Goal: Task Accomplishment & Management: Use online tool/utility

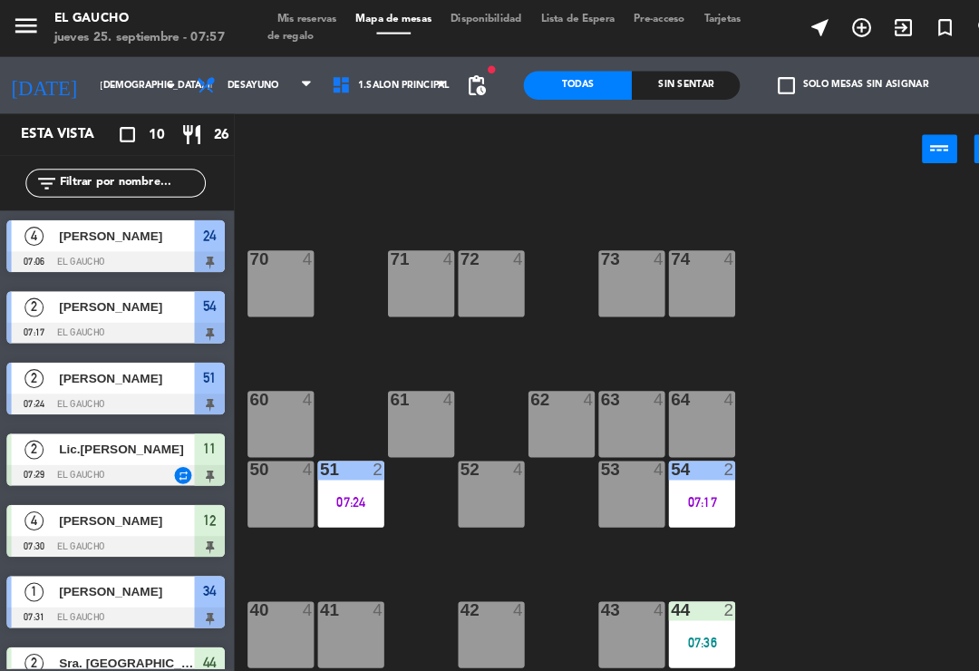
scroll to position [202, 0]
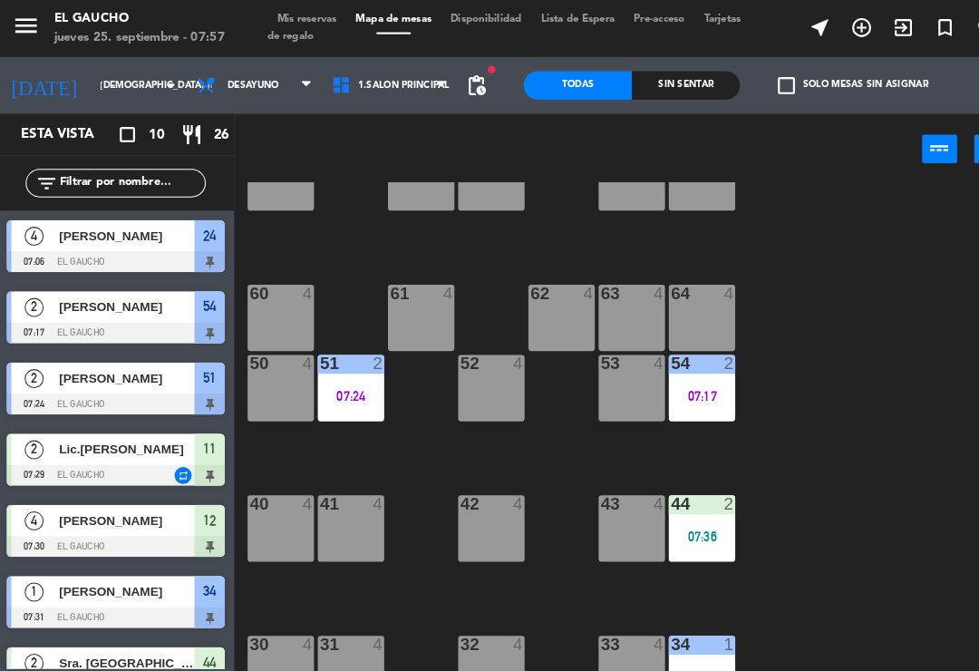
click at [665, 368] on div "54 2 07:17" at bounding box center [673, 370] width 63 height 63
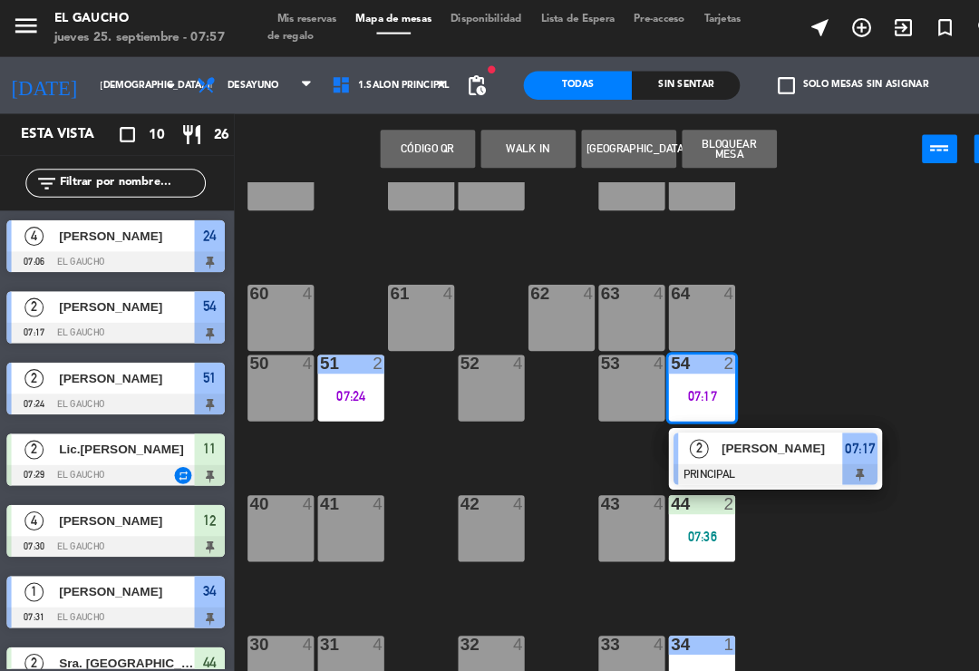
click at [764, 432] on span "[PERSON_NAME]" at bounding box center [751, 428] width 116 height 19
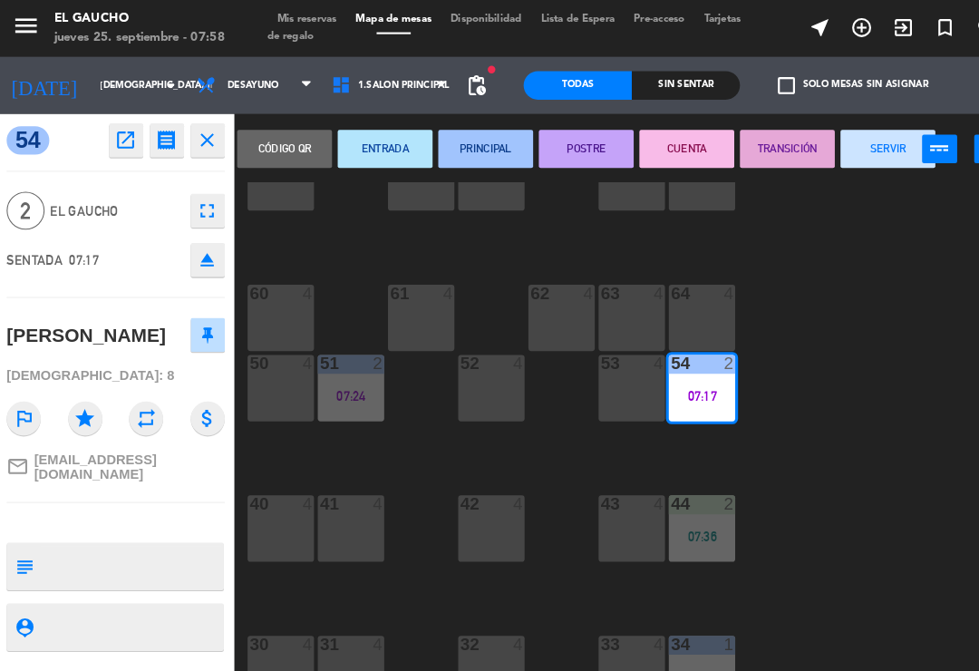
click at [842, 151] on button "SERVIR" at bounding box center [851, 142] width 91 height 36
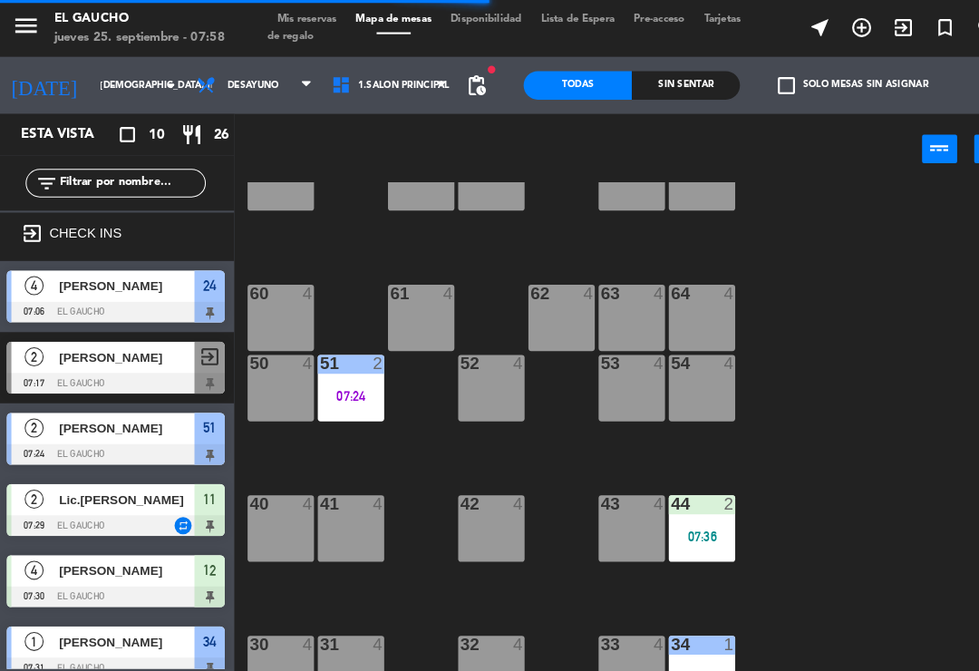
click at [265, 287] on div at bounding box center [272, 280] width 30 height 16
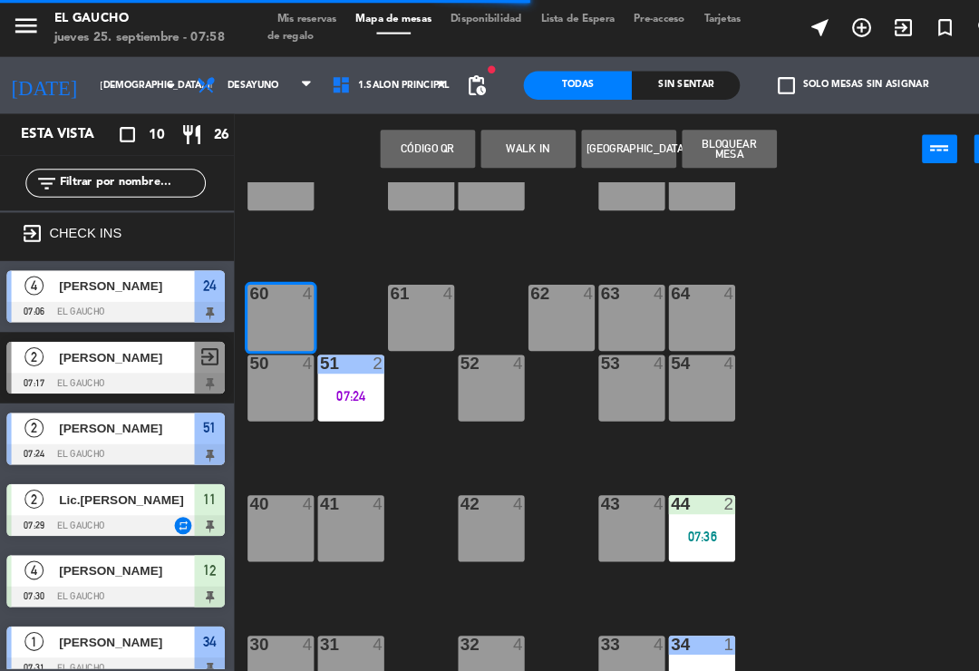
click at [505, 152] on button "WALK IN" at bounding box center [507, 142] width 91 height 36
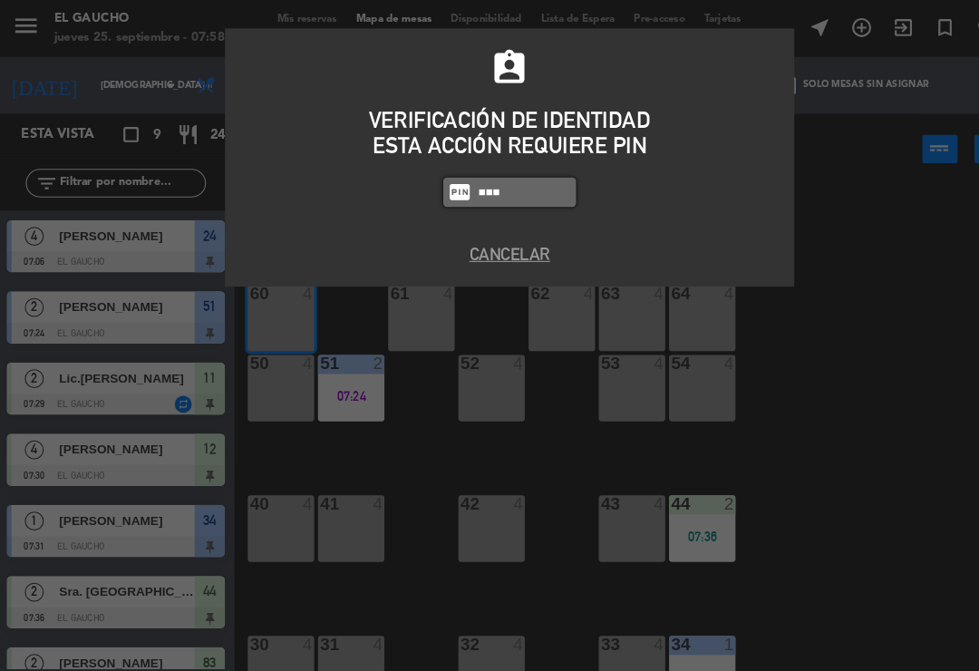
type input "0009"
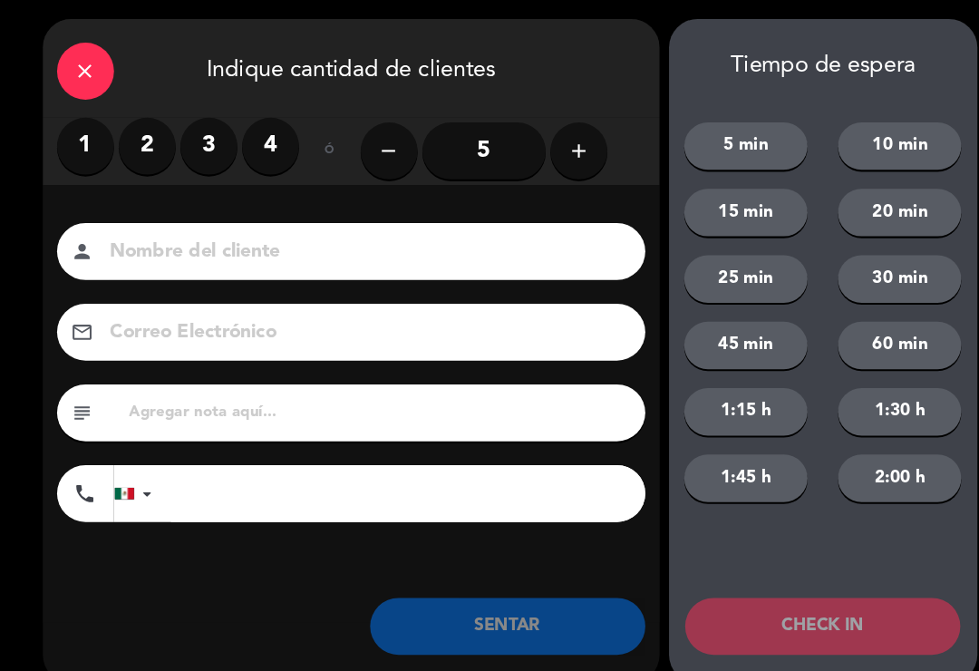
click at [128, 142] on label "2" at bounding box center [143, 139] width 54 height 54
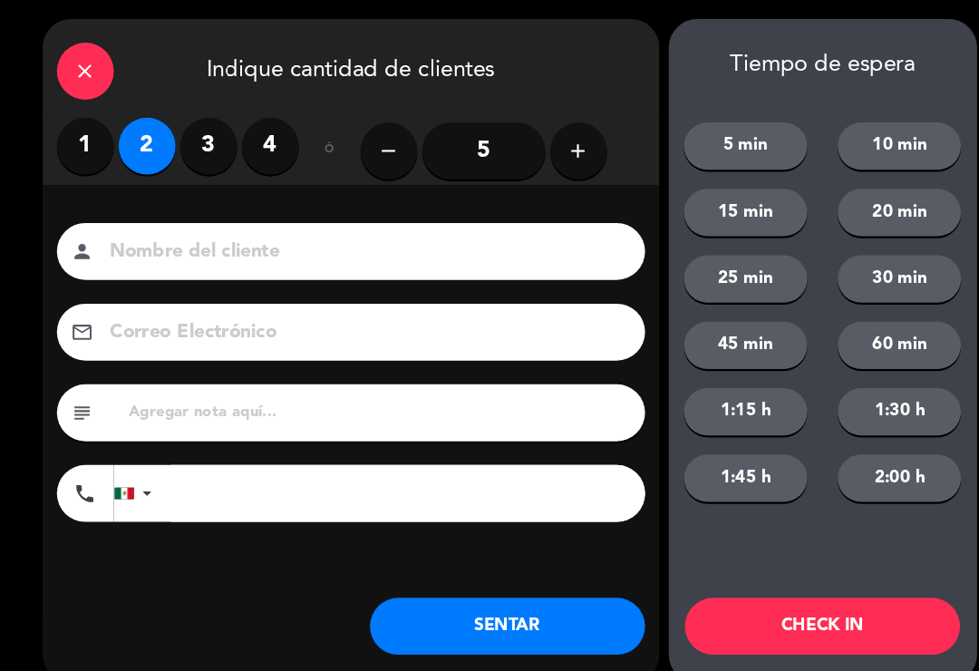
click at [212, 207] on div "Nombre del cliente person Correo Electrónico email subject phone [GEOGRAPHIC_DA…" at bounding box center [338, 386] width 589 height 418
click at [163, 238] on input at bounding box center [351, 241] width 490 height 32
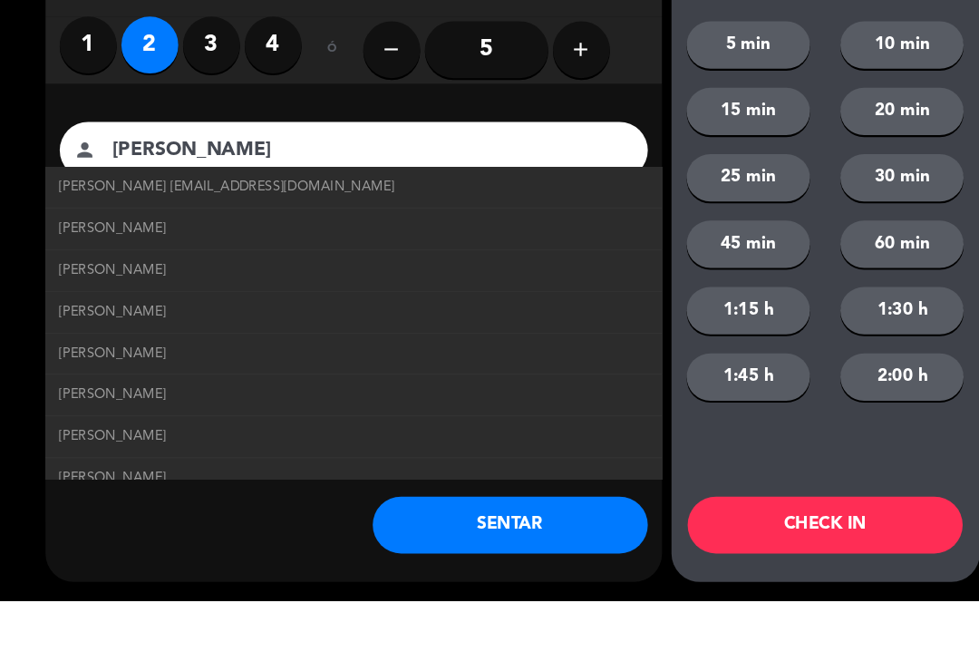
type input "[PERSON_NAME]"
click at [212, 265] on span "[PERSON_NAME] [EMAIL_ADDRESS][DOMAIN_NAME]" at bounding box center [217, 275] width 321 height 21
type input "[EMAIL_ADDRESS][DOMAIN_NAME]"
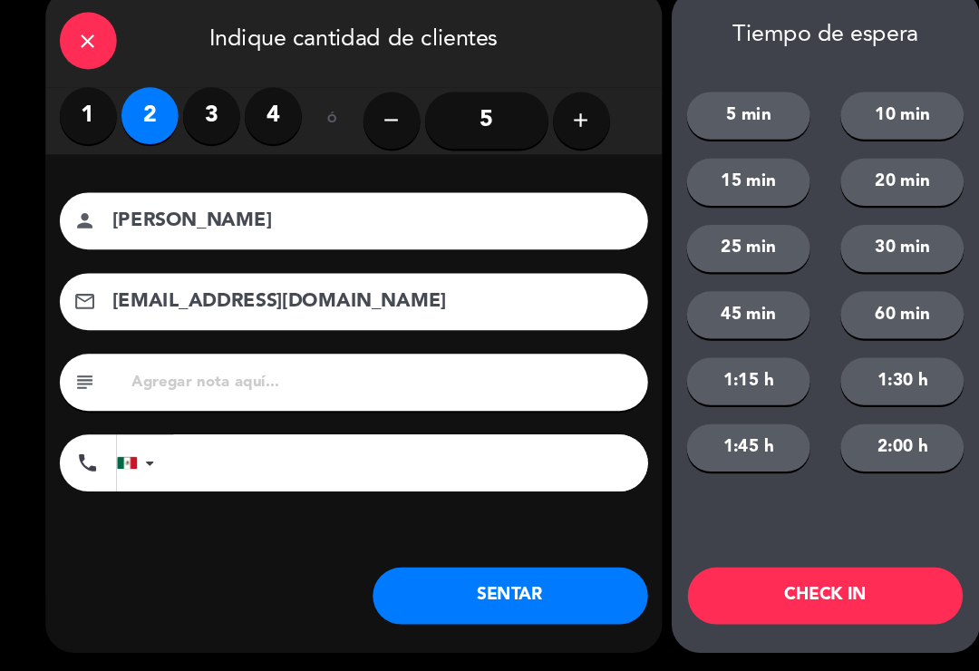
click at [498, 572] on button "SENTAR" at bounding box center [487, 598] width 263 height 54
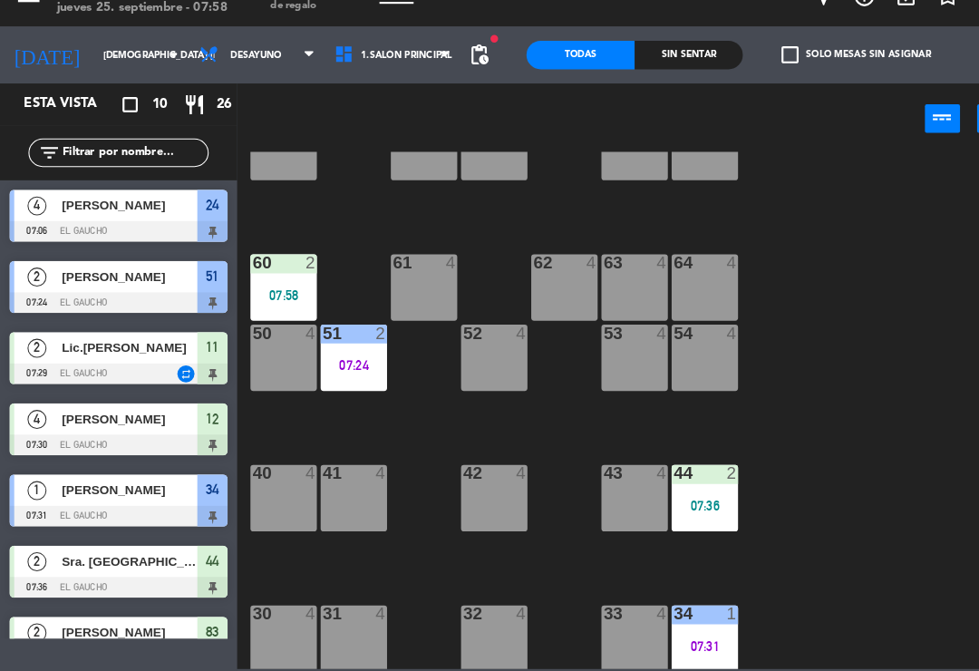
click at [666, 506] on div "07:36" at bounding box center [673, 512] width 63 height 13
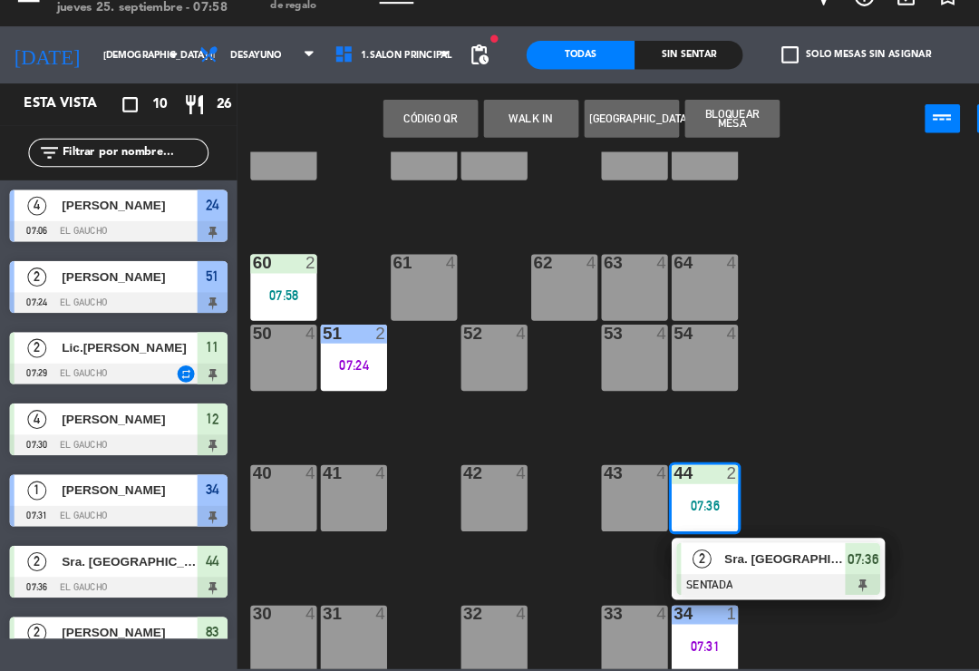
click at [758, 553] on span "Sra. [GEOGRAPHIC_DATA]" at bounding box center [751, 562] width 116 height 19
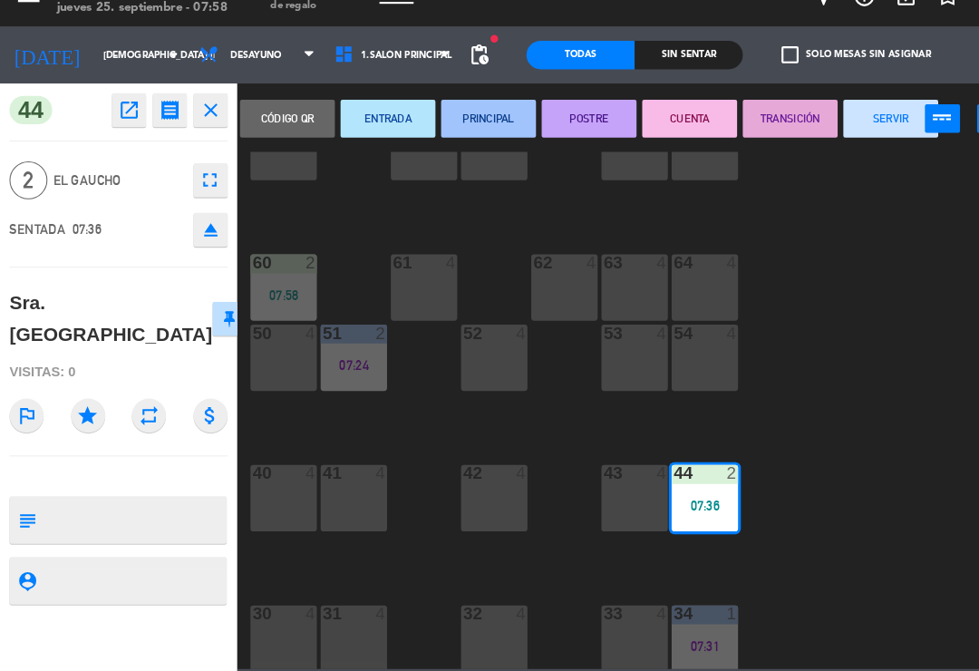
click at [462, 128] on button "PRINCIPAL" at bounding box center [467, 142] width 91 height 36
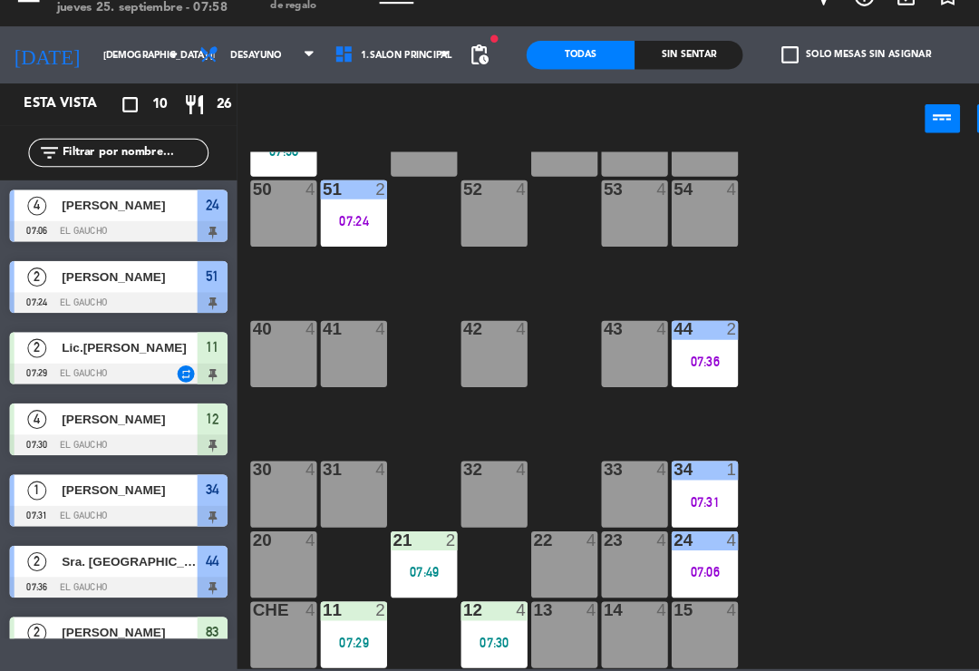
scroll to position [340, 0]
click at [412, 537] on div "21 2 07:49" at bounding box center [405, 568] width 63 height 63
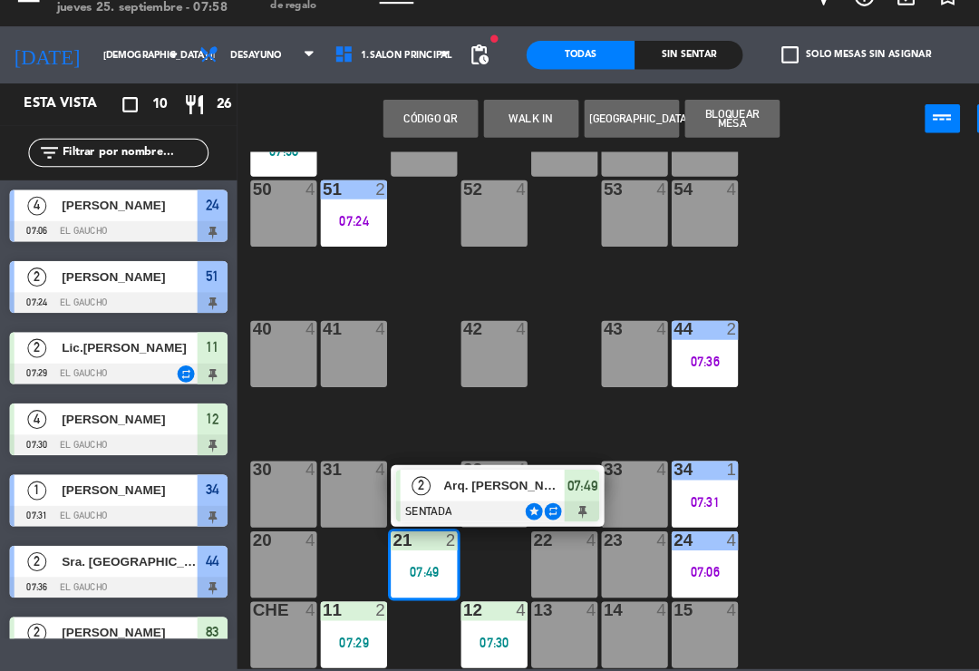
click at [462, 508] on div at bounding box center [475, 518] width 195 height 20
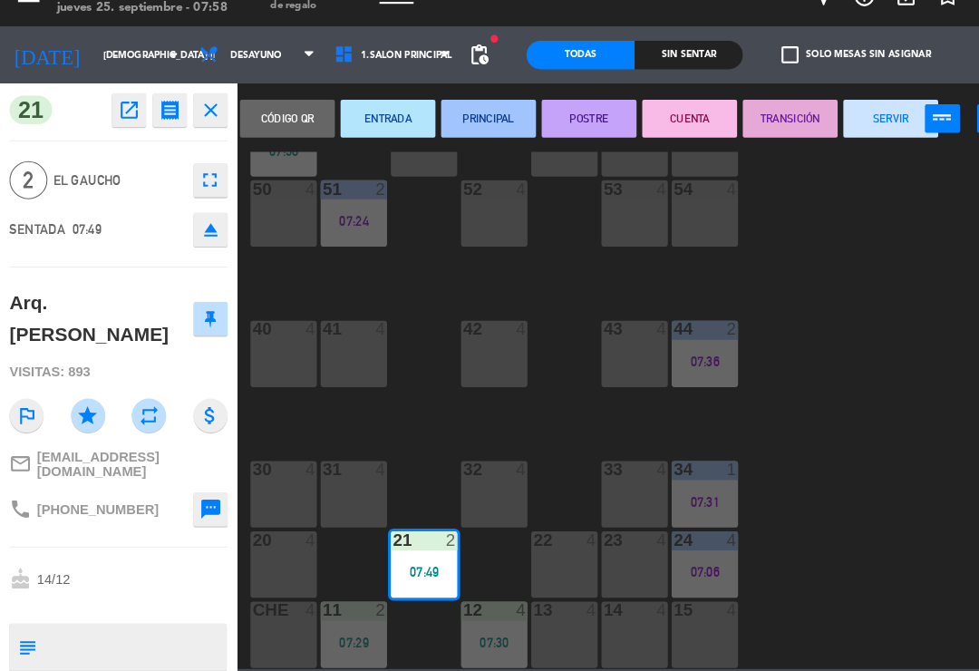
click at [467, 124] on button "PRINCIPAL" at bounding box center [467, 142] width 91 height 36
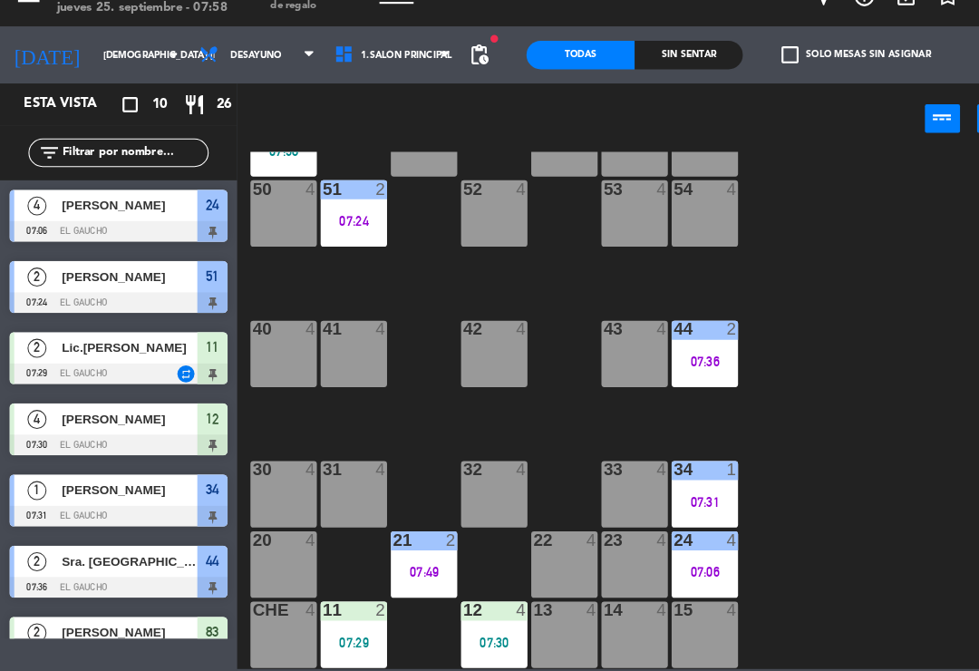
scroll to position [42, 0]
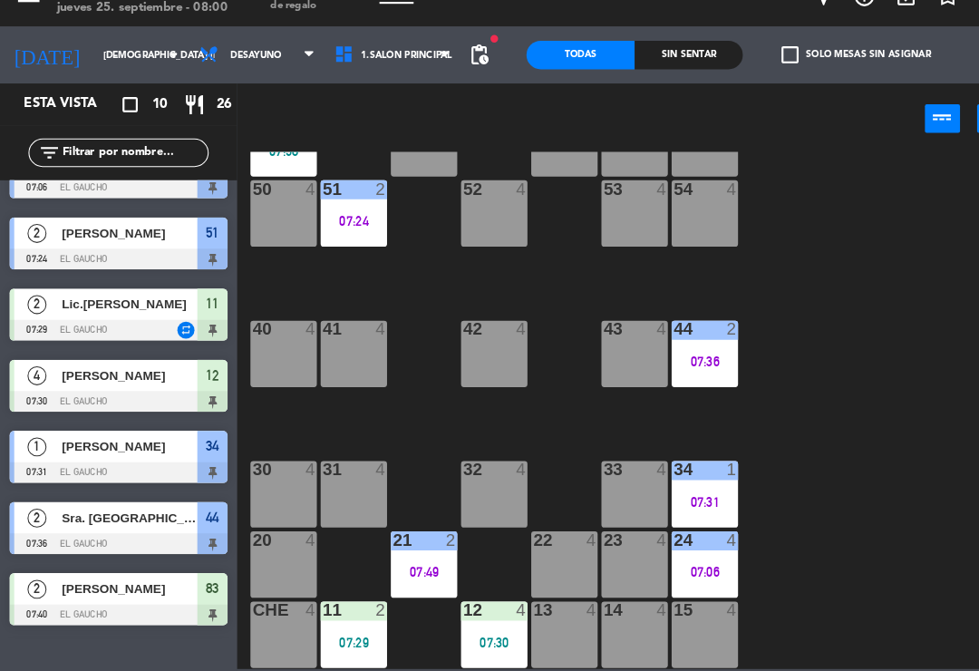
click at [587, 201] on div "53 4" at bounding box center [606, 232] width 63 height 63
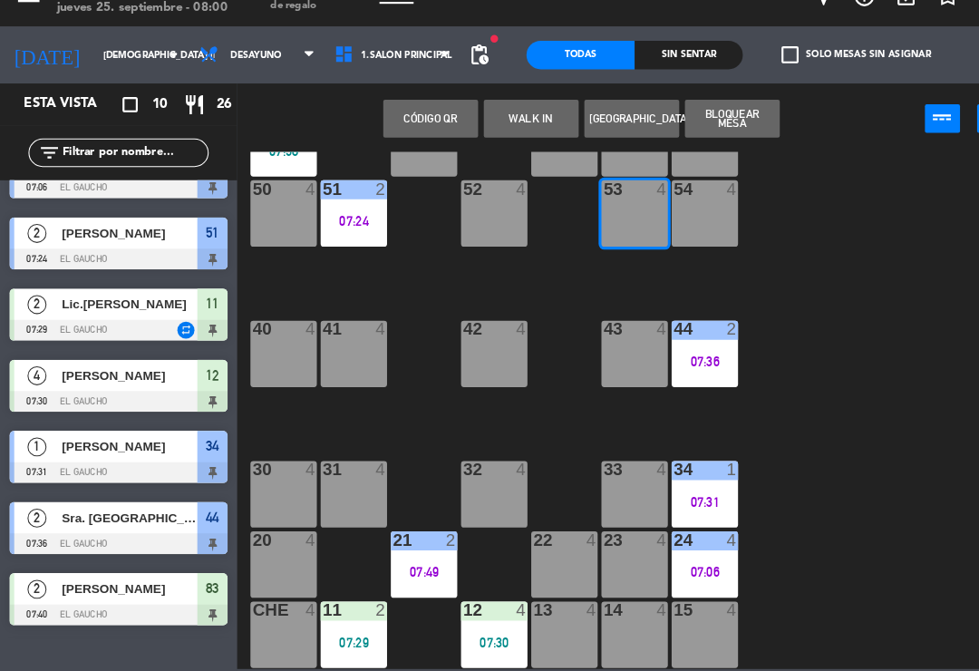
click at [492, 124] on button "WALK IN" at bounding box center [507, 142] width 91 height 36
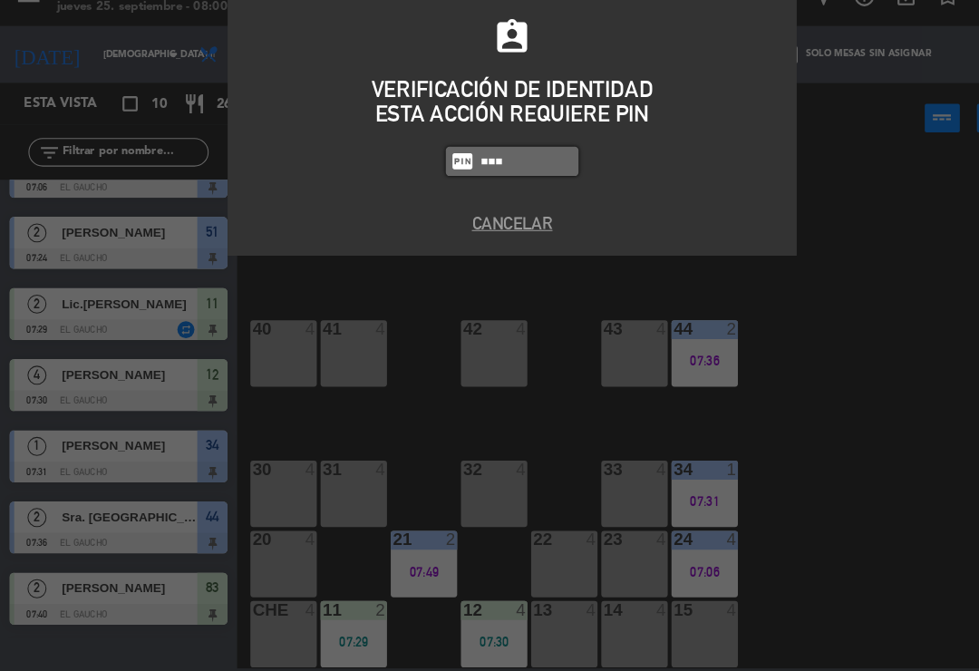
type input "0009"
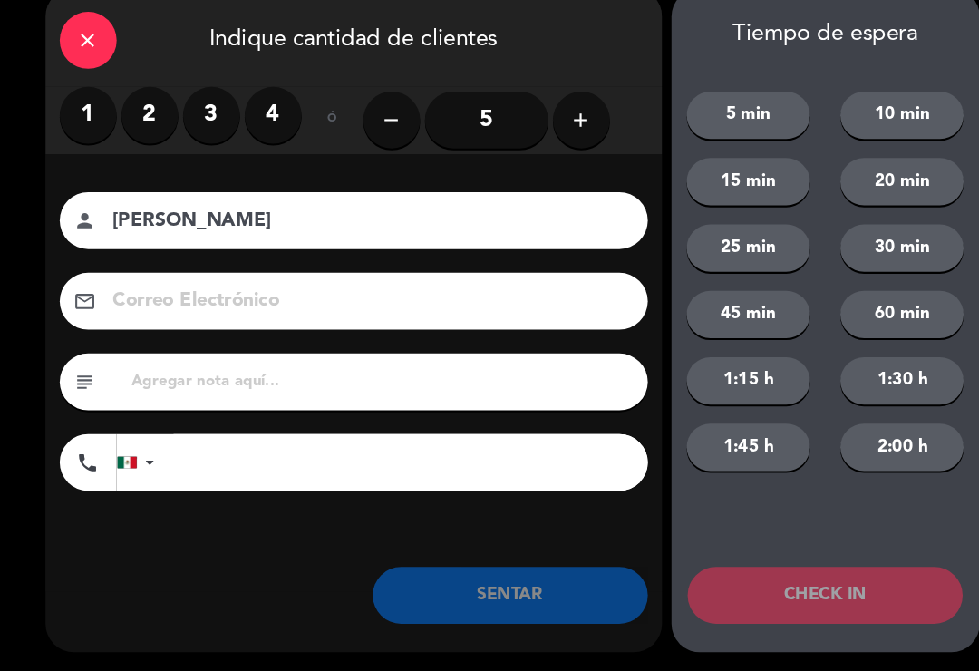
type input "[PERSON_NAME]"
click at [144, 112] on label "2" at bounding box center [143, 139] width 54 height 54
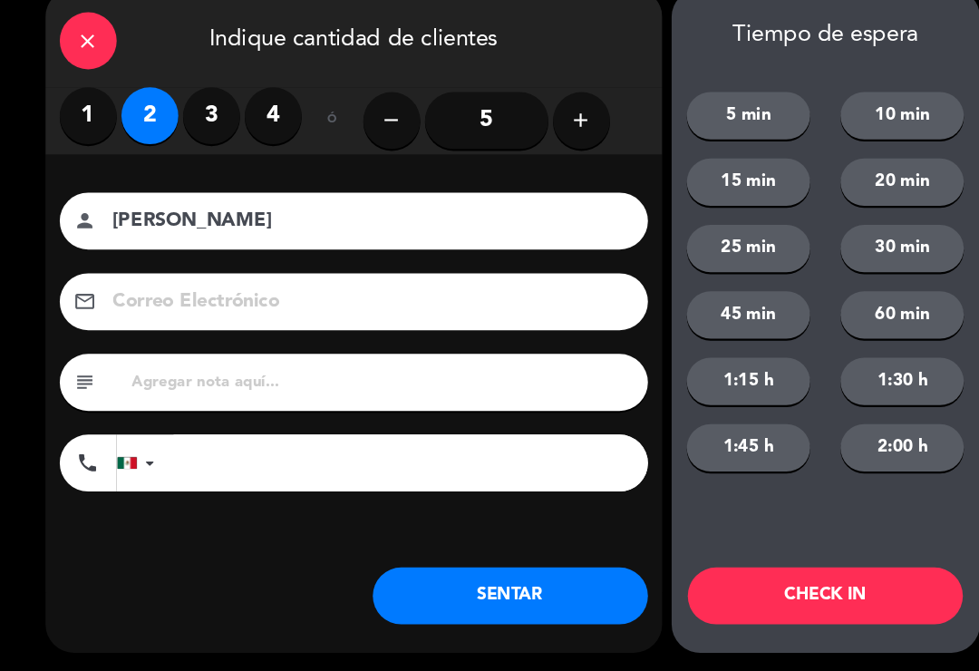
click at [431, 578] on button "SENTAR" at bounding box center [487, 598] width 263 height 54
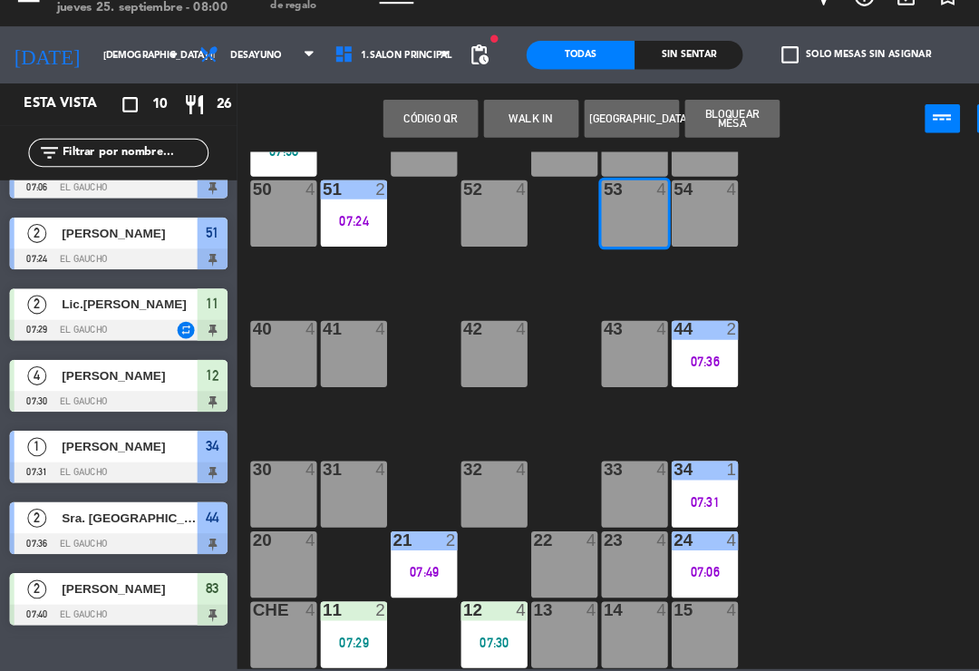
scroll to position [0, 0]
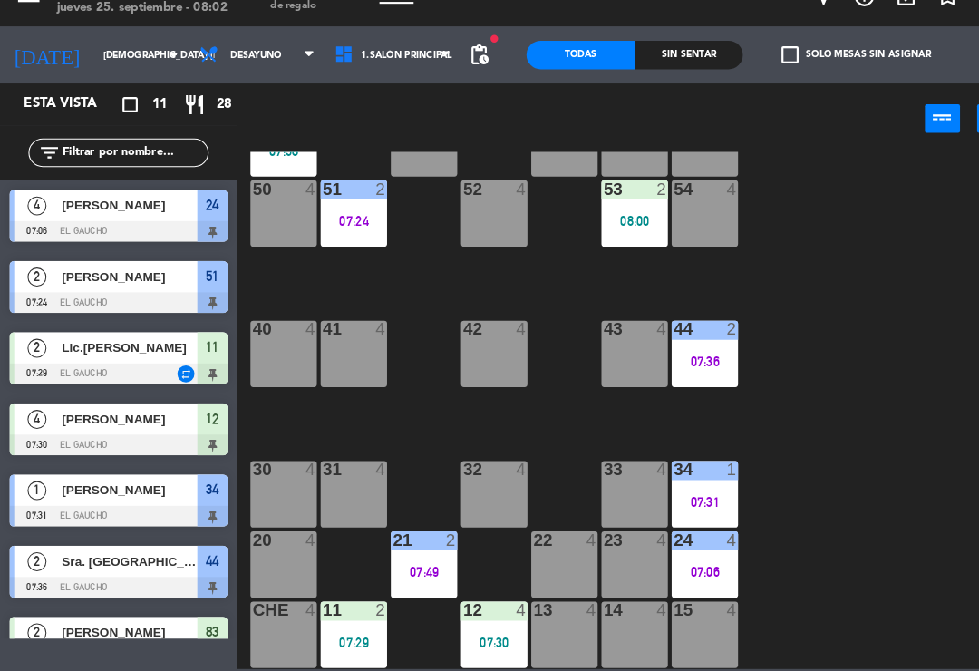
click at [613, 613] on div "14 4" at bounding box center [606, 635] width 63 height 63
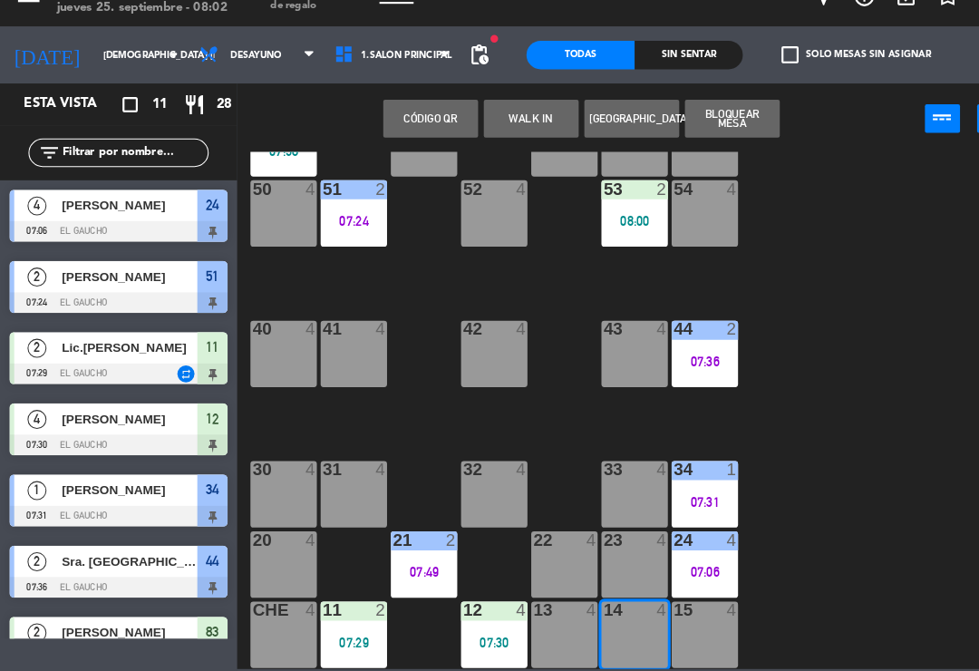
click at [511, 124] on button "WALK IN" at bounding box center [507, 142] width 91 height 36
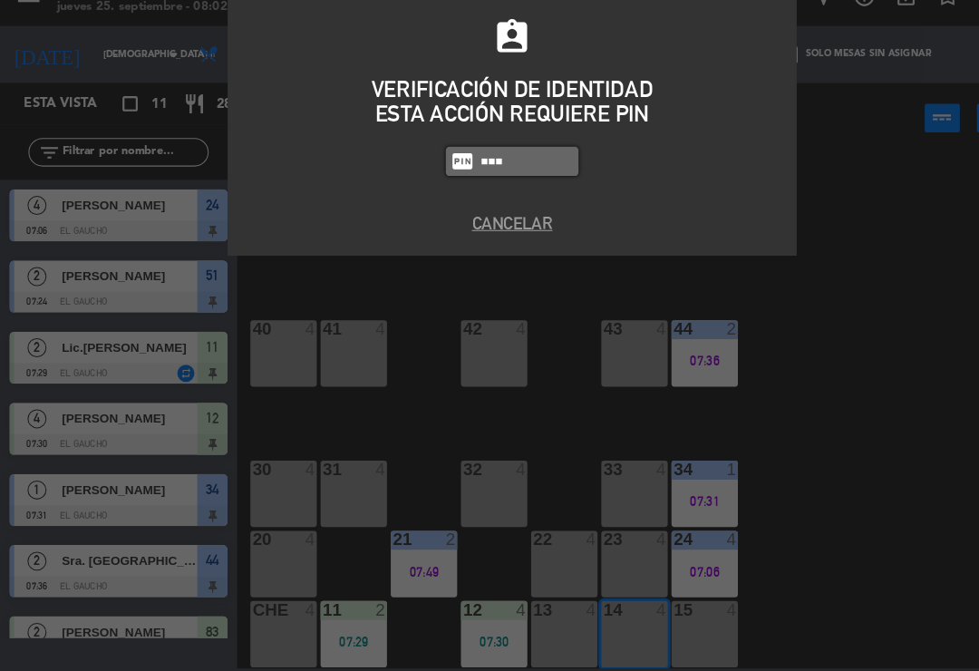
type input "0009"
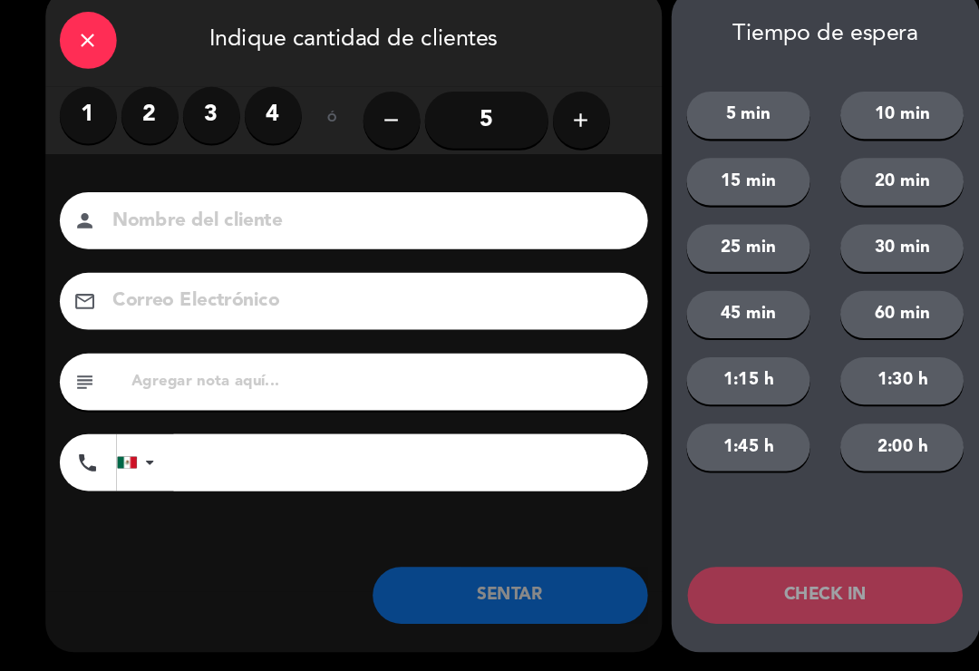
click at [141, 112] on label "2" at bounding box center [143, 139] width 54 height 54
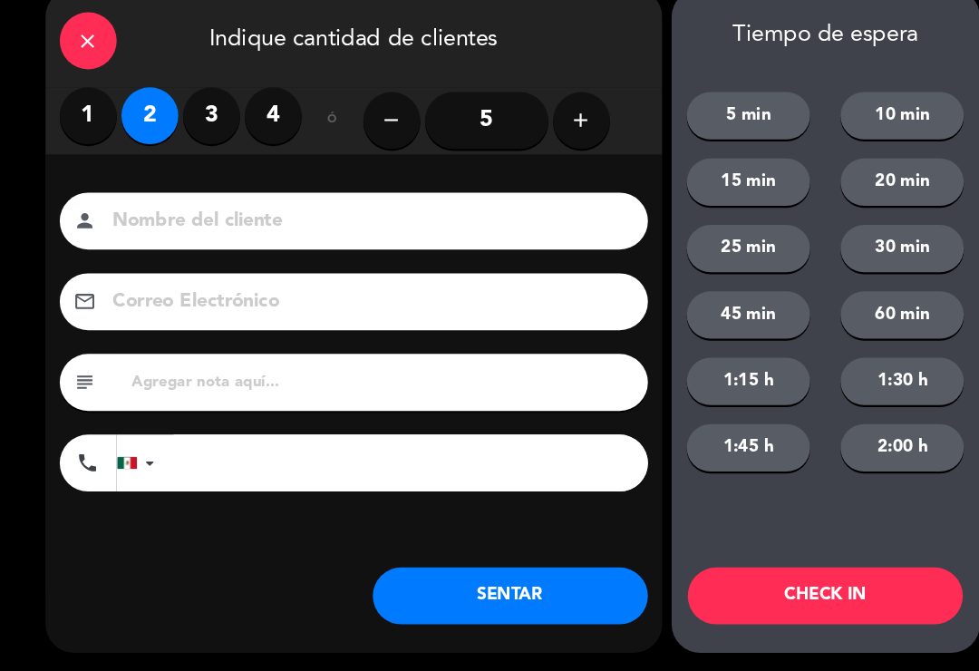
click at [468, 571] on button "SENTAR" at bounding box center [487, 598] width 263 height 54
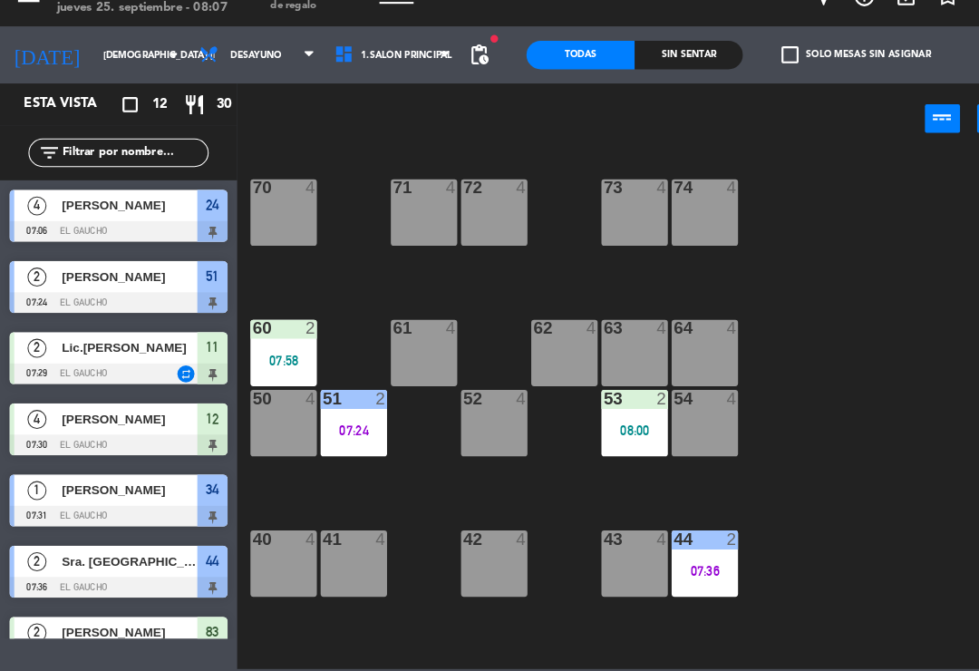
scroll to position [111, 0]
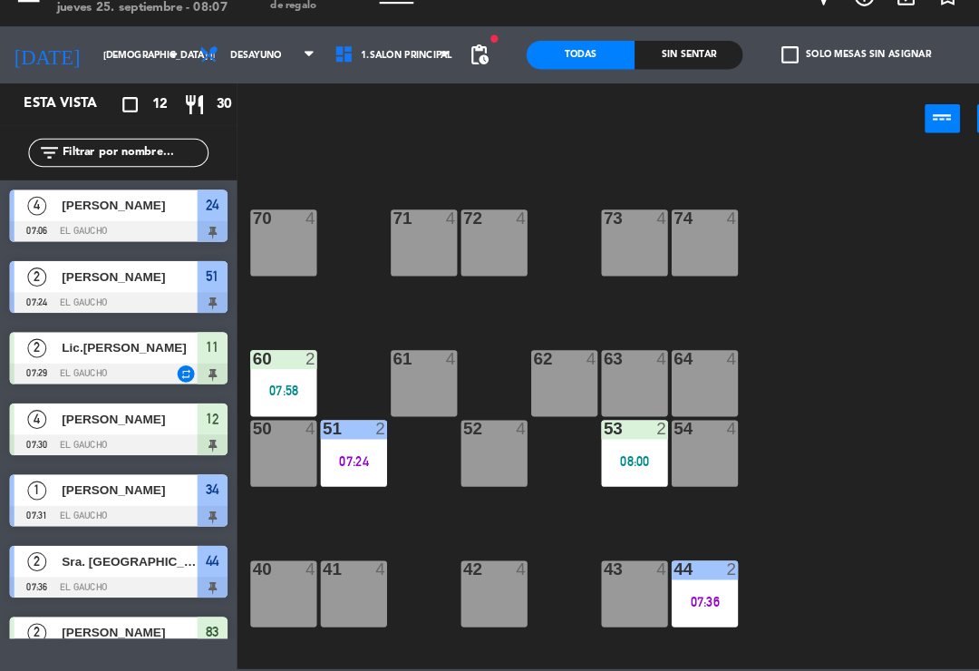
click at [266, 396] on div "07:58" at bounding box center [270, 402] width 63 height 13
click at [823, 439] on div "84 4 80 4 83 2 07:40 82 4 81 4 70 4 71 4 72 4 73 4 74 4 63 4 62 4 61 4 60 2 07:…" at bounding box center [608, 421] width 743 height 494
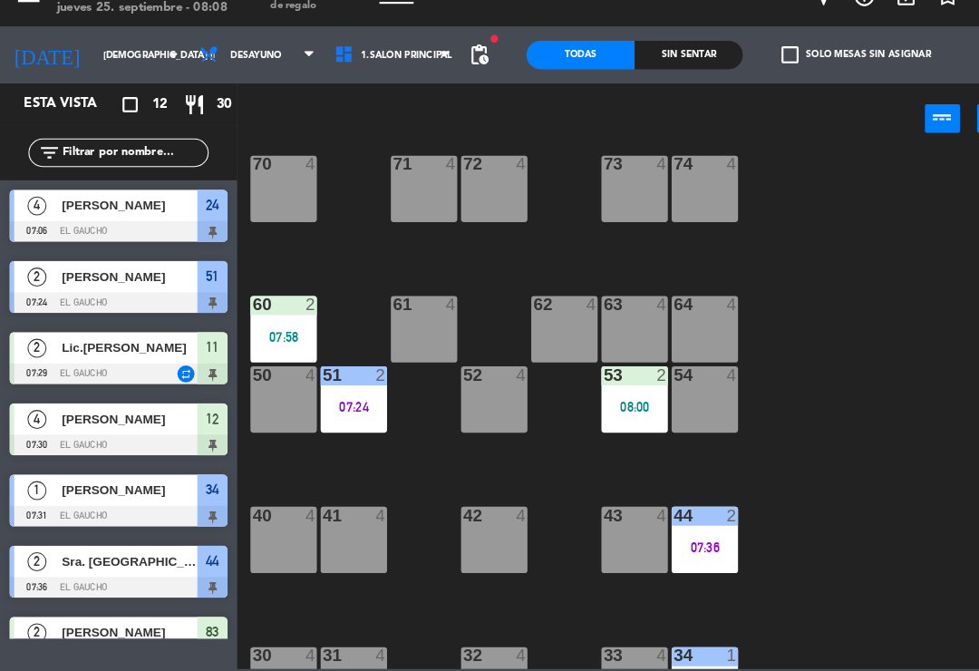
scroll to position [168, 0]
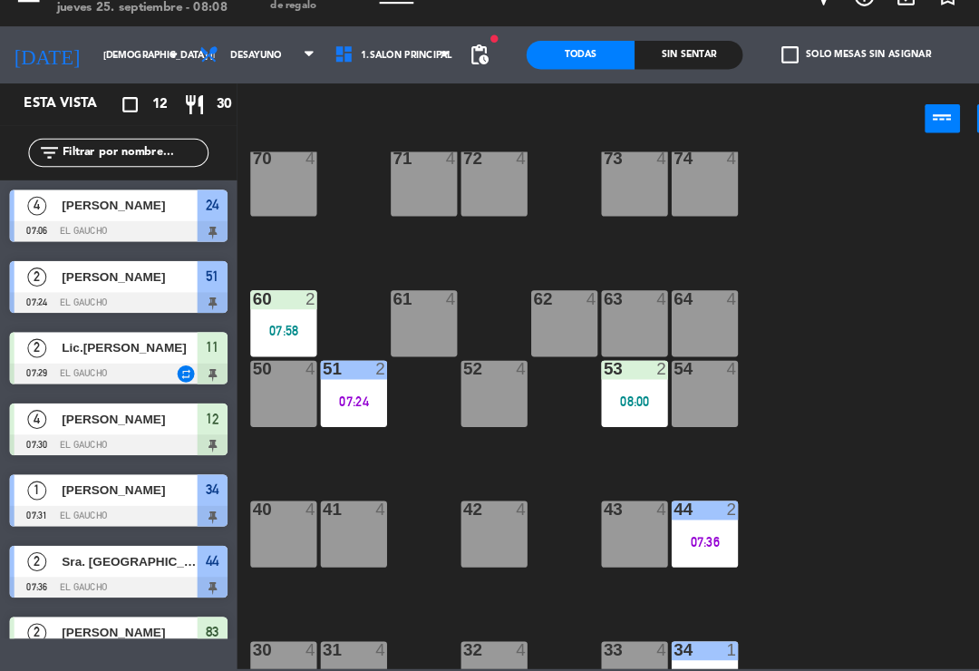
click at [851, 398] on div "84 4 80 4 83 2 07:40 82 4 81 4 70 4 71 4 72 4 73 4 74 4 63 4 62 4 61 4 60 2 07:…" at bounding box center [608, 421] width 743 height 494
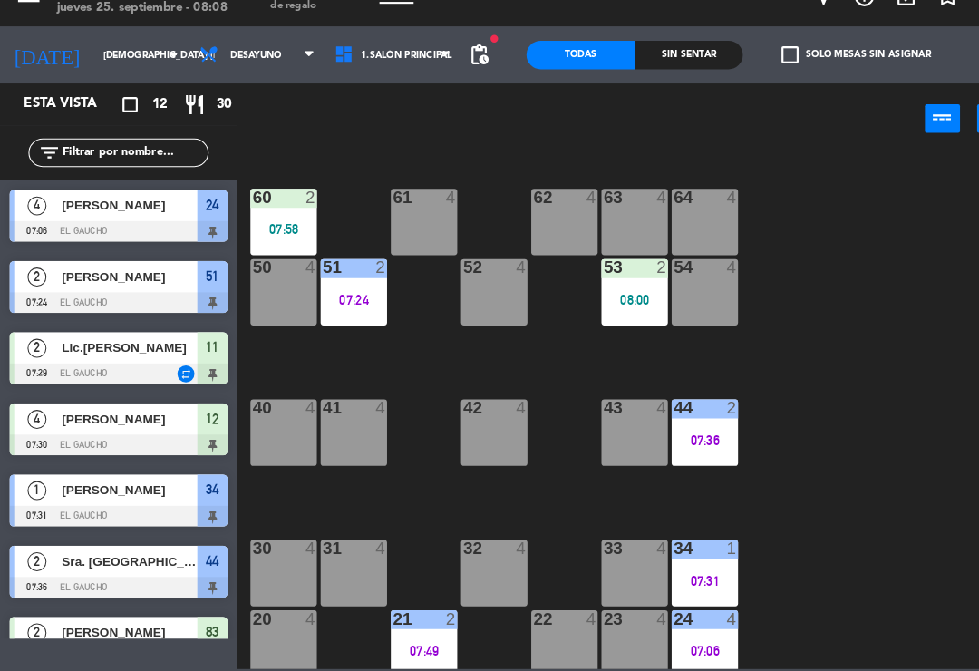
scroll to position [266, 0]
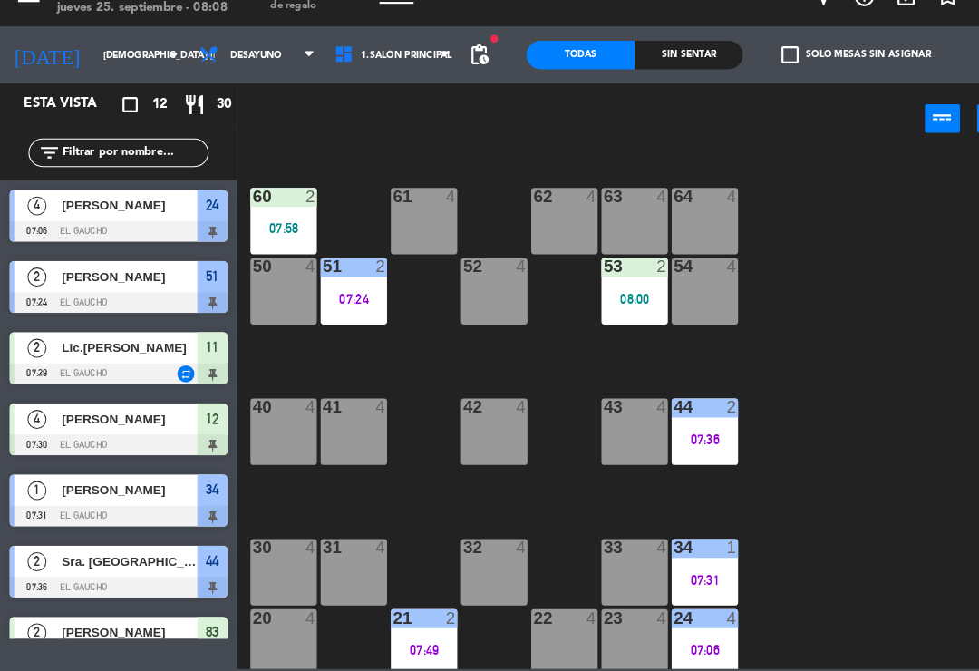
click at [890, 395] on div "84 4 80 4 83 2 07:40 82 4 81 4 70 4 71 4 72 4 73 4 74 4 63 4 62 4 61 4 60 2 07:…" at bounding box center [608, 421] width 743 height 494
click at [265, 413] on div "40 4" at bounding box center [270, 441] width 63 height 63
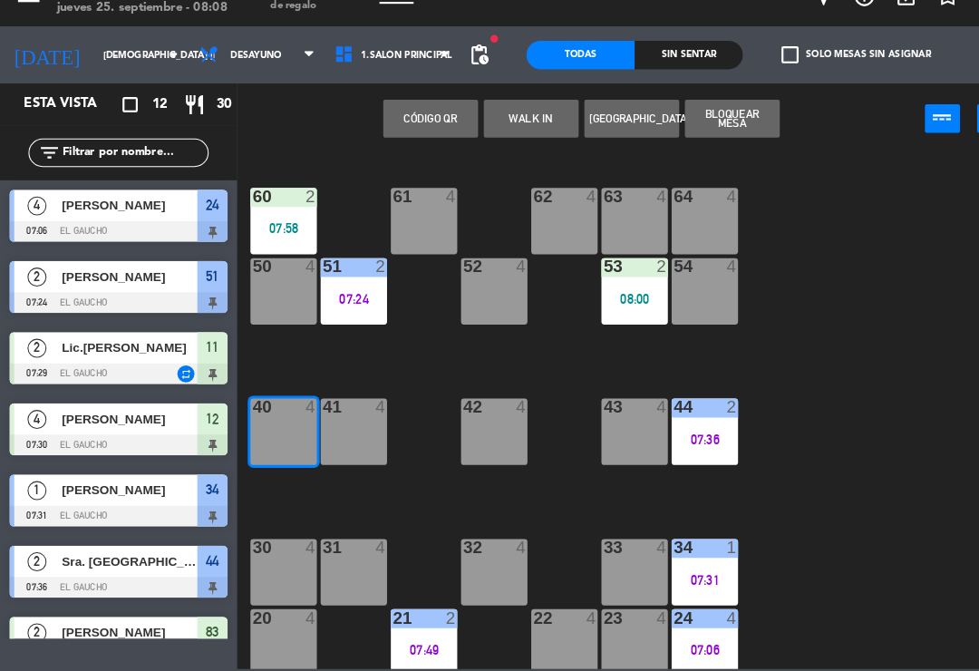
click at [499, 124] on button "WALK IN" at bounding box center [507, 142] width 91 height 36
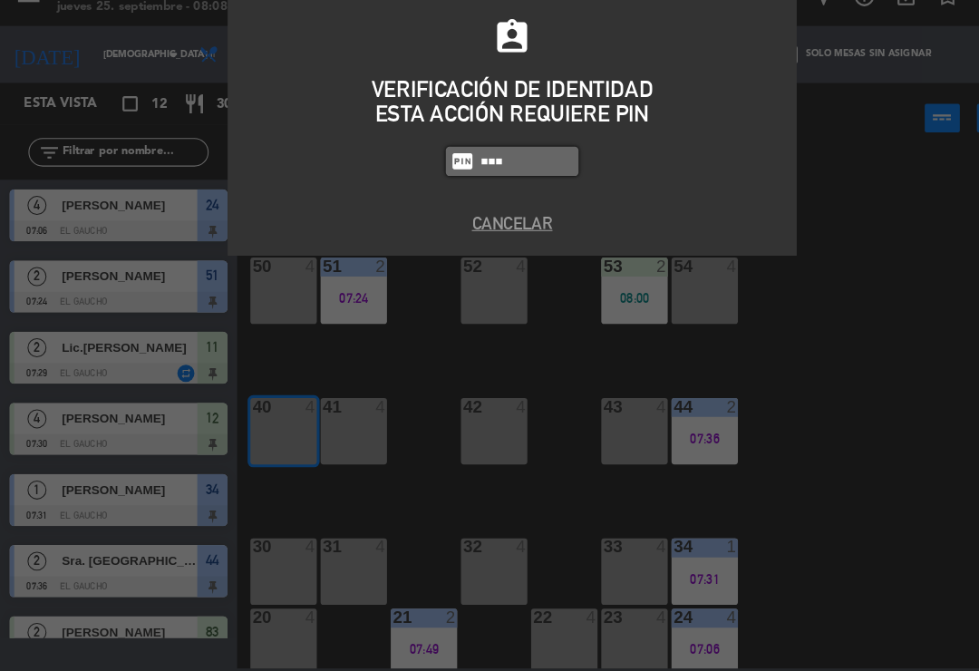
type input "0009"
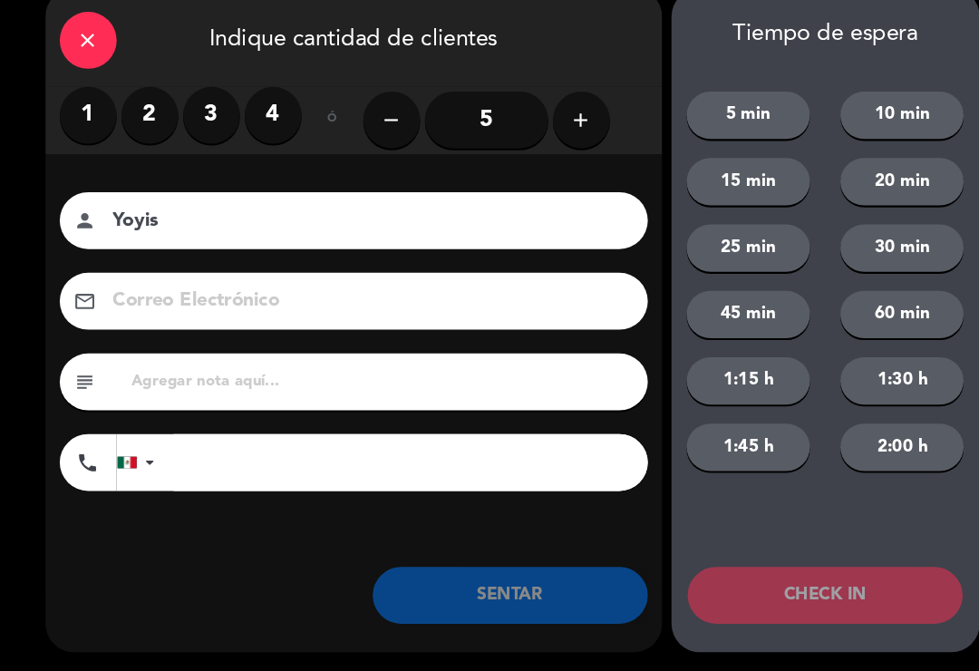
type input "Yoyis"
click at [200, 136] on label "3" at bounding box center [202, 139] width 54 height 54
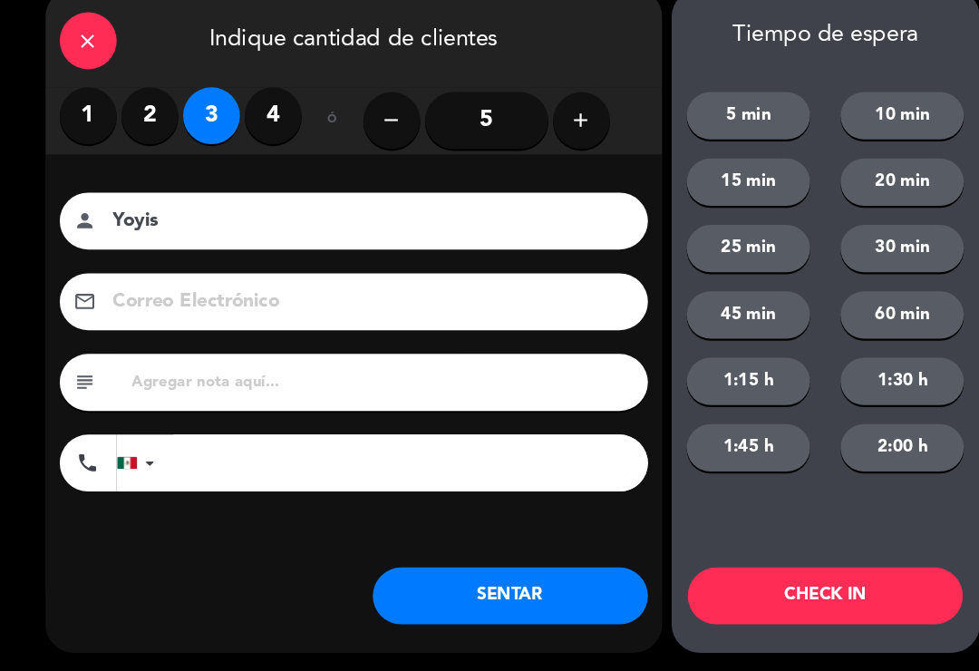
click at [436, 578] on button "SENTAR" at bounding box center [487, 598] width 263 height 54
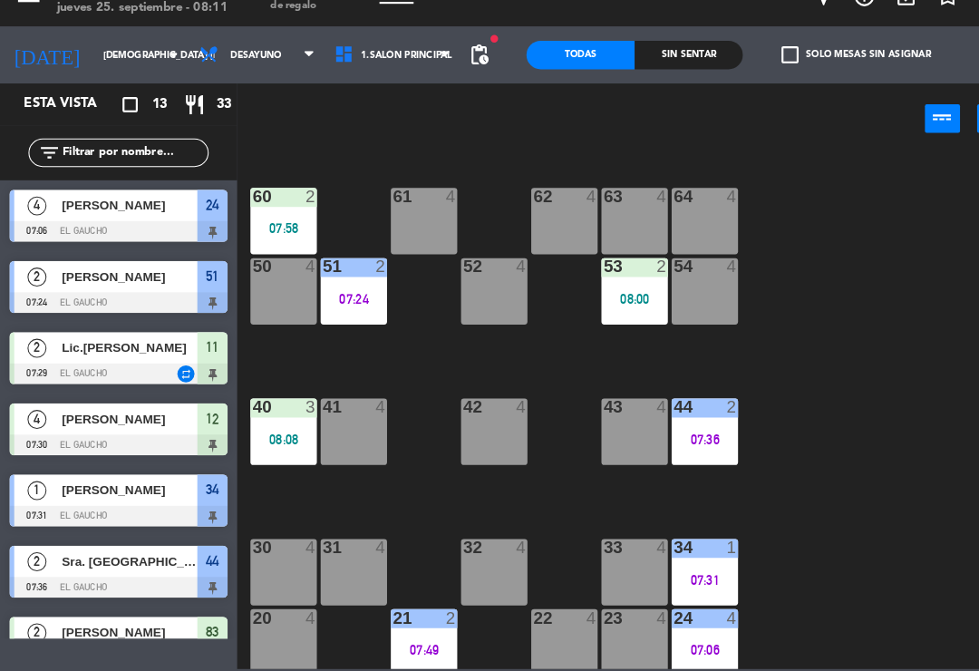
click at [657, 442] on div "07:36" at bounding box center [673, 448] width 63 height 13
click at [818, 419] on div "84 4 80 4 83 2 07:40 82 4 81 4 70 4 71 4 72 4 73 4 74 4 63 4 62 4 61 4 60 2 07:…" at bounding box center [608, 421] width 743 height 494
click at [680, 442] on div "07:36" at bounding box center [673, 448] width 63 height 13
click at [807, 386] on div "84 4 80 4 83 2 07:40 82 4 81 4 70 4 71 4 72 4 73 4 74 4 63 4 62 4 61 4 60 2 07:…" at bounding box center [608, 421] width 743 height 494
click at [599, 308] on div "08:00" at bounding box center [606, 314] width 63 height 13
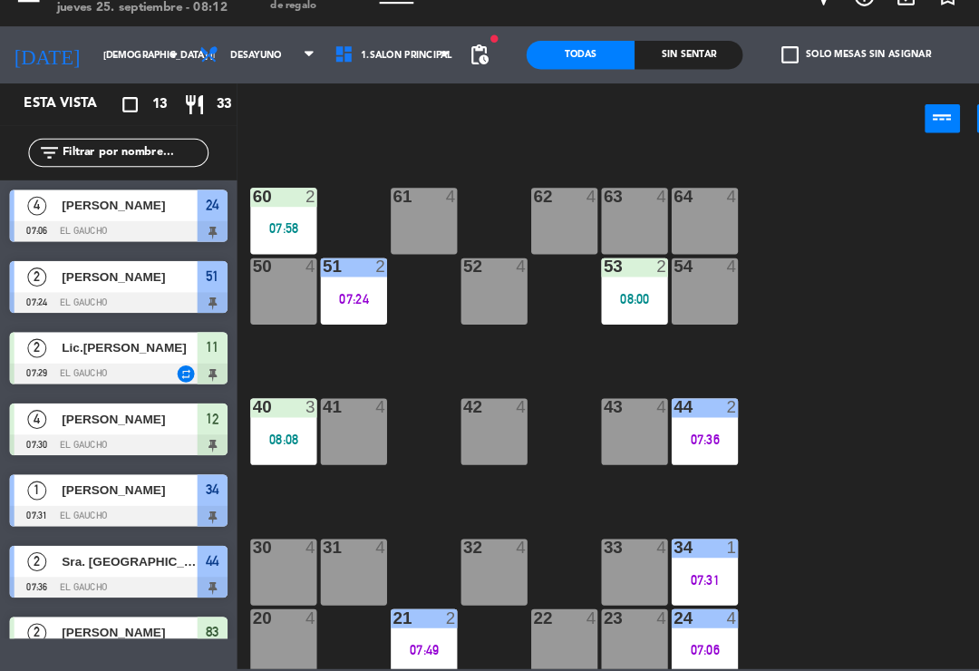
click at [808, 245] on div "84 4 80 4 83 2 07:40 82 4 81 4 70 4 71 4 72 4 73 4 74 4 63 4 62 4 61 4 60 2 07:…" at bounding box center [608, 421] width 743 height 494
click at [674, 226] on div "64 4" at bounding box center [673, 240] width 63 height 63
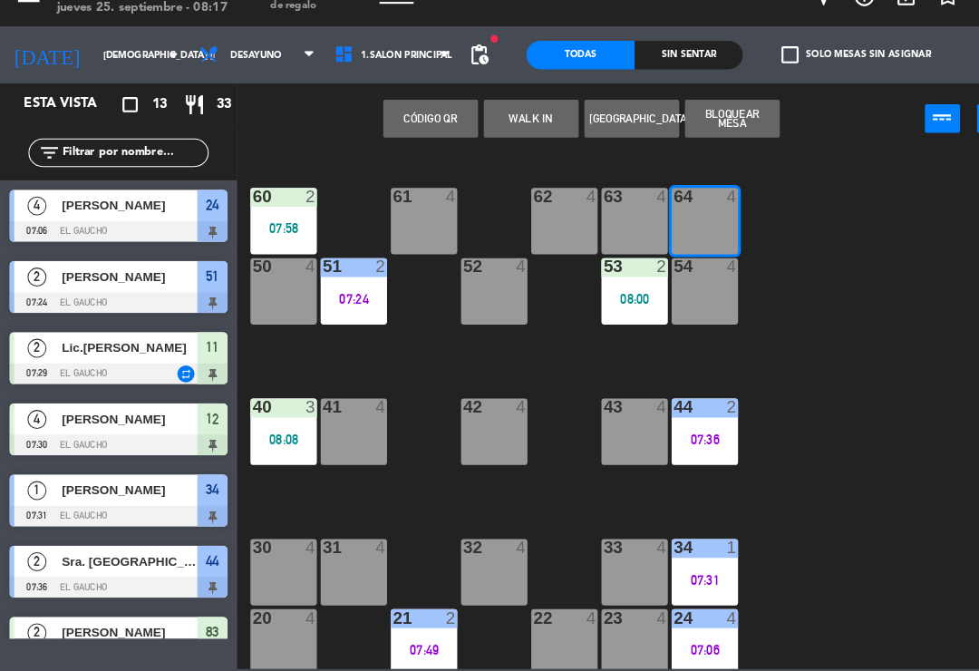
click at [502, 124] on button "WALK IN" at bounding box center [507, 142] width 91 height 36
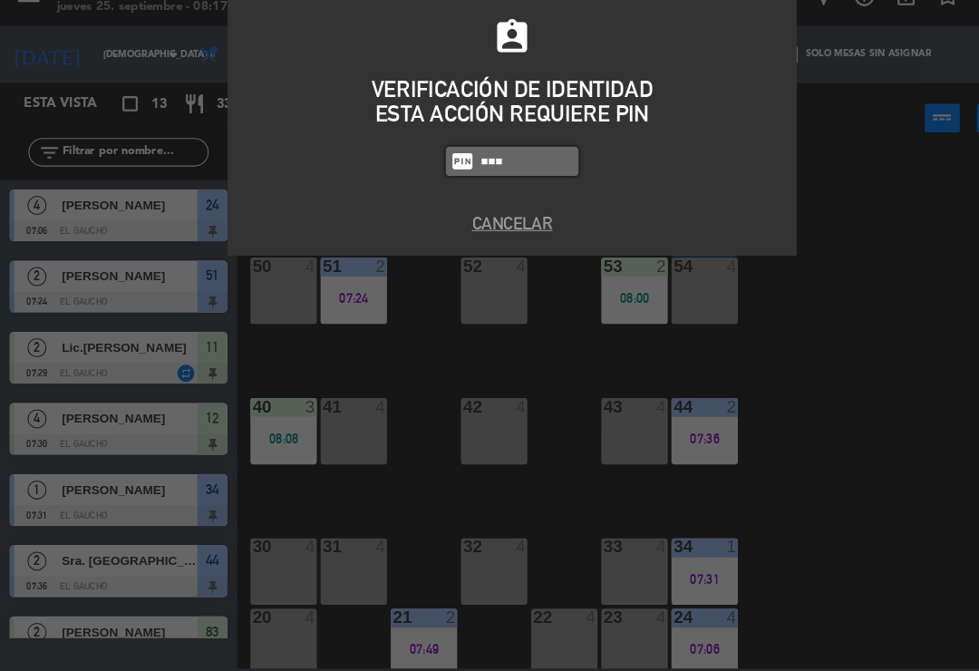
type input "0009"
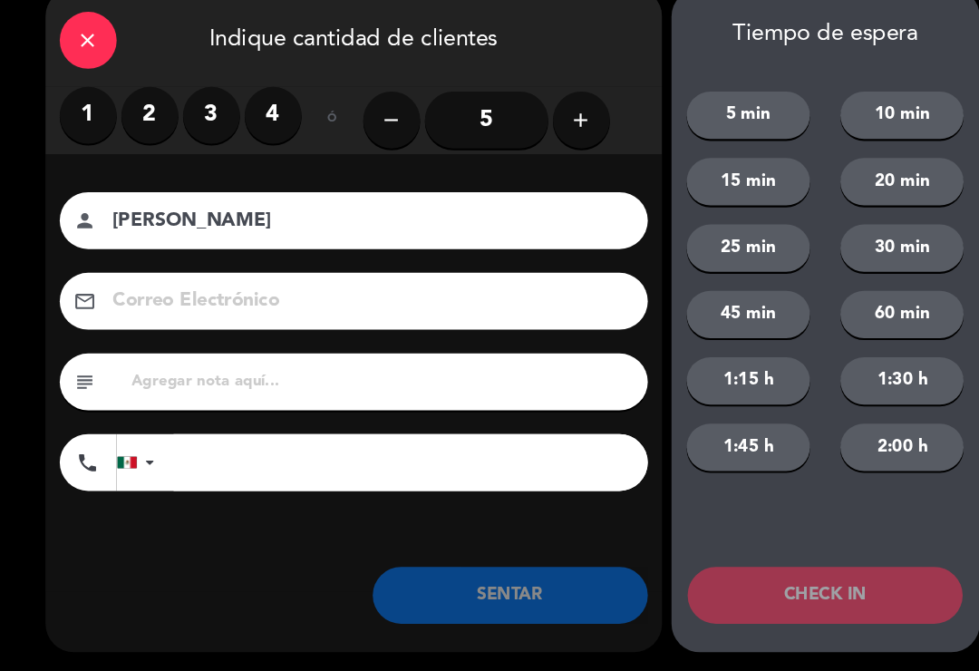
type input "[PERSON_NAME]"
click at [541, 128] on button "add" at bounding box center [556, 144] width 54 height 54
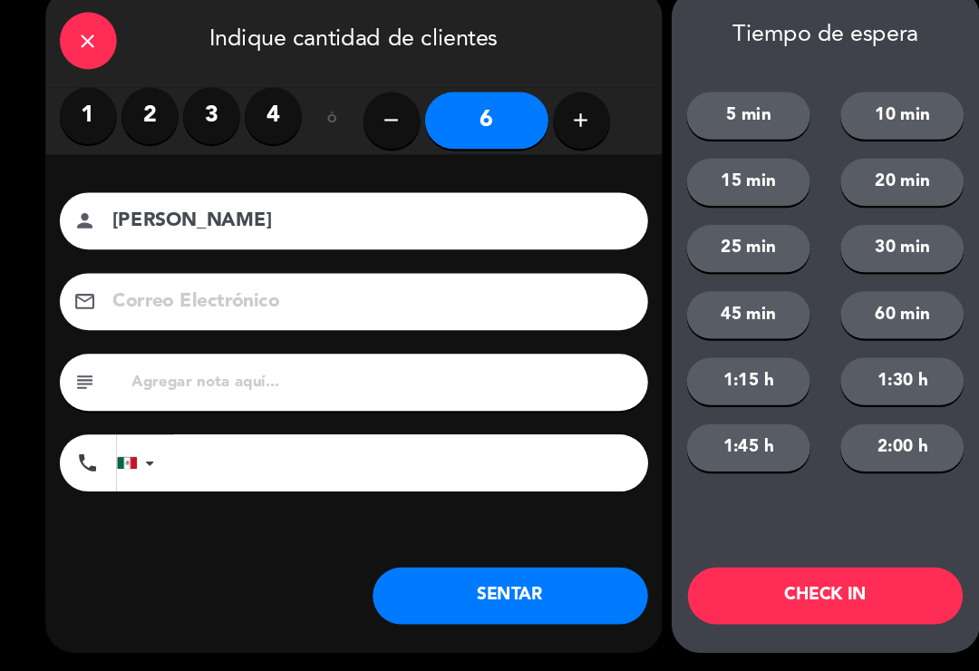
click at [493, 578] on button "SENTAR" at bounding box center [487, 598] width 263 height 54
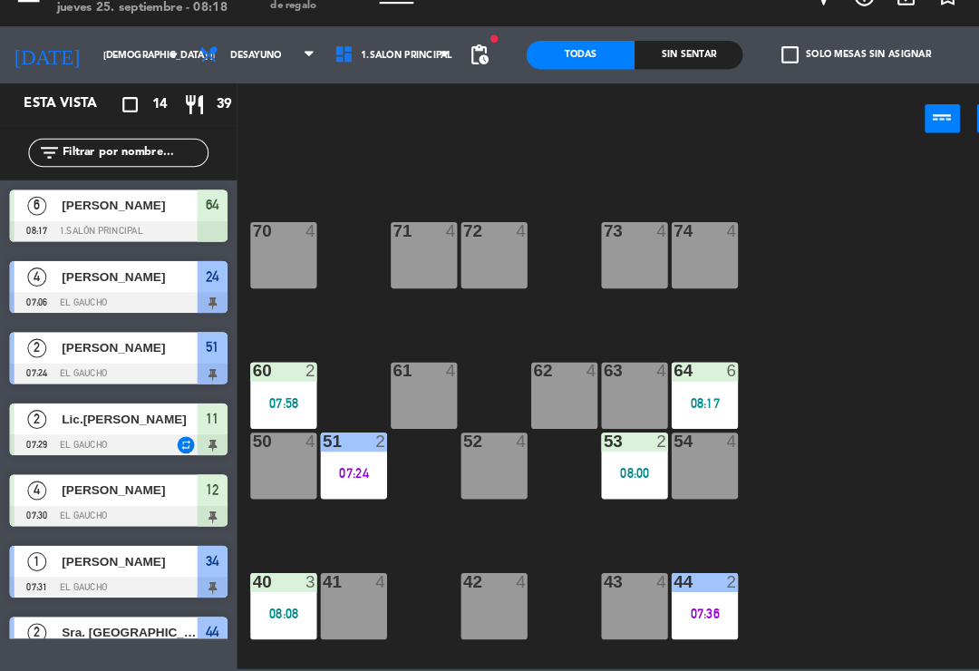
scroll to position [97, 0]
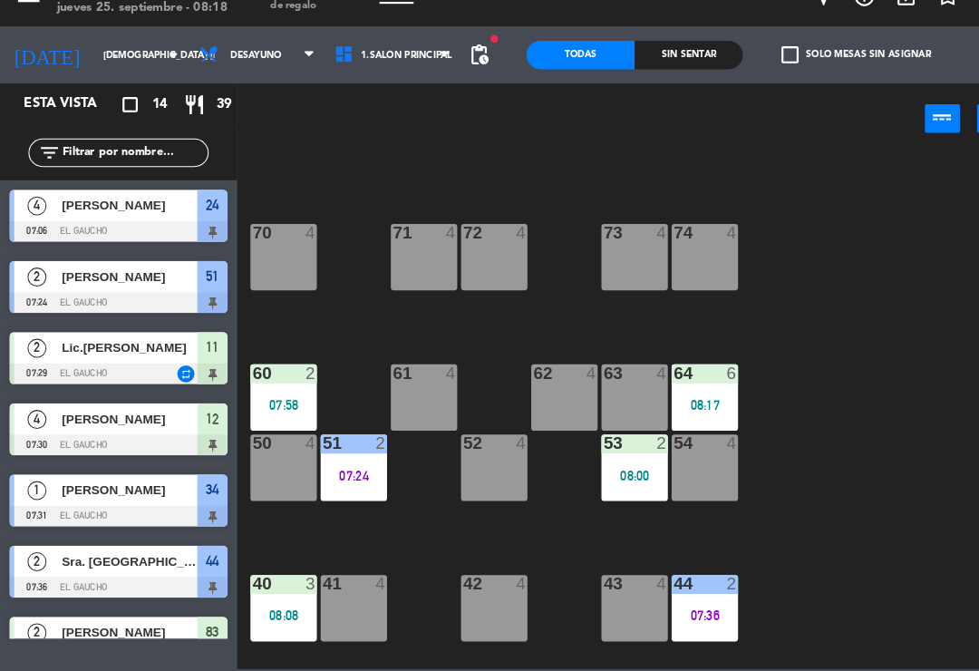
click at [404, 252] on div "71 4" at bounding box center [405, 274] width 63 height 63
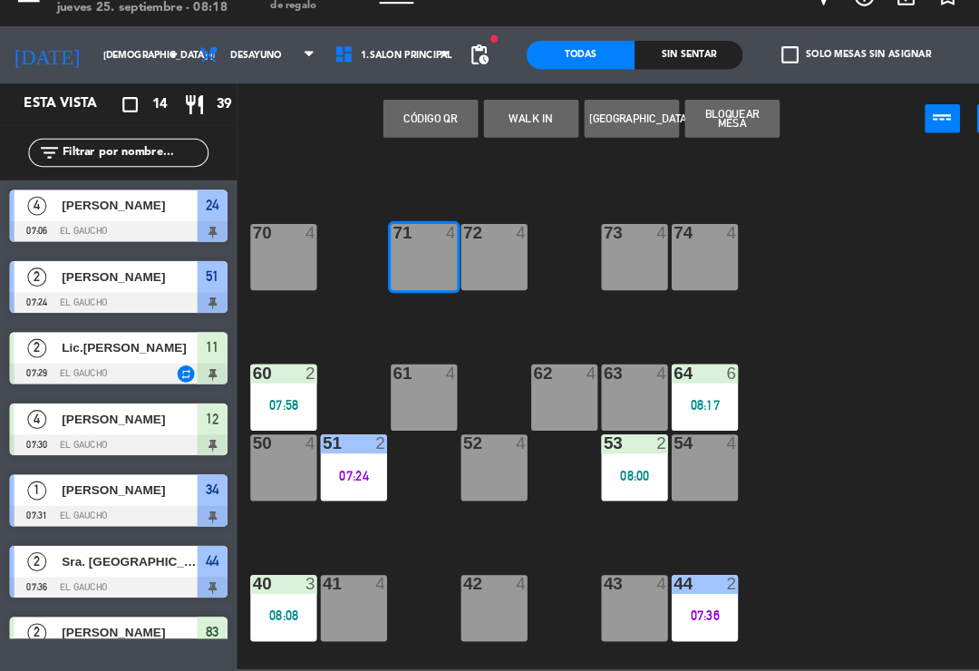
click at [490, 268] on div "72 4" at bounding box center [472, 274] width 63 height 63
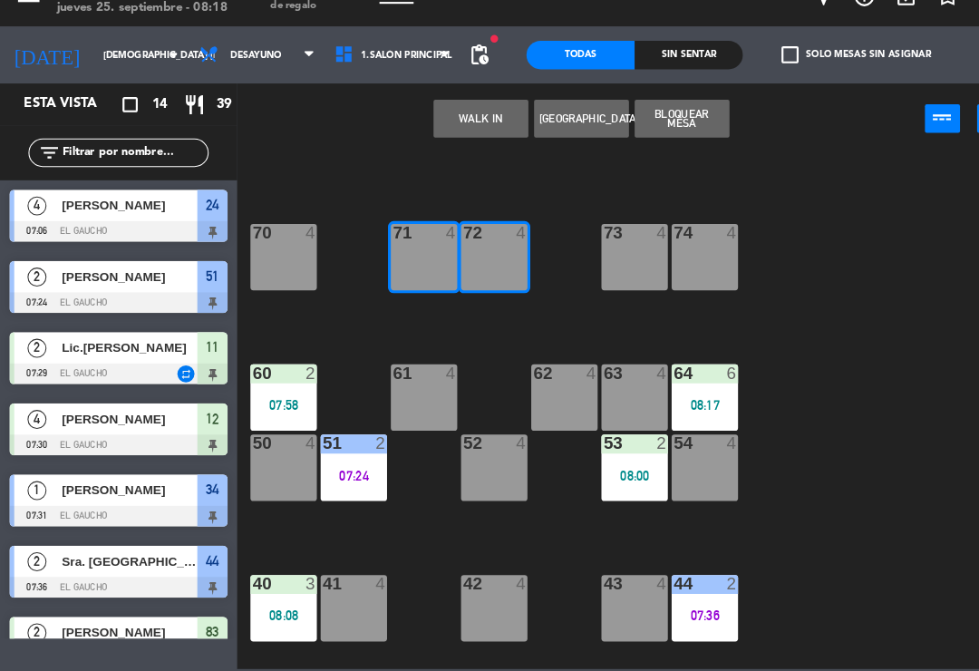
click at [459, 124] on button "WALK IN" at bounding box center [459, 142] width 91 height 36
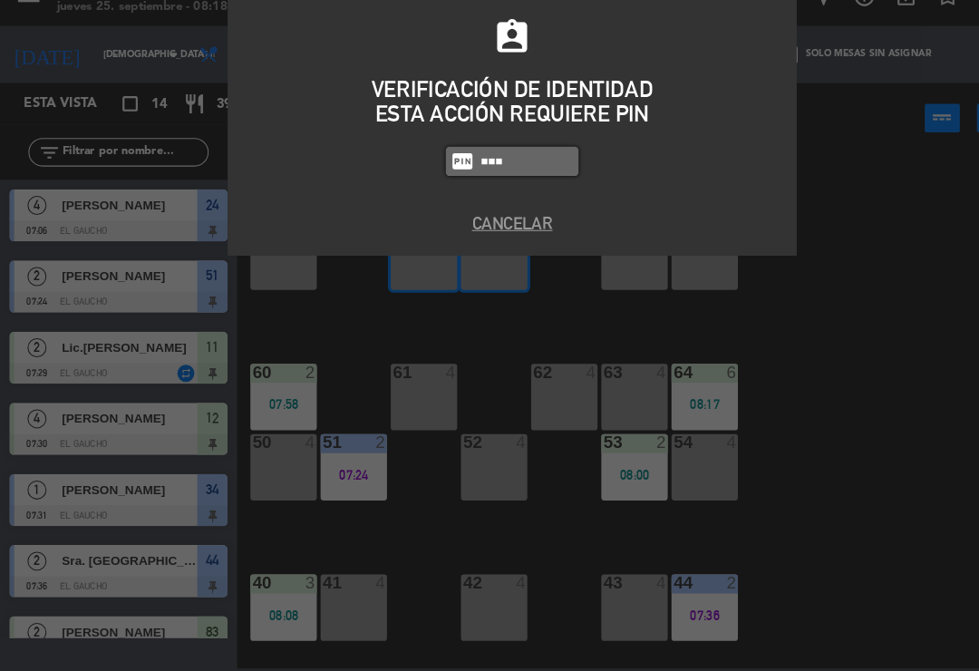
type input "0009"
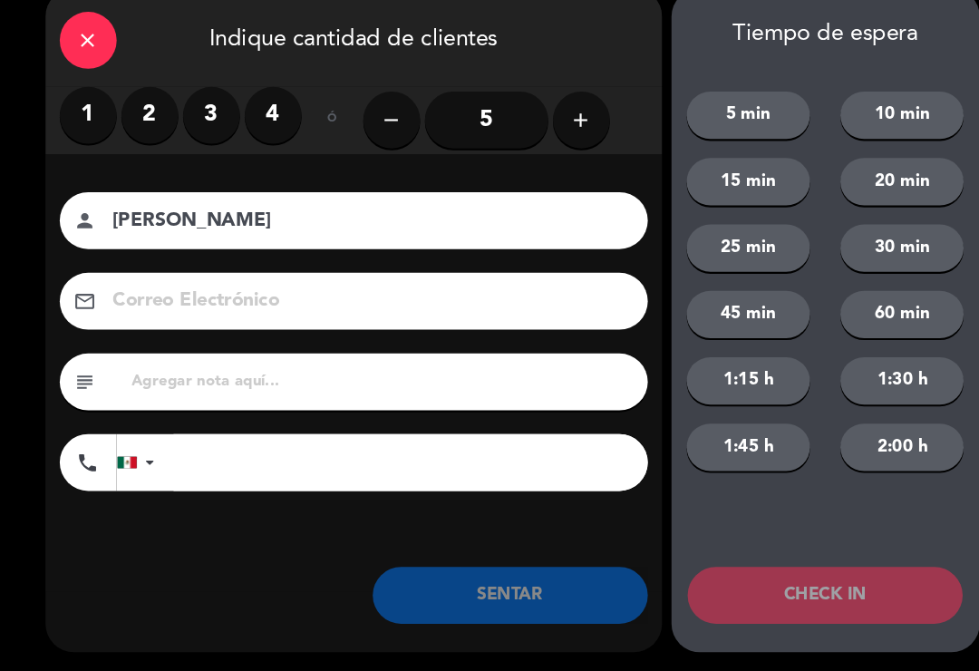
type input "[PERSON_NAME]"
click at [556, 133] on icon "add" at bounding box center [556, 144] width 22 height 22
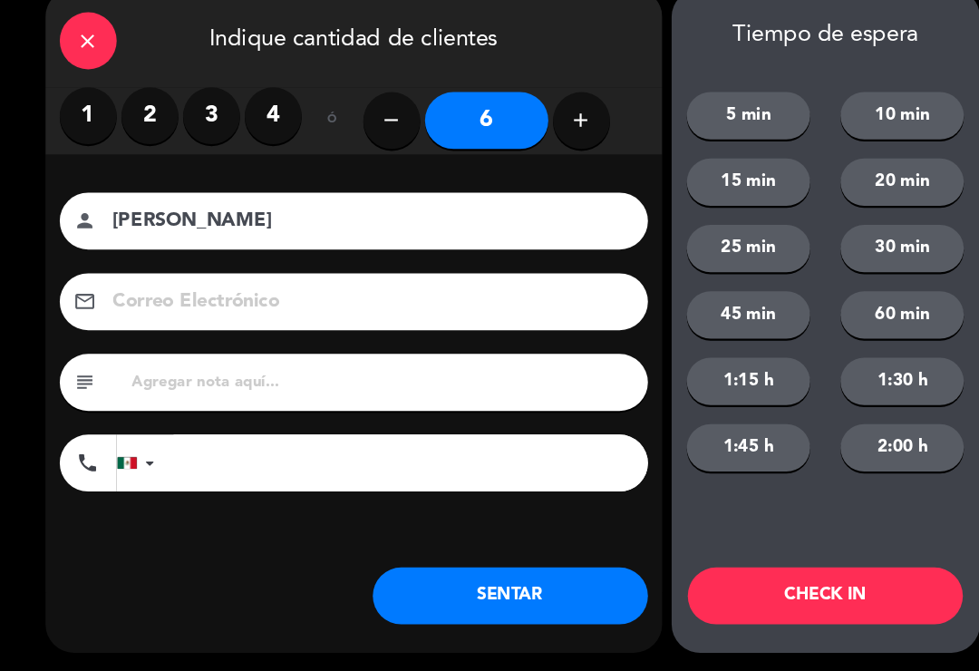
click at [549, 133] on icon "add" at bounding box center [556, 144] width 22 height 22
click at [565, 133] on icon "add" at bounding box center [556, 144] width 22 height 22
type input "9"
click at [515, 575] on button "SENTAR" at bounding box center [487, 598] width 263 height 54
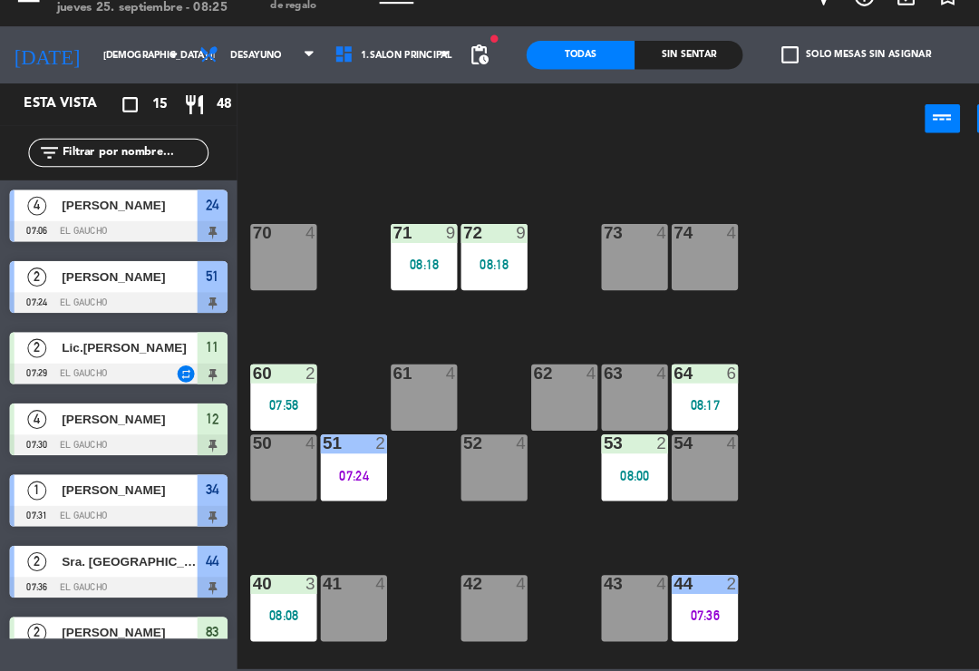
click at [463, 450] on div "52 4" at bounding box center [472, 475] width 63 height 63
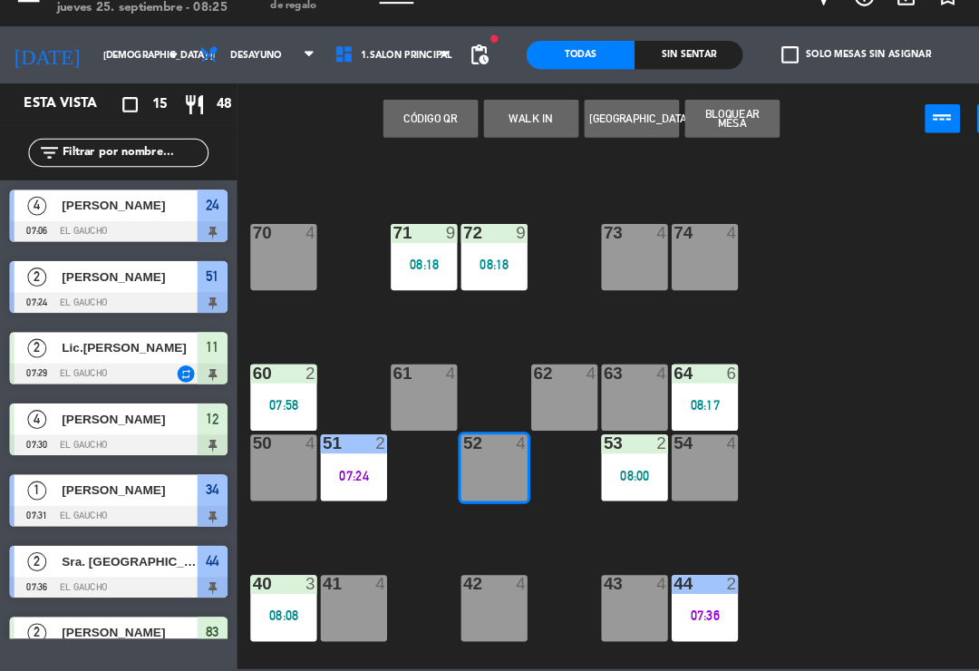
click at [490, 124] on button "WALK IN" at bounding box center [507, 142] width 91 height 36
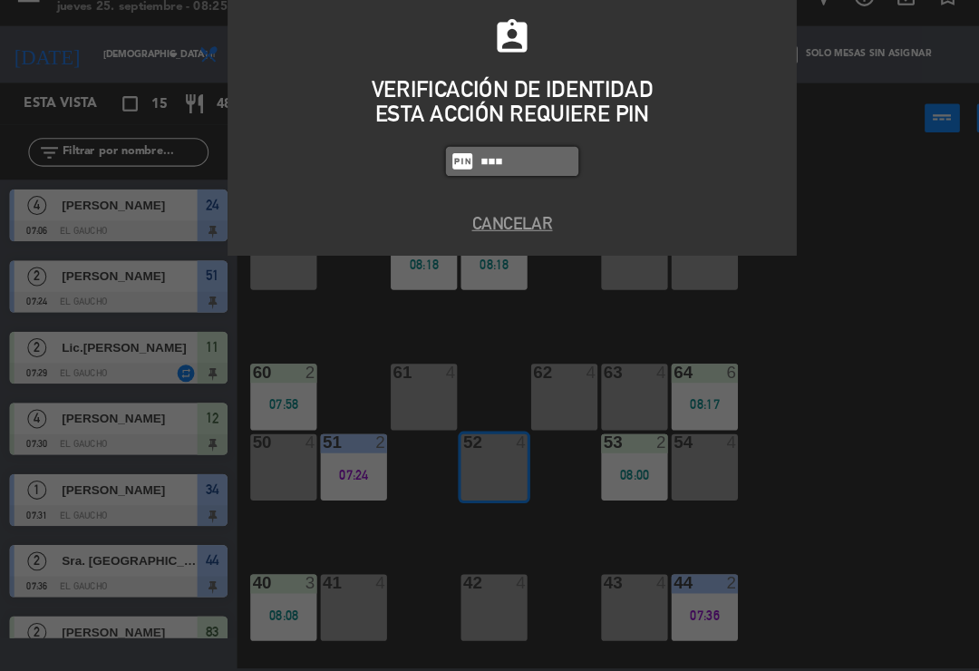
type input "0009"
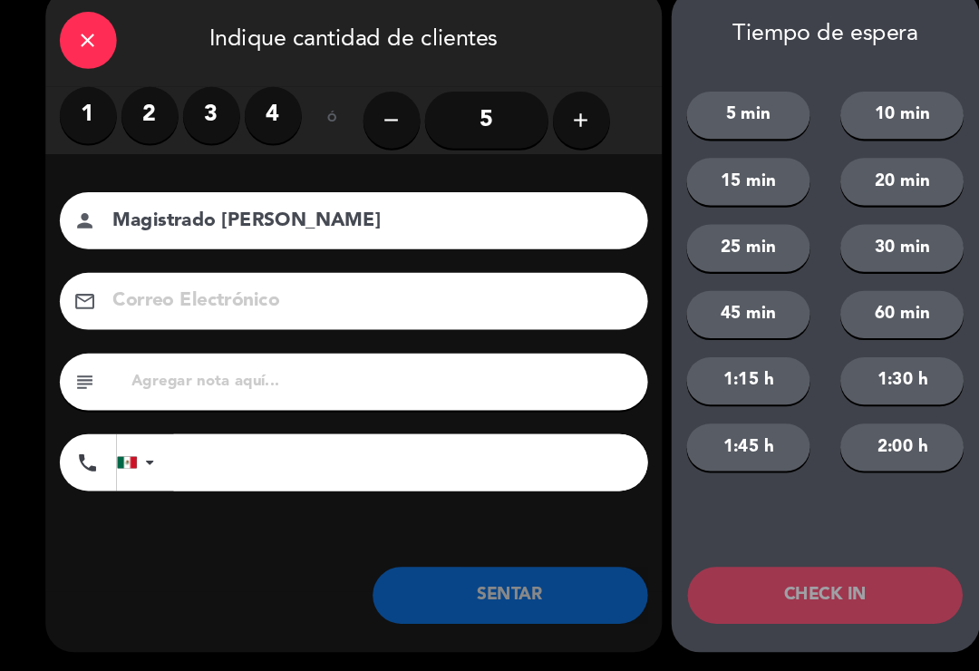
click at [256, 118] on label "4" at bounding box center [261, 139] width 54 height 54
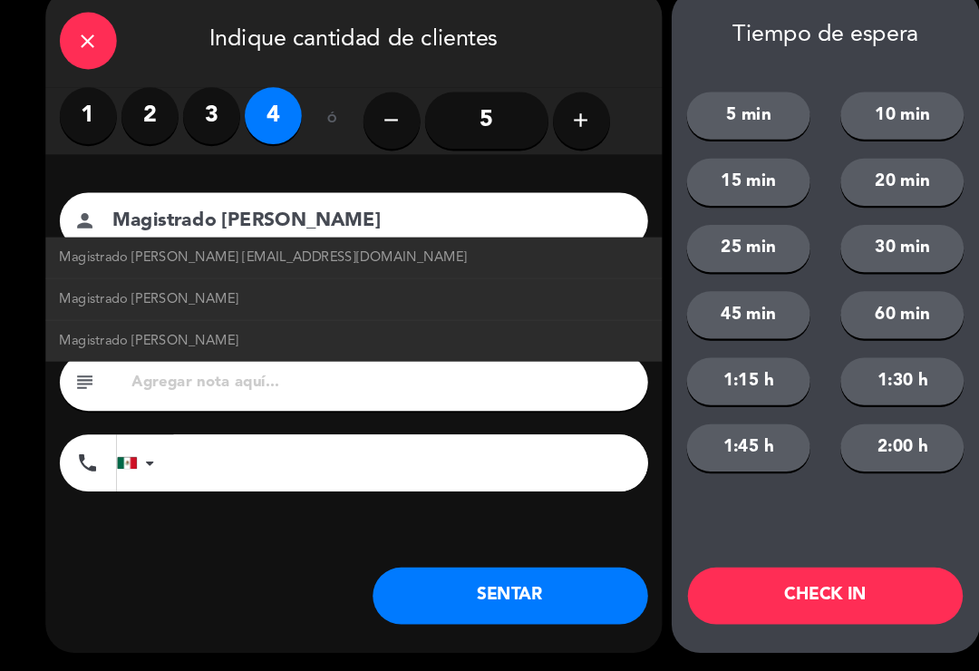
click at [95, 265] on span "Magistrado [PERSON_NAME] [EMAIL_ADDRESS][DOMAIN_NAME]" at bounding box center [252, 275] width 390 height 21
type input "Magistrado [PERSON_NAME]"
type input "[EMAIL_ADDRESS][DOMAIN_NAME]"
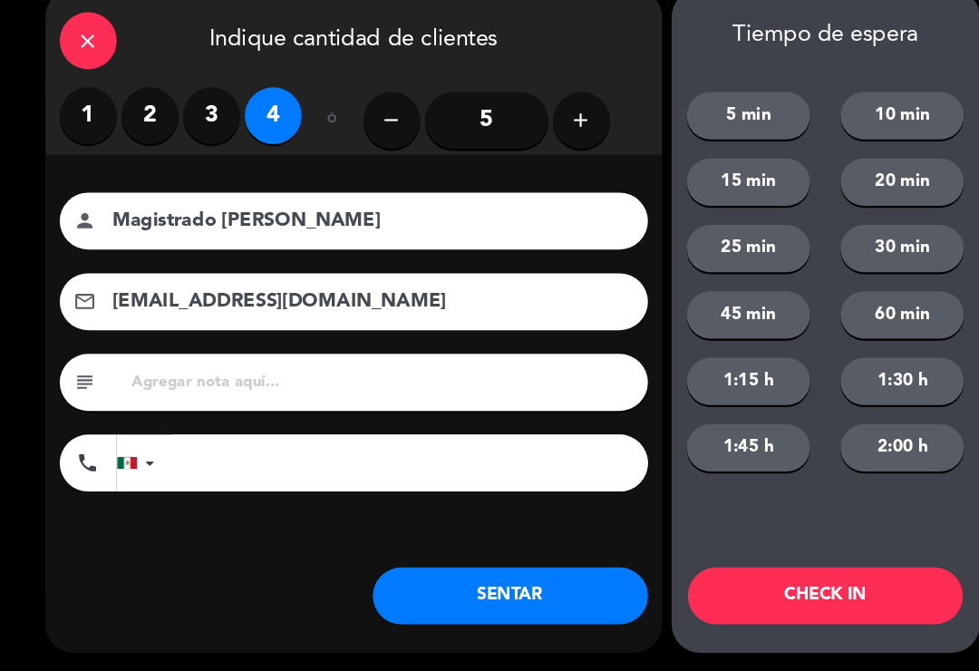
click at [431, 571] on button "SENTAR" at bounding box center [487, 598] width 263 height 54
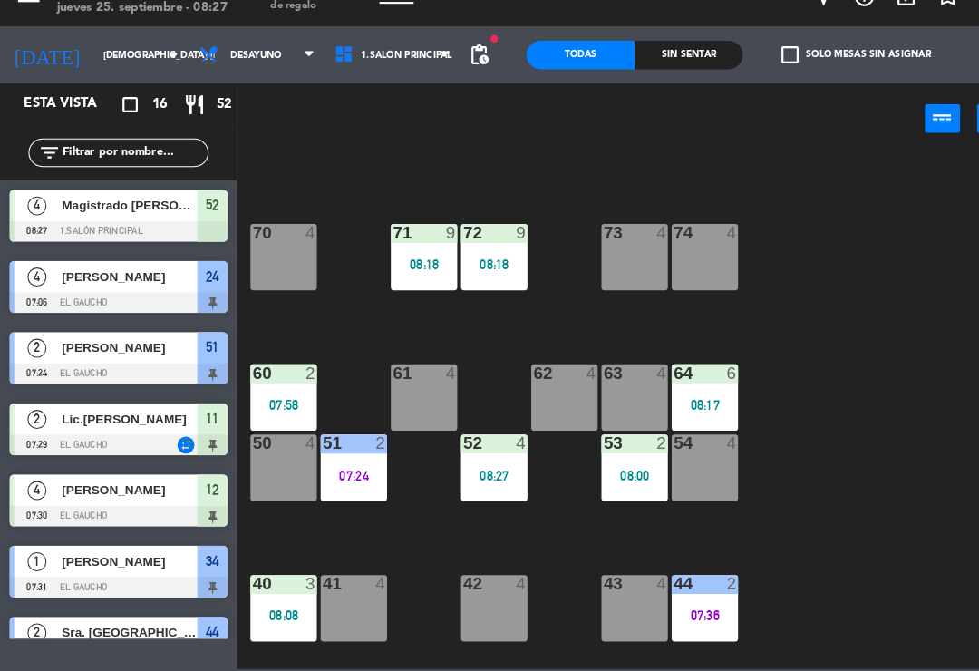
click at [462, 585] on div "42 4" at bounding box center [472, 609] width 63 height 63
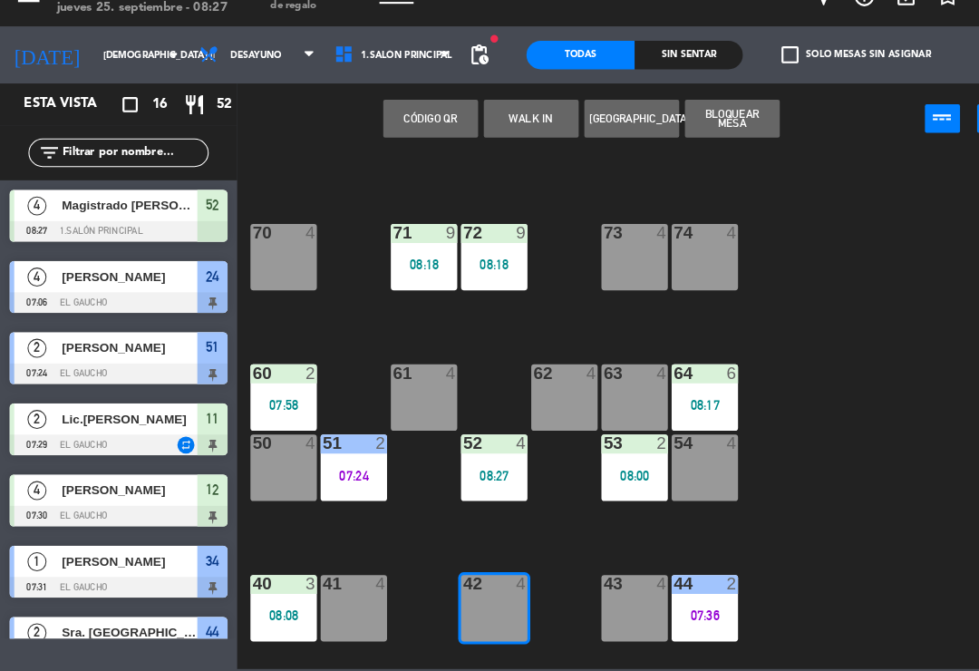
click at [503, 124] on button "WALK IN" at bounding box center [507, 142] width 91 height 36
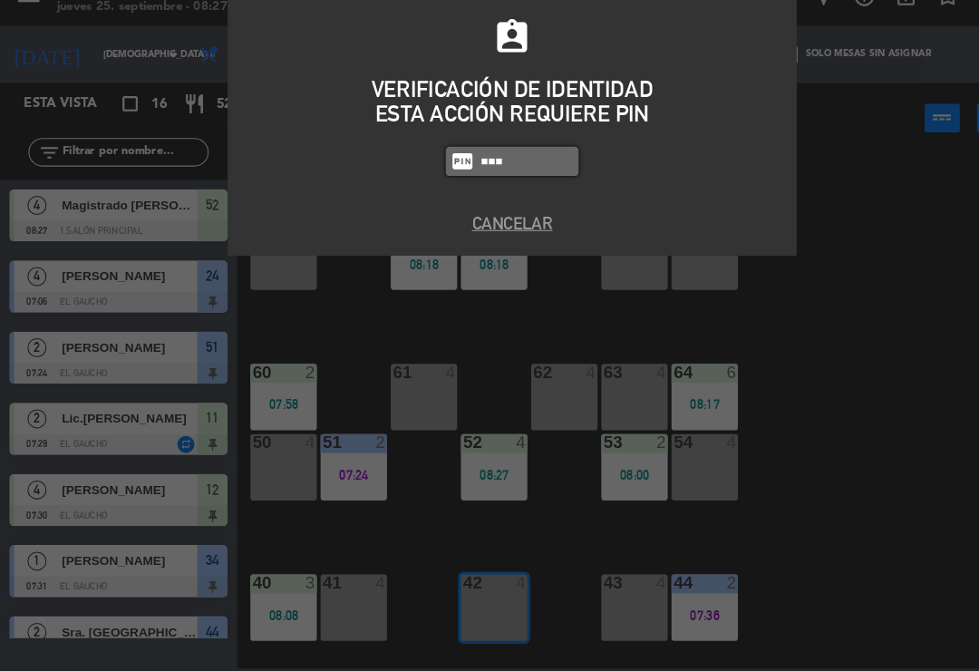
type input "0009"
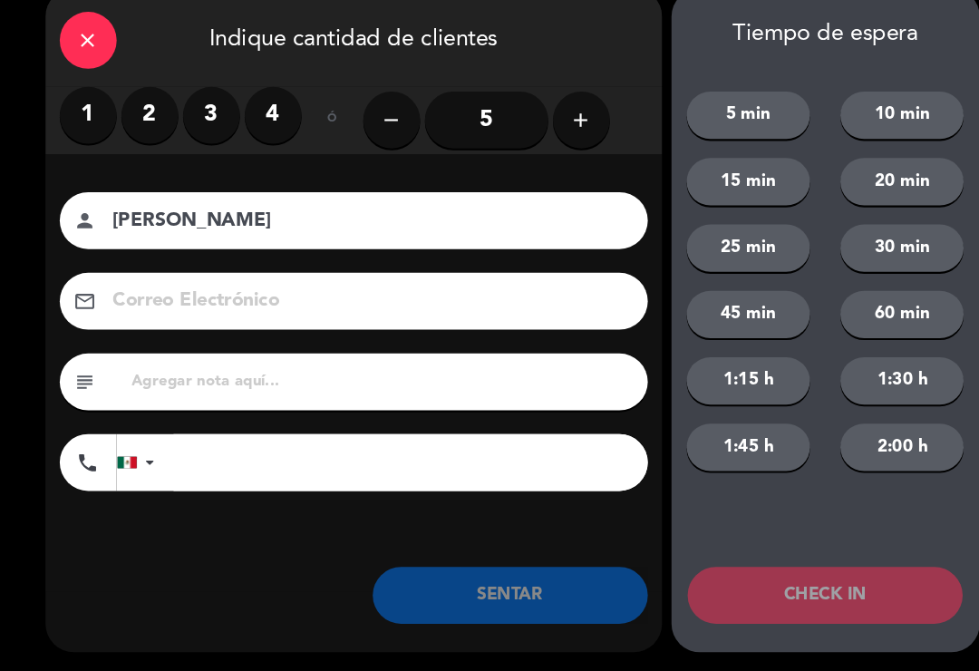
type input "[PERSON_NAME]"
click at [557, 133] on icon "add" at bounding box center [556, 144] width 22 height 22
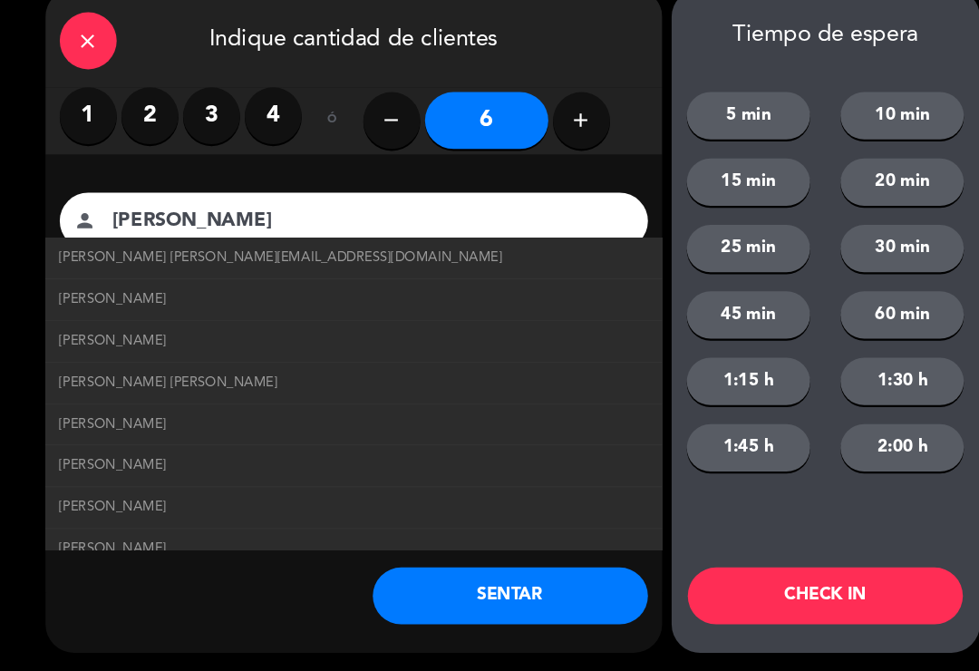
click at [74, 265] on span "[PERSON_NAME] [PERSON_NAME][EMAIL_ADDRESS][DOMAIN_NAME]" at bounding box center [268, 275] width 423 height 21
type input "[EMAIL_ADDRESS][DOMAIN_NAME]"
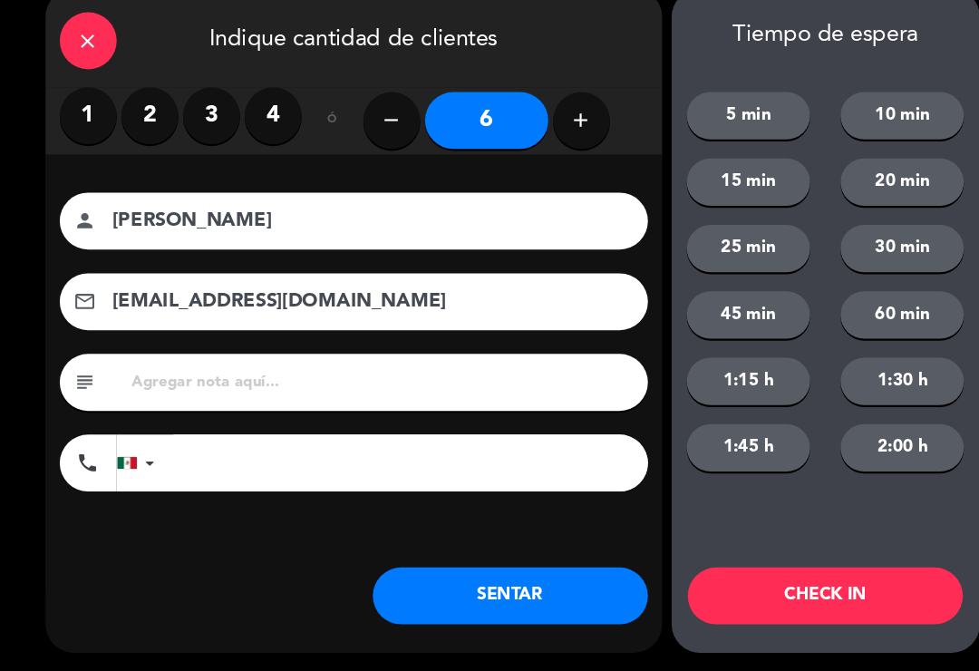
click at [431, 573] on button "SENTAR" at bounding box center [487, 598] width 263 height 54
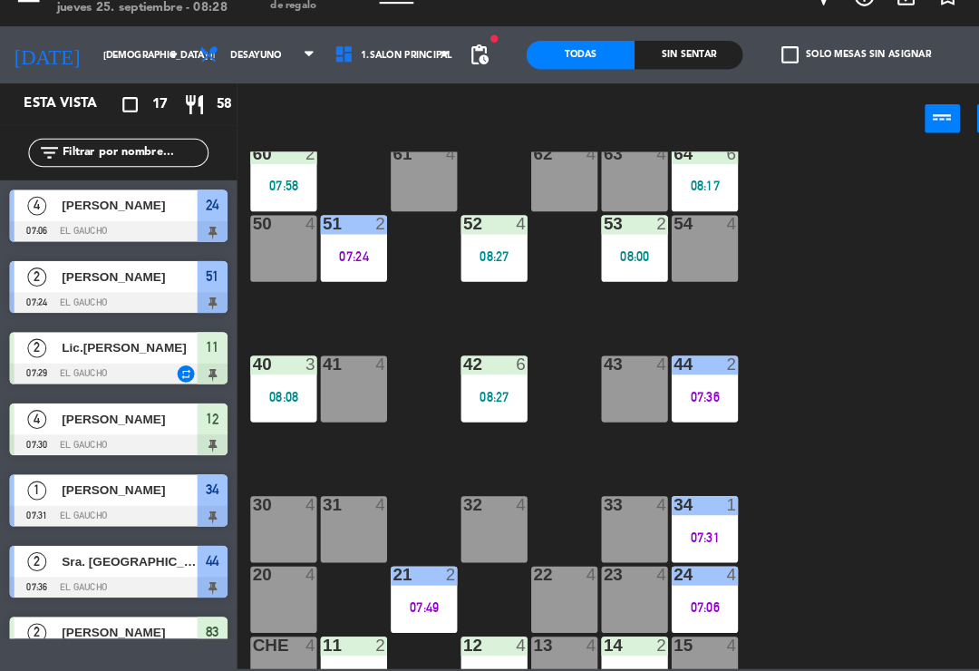
scroll to position [320, 0]
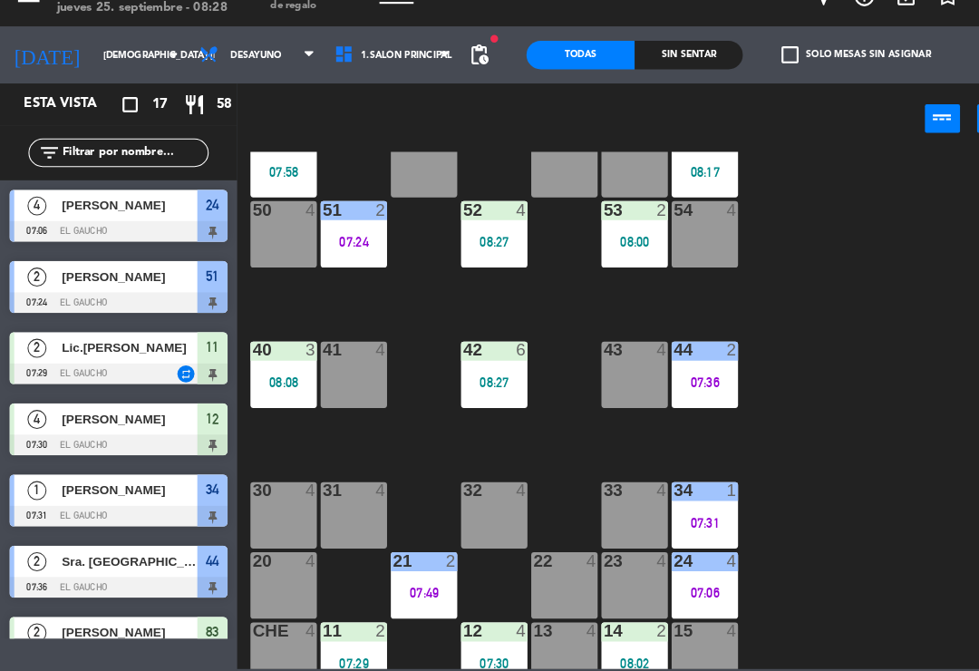
click at [677, 522] on div "07:31" at bounding box center [673, 528] width 63 height 13
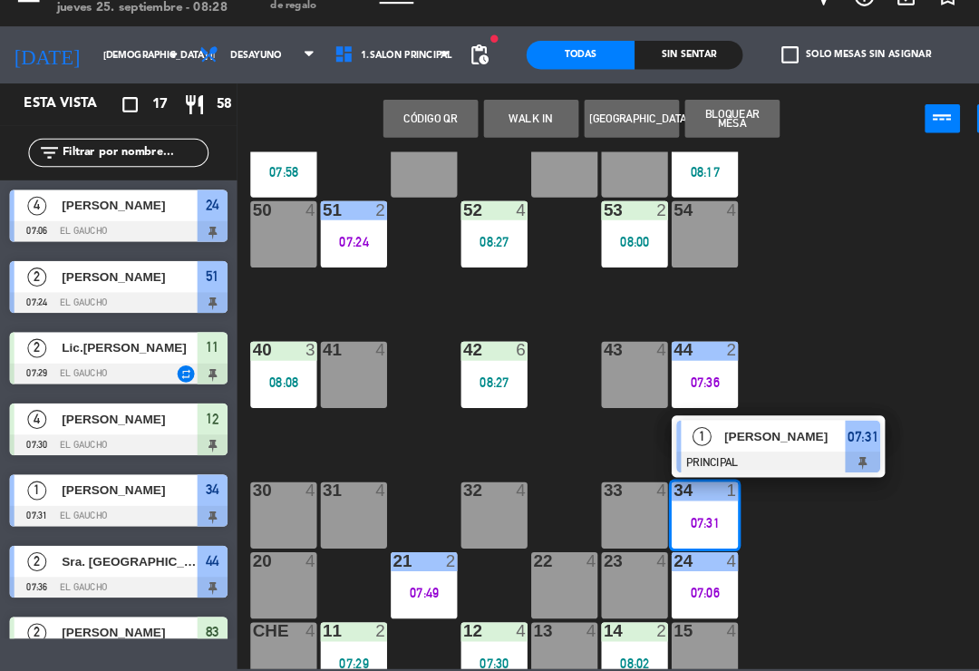
click at [740, 461] on div at bounding box center [743, 471] width 195 height 20
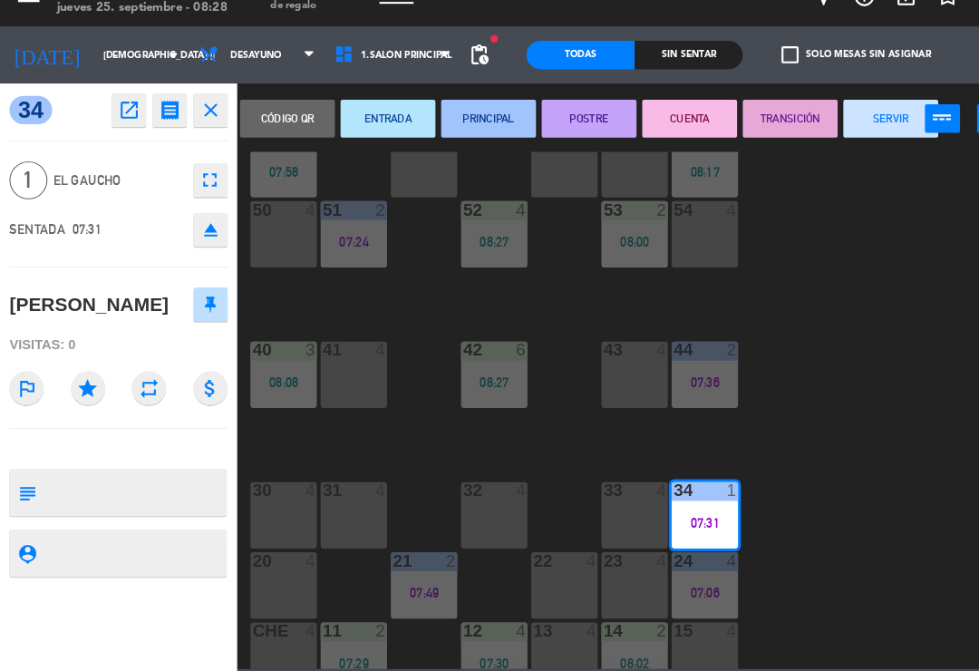
click at [840, 124] on button "SERVIR" at bounding box center [851, 142] width 91 height 36
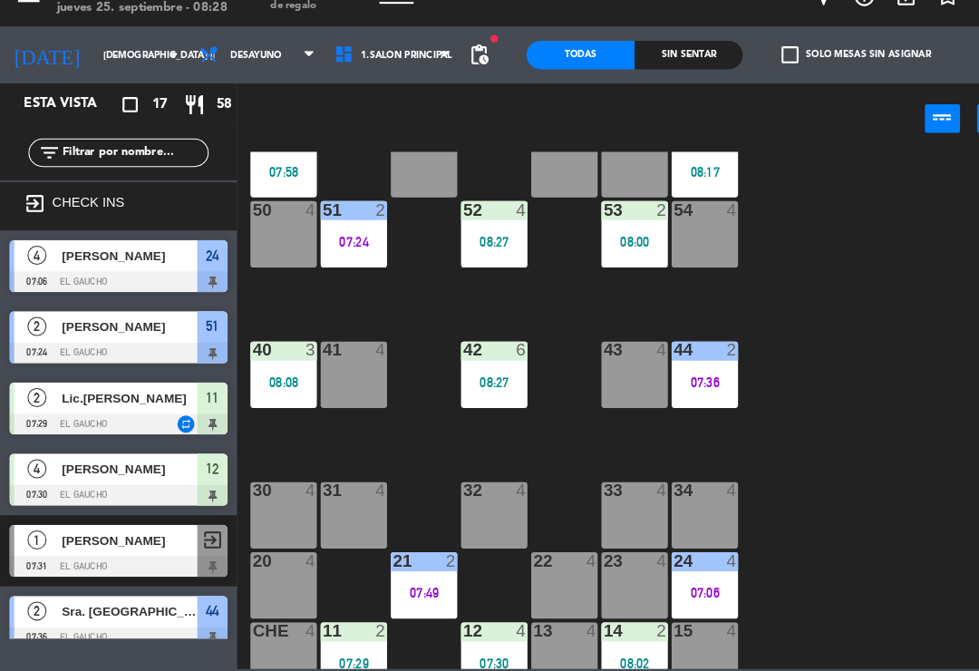
click at [685, 492] on div "34 4" at bounding box center [673, 521] width 63 height 63
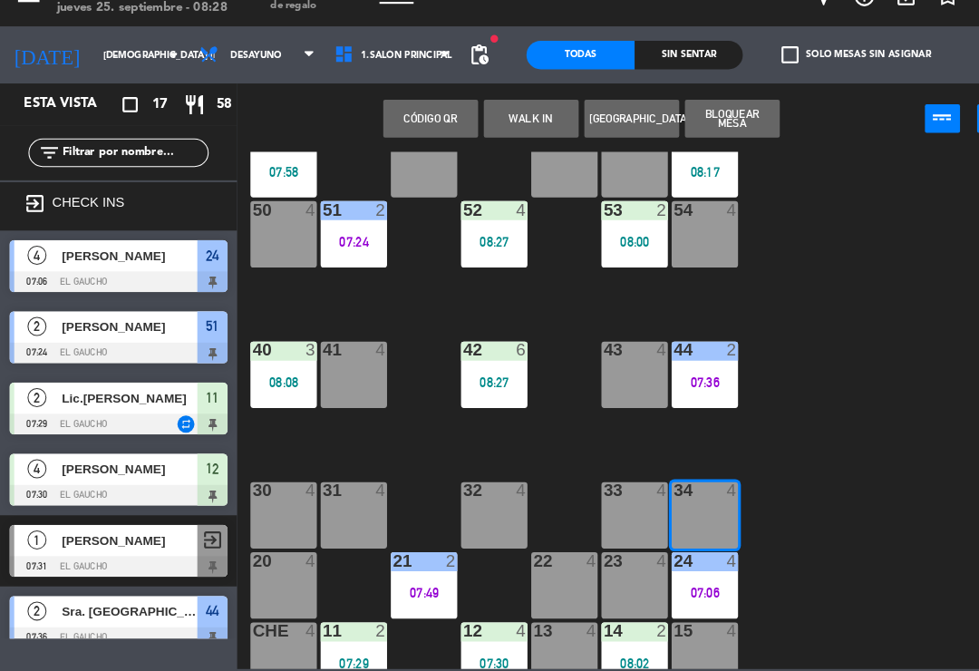
click at [523, 124] on button "WALK IN" at bounding box center [507, 142] width 91 height 36
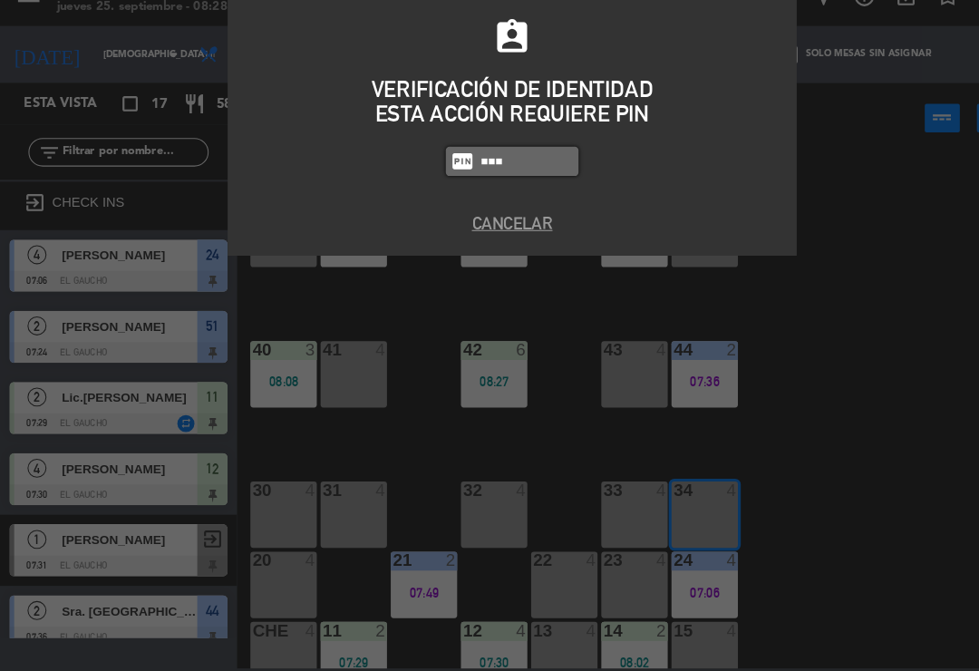
type input "0009"
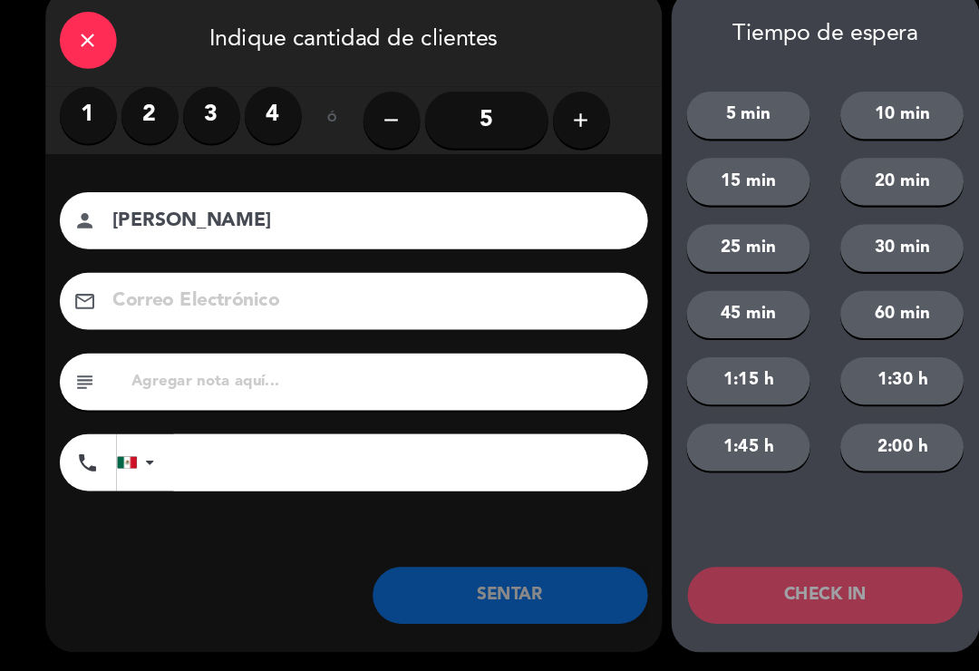
type input "[PERSON_NAME]"
click at [138, 123] on label "2" at bounding box center [143, 139] width 54 height 54
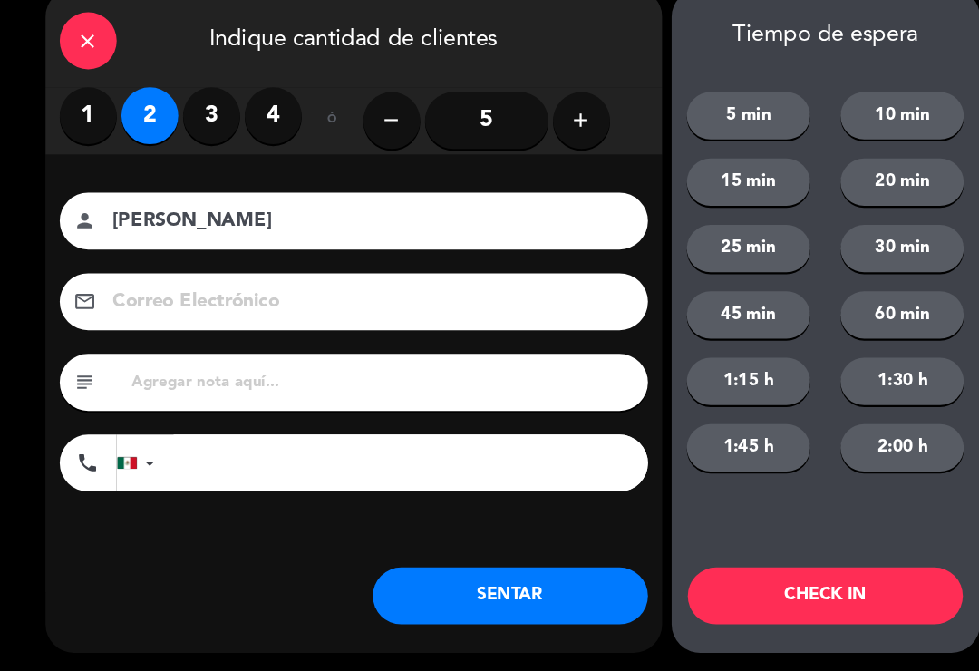
click at [451, 576] on button "SENTAR" at bounding box center [487, 598] width 263 height 54
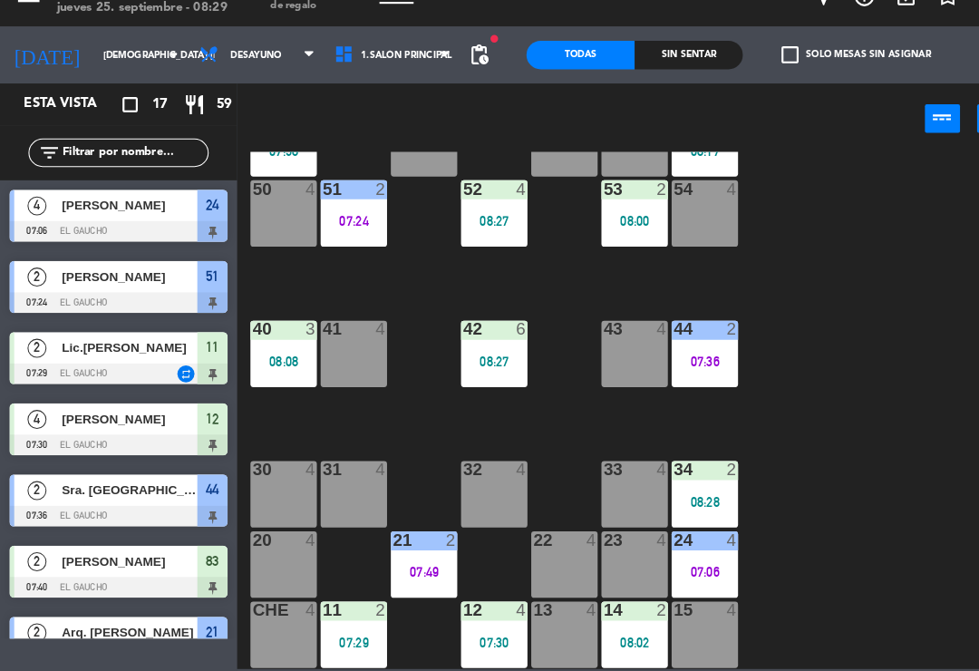
scroll to position [340, 0]
click at [356, 636] on div "07:29" at bounding box center [337, 642] width 63 height 13
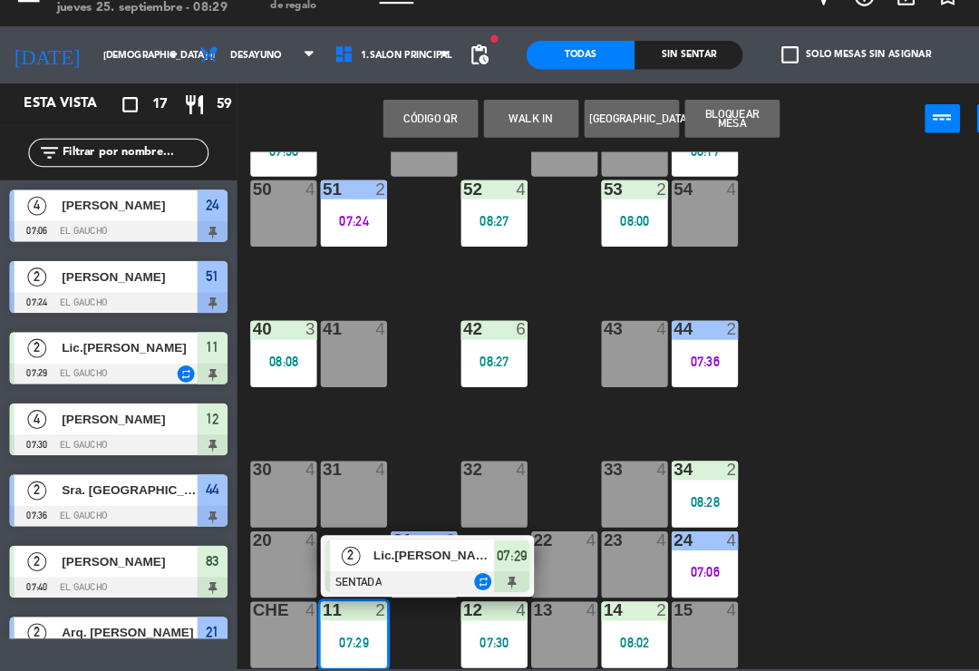
click at [387, 545] on div "Lic.[PERSON_NAME]" at bounding box center [414, 560] width 118 height 30
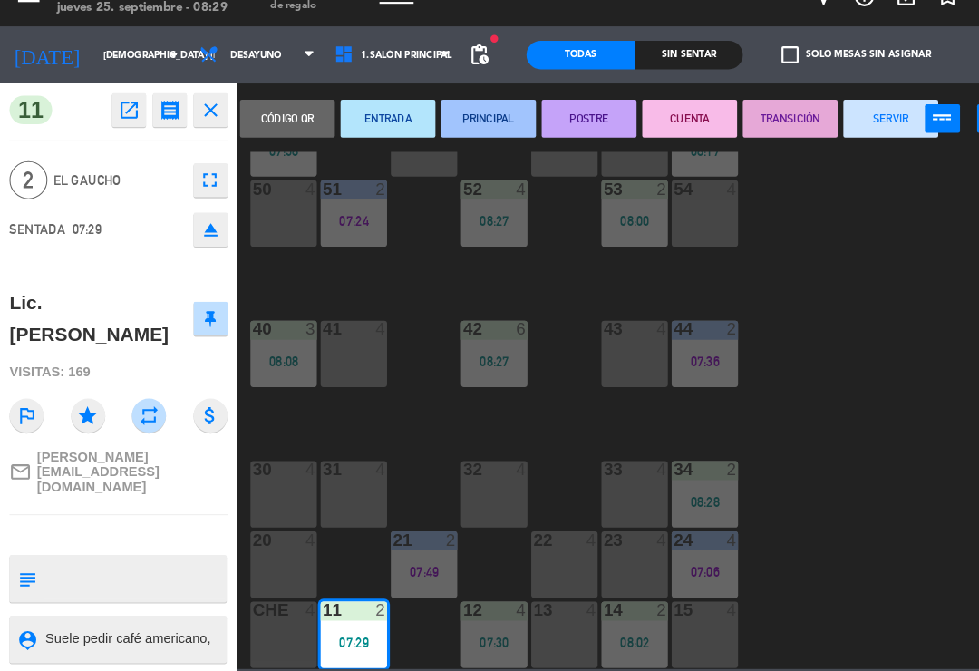
click at [488, 124] on button "PRINCIPAL" at bounding box center [467, 142] width 91 height 36
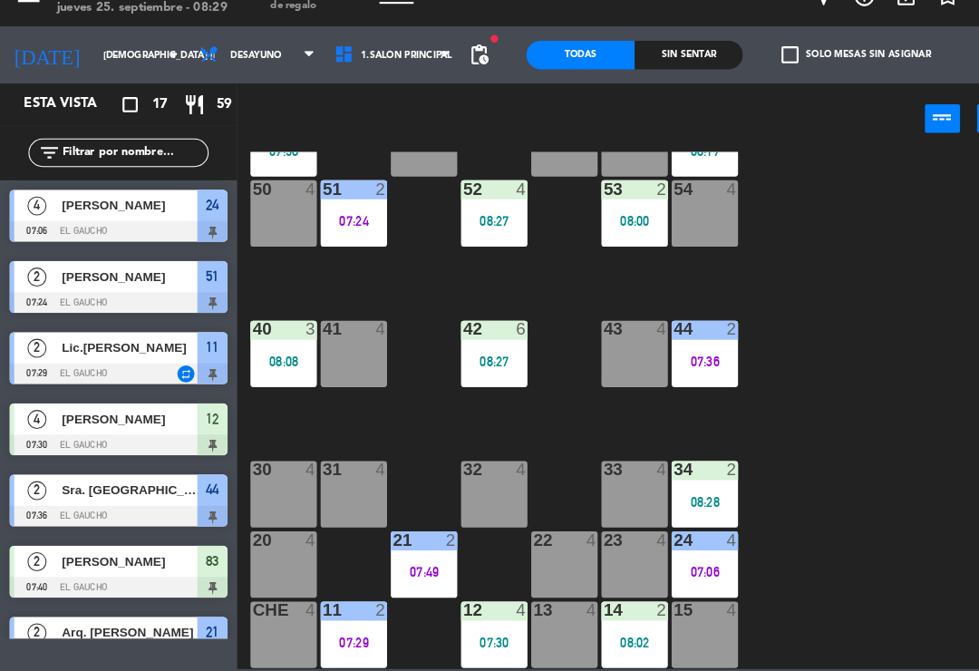
click at [496, 621] on div "12 4 07:30" at bounding box center [472, 635] width 63 height 63
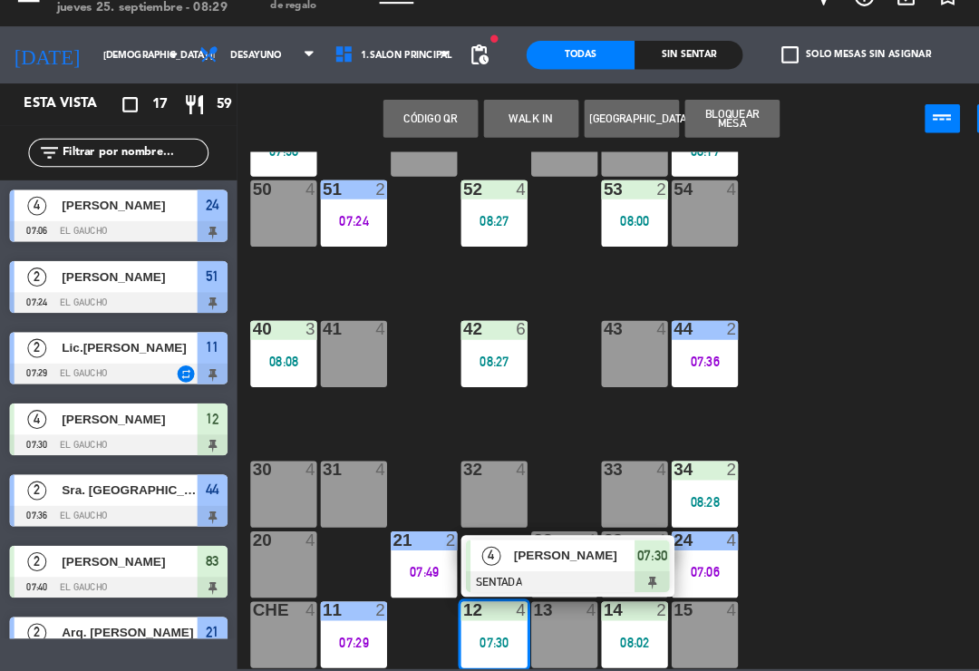
click at [531, 550] on span "[PERSON_NAME]" at bounding box center [549, 559] width 116 height 19
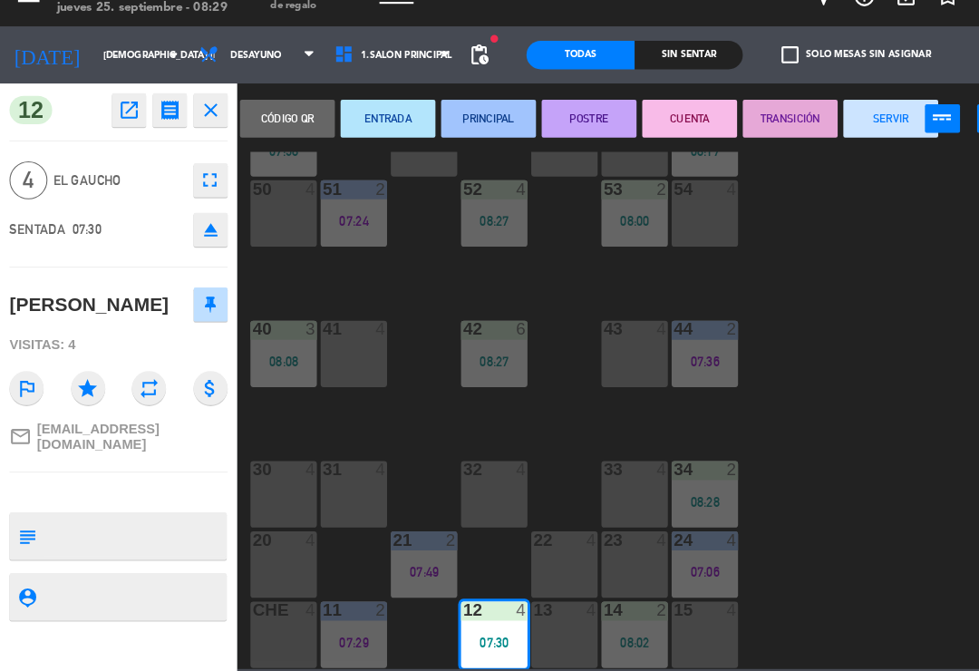
click at [481, 124] on button "PRINCIPAL" at bounding box center [467, 142] width 91 height 36
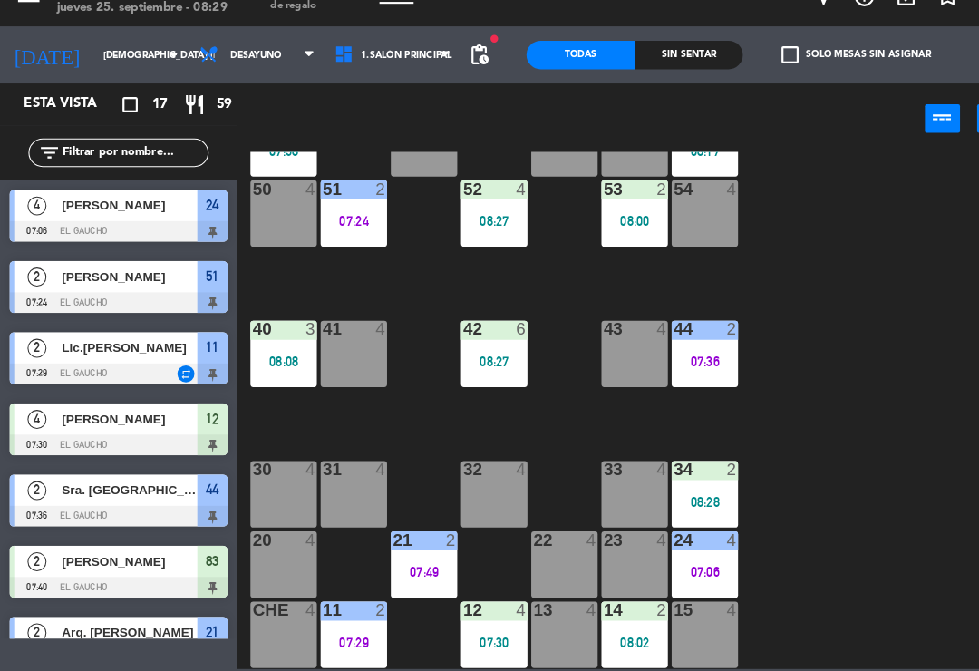
click at [618, 604] on div at bounding box center [607, 612] width 30 height 16
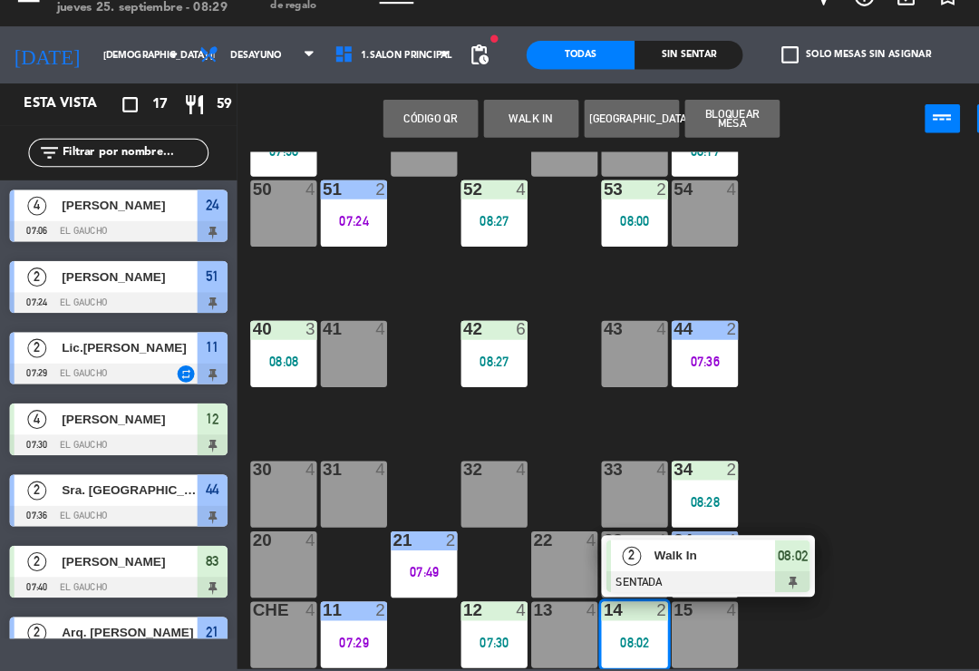
click at [642, 550] on span "Walk In" at bounding box center [684, 559] width 116 height 19
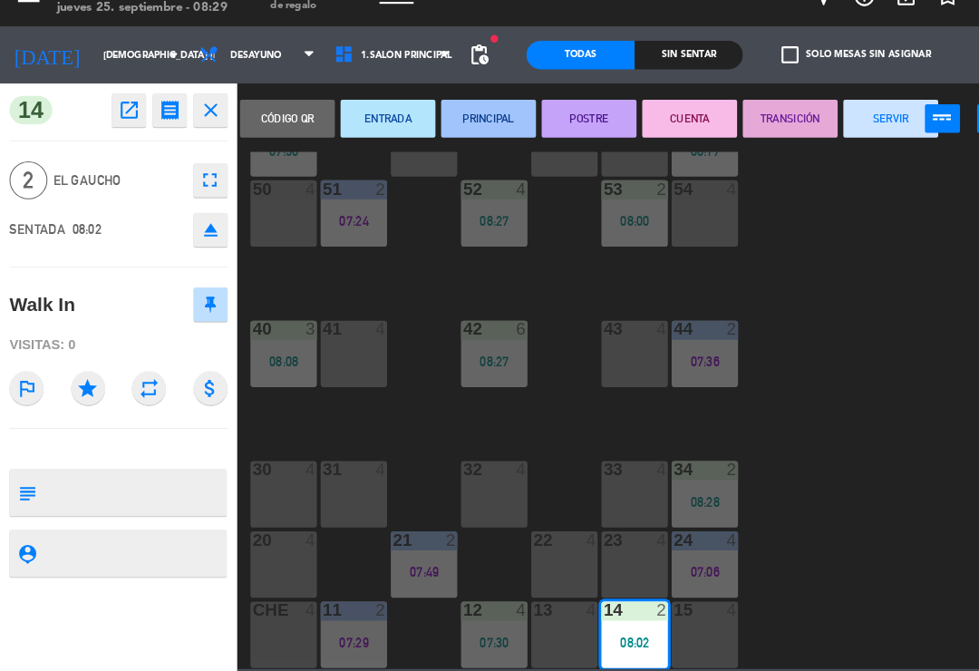
click at [492, 124] on button "PRINCIPAL" at bounding box center [467, 142] width 91 height 36
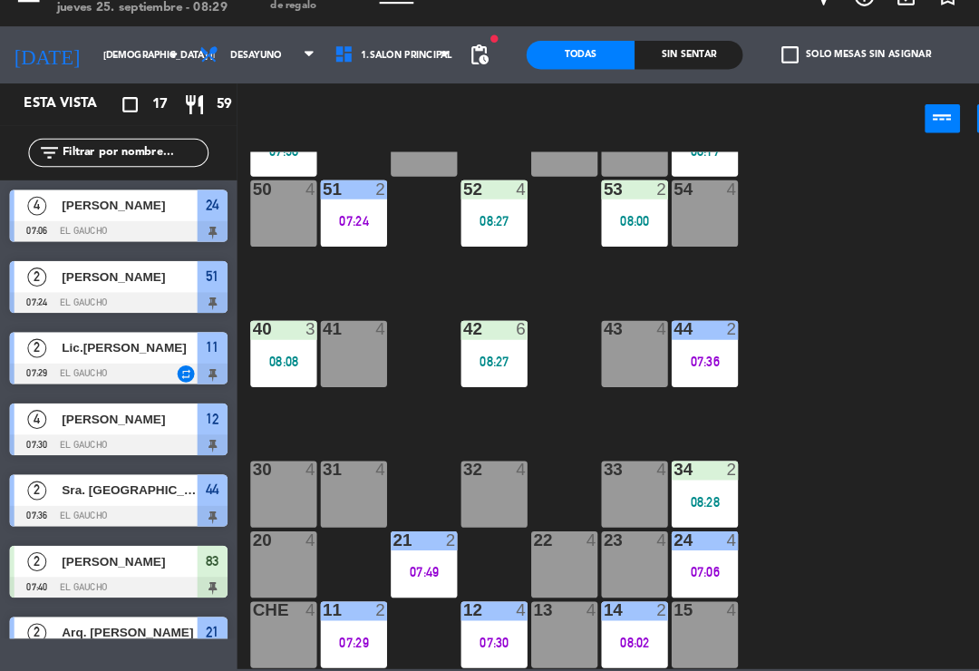
click at [678, 537] on div "24 4 07:06" at bounding box center [673, 568] width 63 height 63
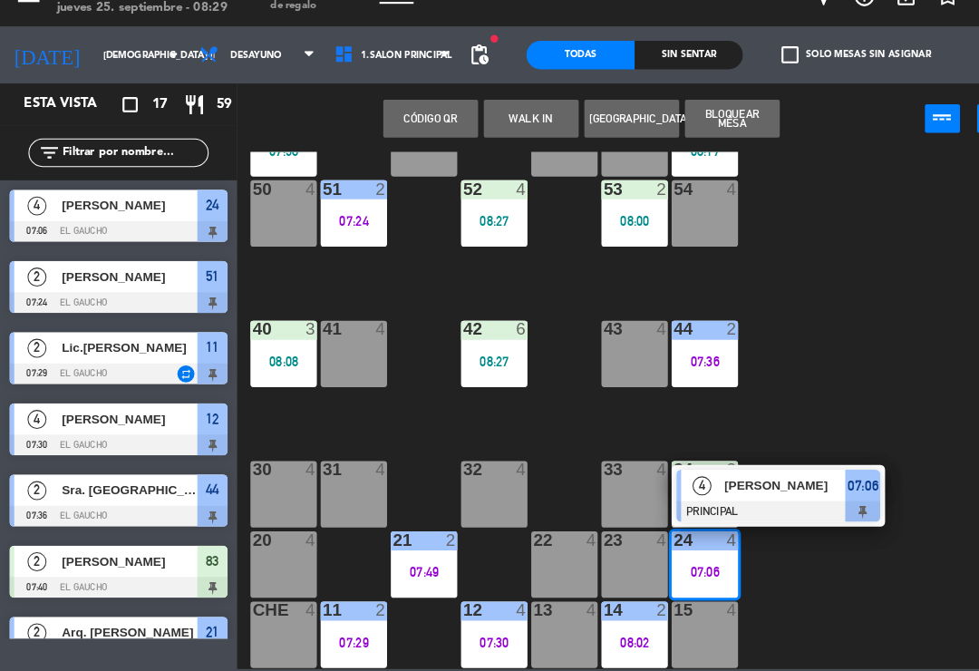
click at [750, 483] on span "[PERSON_NAME]" at bounding box center [751, 492] width 116 height 19
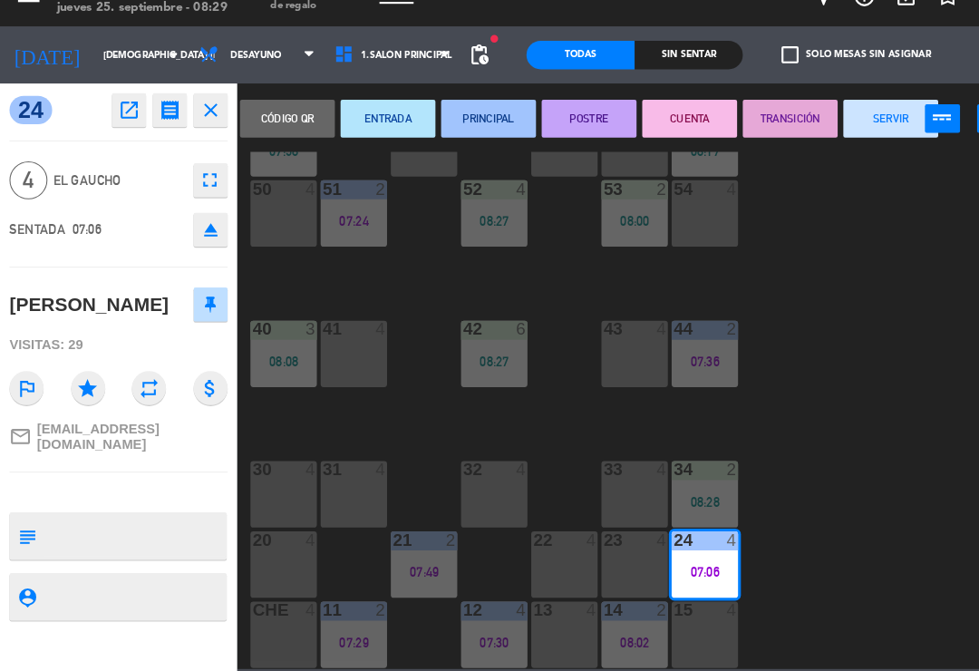
click at [840, 124] on button "SERVIR" at bounding box center [851, 142] width 91 height 36
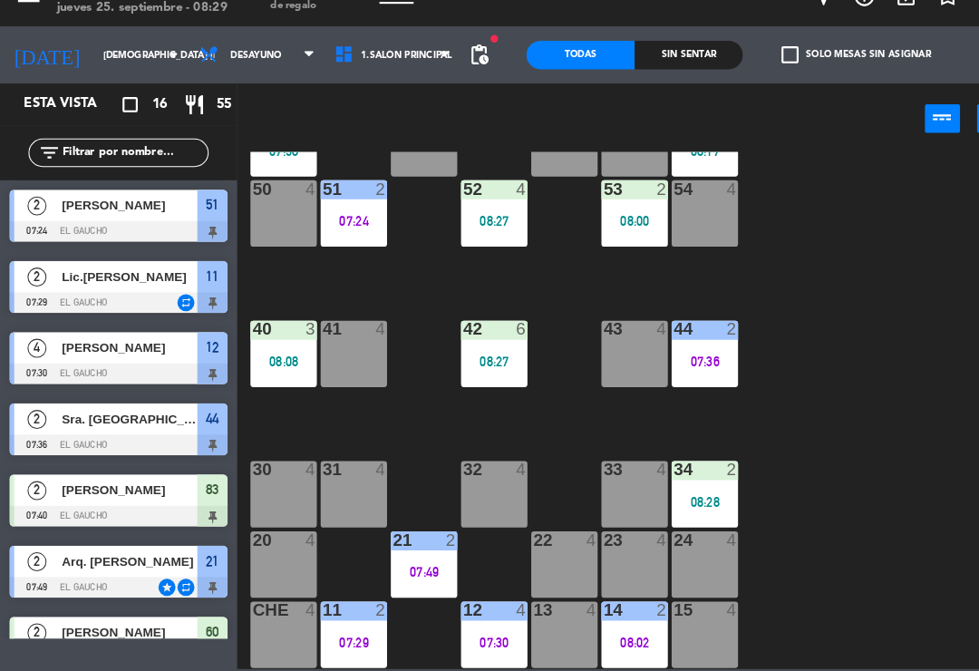
click at [264, 335] on div "40 3 08:08" at bounding box center [270, 366] width 63 height 63
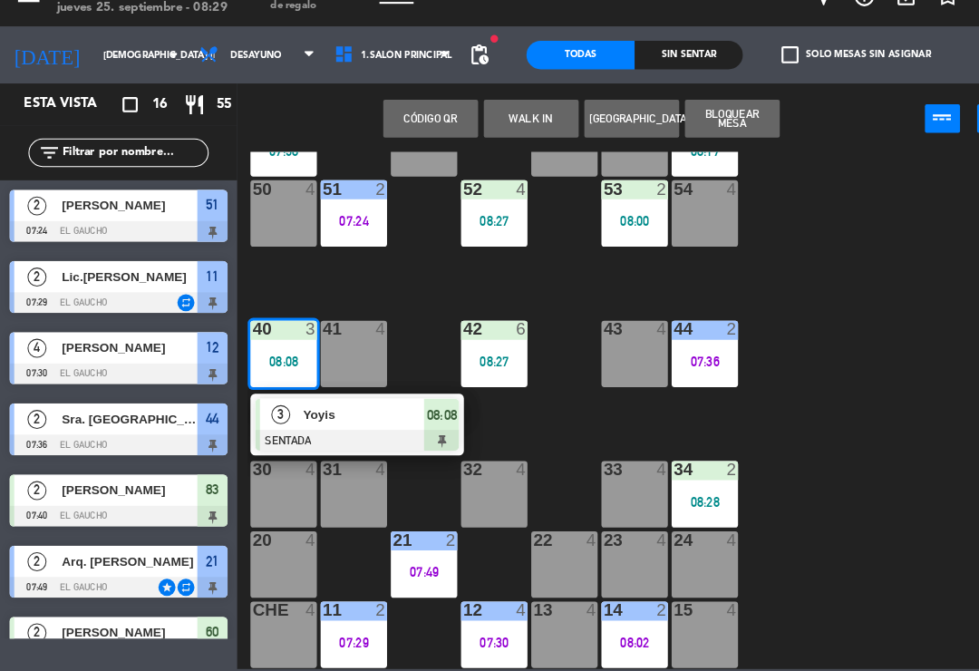
click at [317, 440] on div at bounding box center [341, 450] width 195 height 20
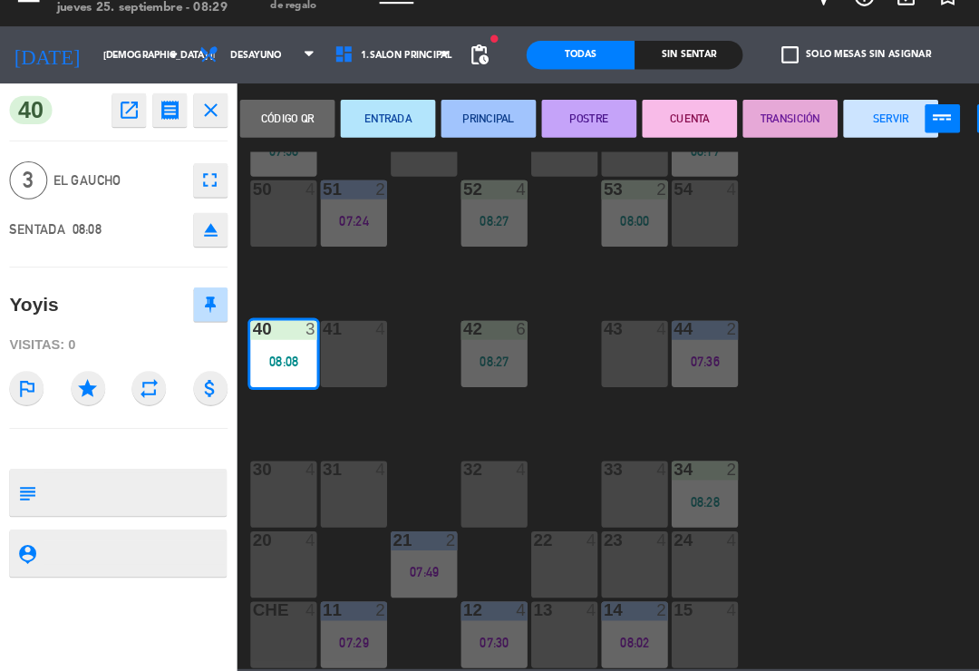
click at [483, 124] on button "PRINCIPAL" at bounding box center [467, 142] width 91 height 36
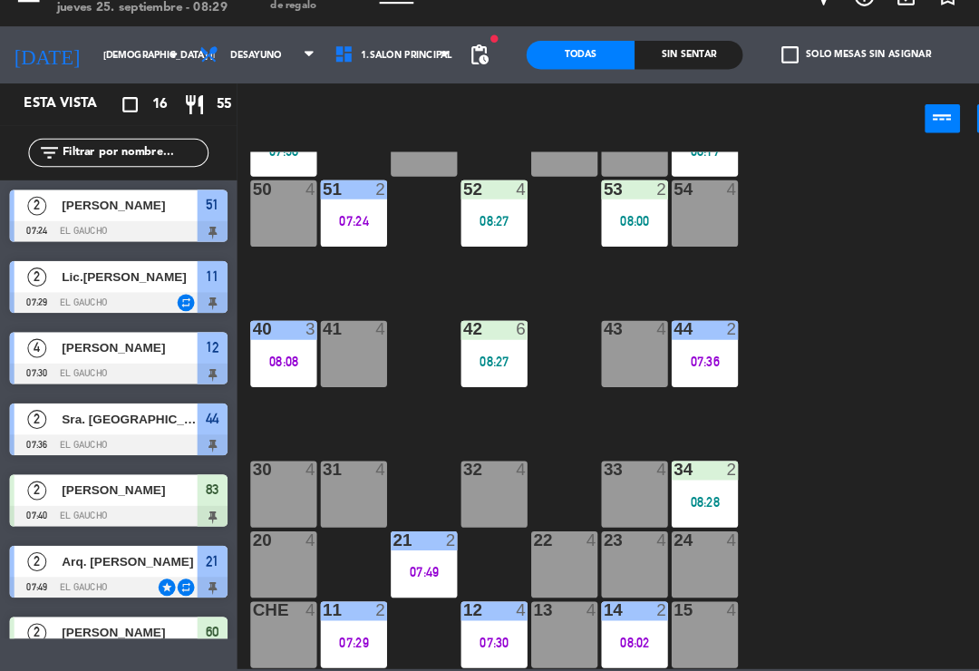
click at [500, 368] on div "08:27" at bounding box center [472, 374] width 63 height 13
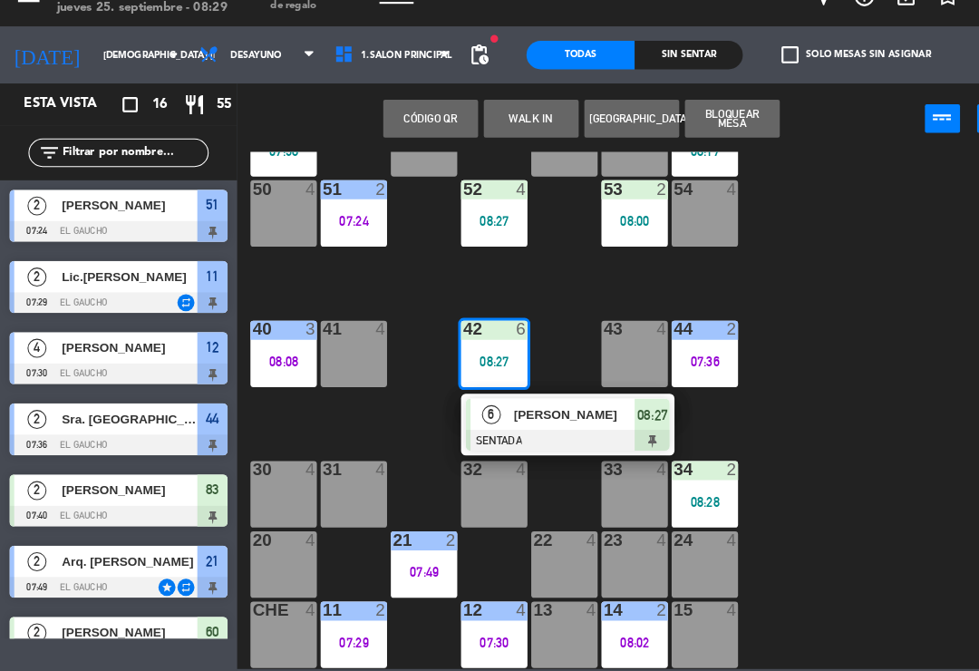
click at [509, 410] on div "[PERSON_NAME]" at bounding box center [549, 425] width 118 height 30
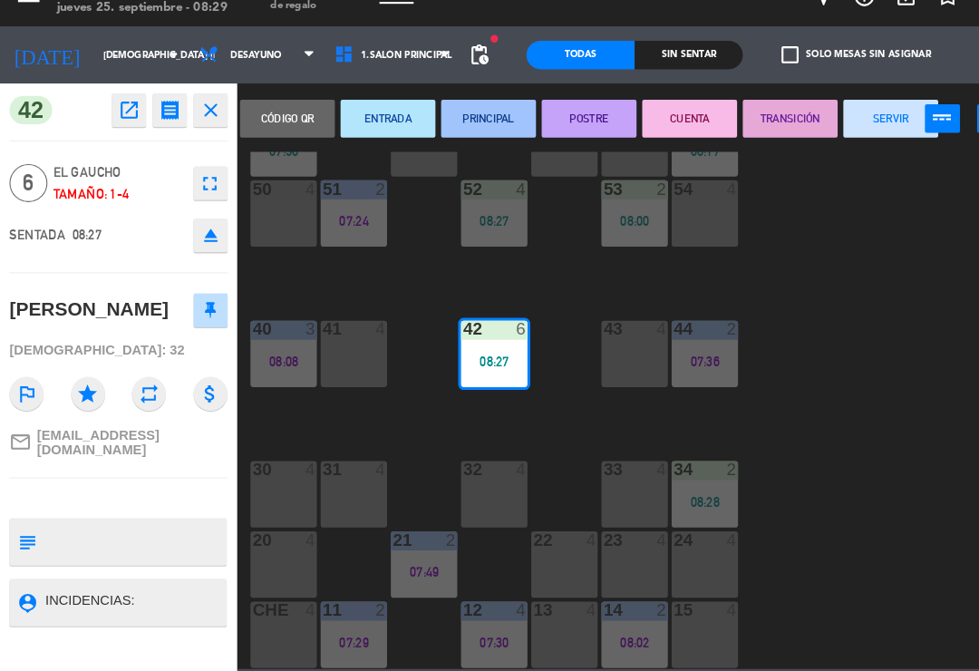
click at [483, 124] on button "PRINCIPAL" at bounding box center [467, 142] width 91 height 36
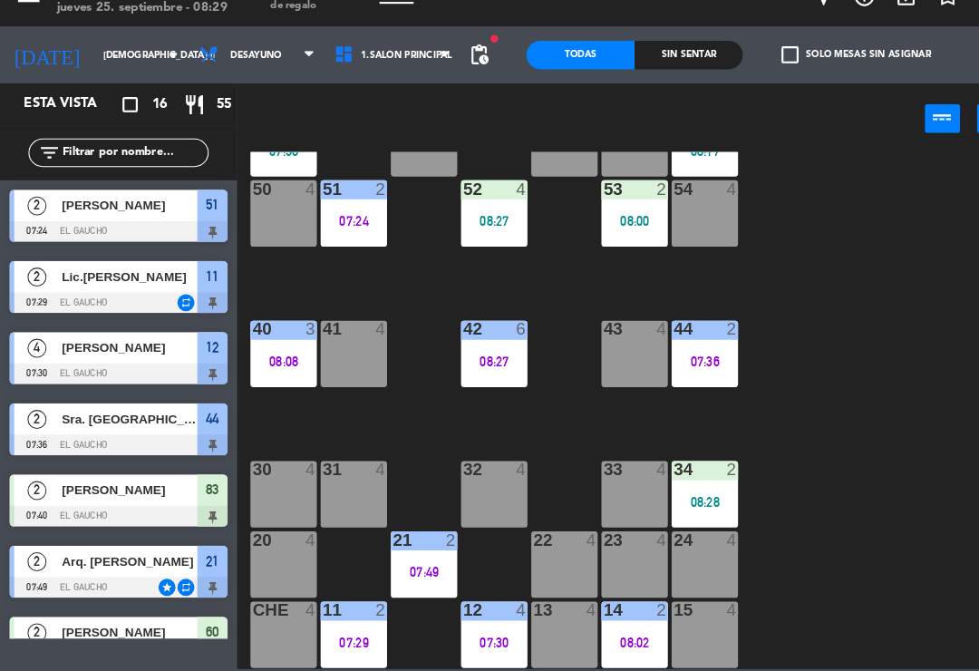
scroll to position [185, 0]
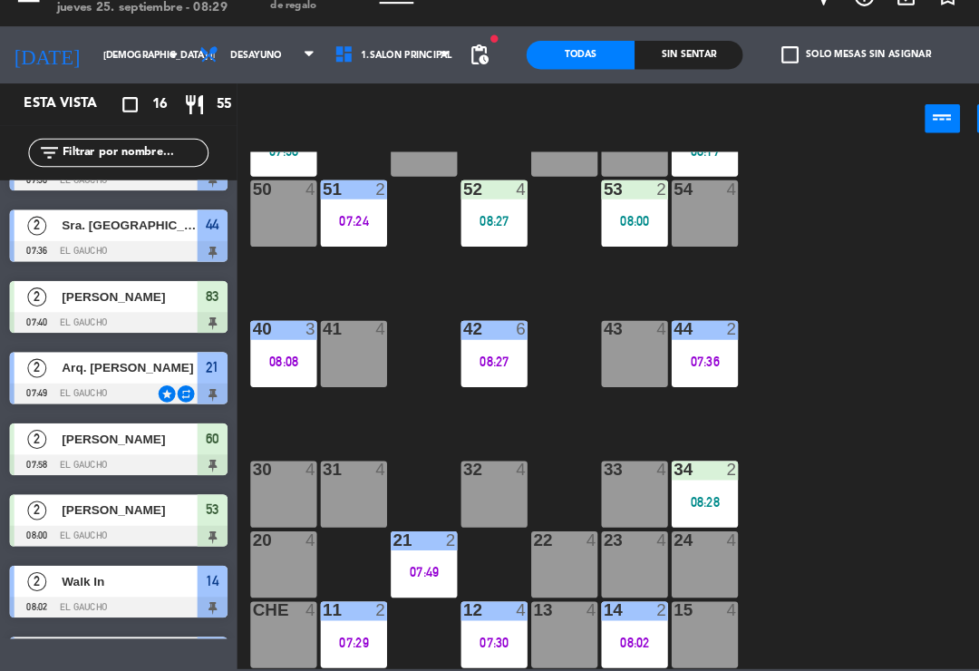
click at [686, 368] on div "07:36" at bounding box center [673, 374] width 63 height 13
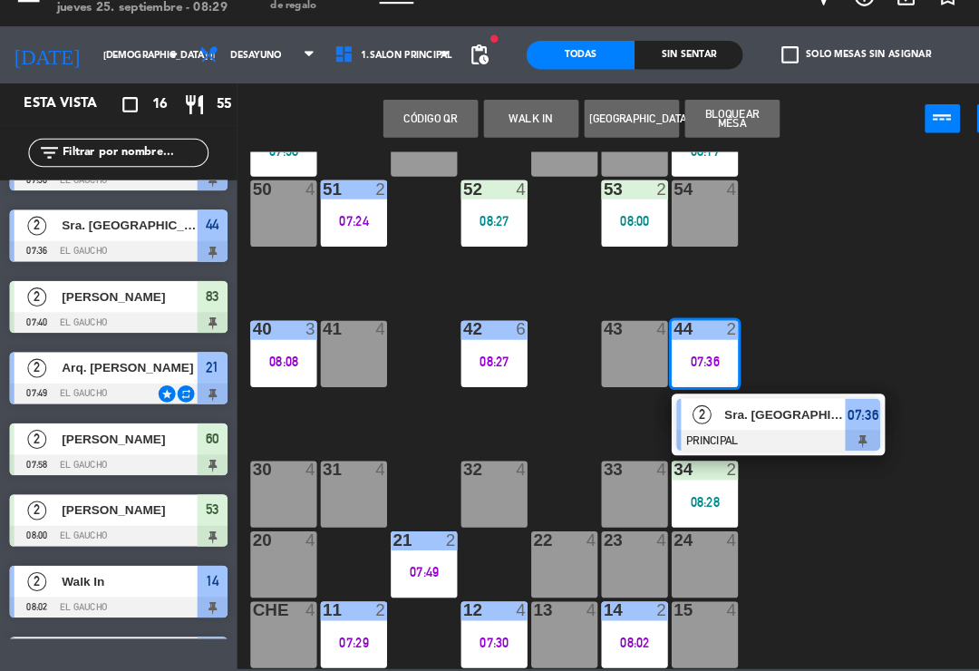
click at [763, 415] on span "Sra. [GEOGRAPHIC_DATA]" at bounding box center [751, 424] width 116 height 19
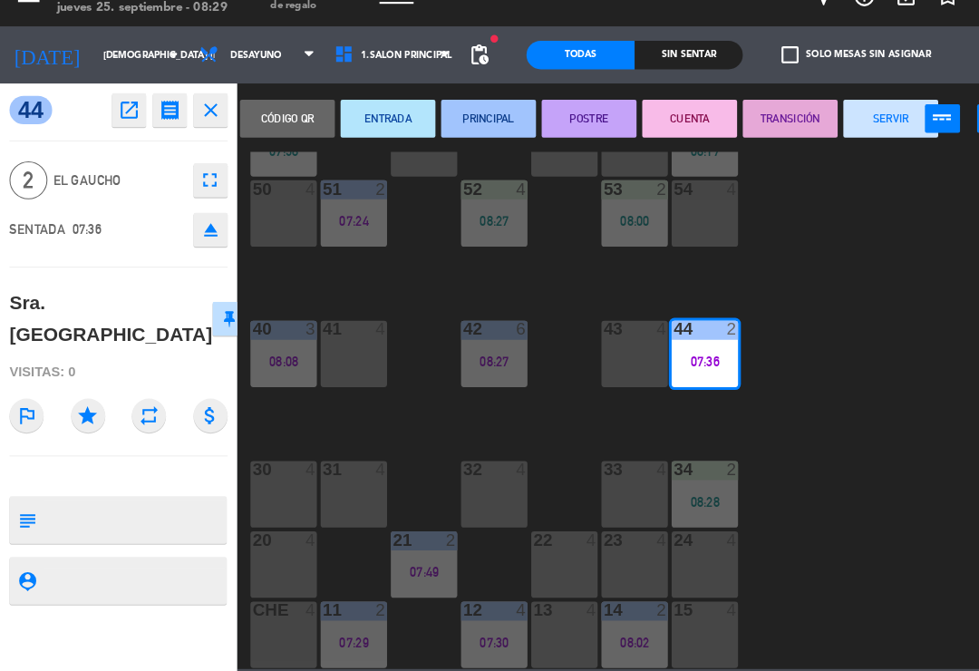
click at [859, 124] on button "SERVIR" at bounding box center [851, 142] width 91 height 36
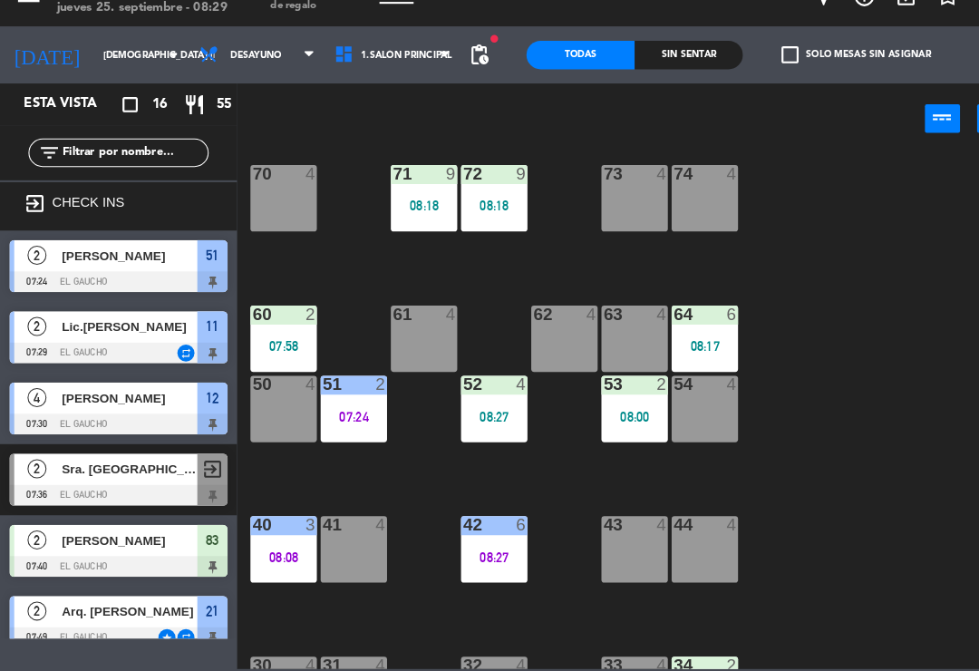
scroll to position [146, 0]
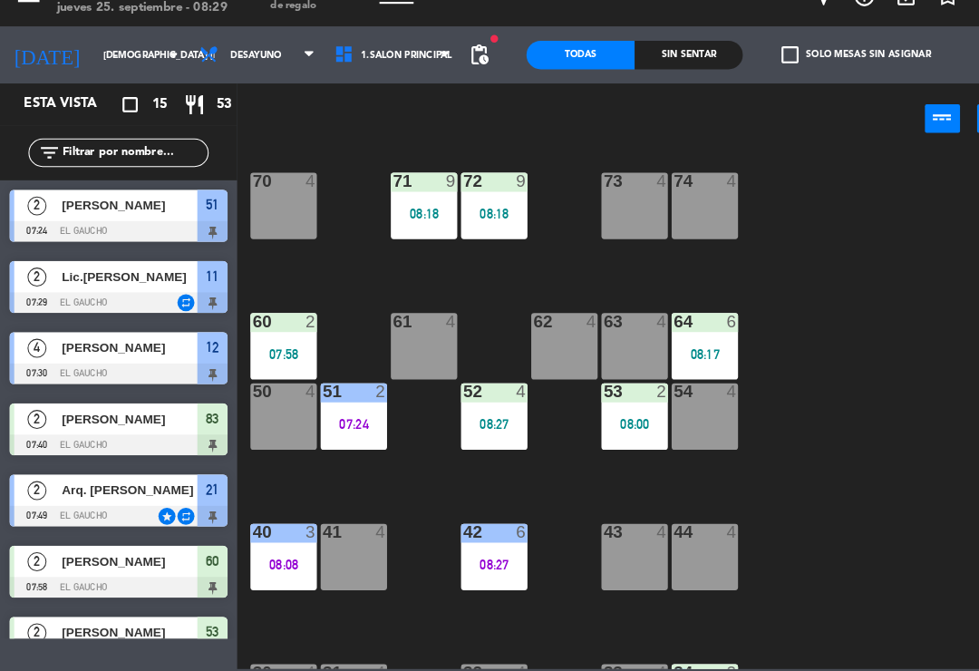
click at [349, 428] on div "07:24" at bounding box center [337, 434] width 63 height 13
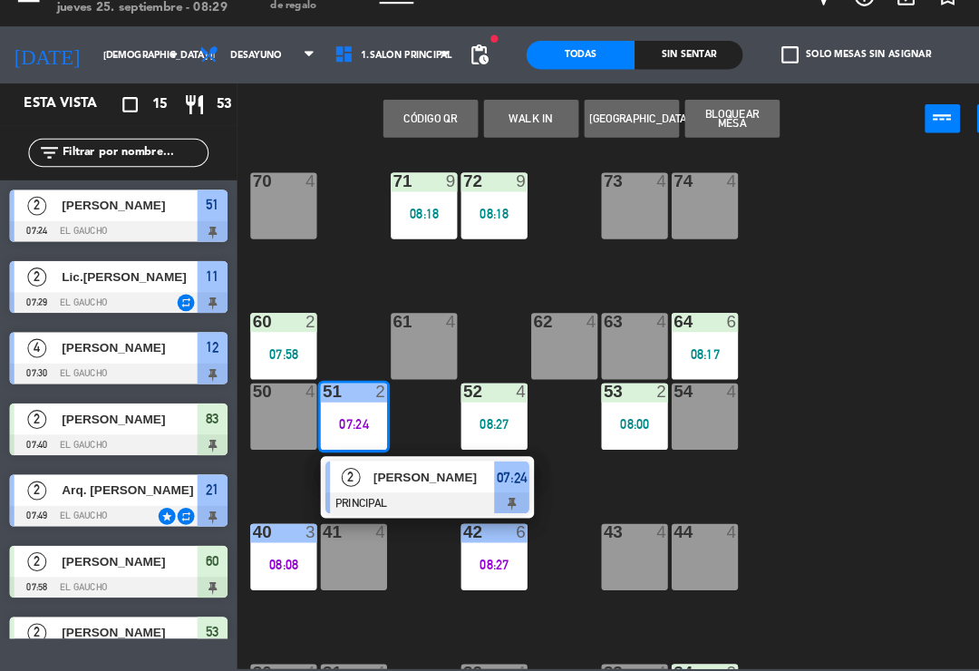
click at [402, 500] on div at bounding box center [408, 510] width 195 height 20
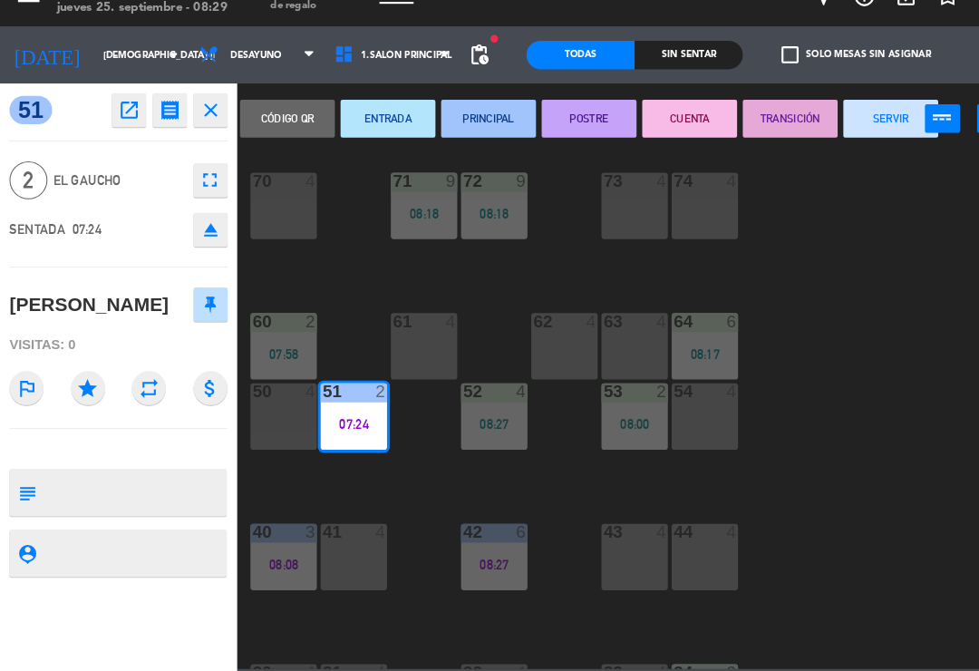
click at [853, 124] on button "SERVIR" at bounding box center [851, 142] width 91 height 36
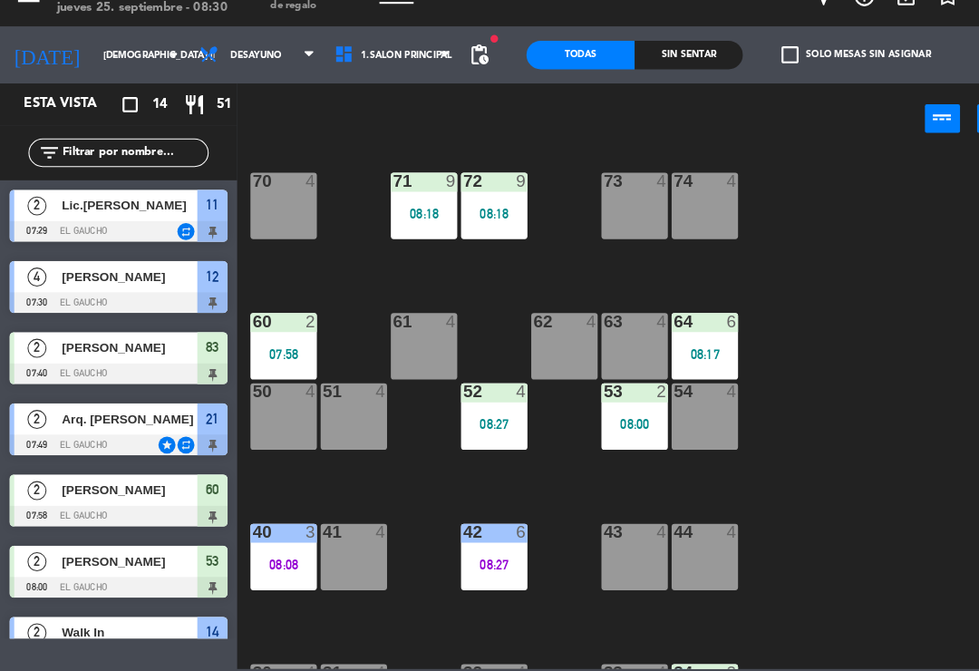
click at [613, 395] on div "53 2 08:00" at bounding box center [606, 426] width 63 height 63
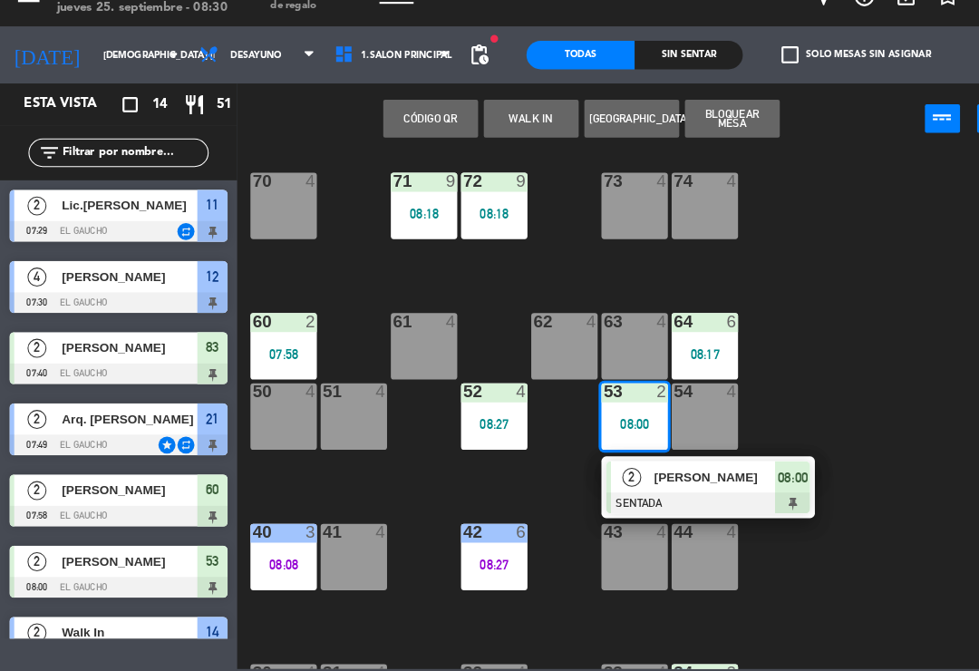
click at [675, 475] on span "[PERSON_NAME]" at bounding box center [684, 484] width 116 height 19
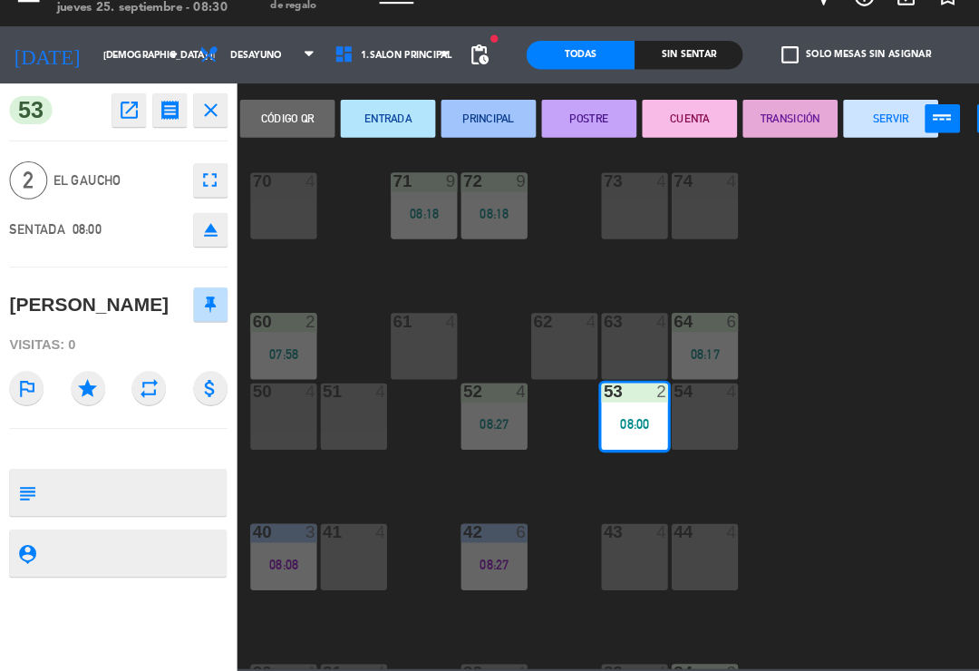
click at [475, 124] on button "PRINCIPAL" at bounding box center [467, 142] width 91 height 36
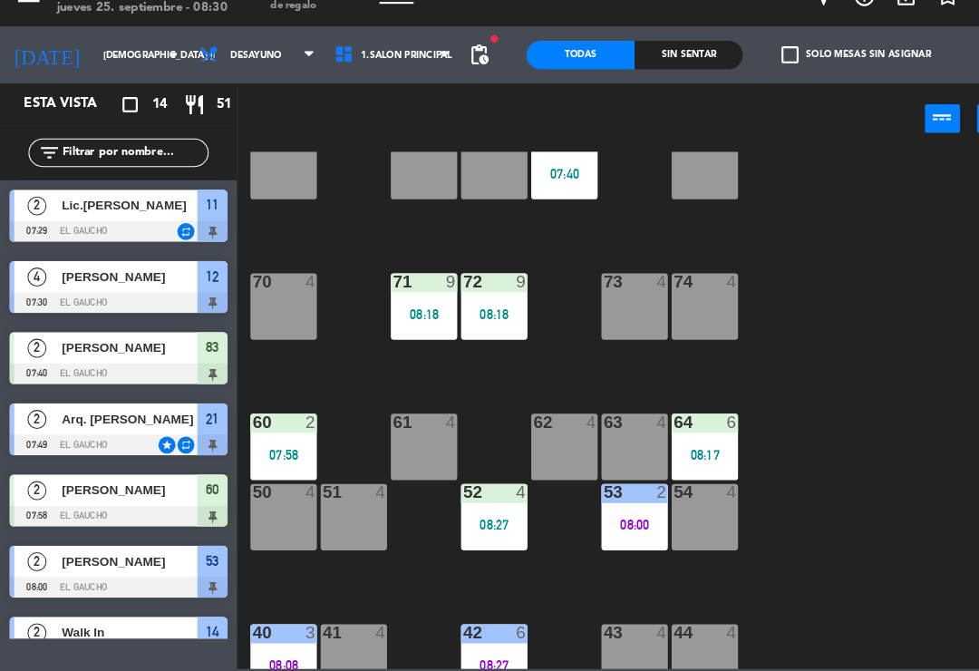
scroll to position [46, 0]
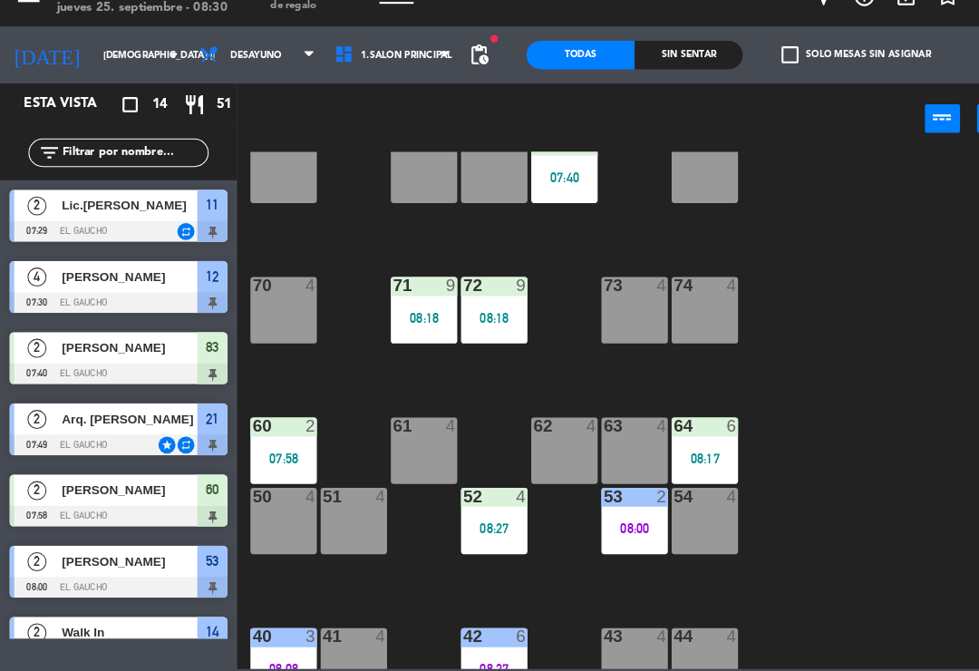
click at [283, 428] on div at bounding box center [272, 436] width 30 height 16
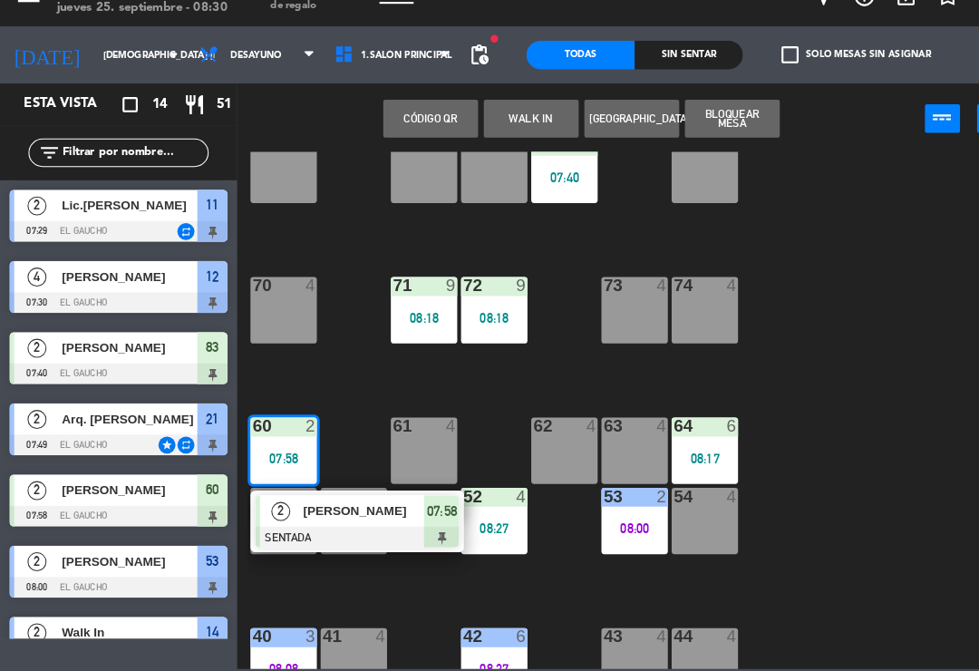
click at [345, 508] on span "[PERSON_NAME]" at bounding box center [348, 517] width 116 height 19
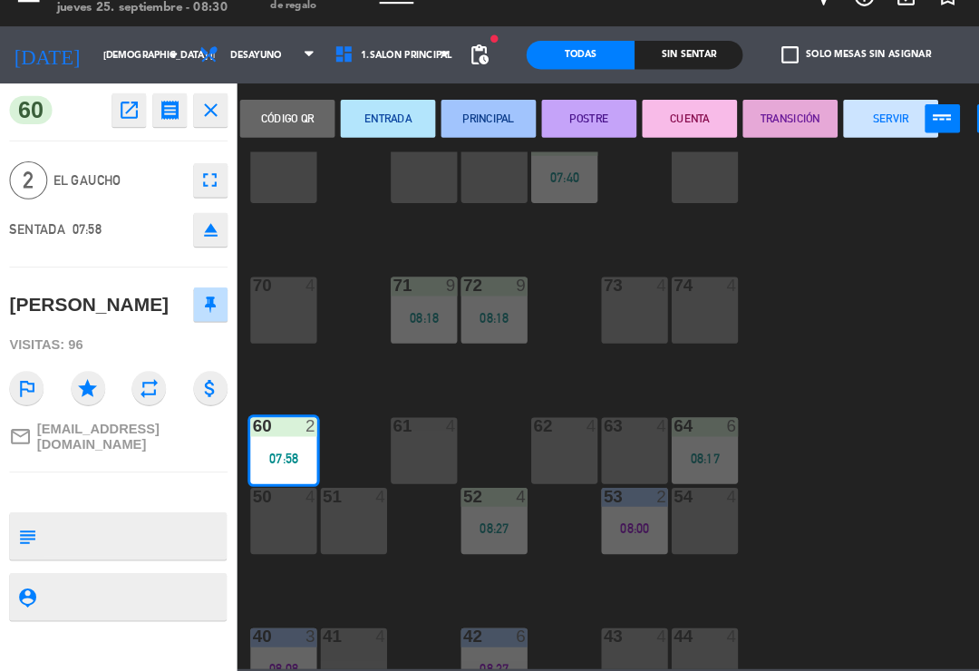
click at [392, 130] on button "ENTRADA" at bounding box center [370, 142] width 91 height 36
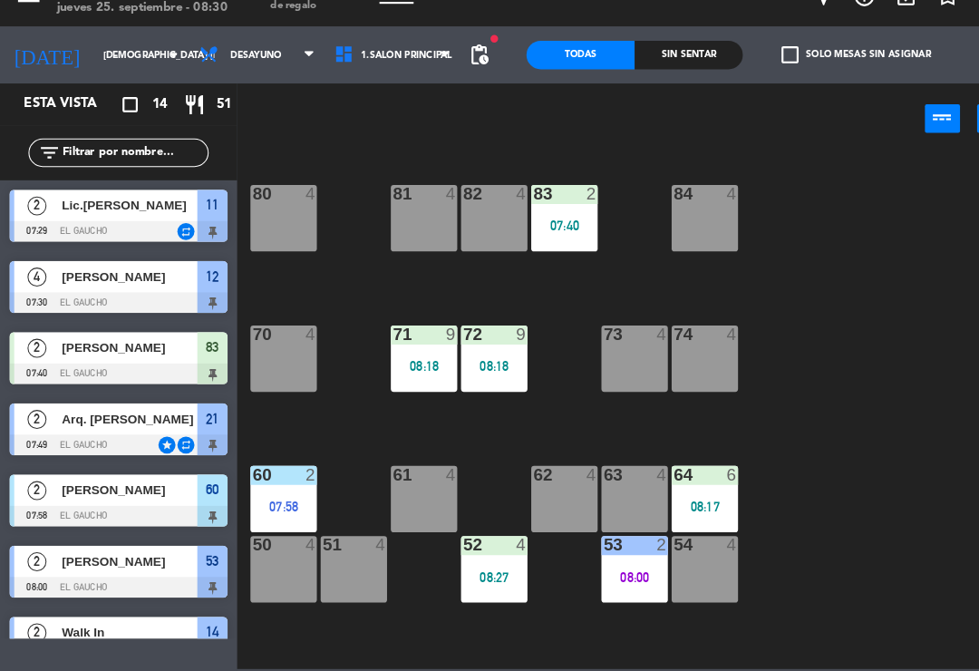
scroll to position [0, 0]
click at [539, 238] on div "07:40" at bounding box center [539, 244] width 63 height 13
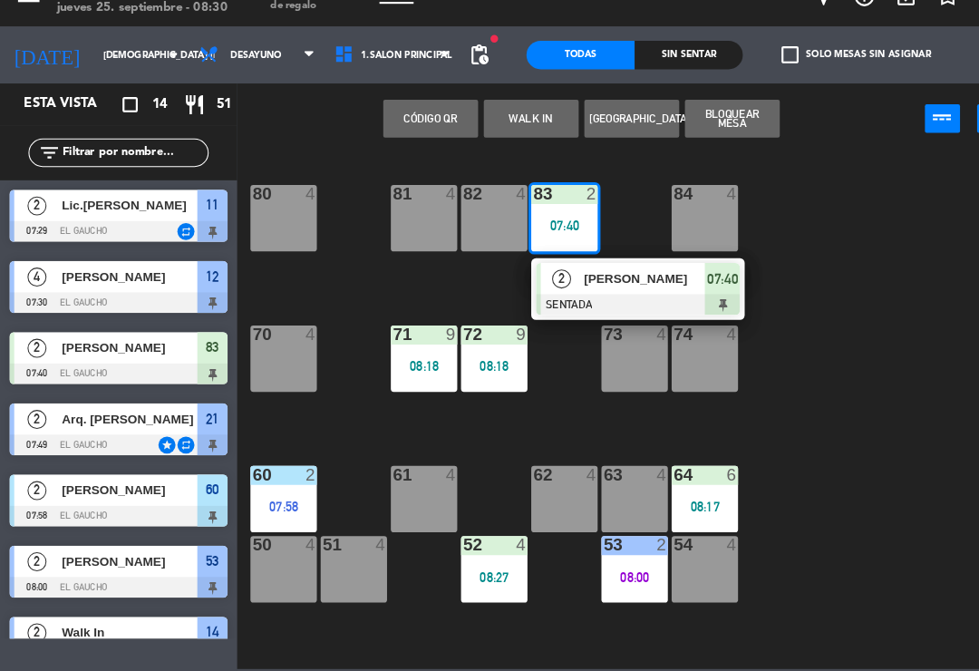
click at [584, 310] on div at bounding box center [609, 320] width 195 height 20
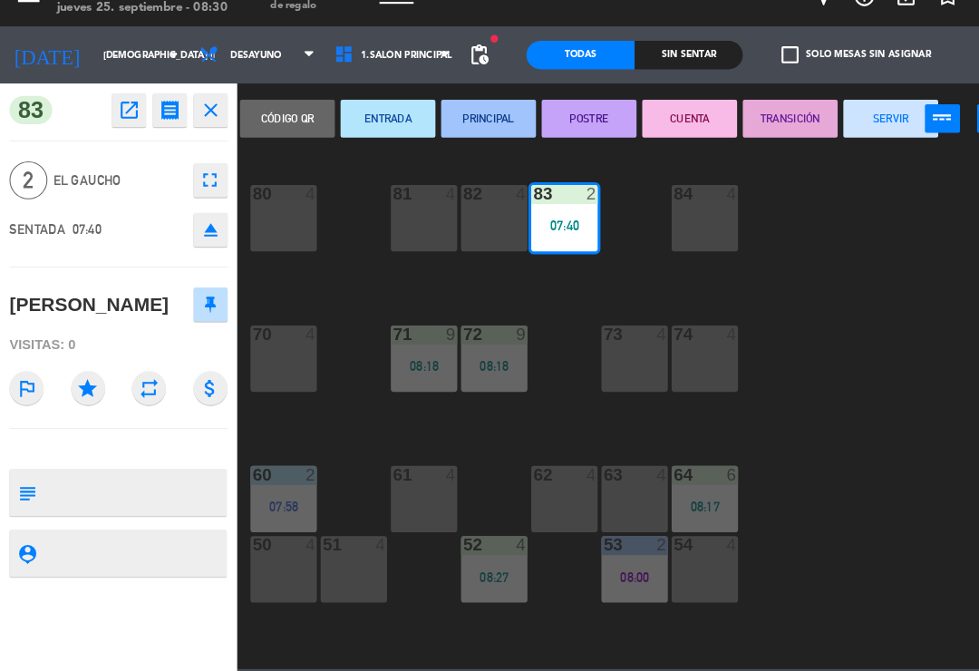
click at [468, 124] on button "PRINCIPAL" at bounding box center [467, 142] width 91 height 36
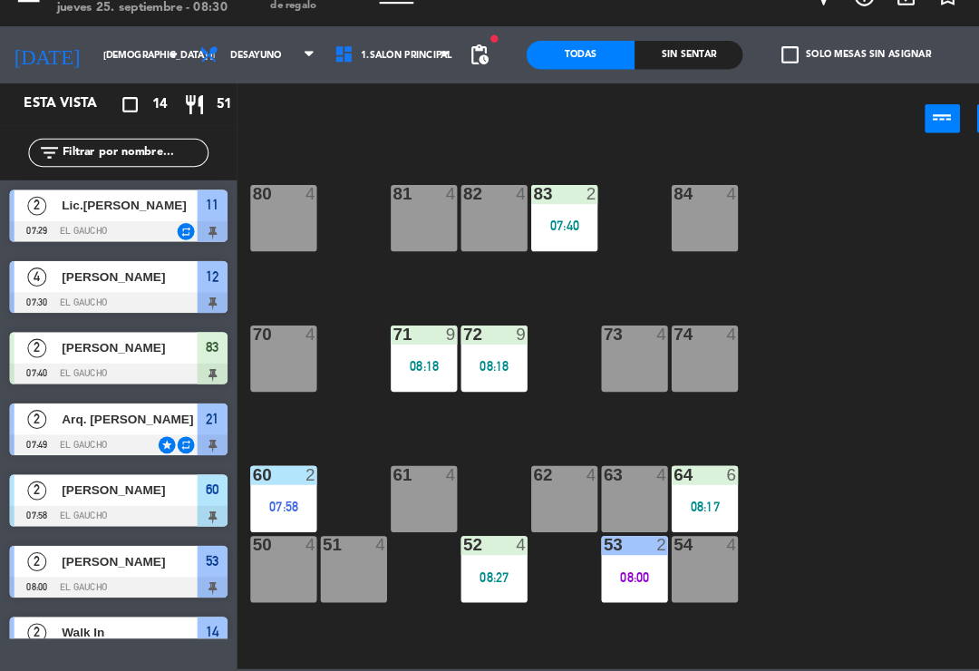
click at [559, 238] on div "07:40" at bounding box center [539, 244] width 63 height 13
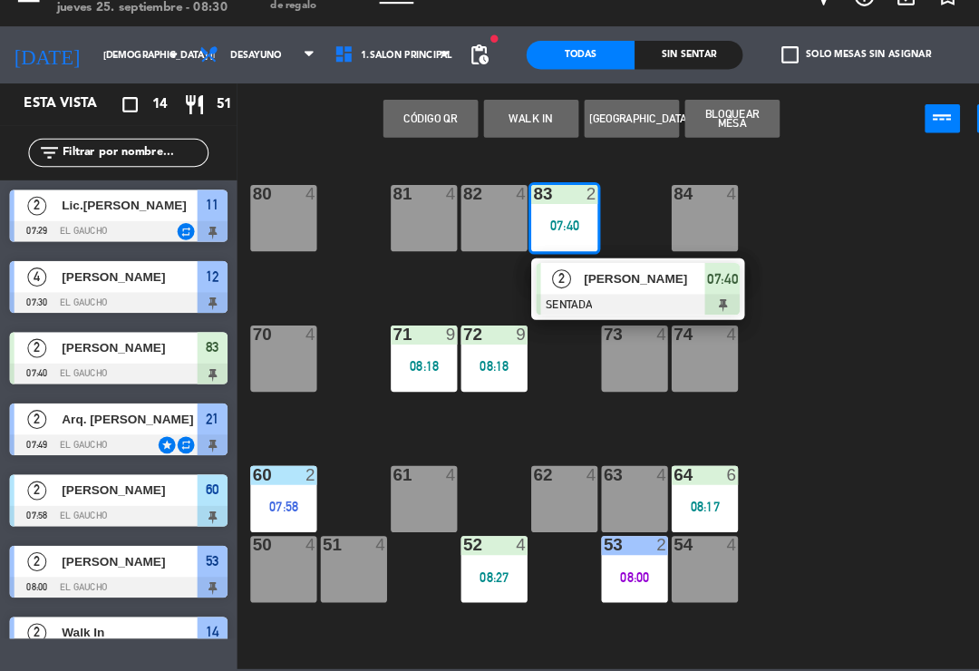
click at [585, 280] on div "[PERSON_NAME]" at bounding box center [616, 295] width 118 height 30
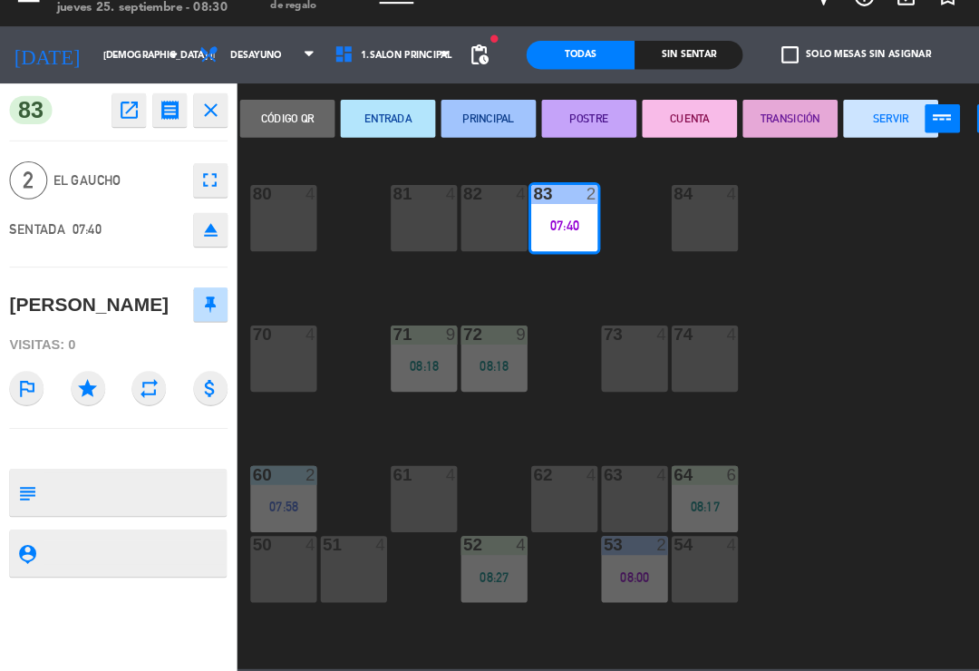
click at [475, 124] on button "PRINCIPAL" at bounding box center [467, 142] width 91 height 36
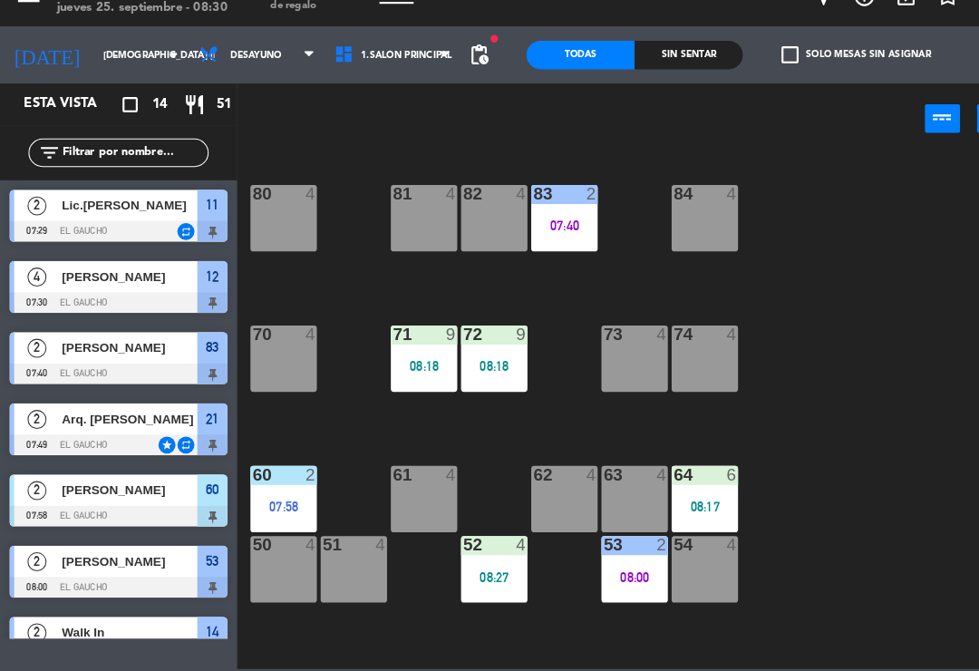
click at [532, 228] on div "83 2 07:40" at bounding box center [539, 237] width 63 height 63
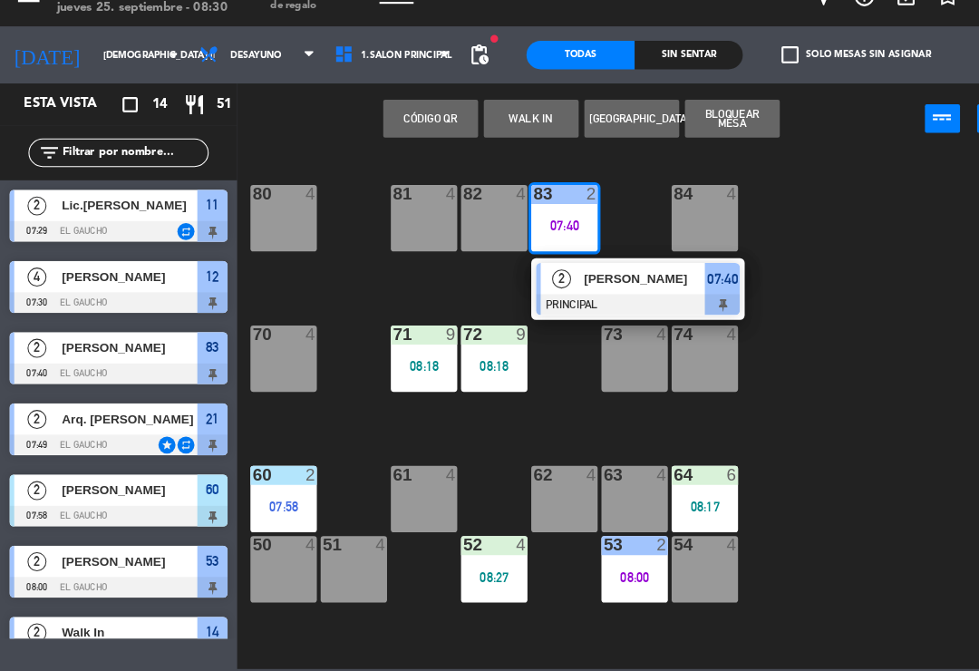
click at [575, 310] on div at bounding box center [609, 320] width 195 height 20
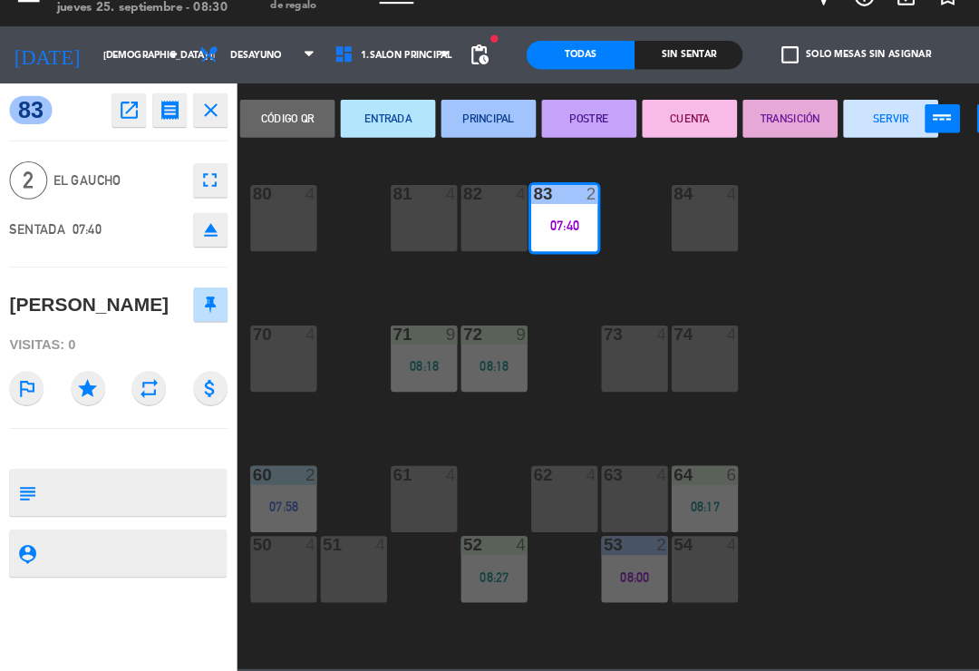
click at [851, 124] on button "SERVIR" at bounding box center [851, 142] width 91 height 36
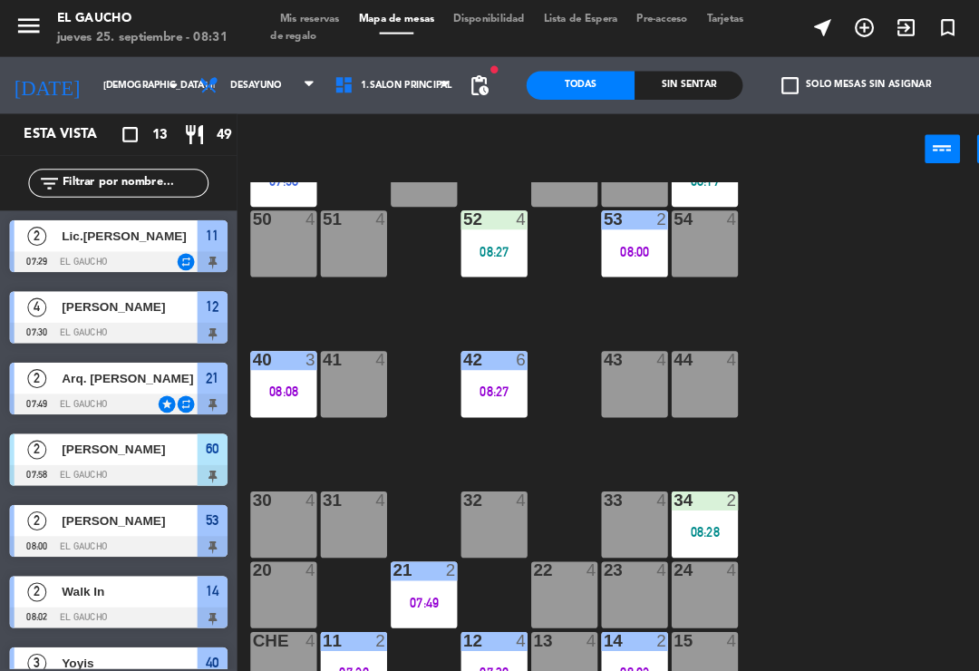
scroll to position [340, 0]
click at [394, 83] on span "1.Salón Principal" at bounding box center [388, 82] width 87 height 10
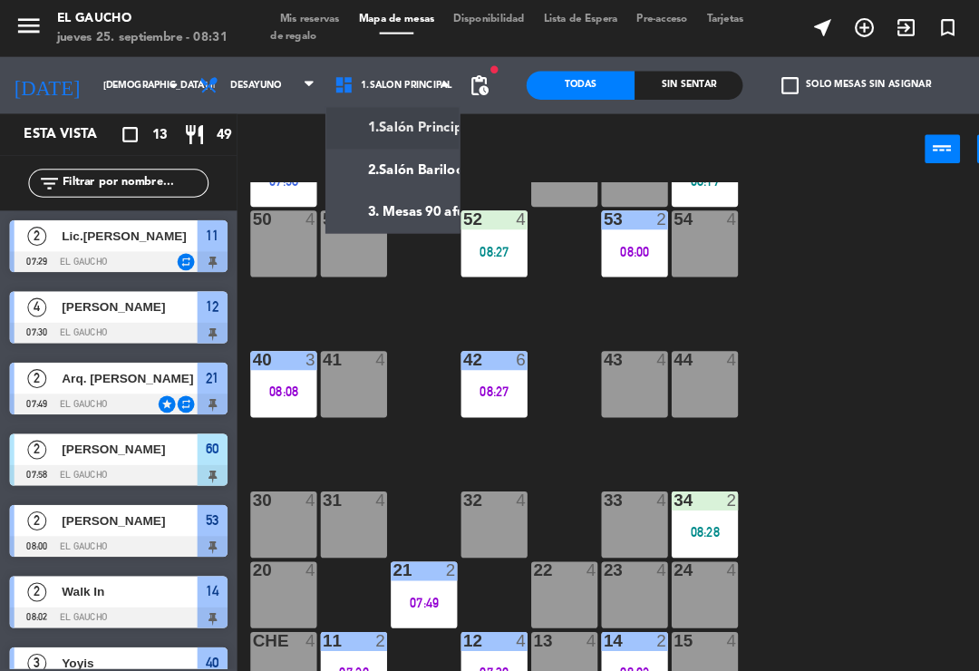
click at [415, 204] on ng-component "menu El Gaucho jueves 25. septiembre - 08:31 Mis reservas Mapa de mesas Disponi…" at bounding box center [489, 334] width 979 height 668
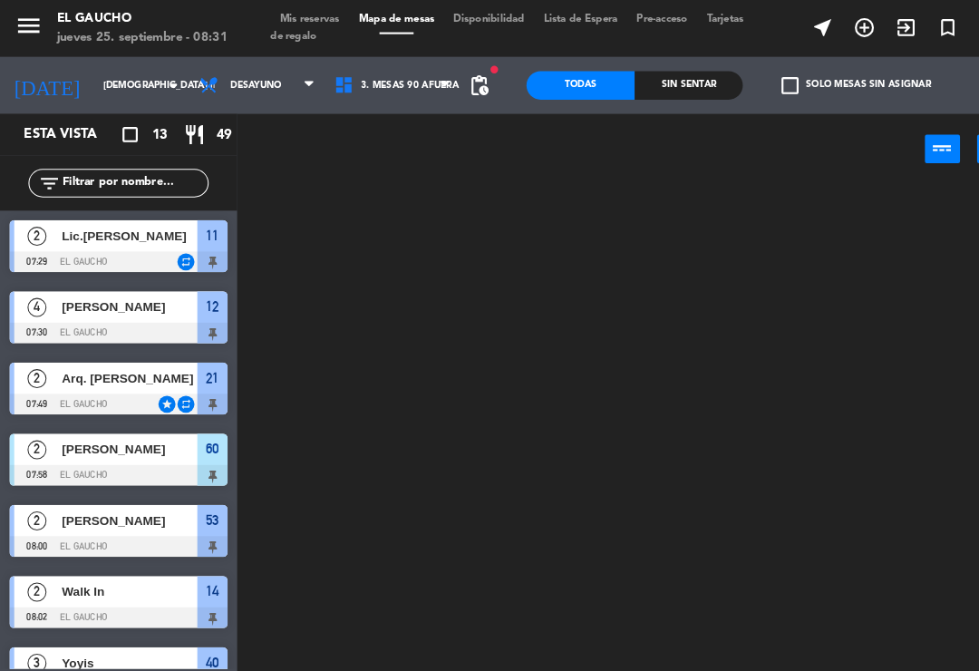
scroll to position [0, 0]
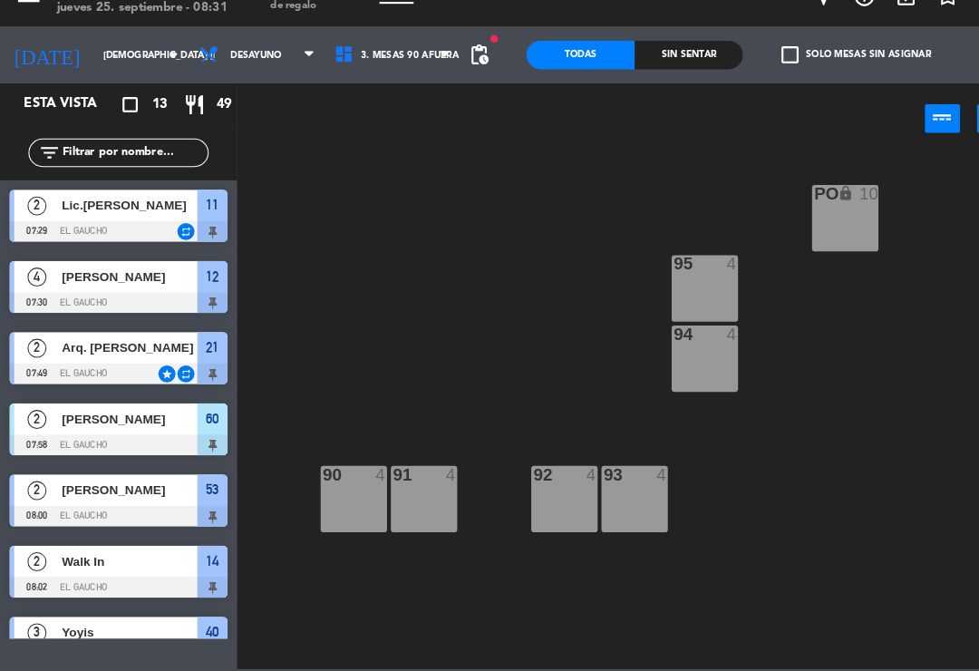
click at [165, 352] on span "Arq. [PERSON_NAME]" at bounding box center [124, 361] width 130 height 19
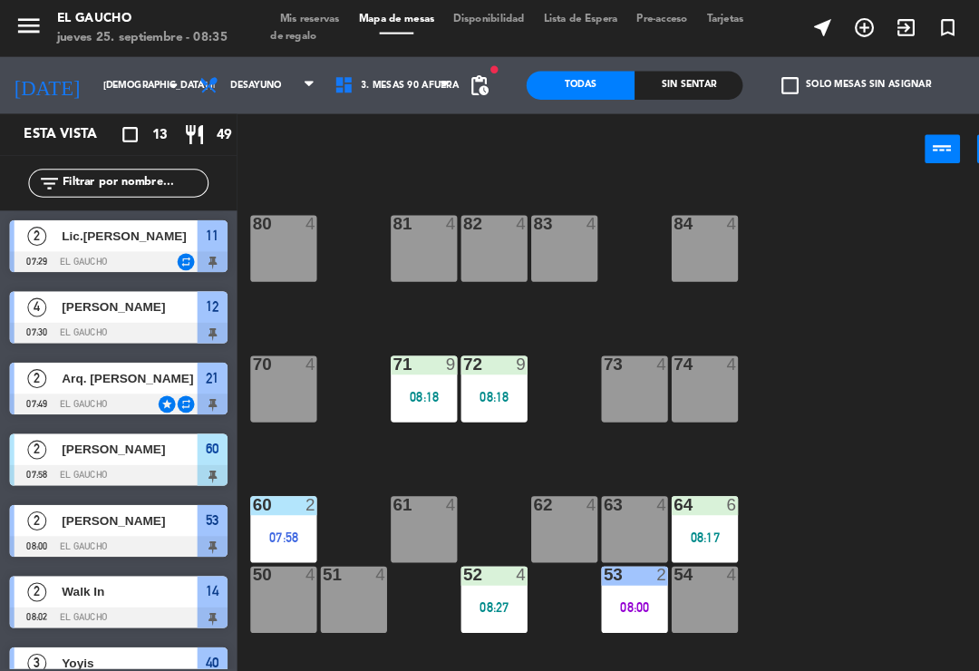
click at [275, 244] on div "80 4" at bounding box center [270, 237] width 63 height 63
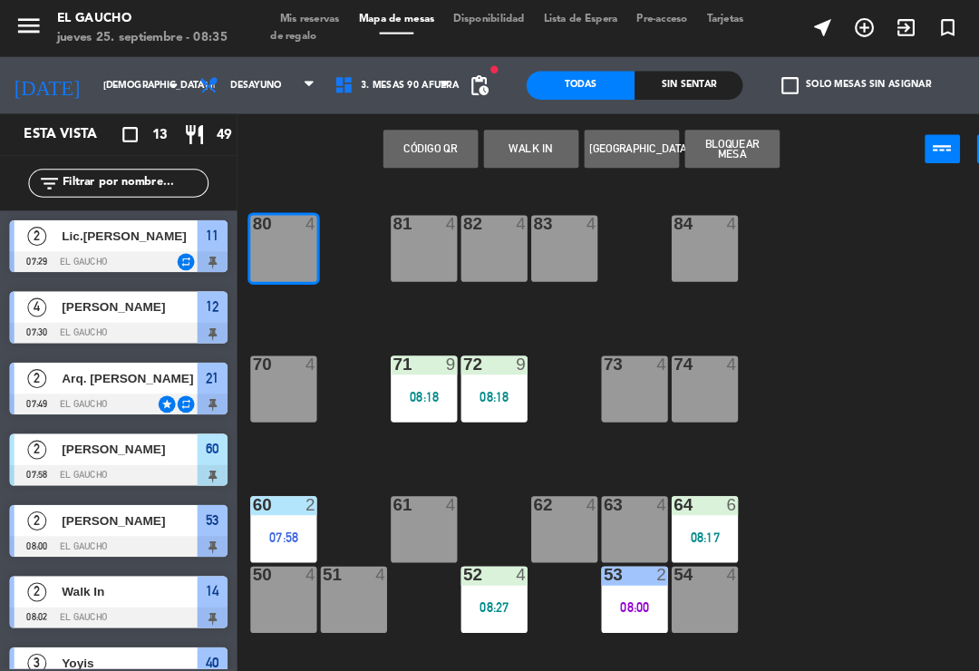
click at [394, 243] on div "81 4" at bounding box center [405, 237] width 63 height 63
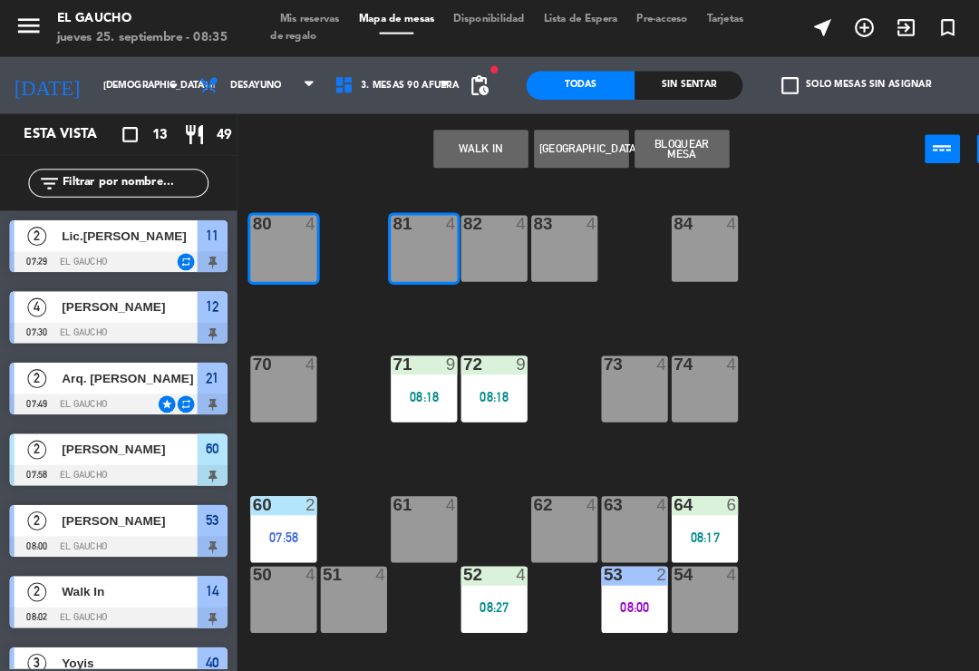
click at [444, 148] on button "WALK IN" at bounding box center [459, 142] width 91 height 36
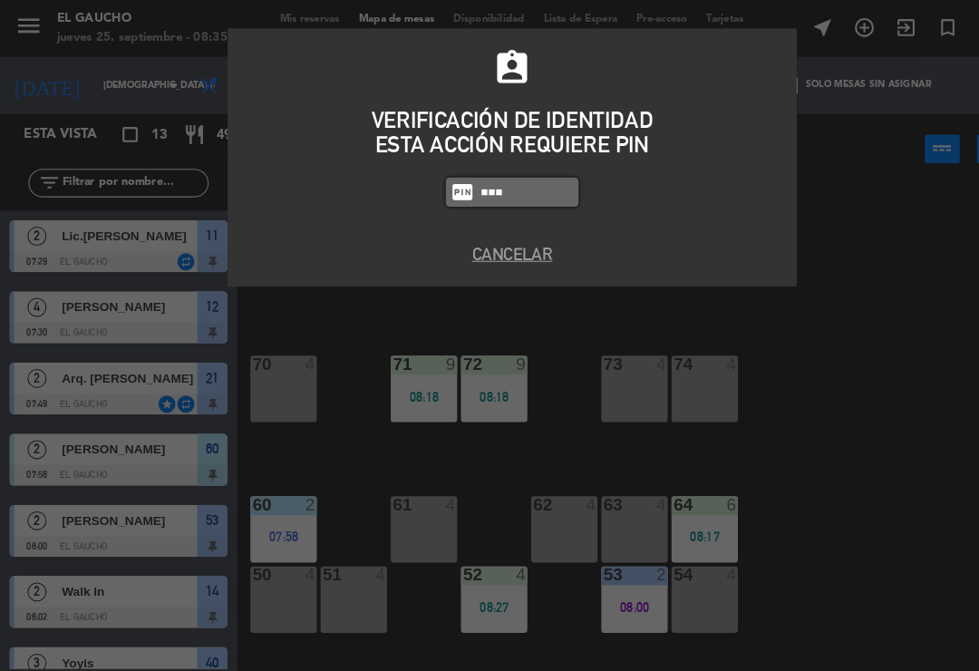
type input "0009"
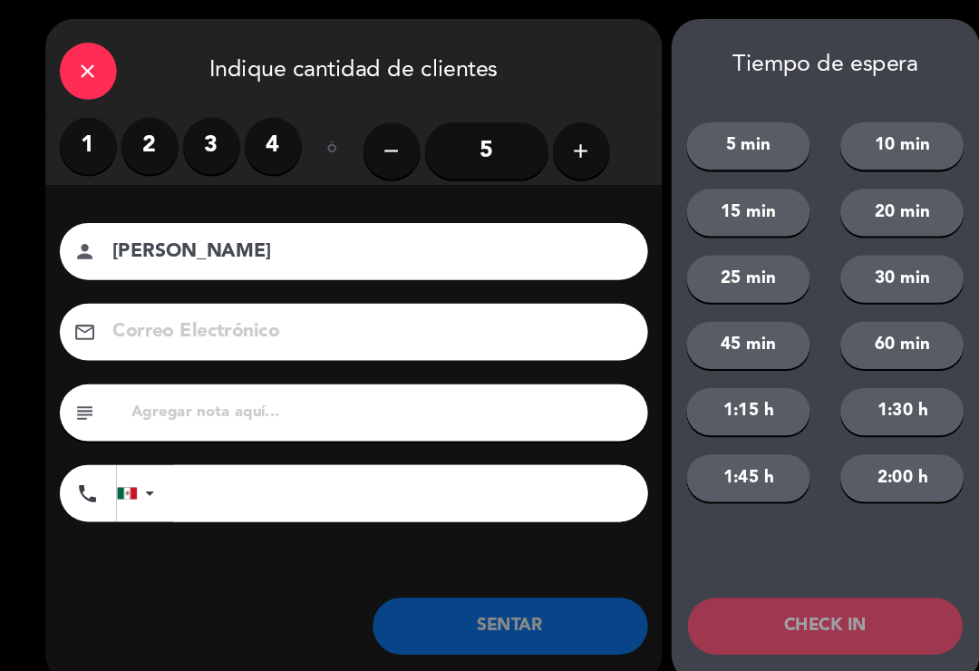
type input "[PERSON_NAME]"
click at [552, 151] on icon "add" at bounding box center [556, 144] width 22 height 22
click at [561, 149] on icon "add" at bounding box center [556, 144] width 22 height 22
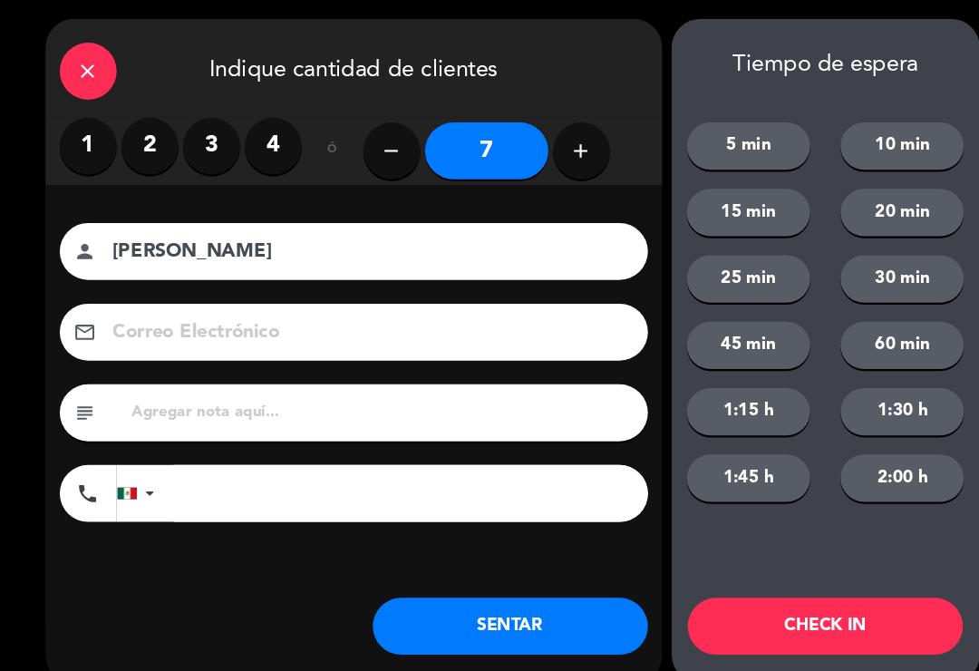
click at [560, 160] on button "add" at bounding box center [556, 144] width 54 height 54
click at [558, 154] on icon "add" at bounding box center [556, 144] width 22 height 22
click at [567, 160] on button "add" at bounding box center [556, 144] width 54 height 54
click at [555, 151] on icon "add" at bounding box center [556, 144] width 22 height 22
type input "11"
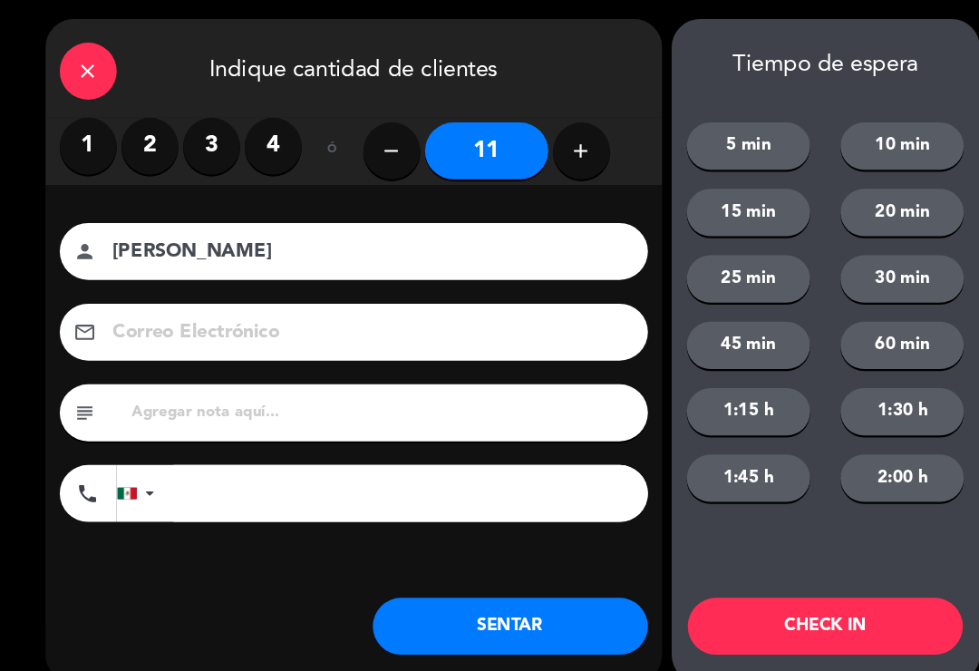
click at [433, 589] on button "SENTAR" at bounding box center [487, 598] width 263 height 54
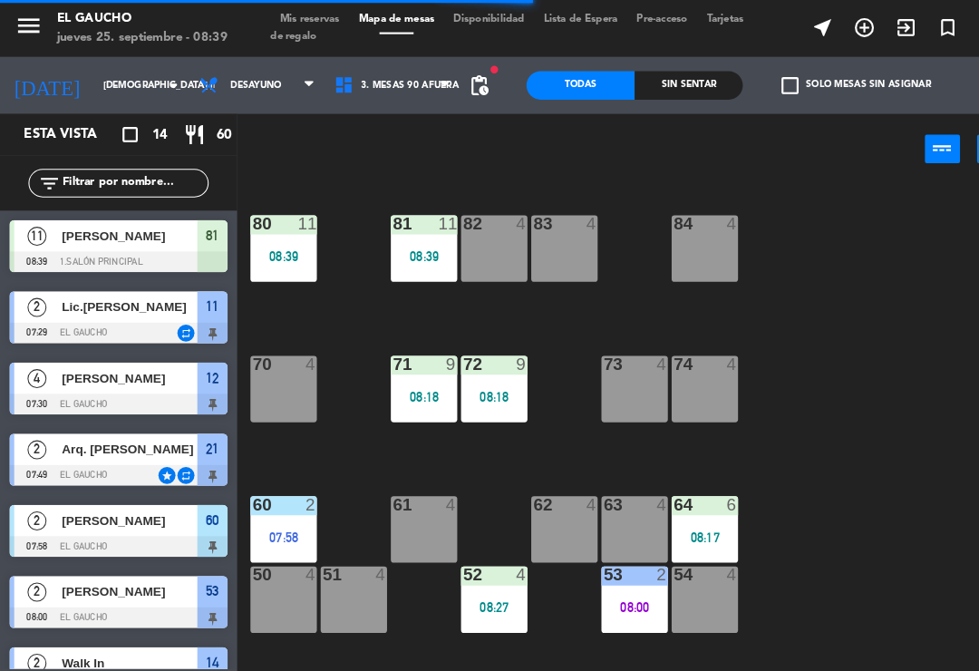
click at [527, 230] on div "83 4" at bounding box center [539, 237] width 63 height 63
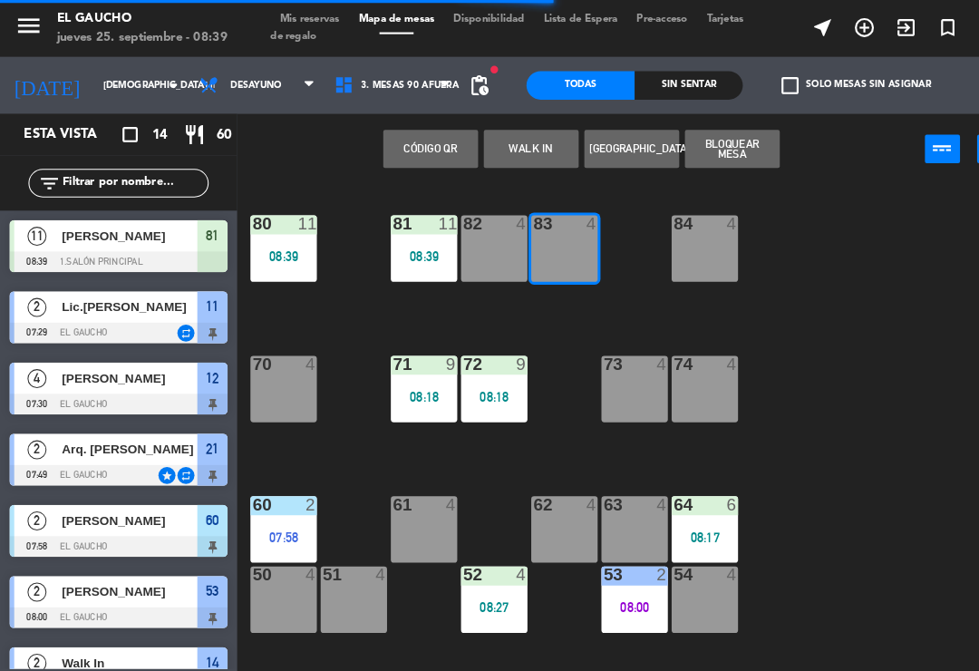
click at [491, 151] on button "WALK IN" at bounding box center [507, 142] width 91 height 36
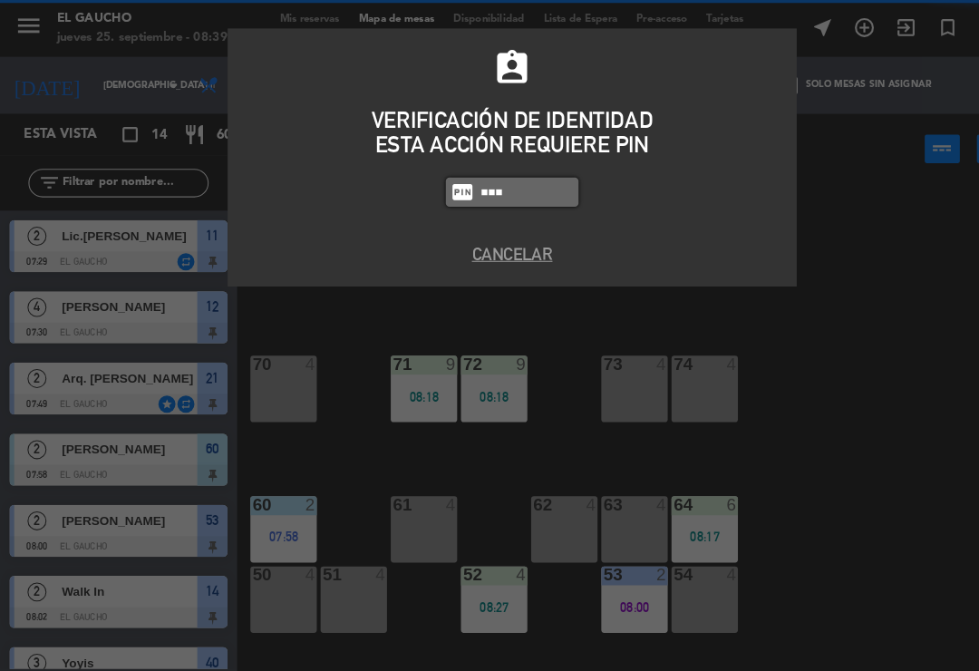
type input "0009"
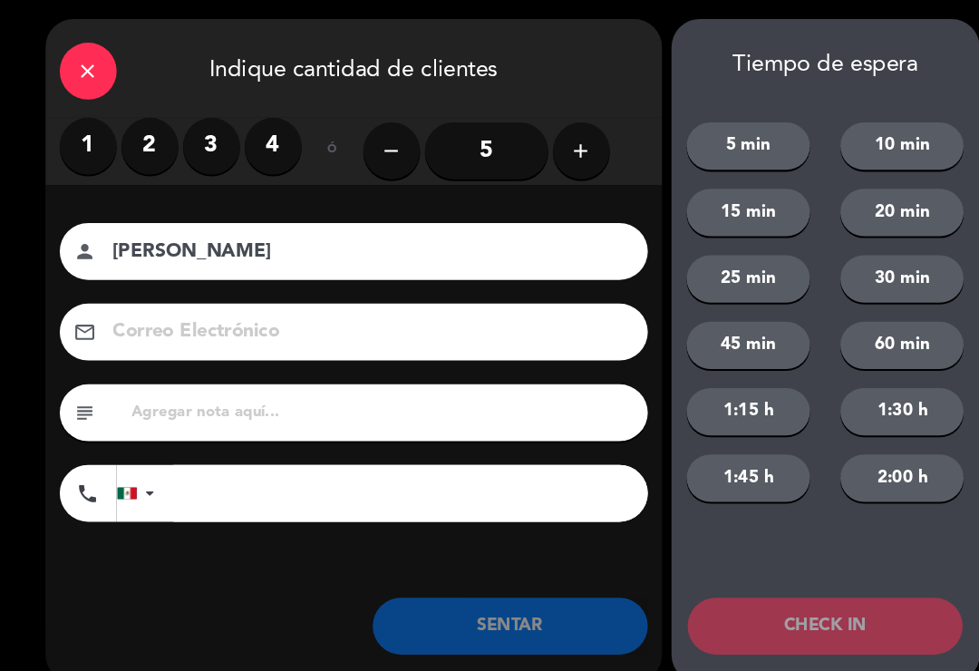
click at [141, 141] on label "2" at bounding box center [143, 139] width 54 height 54
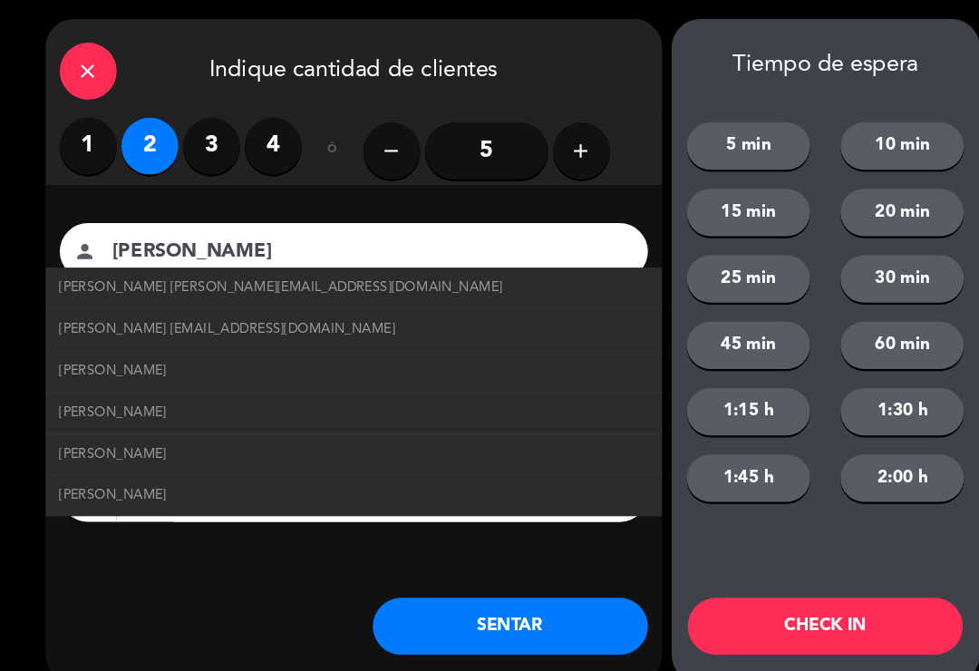
click at [302, 309] on span "[PERSON_NAME] [EMAIL_ADDRESS][DOMAIN_NAME]" at bounding box center [217, 315] width 321 height 21
type input "[PERSON_NAME]"
type input "[EMAIL_ADDRESS][DOMAIN_NAME]"
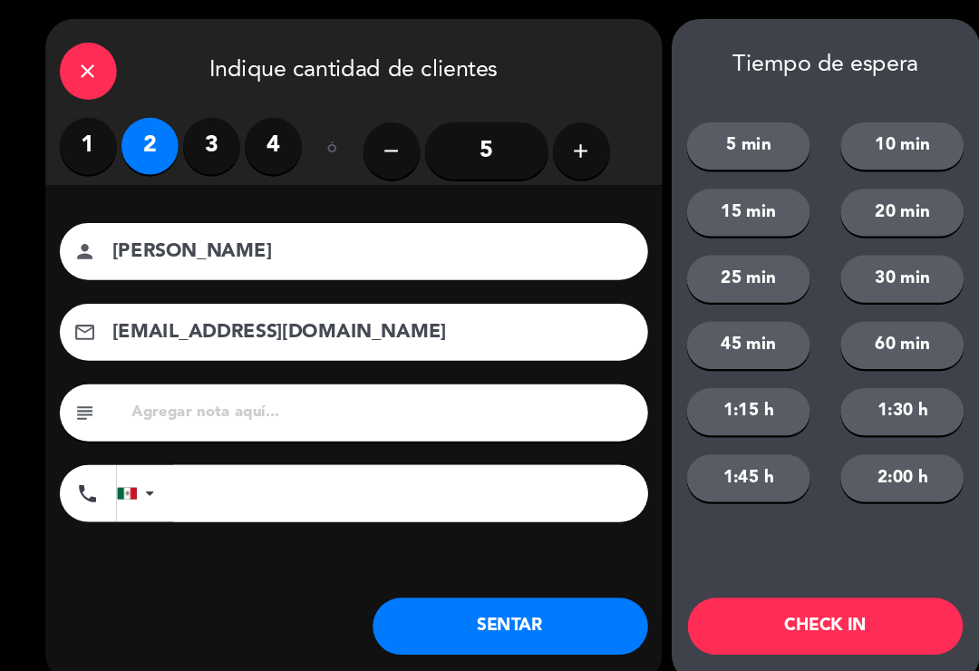
click at [515, 594] on button "SENTAR" at bounding box center [487, 598] width 263 height 54
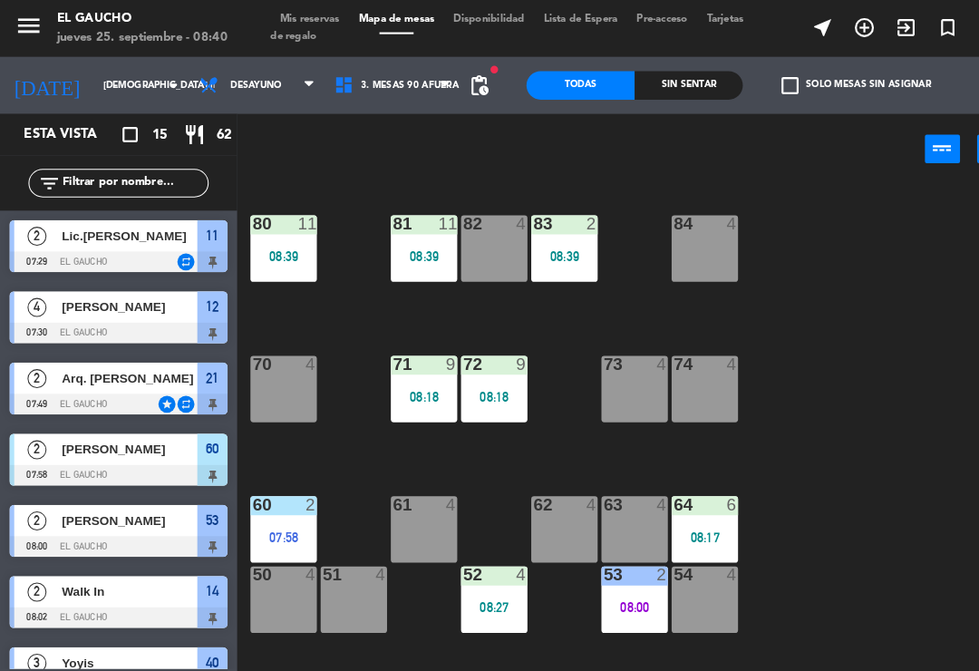
click at [686, 518] on div "08:17" at bounding box center [673, 513] width 63 height 13
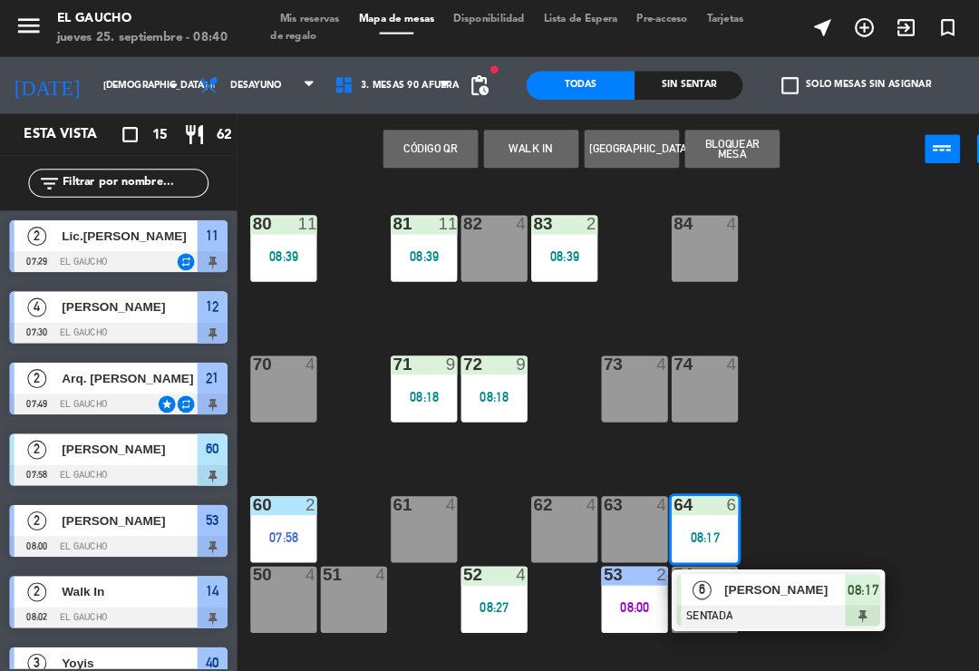
click at [720, 568] on span "[PERSON_NAME]" at bounding box center [751, 563] width 116 height 19
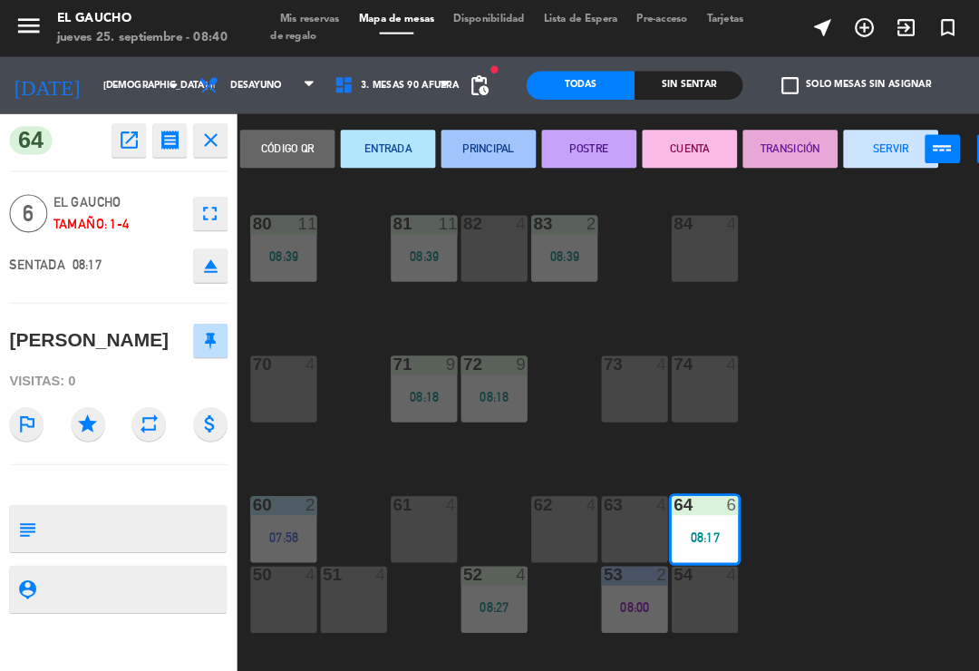
click at [371, 137] on button "ENTRADA" at bounding box center [370, 142] width 91 height 36
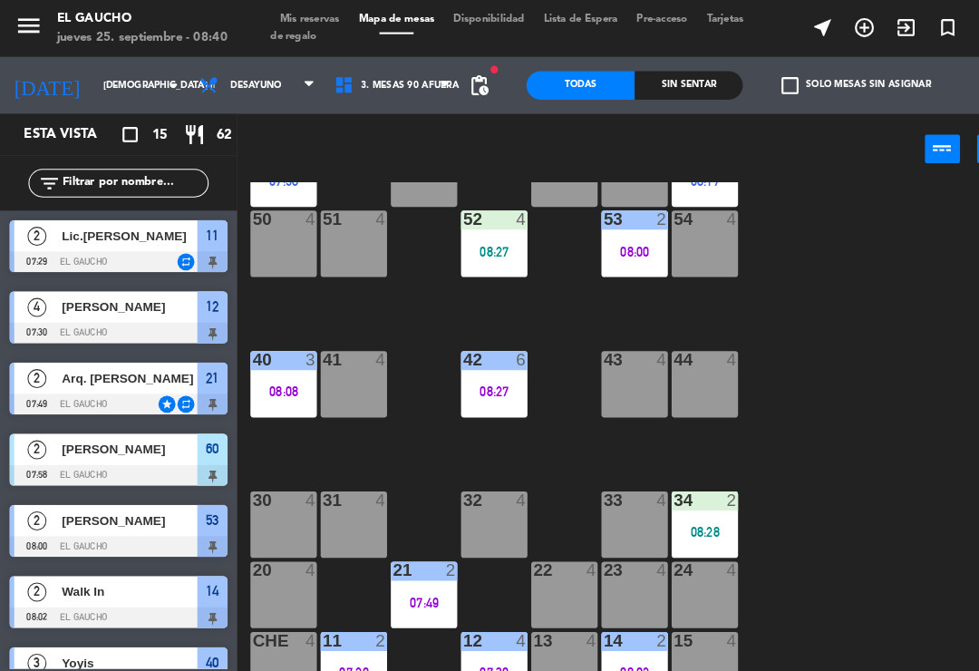
scroll to position [340, 0]
click at [617, 625] on div "14 2 08:02" at bounding box center [606, 635] width 63 height 63
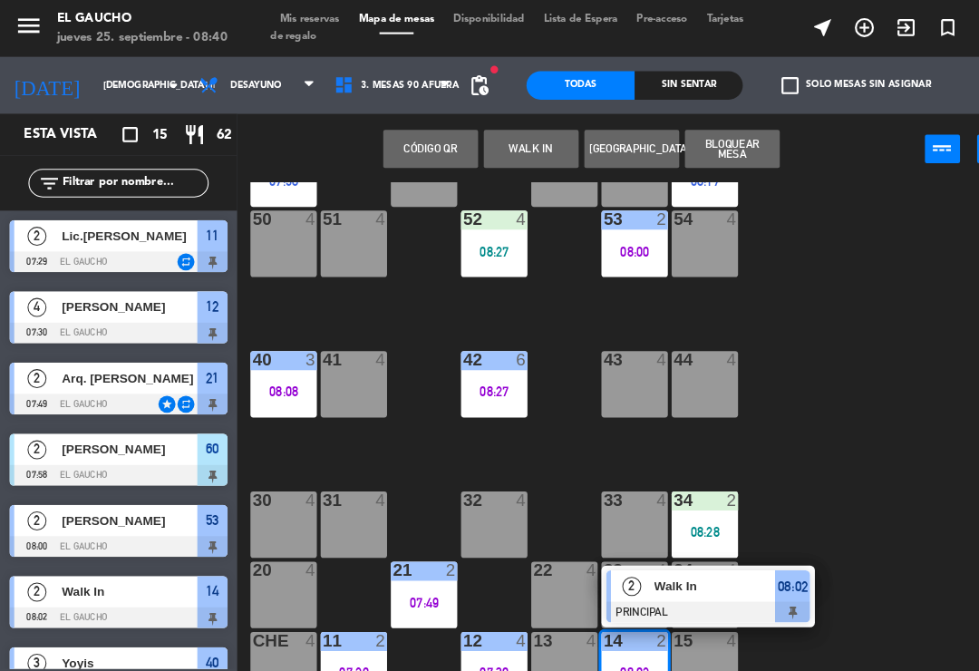
click at [676, 577] on div at bounding box center [676, 585] width 195 height 20
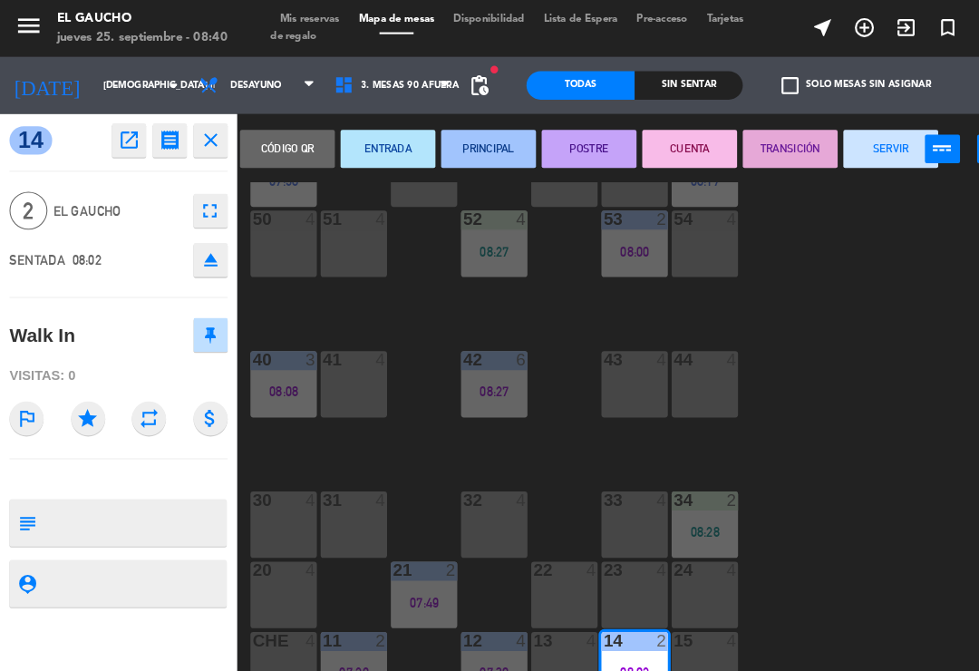
click at [831, 146] on button "SERVIR" at bounding box center [851, 142] width 91 height 36
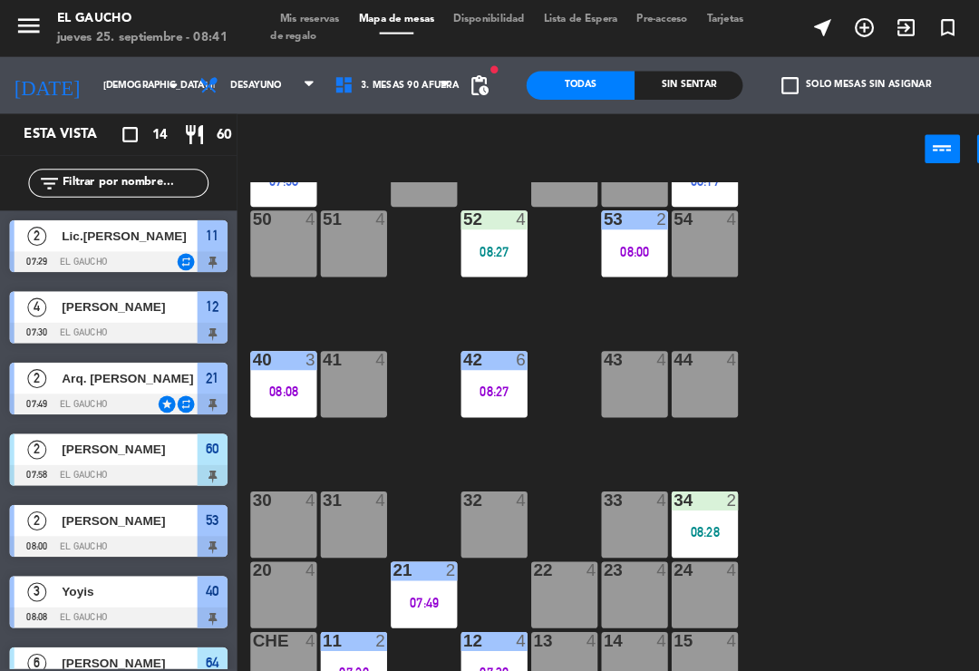
click at [413, 571] on div "07:49" at bounding box center [405, 575] width 63 height 13
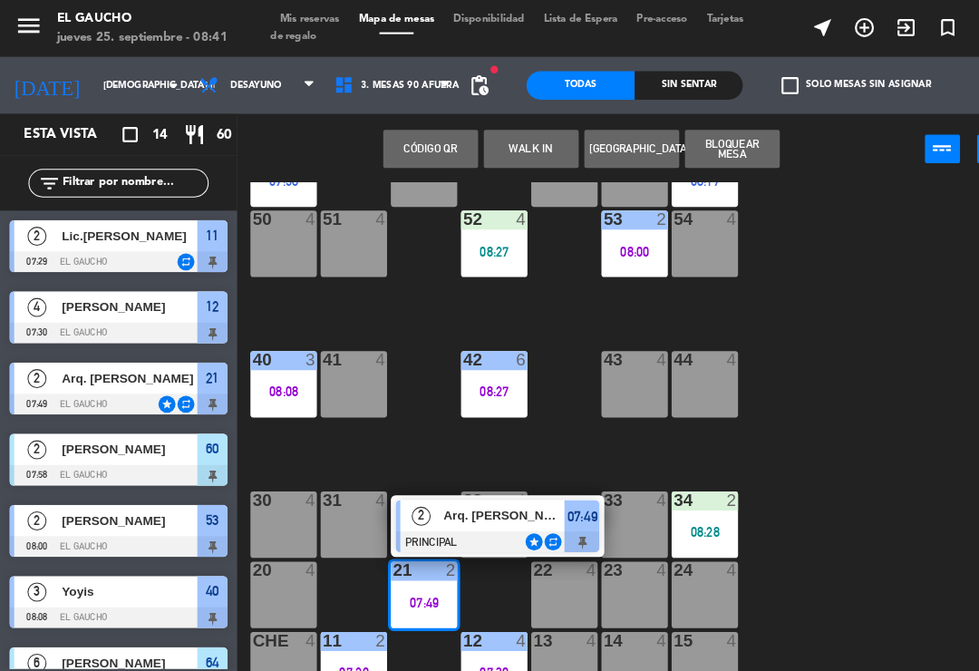
click at [471, 496] on span "Arq. [PERSON_NAME]" at bounding box center [482, 492] width 116 height 19
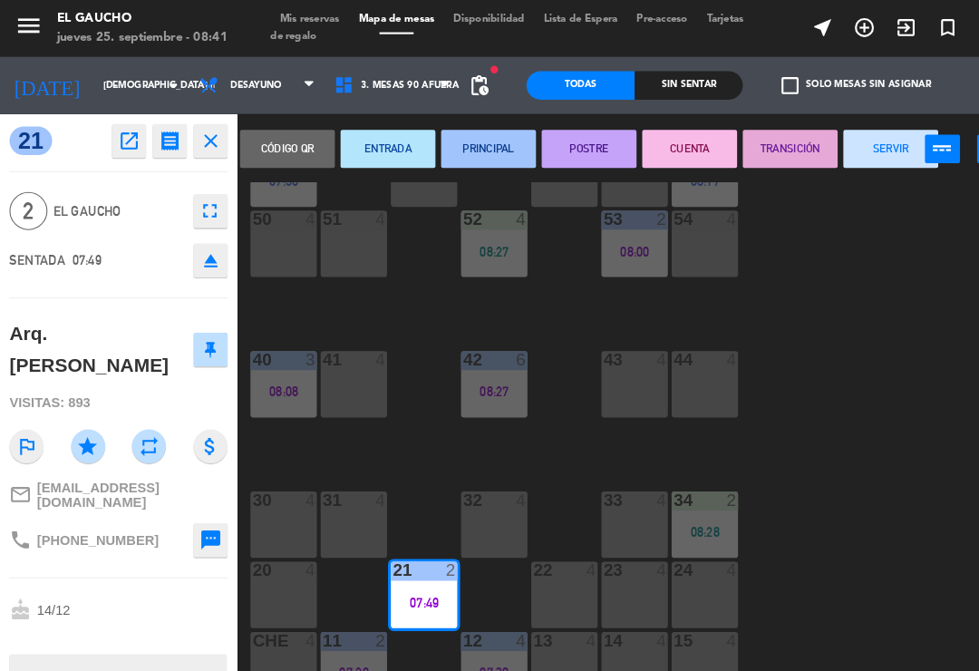
click at [850, 142] on button "SERVIR" at bounding box center [851, 142] width 91 height 36
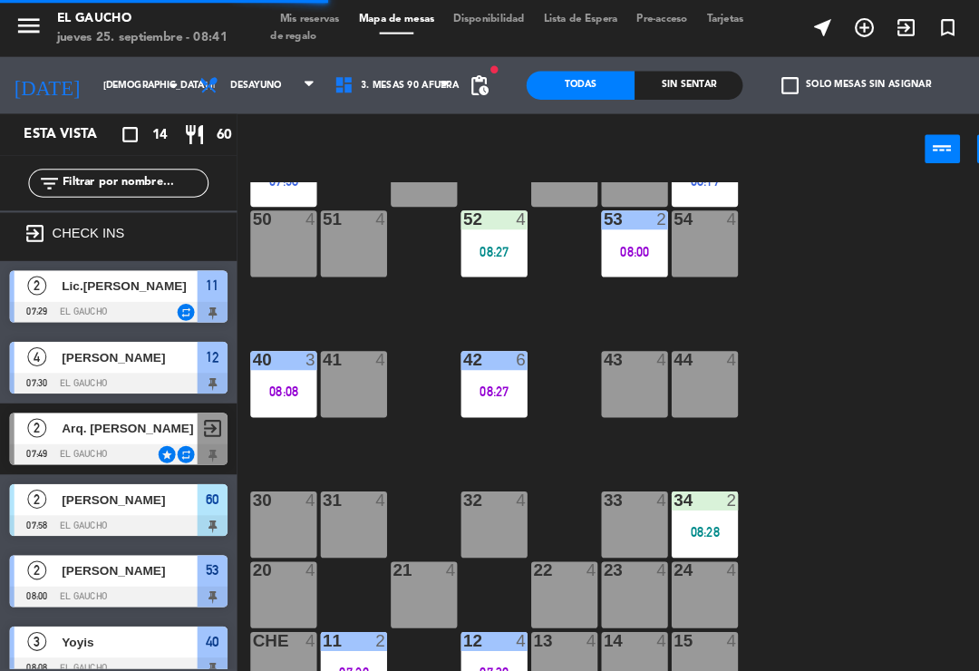
click at [696, 510] on div "08:28" at bounding box center [673, 508] width 63 height 13
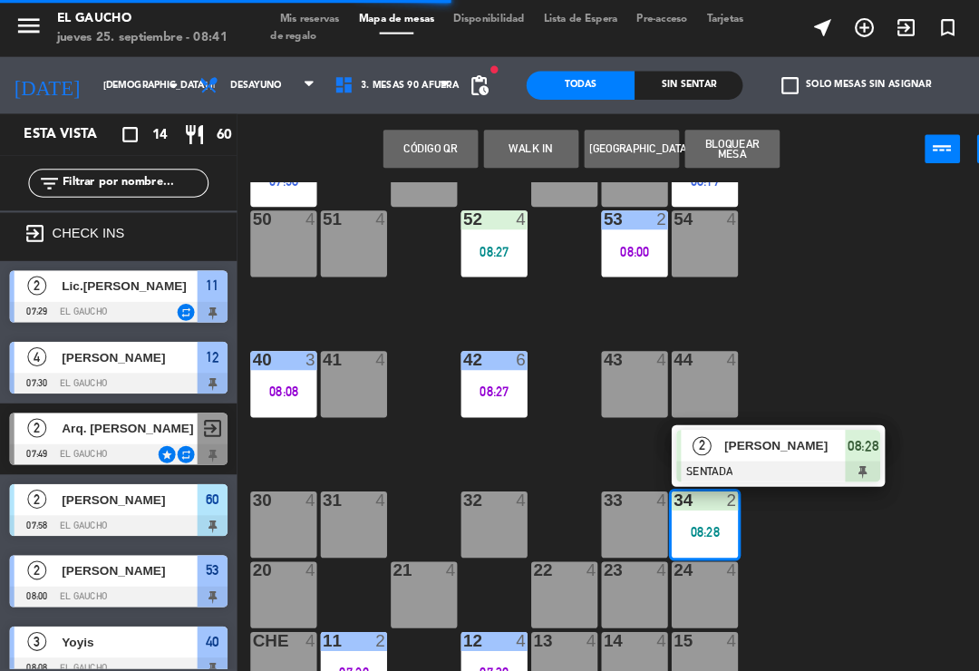
click at [735, 422] on span "[PERSON_NAME]" at bounding box center [751, 425] width 116 height 19
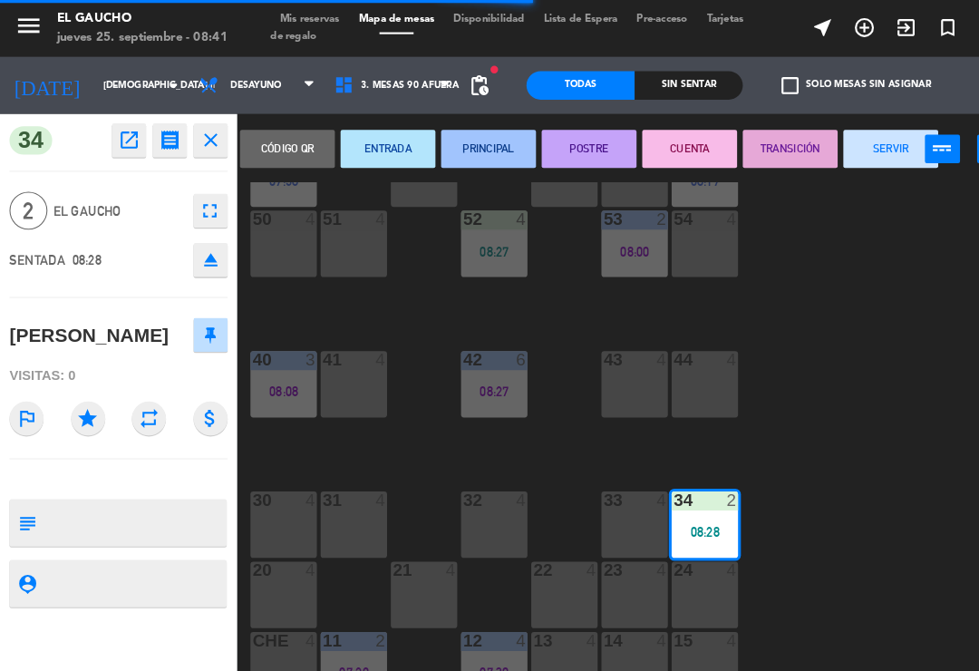
click at [469, 141] on button "PRINCIPAL" at bounding box center [467, 142] width 91 height 36
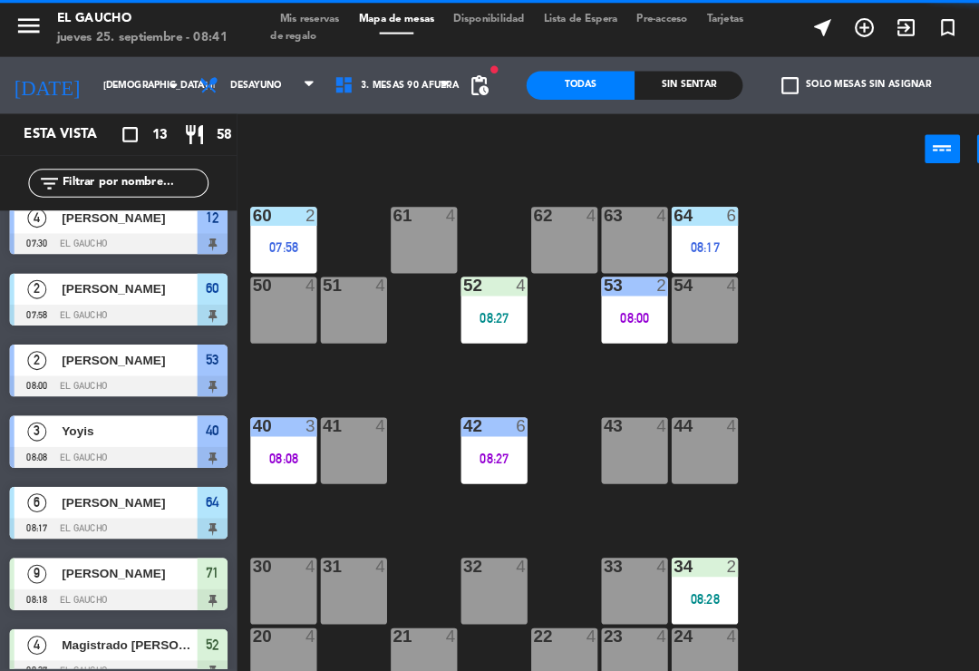
scroll to position [277, 0]
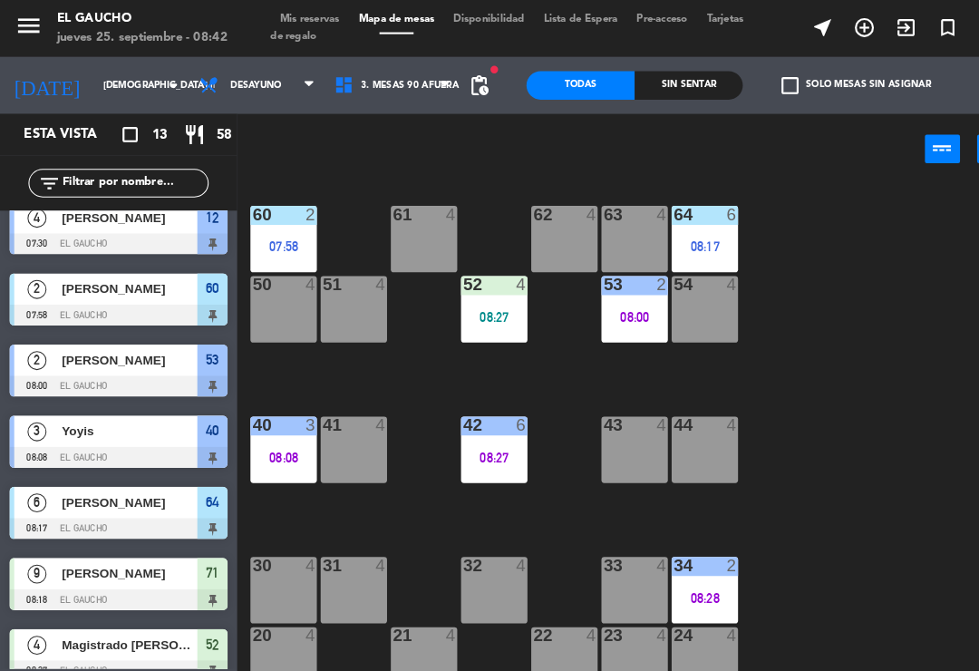
click at [255, 559] on div "30 4" at bounding box center [270, 563] width 63 height 63
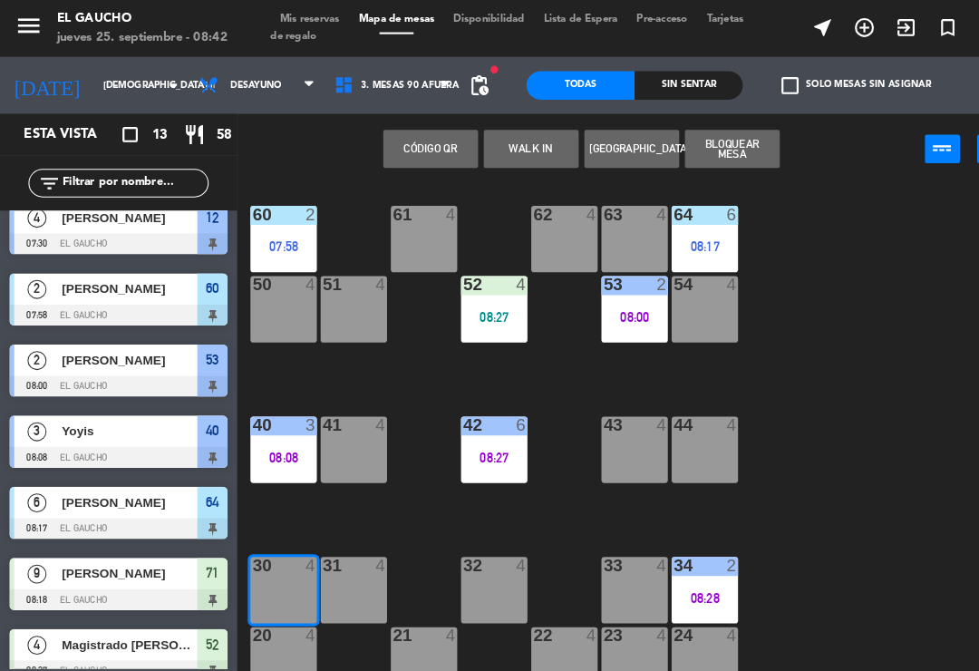
click at [502, 144] on button "WALK IN" at bounding box center [507, 142] width 91 height 36
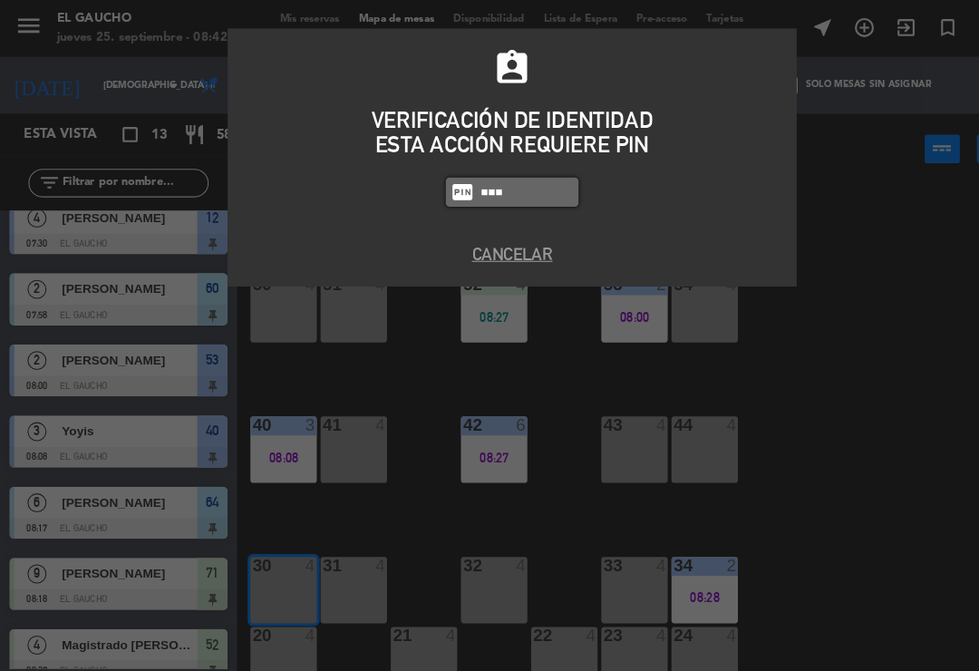
type input "0009"
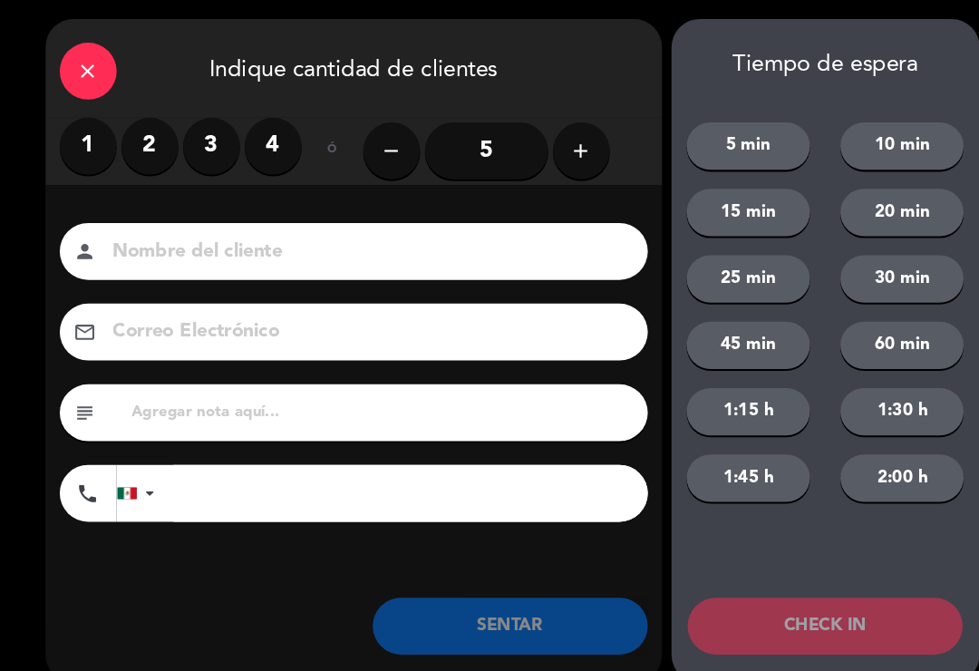
click at [78, 148] on label "1" at bounding box center [84, 139] width 54 height 54
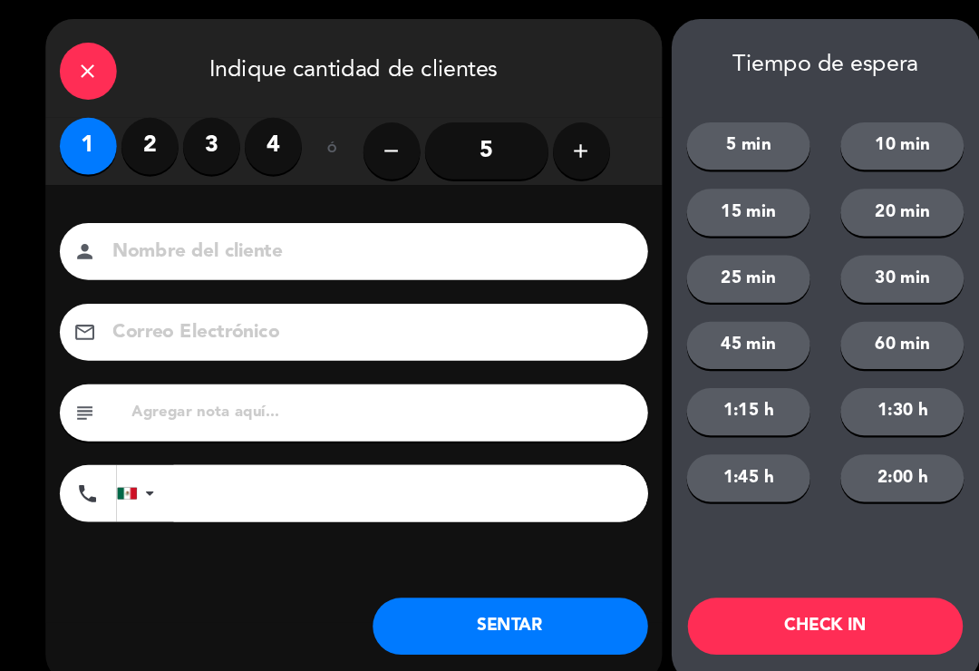
click at [462, 606] on button "SENTAR" at bounding box center [487, 598] width 263 height 54
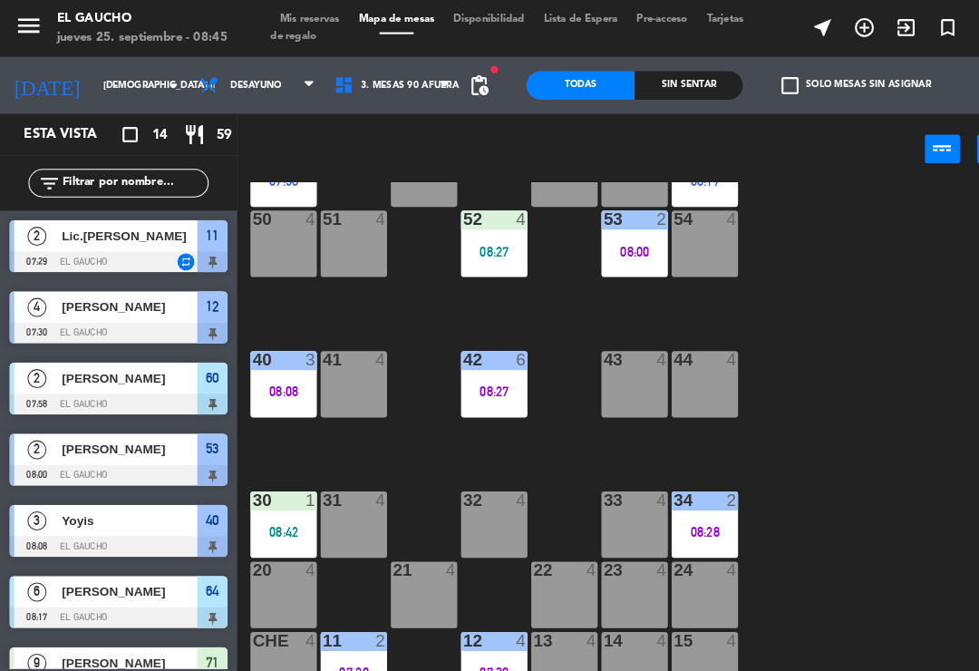
scroll to position [340, 0]
click at [267, 567] on div "20 4" at bounding box center [270, 568] width 63 height 63
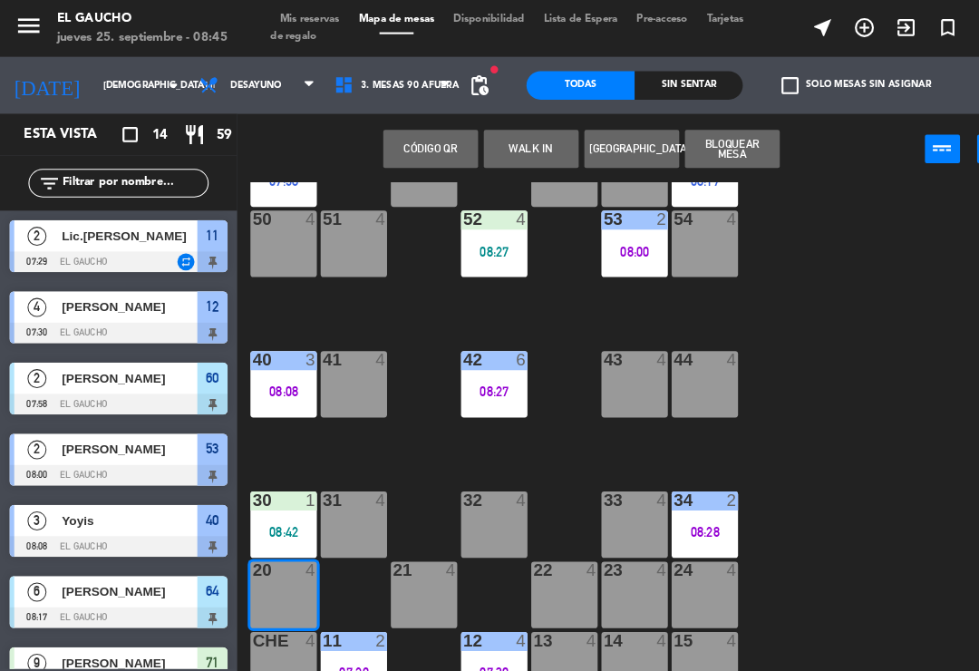
click at [403, 566] on div "21 4" at bounding box center [405, 568] width 63 height 63
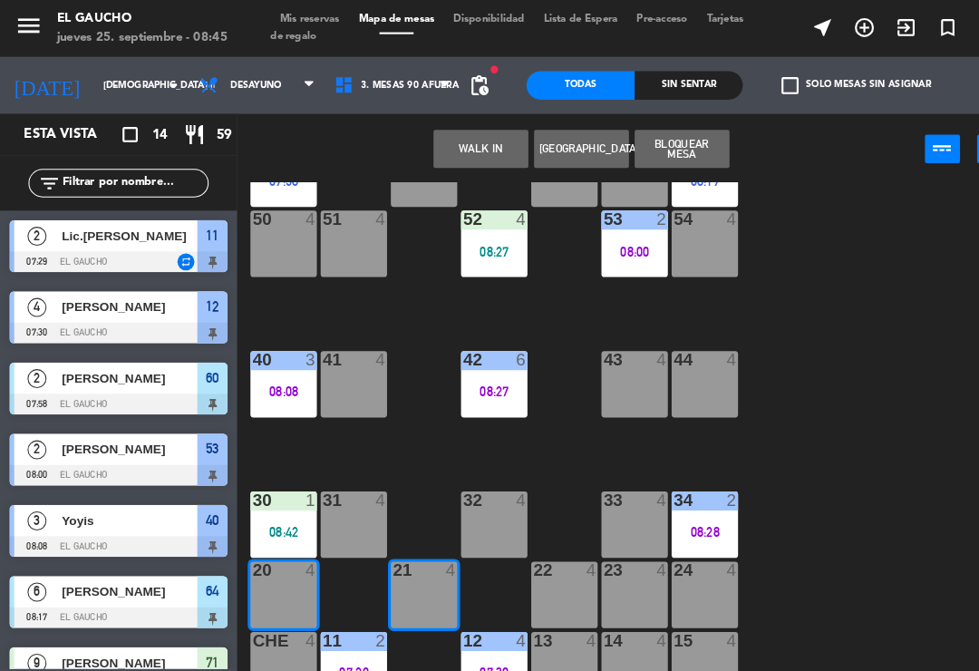
click at [498, 141] on button "WALK IN" at bounding box center [459, 142] width 91 height 36
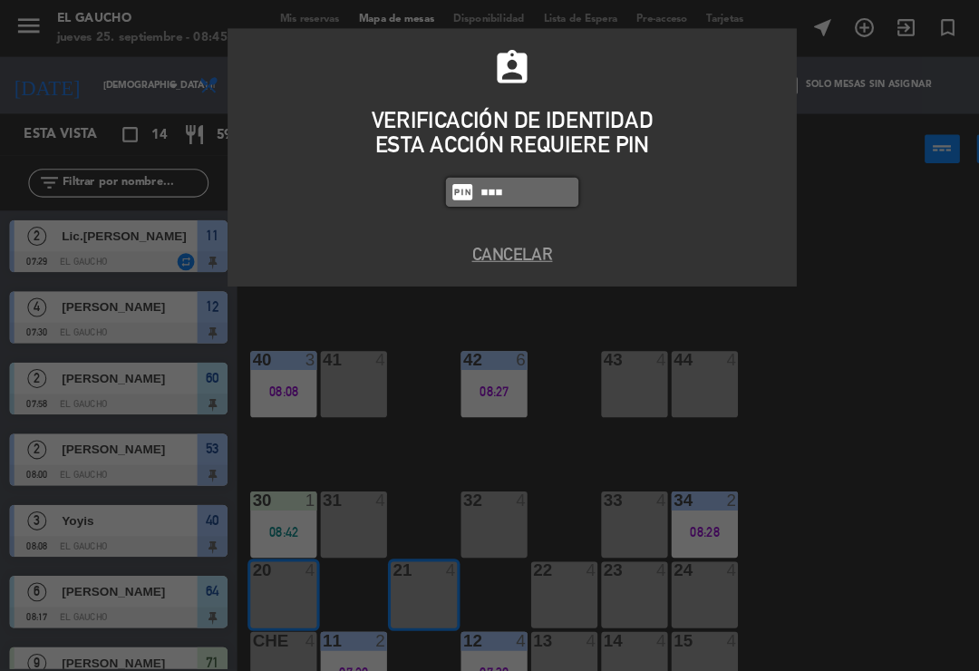
type input "0009"
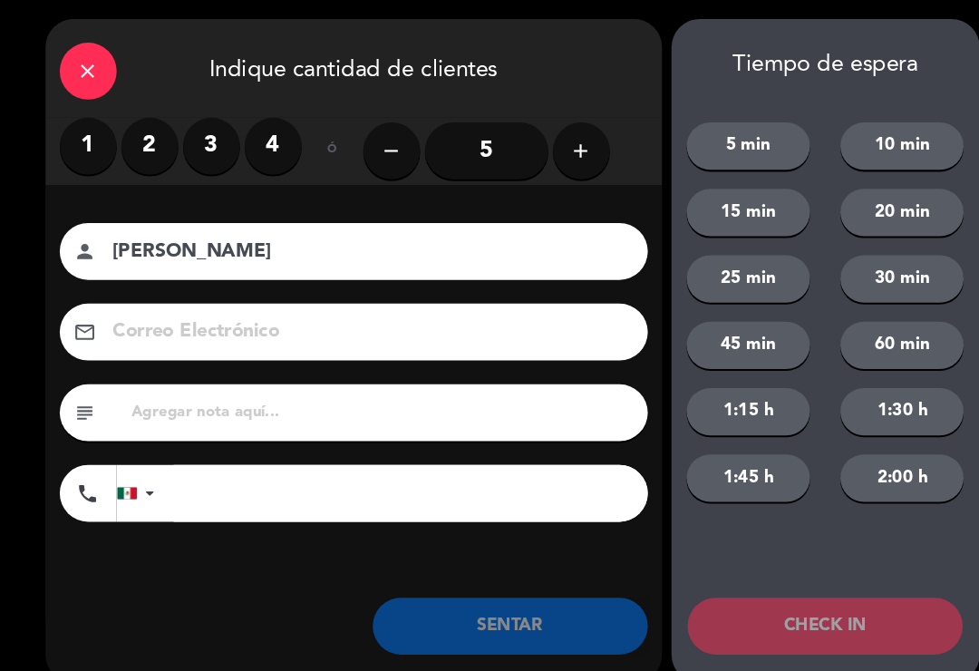
type input "[PERSON_NAME]"
click at [454, 137] on input "5" at bounding box center [465, 144] width 118 height 54
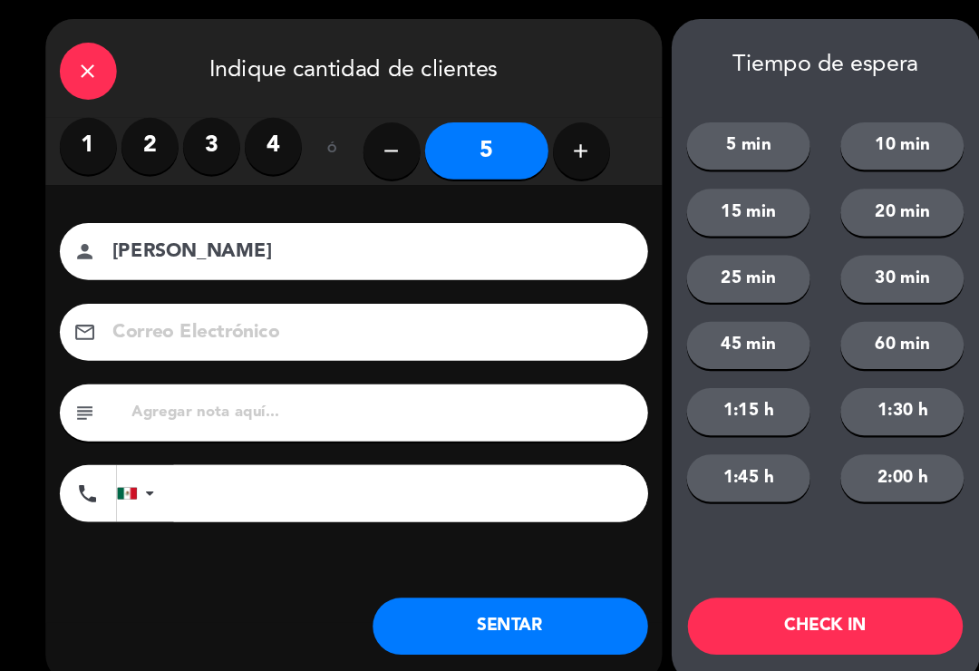
click at [539, 609] on button "SENTAR" at bounding box center [487, 598] width 263 height 54
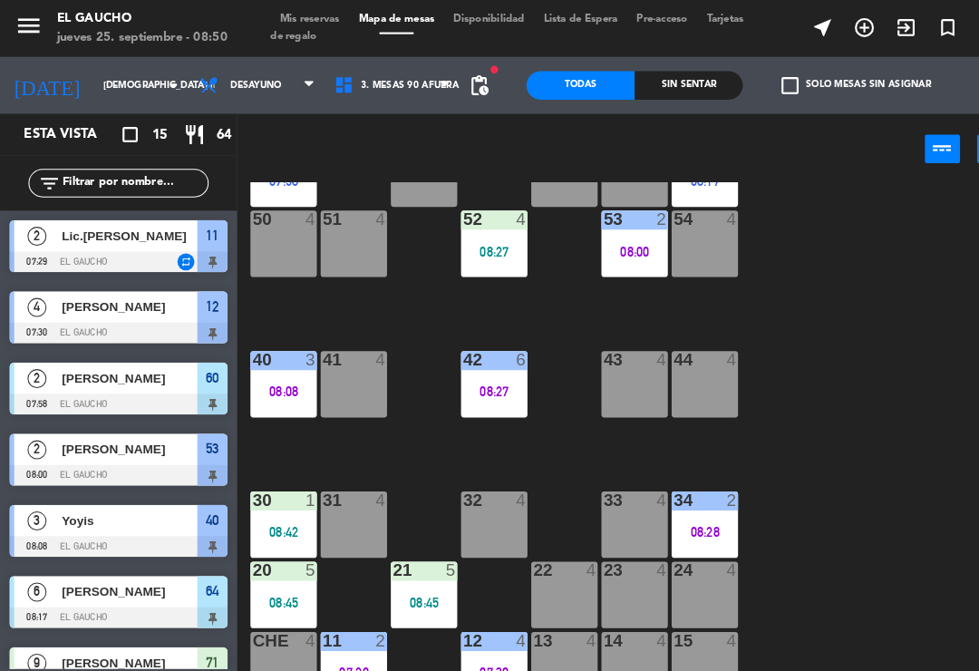
click at [339, 232] on div "51 4" at bounding box center [337, 232] width 63 height 63
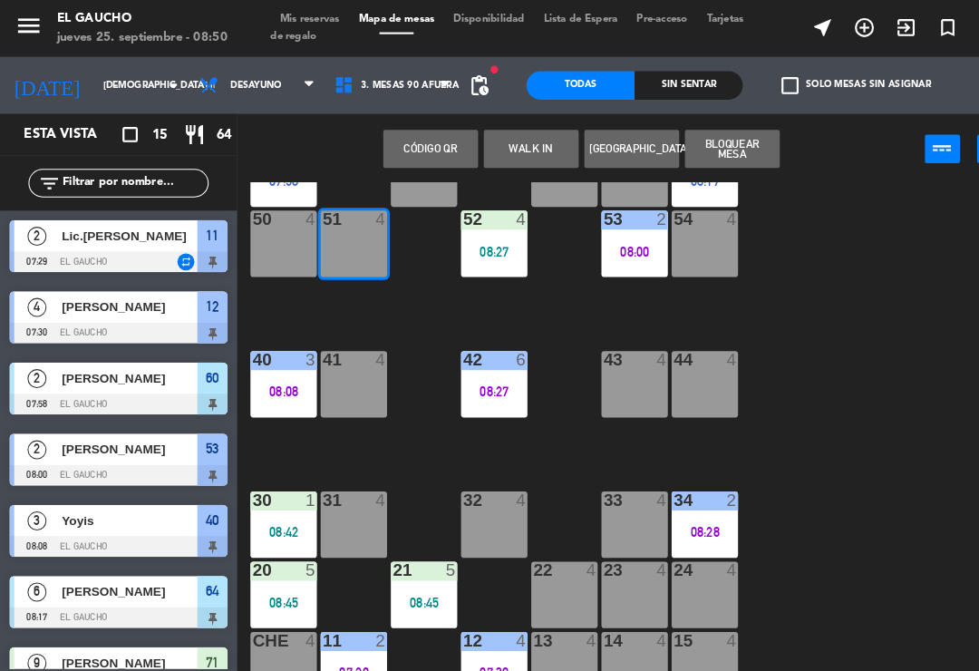
click at [520, 141] on button "WALK IN" at bounding box center [507, 142] width 91 height 36
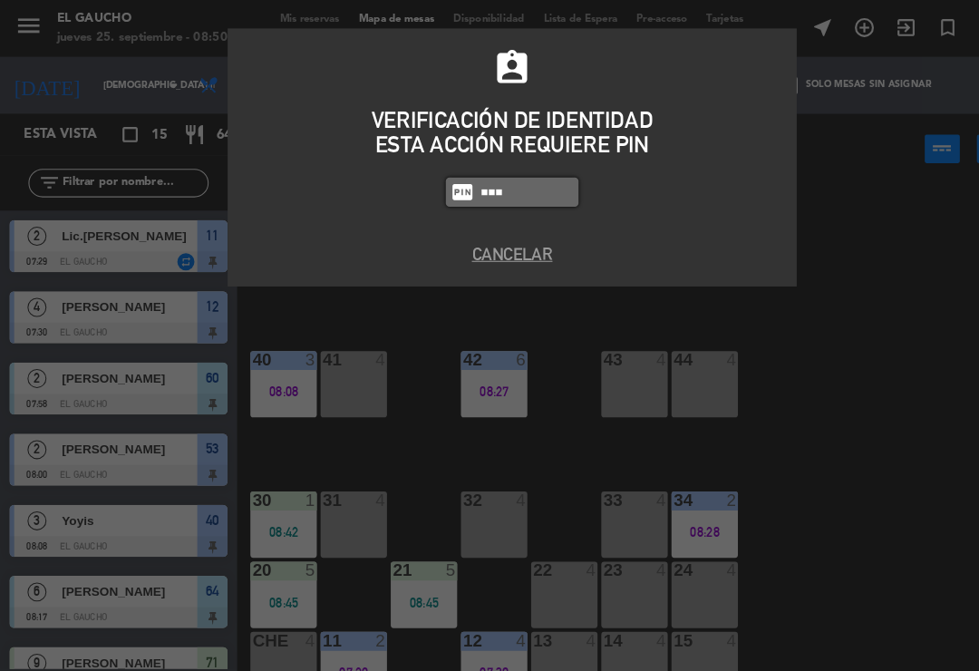
type input "0009"
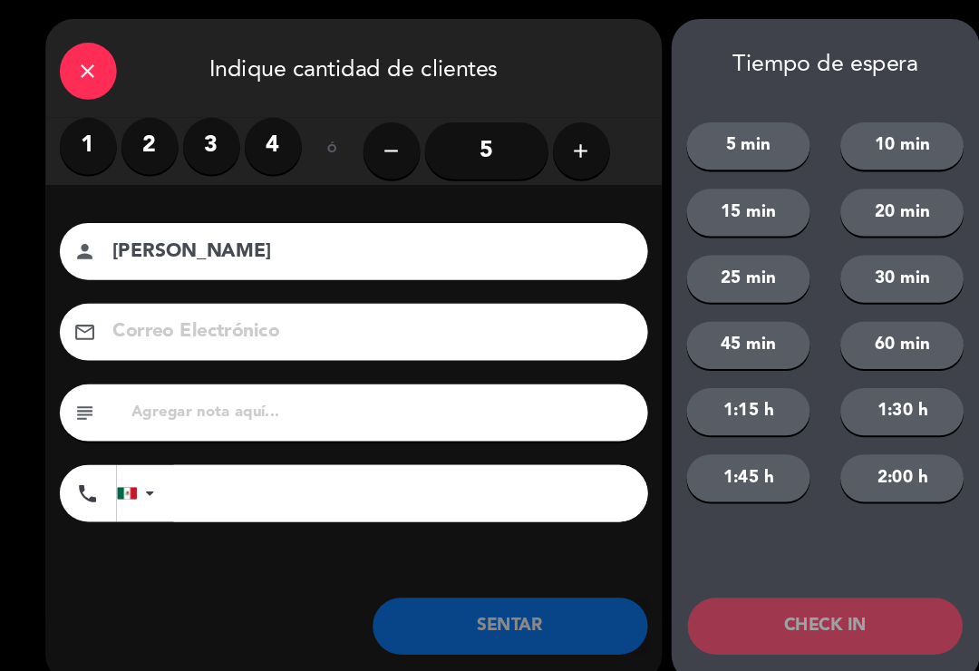
type input "[PERSON_NAME]"
click at [146, 139] on label "2" at bounding box center [143, 139] width 54 height 54
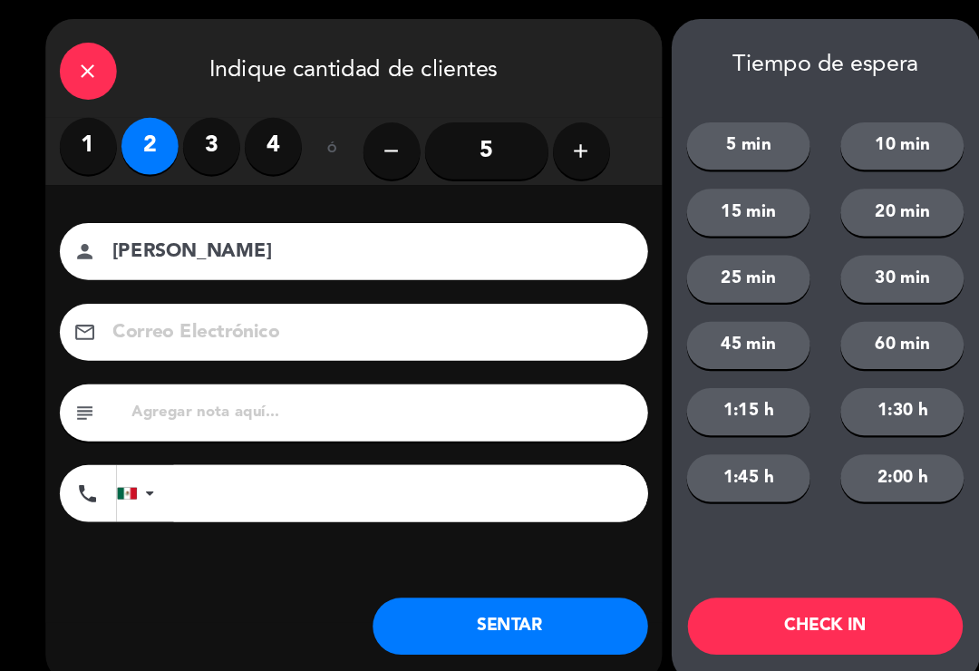
click at [205, 131] on label "3" at bounding box center [202, 139] width 54 height 54
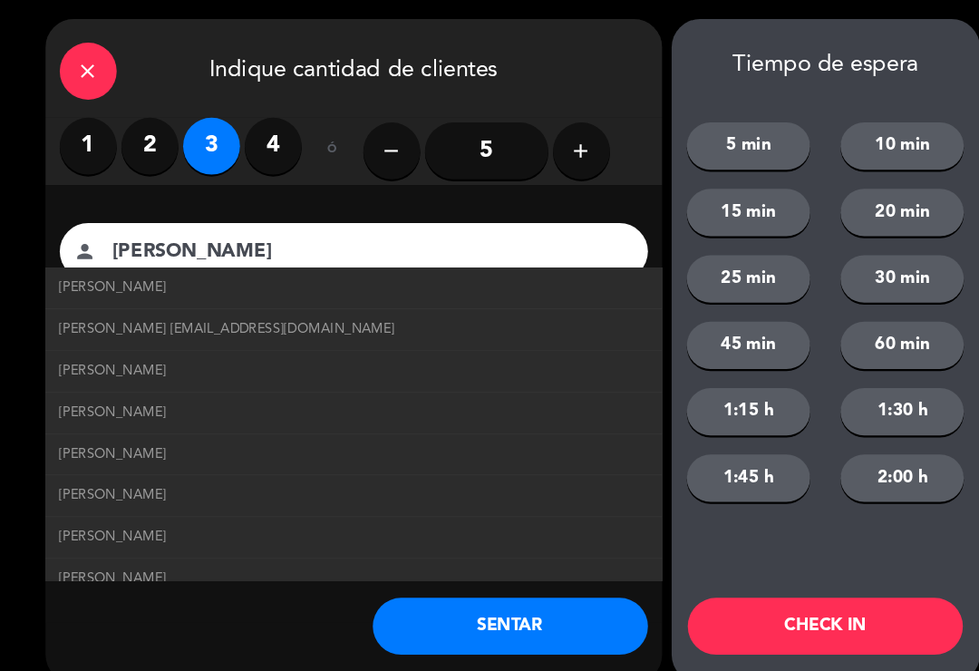
click at [100, 306] on span "[PERSON_NAME] [EMAIL_ADDRESS][DOMAIN_NAME]" at bounding box center [217, 315] width 321 height 21
type input "[EMAIL_ADDRESS][DOMAIN_NAME]"
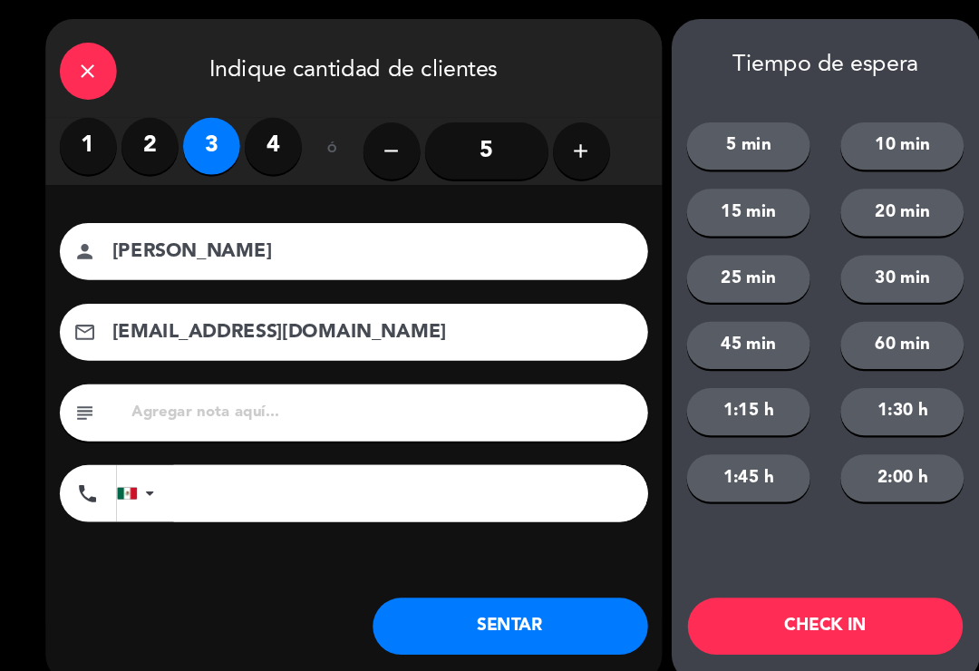
click at [432, 612] on button "SENTAR" at bounding box center [487, 598] width 263 height 54
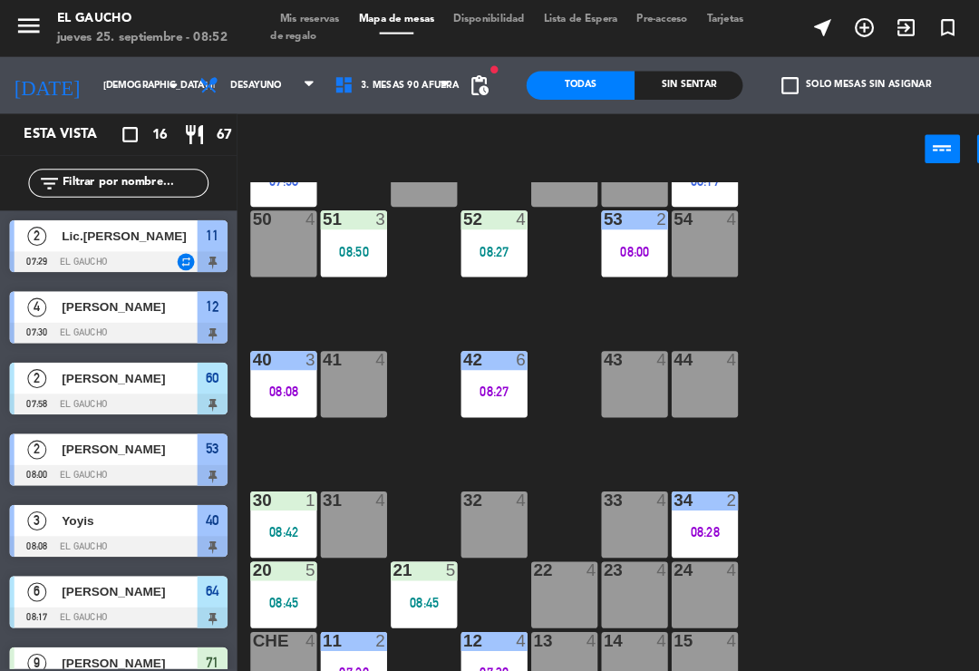
click at [471, 238] on div "08:27" at bounding box center [472, 240] width 63 height 13
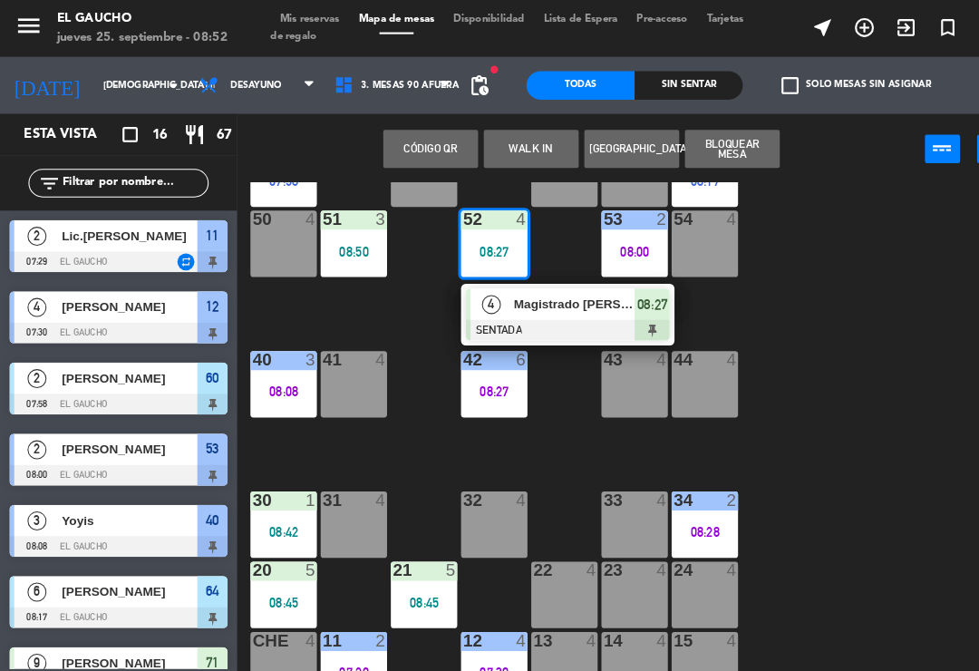
click at [529, 307] on div at bounding box center [542, 316] width 195 height 20
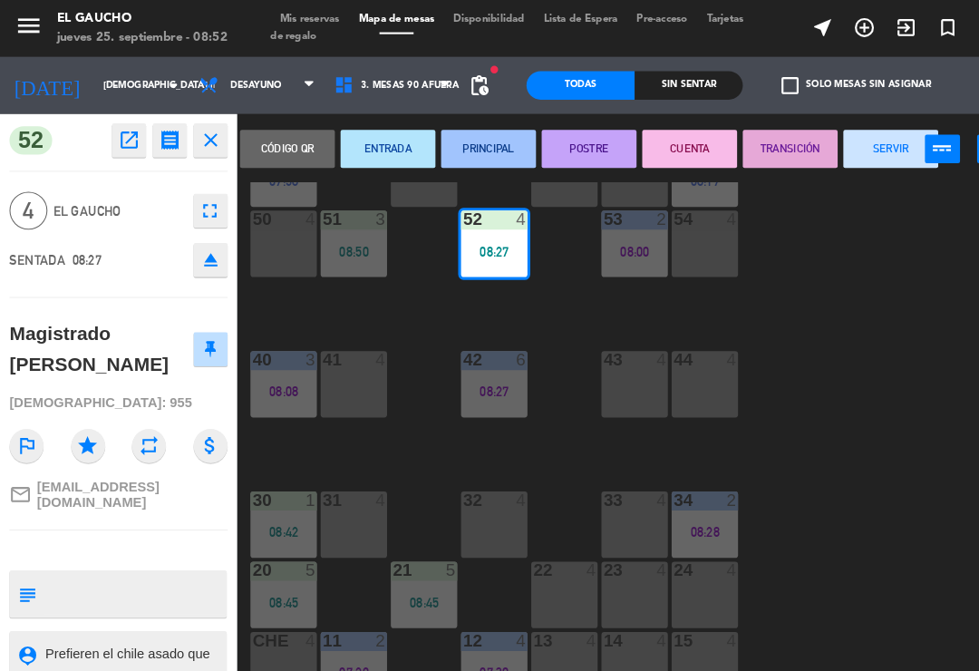
click at [478, 129] on button "PRINCIPAL" at bounding box center [467, 142] width 91 height 36
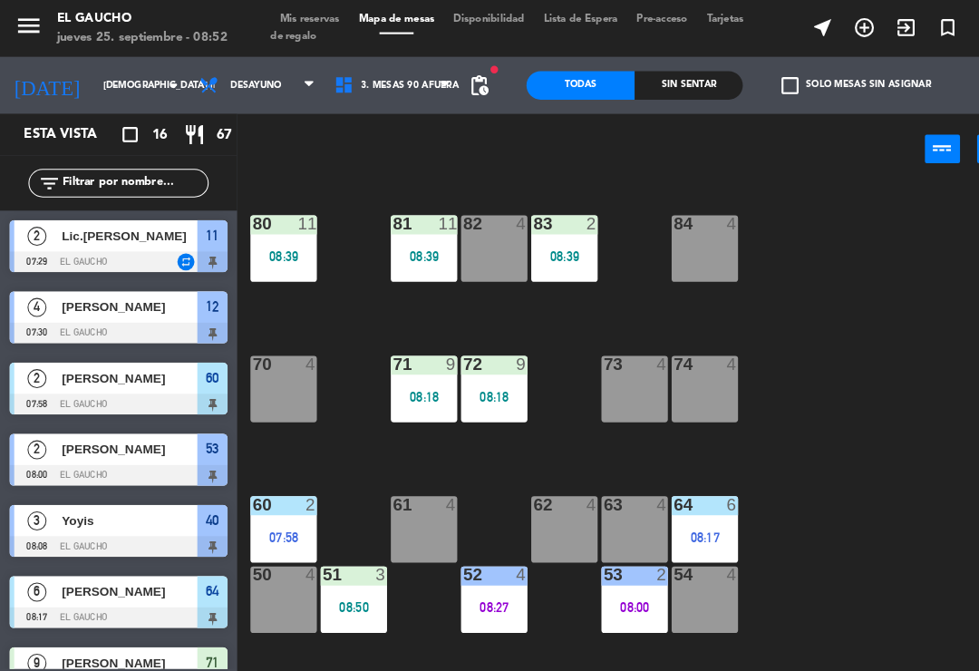
scroll to position [0, 0]
click at [553, 230] on div "83 2 08:39" at bounding box center [539, 237] width 63 height 63
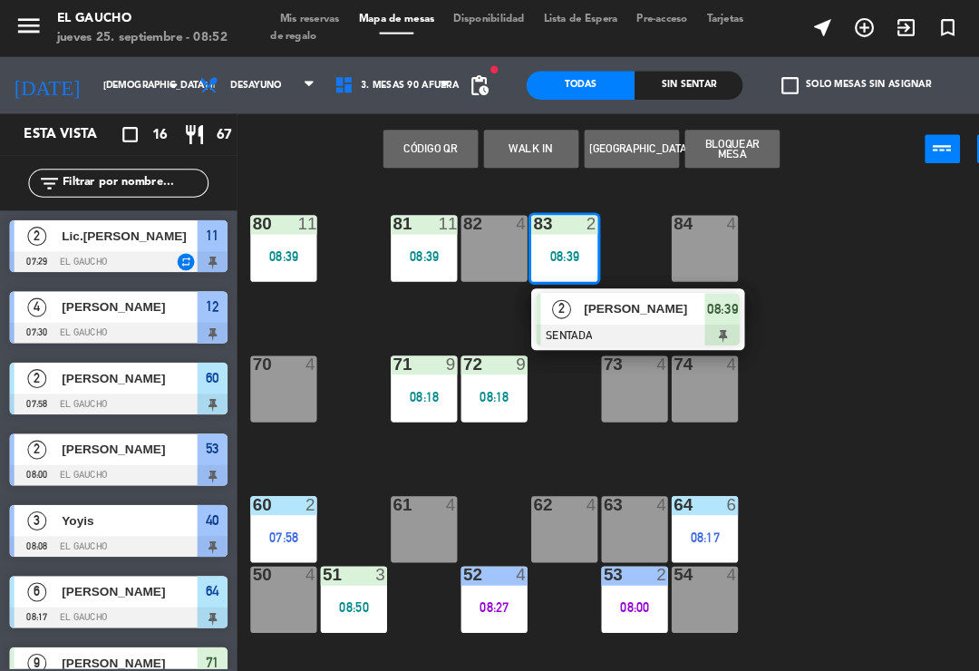
click at [575, 298] on span "[PERSON_NAME]" at bounding box center [617, 295] width 116 height 19
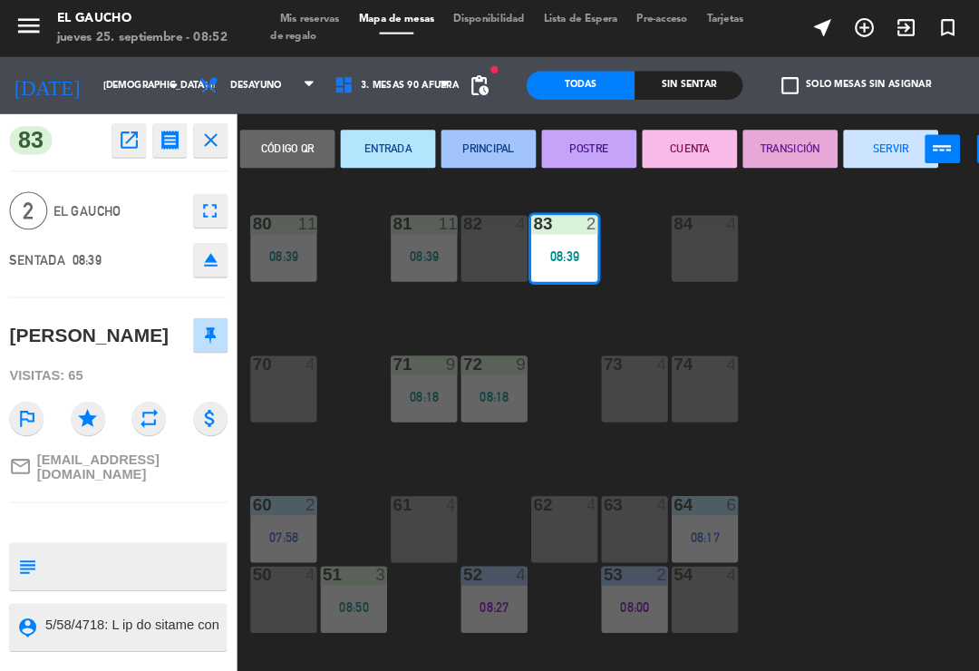
click at [481, 140] on button "PRINCIPAL" at bounding box center [467, 142] width 91 height 36
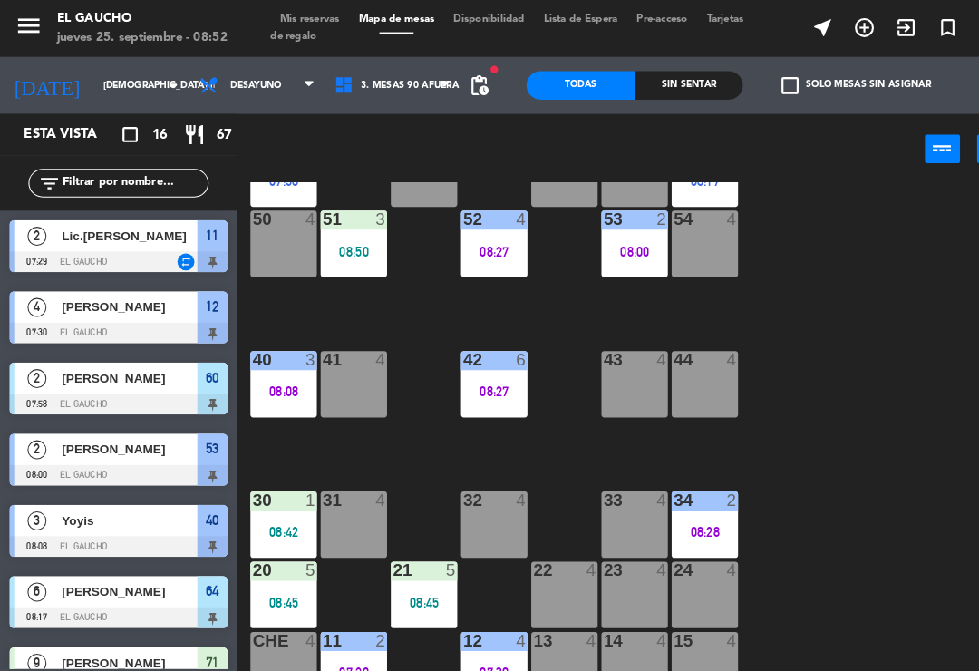
scroll to position [340, 0]
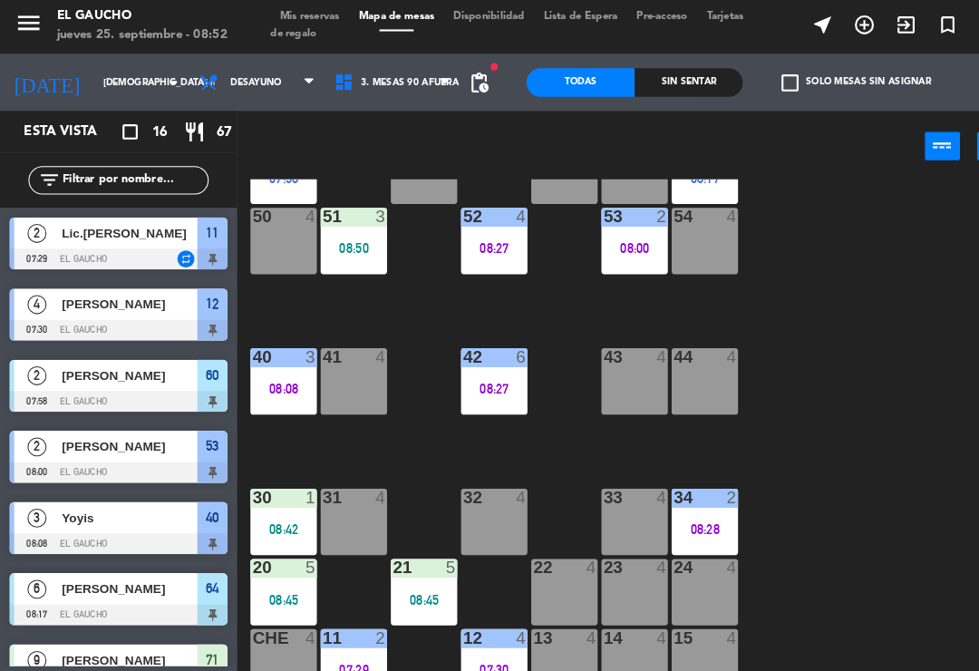
click at [408, 569] on div "08:45" at bounding box center [405, 575] width 63 height 13
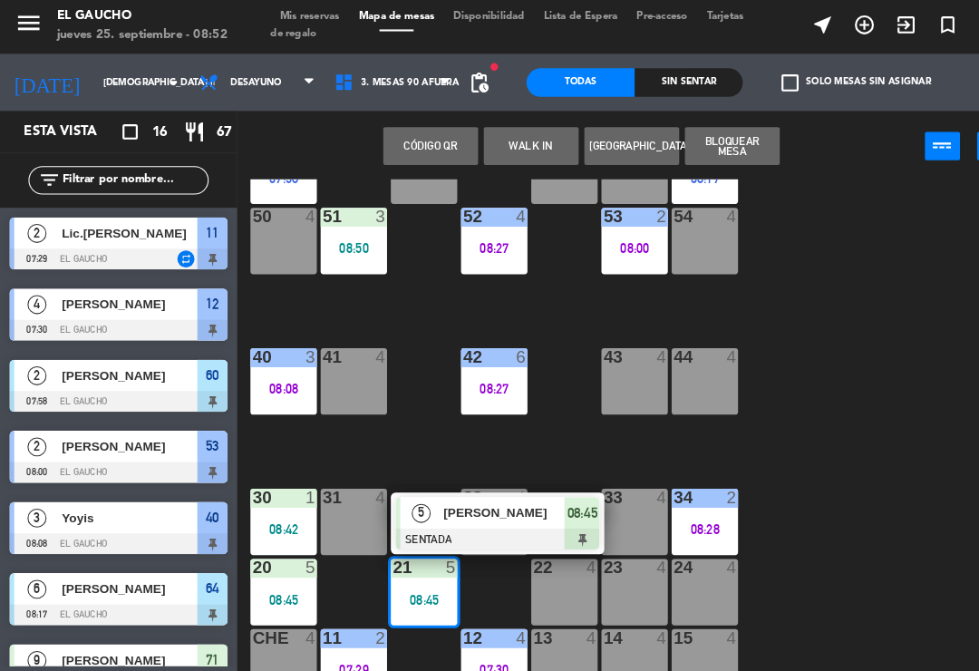
click at [490, 491] on span "[PERSON_NAME]" at bounding box center [482, 492] width 116 height 19
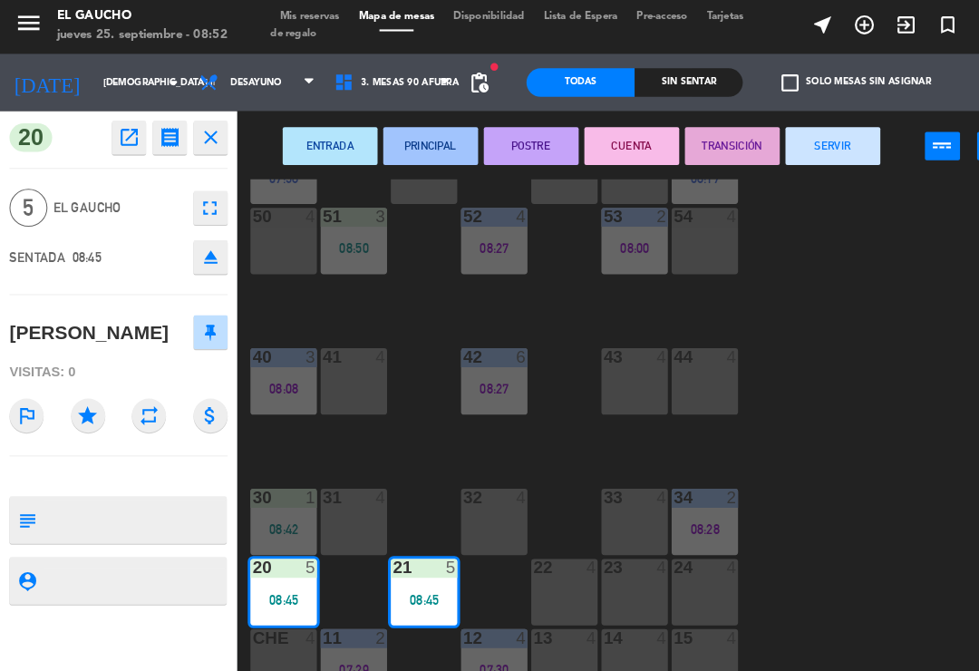
click at [418, 134] on button "PRINCIPAL" at bounding box center [411, 142] width 91 height 36
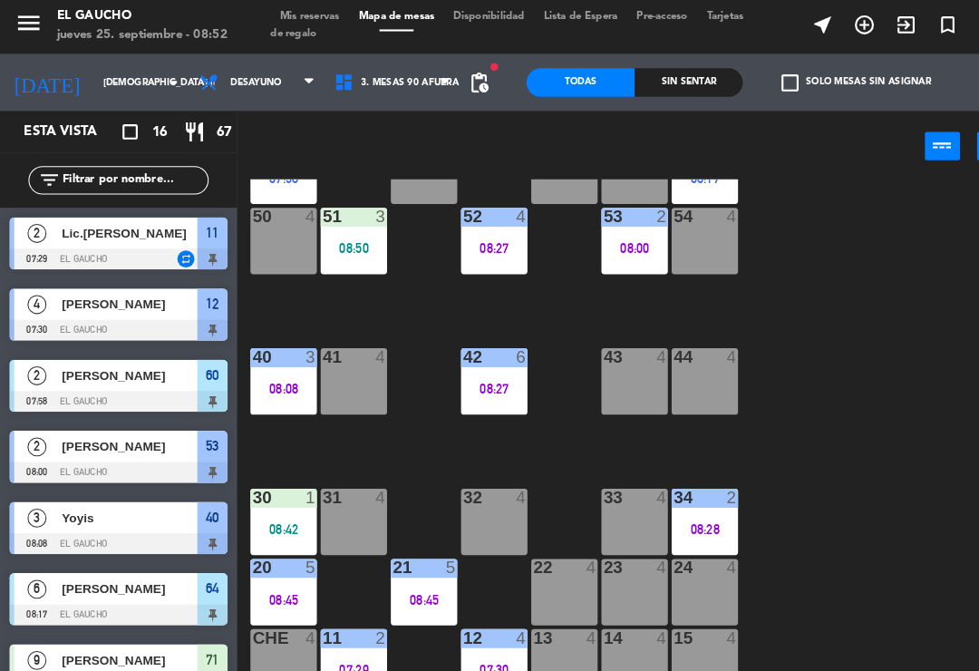
scroll to position [185, 0]
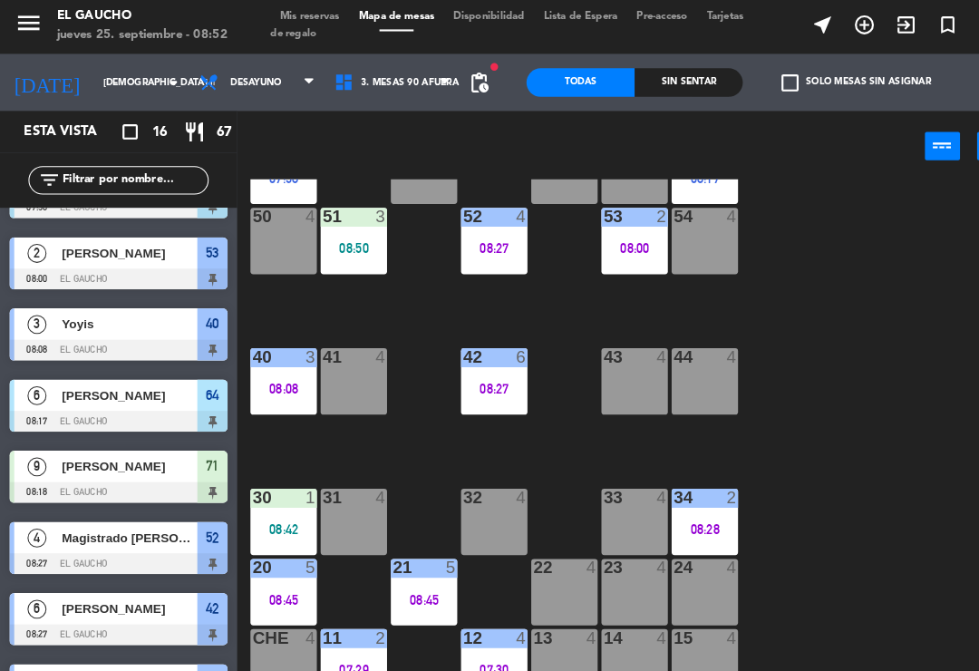
click at [281, 489] on div "30 1 08:42" at bounding box center [270, 501] width 63 height 63
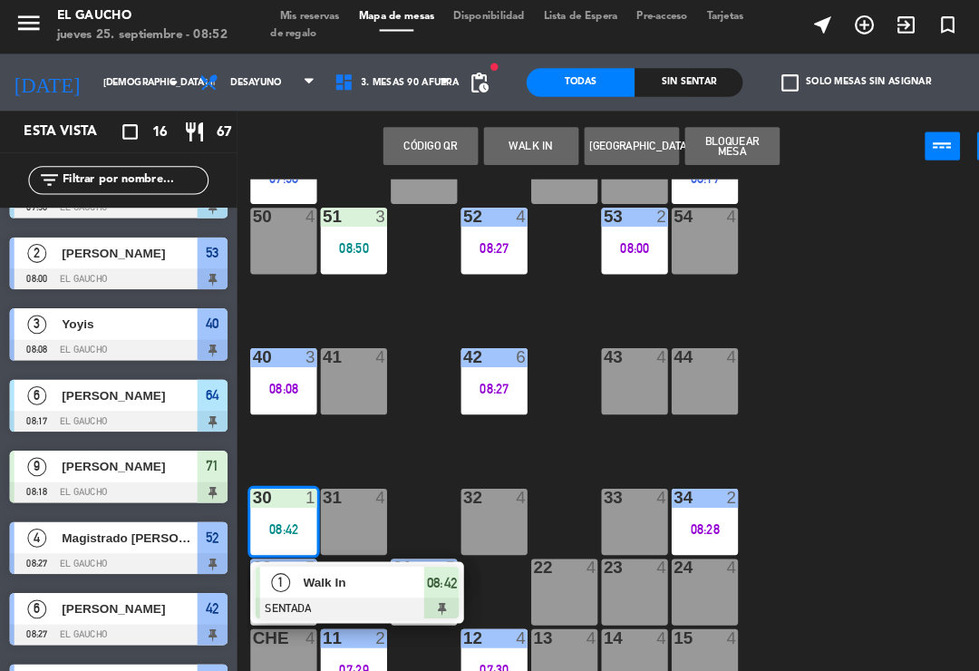
click at [344, 560] on span "Walk In" at bounding box center [348, 558] width 116 height 19
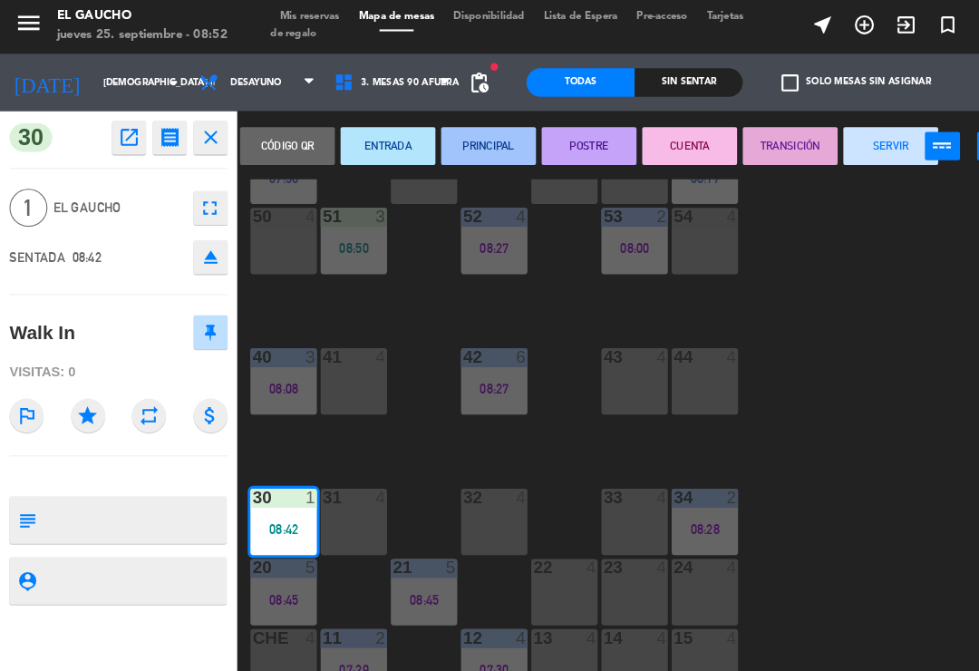
click at [488, 138] on button "PRINCIPAL" at bounding box center [467, 142] width 91 height 36
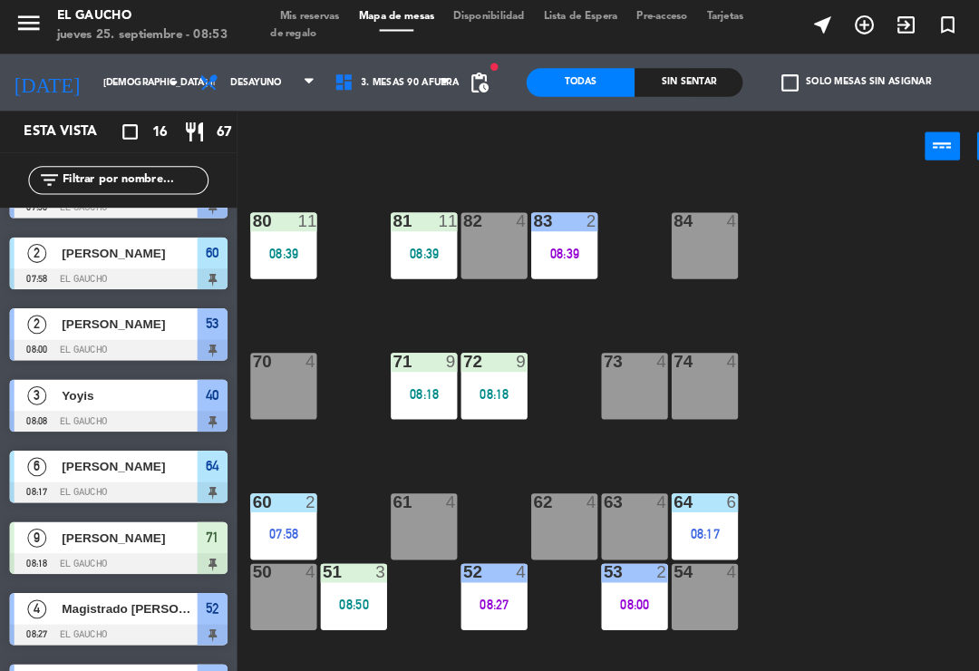
scroll to position [0, 0]
click at [255, 590] on div "50 4" at bounding box center [270, 572] width 63 height 63
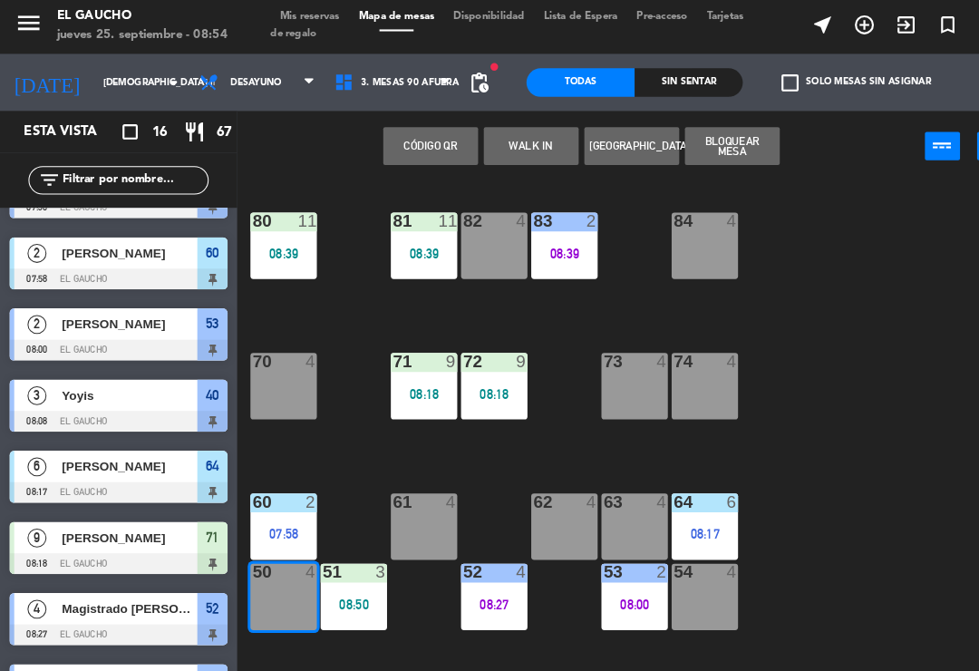
click at [509, 144] on button "WALK IN" at bounding box center [507, 142] width 91 height 36
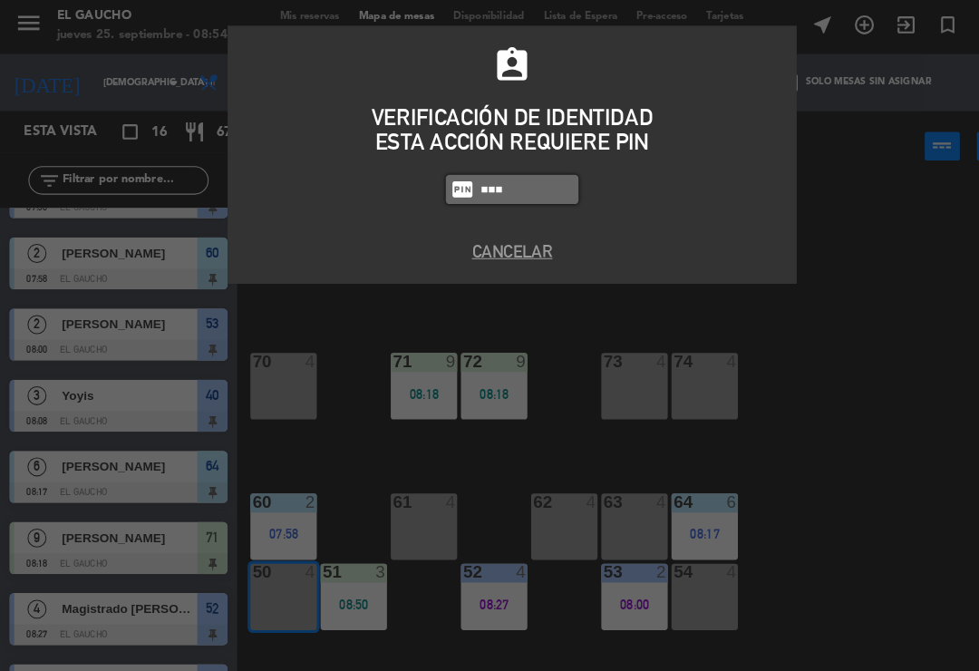
type input "0009"
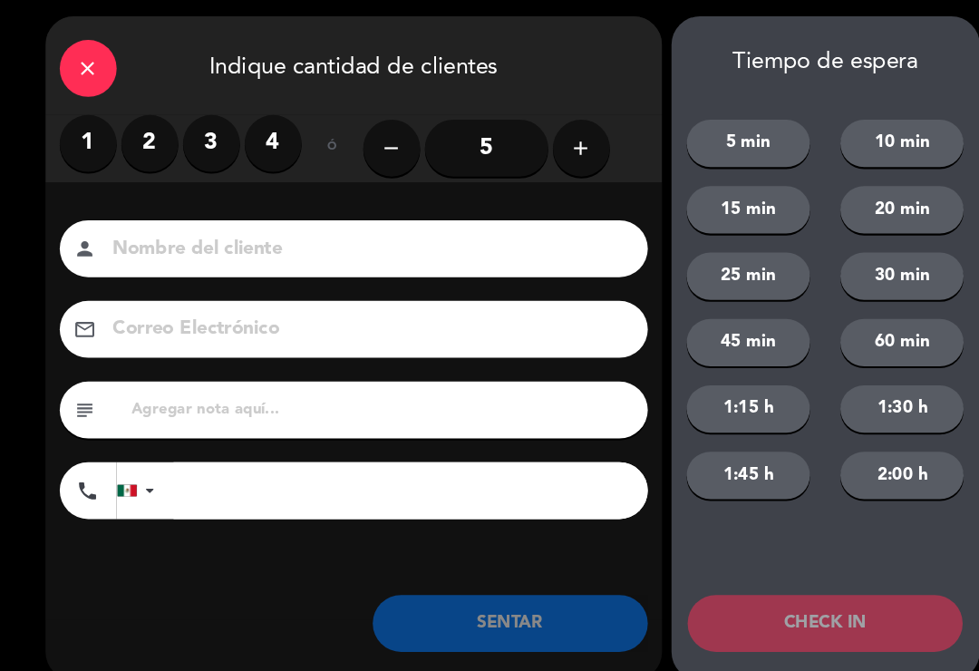
click at [452, 139] on input "5" at bounding box center [465, 144] width 118 height 54
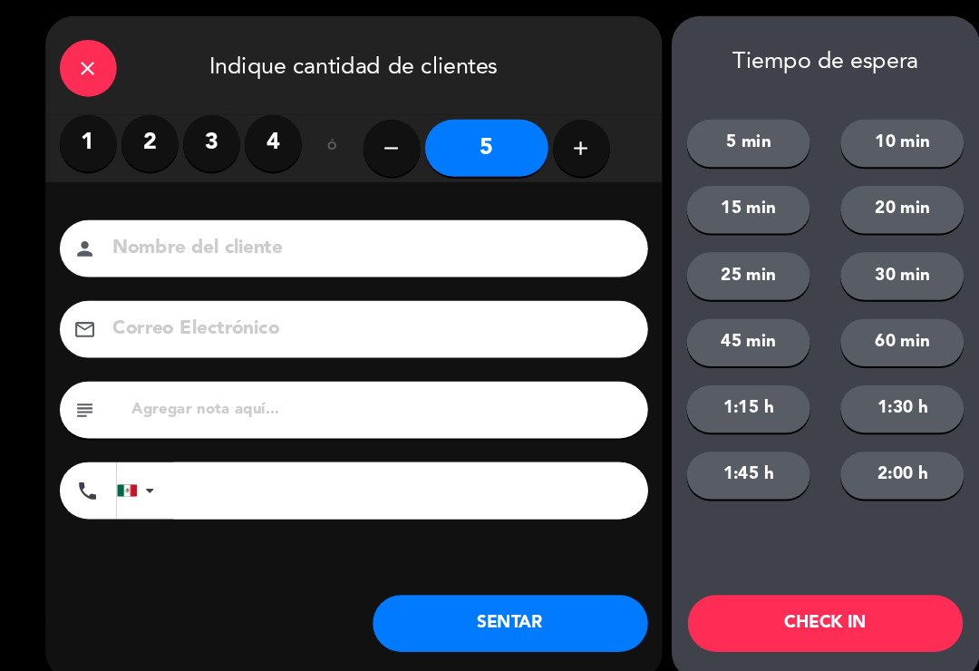
click at [504, 598] on button "SENTAR" at bounding box center [487, 598] width 263 height 54
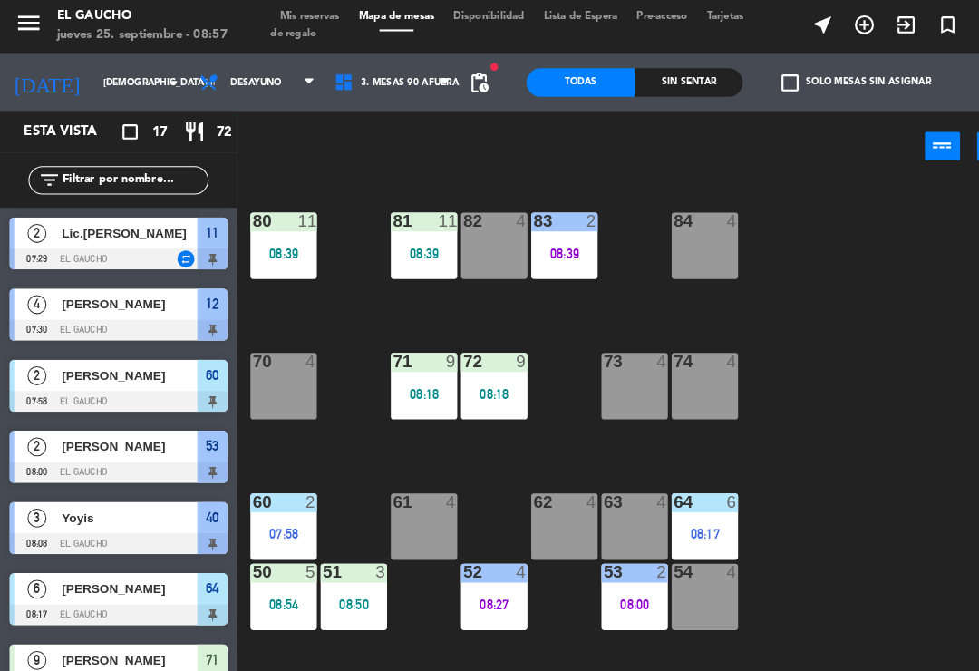
click at [404, 514] on div "61 4" at bounding box center [405, 505] width 63 height 63
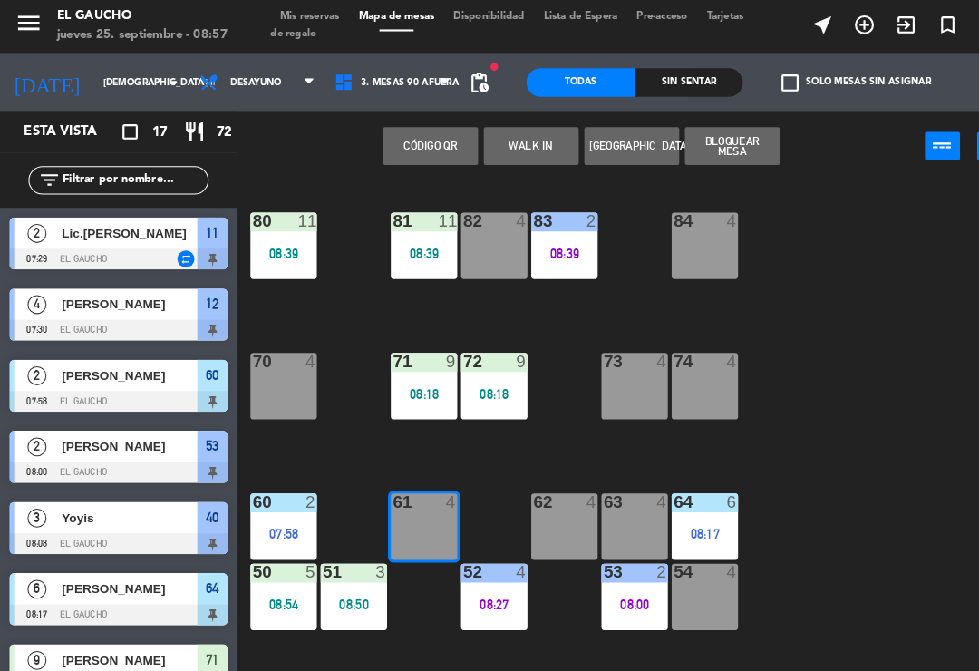
click at [836, 482] on div "84 4 80 11 08:39 83 2 08:39 82 4 81 11 08:39 70 4 71 9 08:18 72 9 08:18 73 4 74…" at bounding box center [608, 421] width 743 height 494
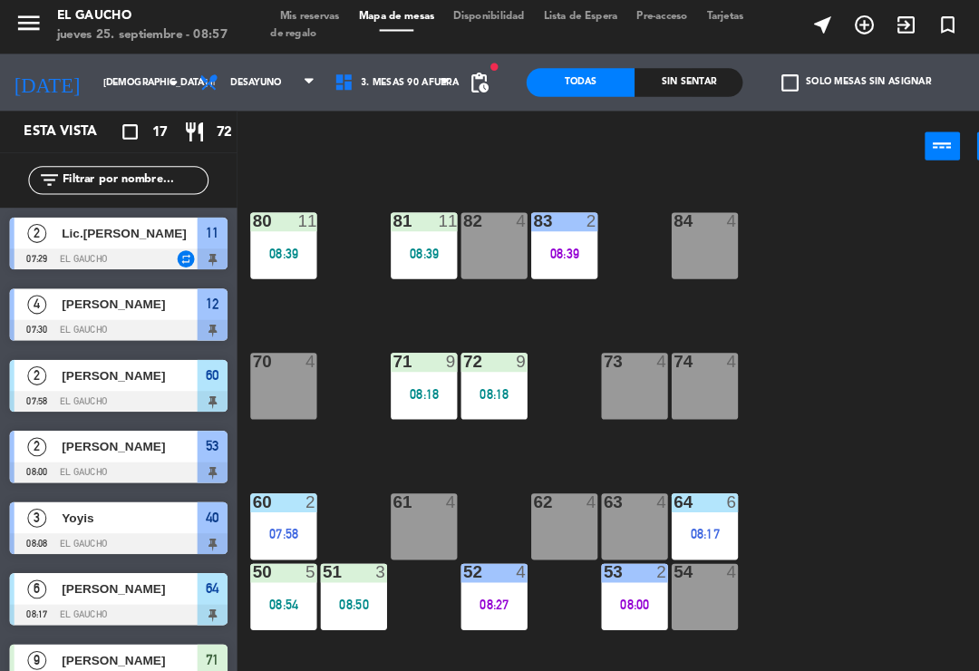
click at [527, 502] on div "62 4" at bounding box center [539, 505] width 63 height 63
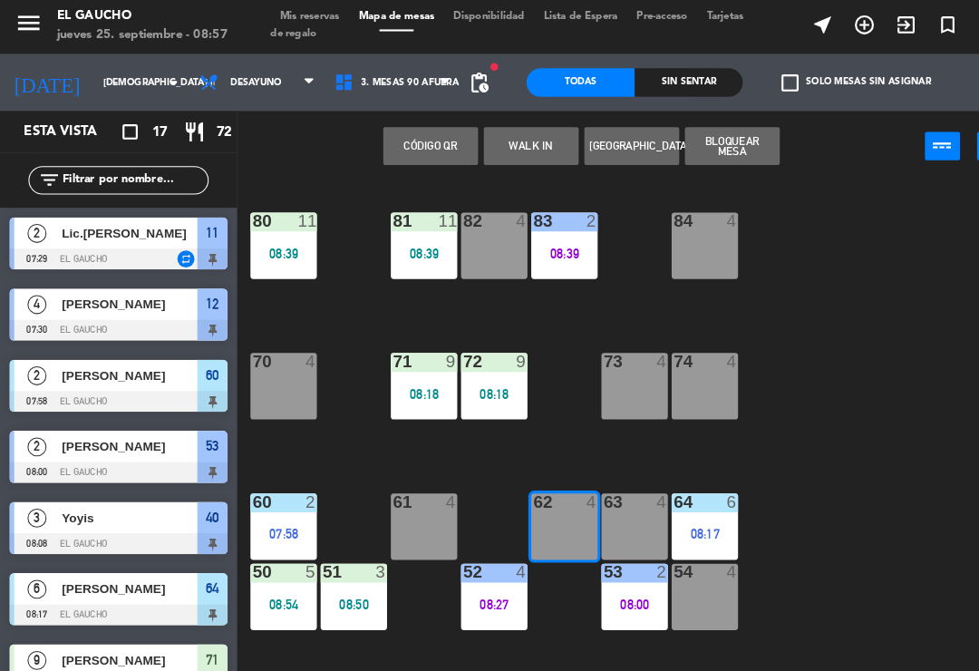
click at [595, 492] on div "63 4" at bounding box center [606, 505] width 63 height 63
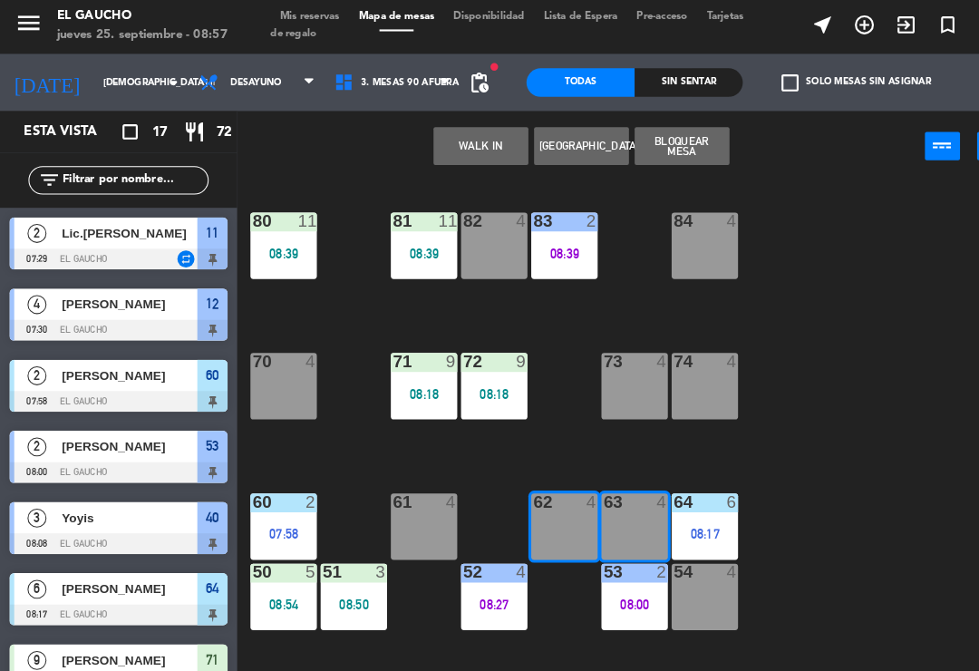
click at [535, 142] on button "[GEOGRAPHIC_DATA]" at bounding box center [555, 142] width 91 height 36
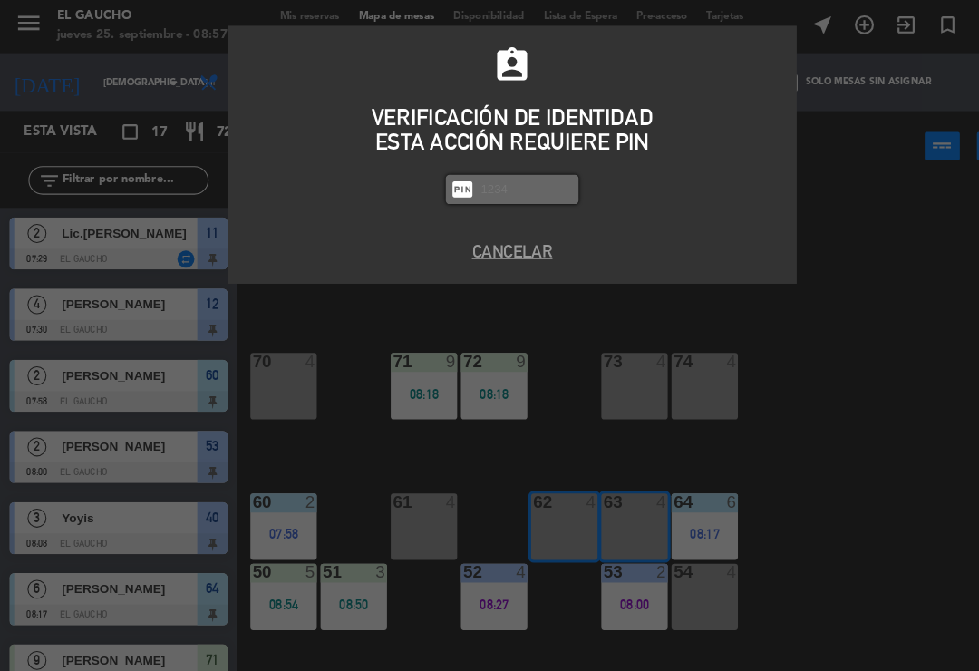
click at [478, 238] on button "Cancelar" at bounding box center [489, 242] width 517 height 24
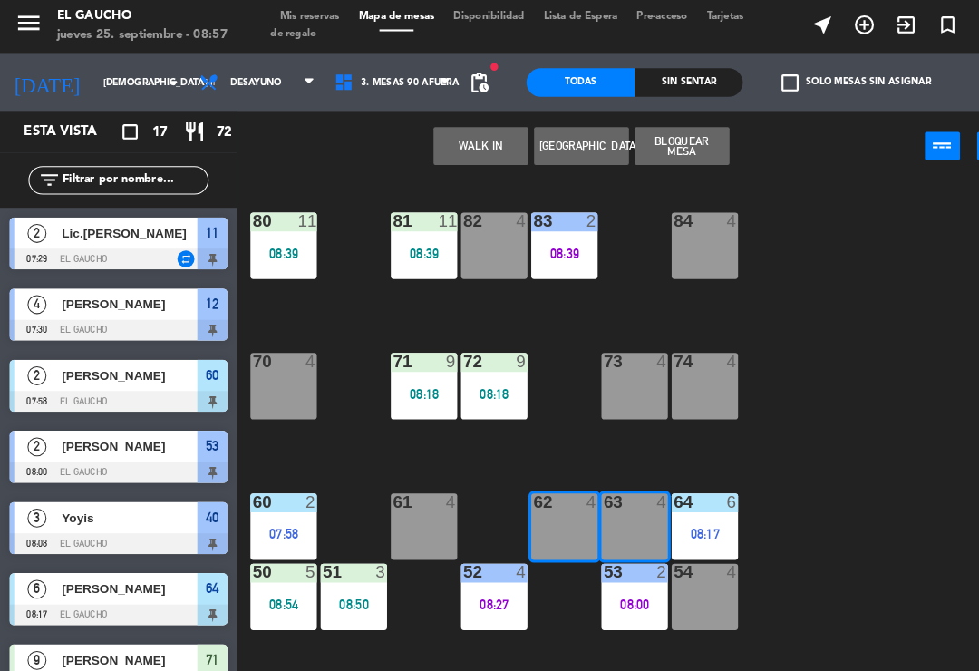
click at [441, 138] on button "WALK IN" at bounding box center [459, 142] width 91 height 36
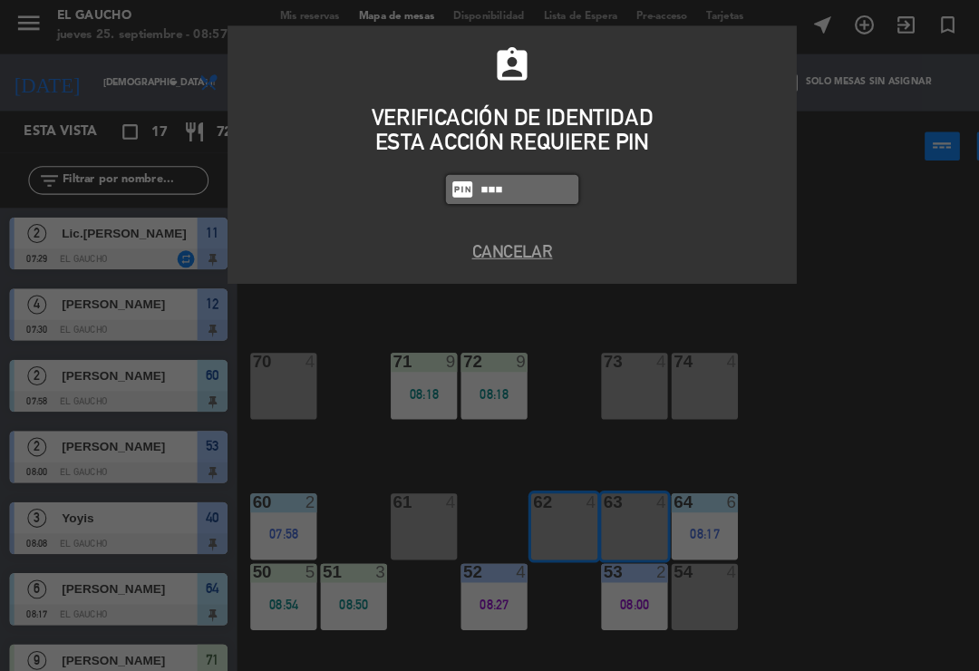
type input "0009"
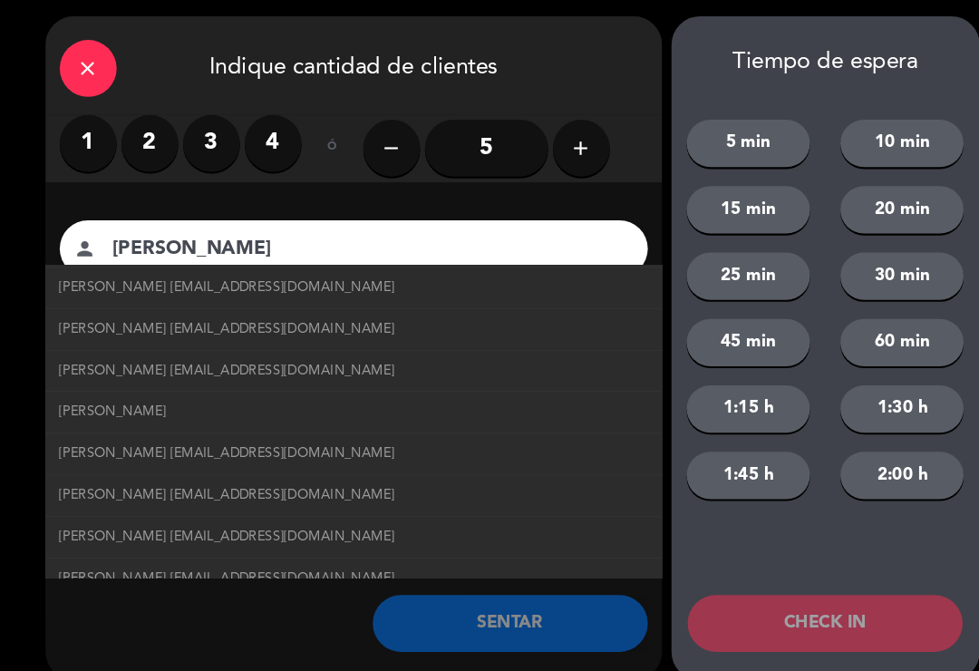
scroll to position [82, 0]
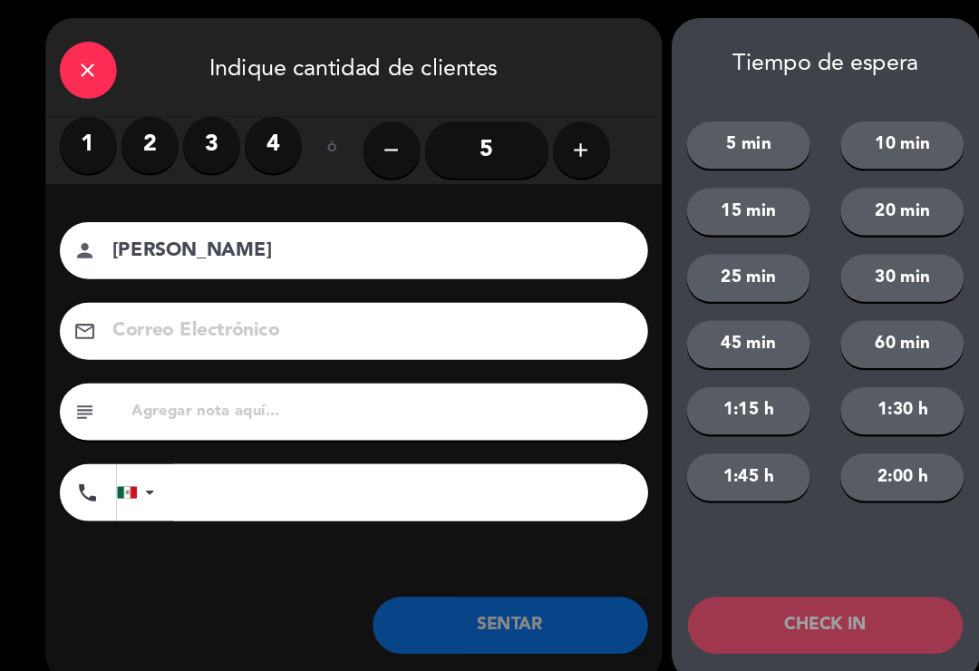
click at [248, 241] on input "[PERSON_NAME]" at bounding box center [351, 241] width 490 height 32
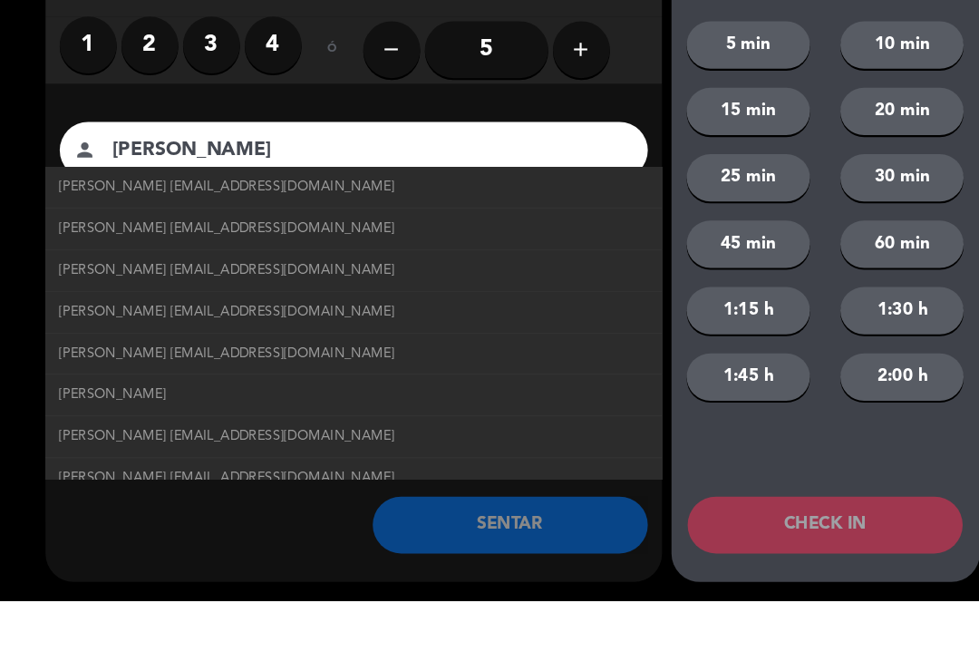
click at [83, 305] on span "[PERSON_NAME] [EMAIL_ADDRESS][DOMAIN_NAME]" at bounding box center [217, 315] width 321 height 21
type input "[PERSON_NAME]"
type input "[EMAIL_ADDRESS][DOMAIN_NAME]"
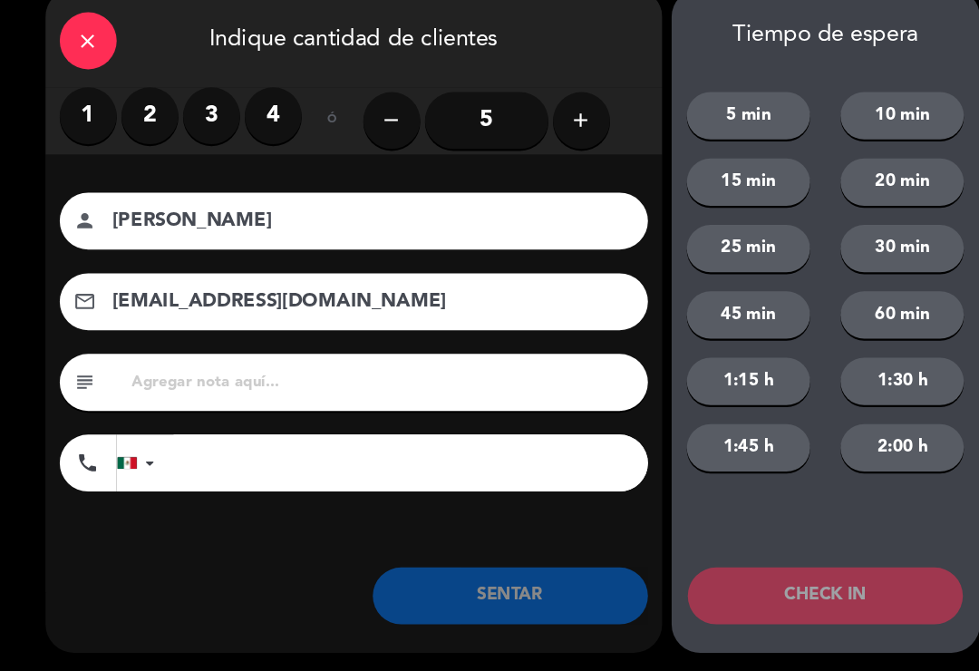
click at [565, 133] on icon "add" at bounding box center [556, 144] width 22 height 22
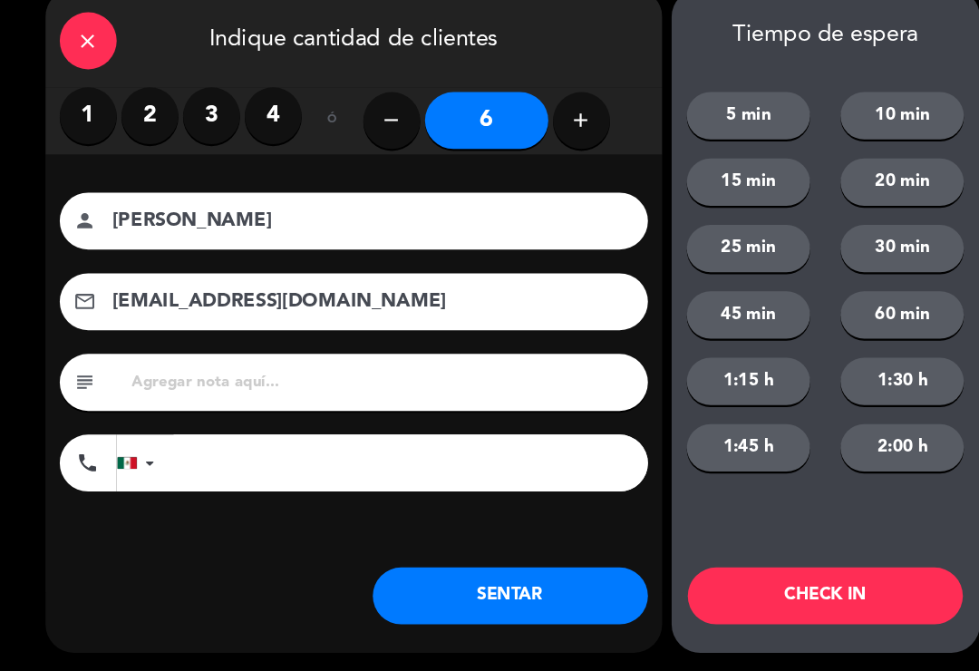
click at [443, 571] on button "SENTAR" at bounding box center [487, 598] width 263 height 54
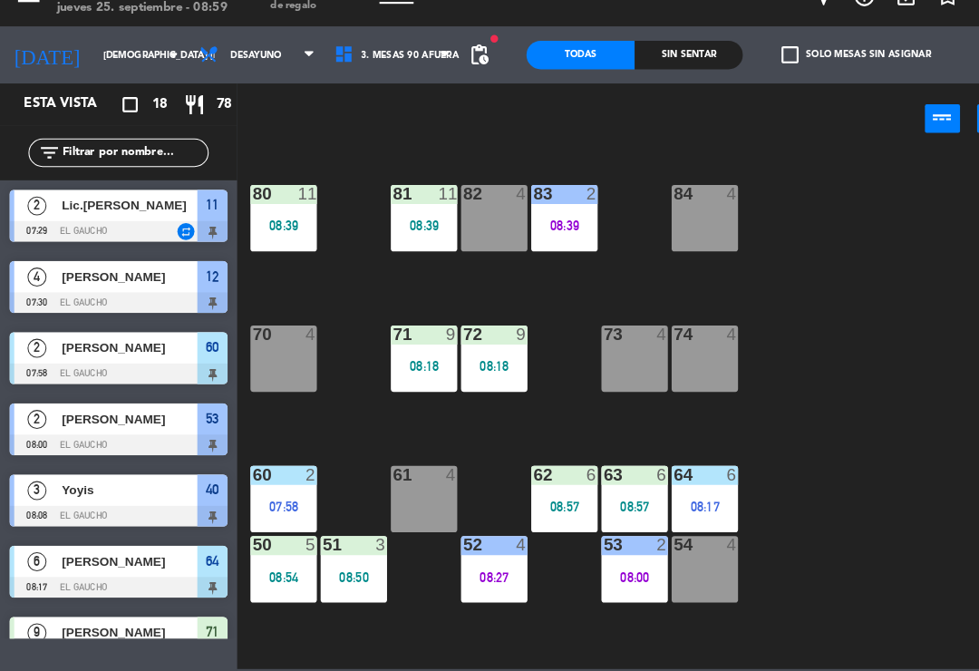
click at [397, 474] on div "61 4" at bounding box center [405, 505] width 63 height 63
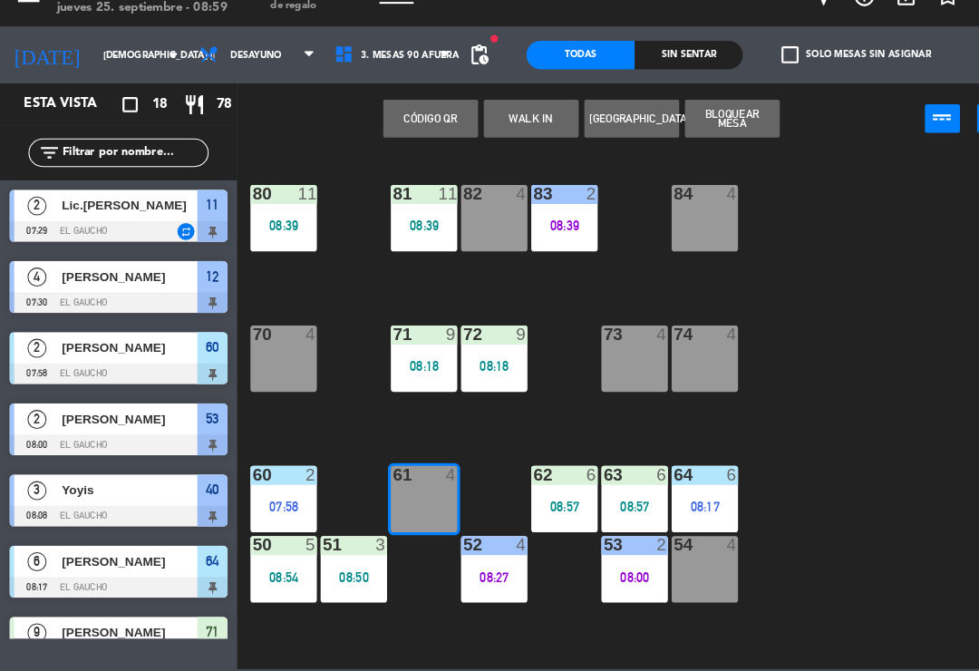
click at [480, 124] on button "WALK IN" at bounding box center [507, 142] width 91 height 36
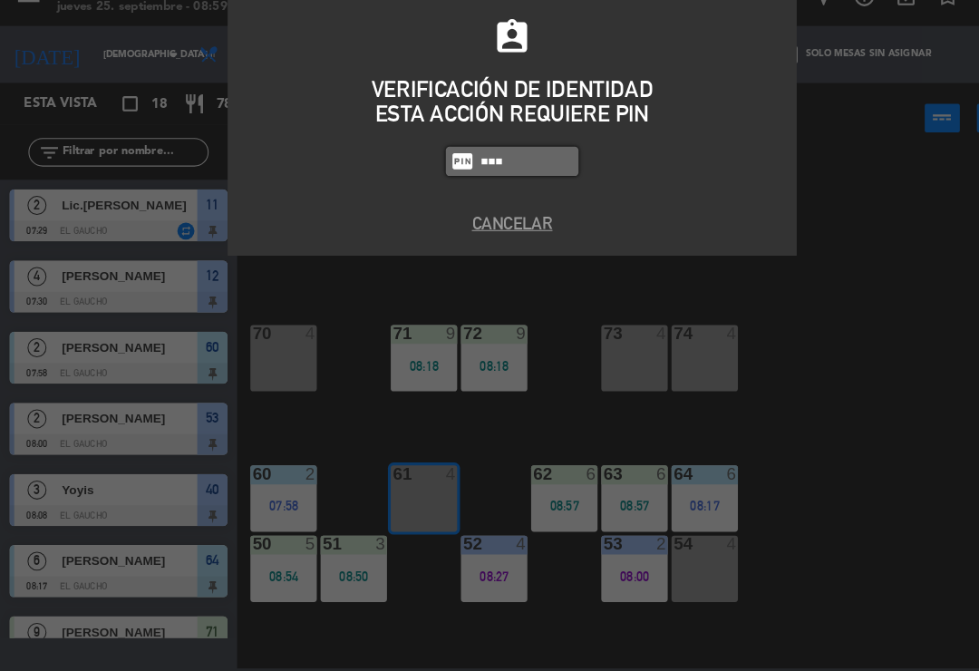
type input "0009"
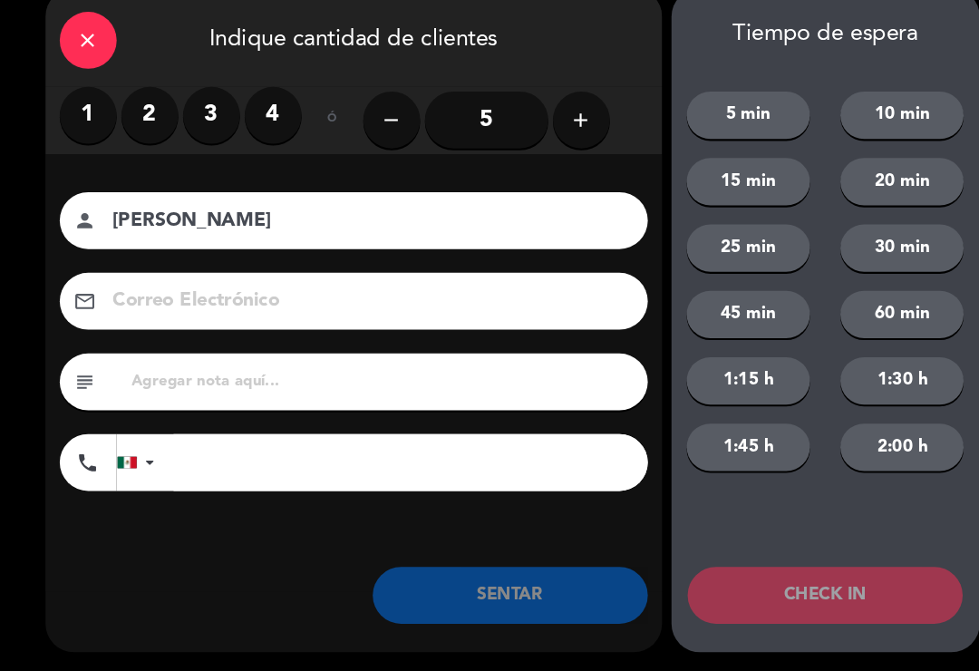
type input "[PERSON_NAME]"
click at [137, 120] on label "2" at bounding box center [143, 139] width 54 height 54
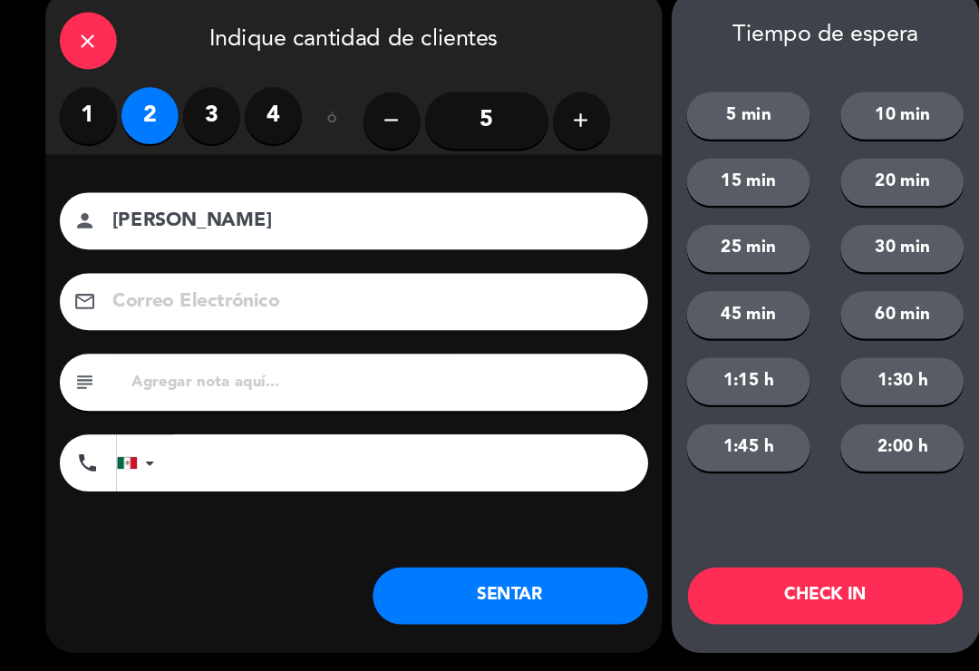
click at [165, 302] on input at bounding box center [351, 318] width 490 height 32
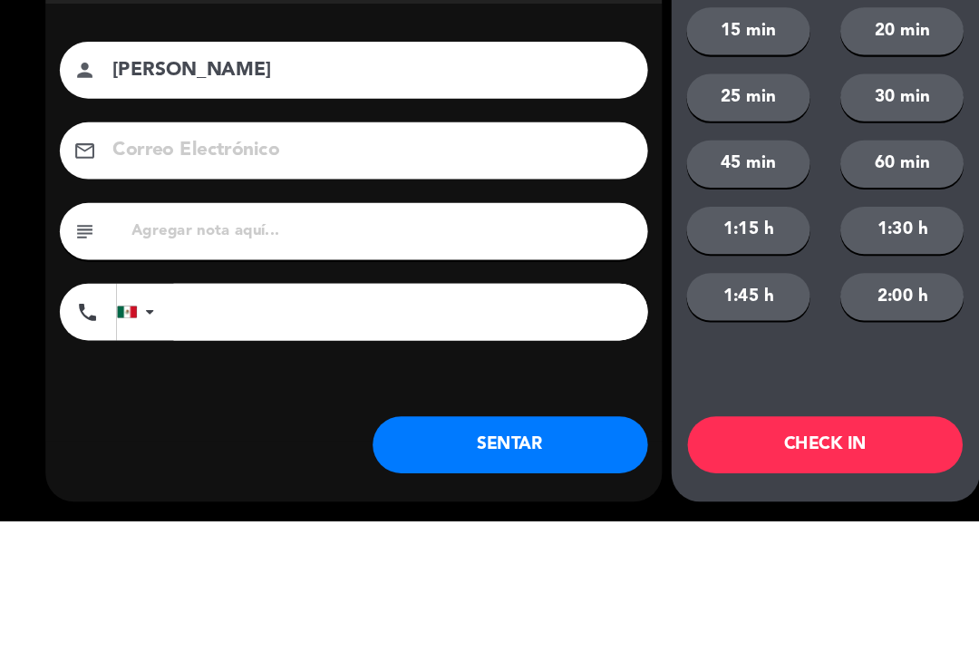
type input "3"
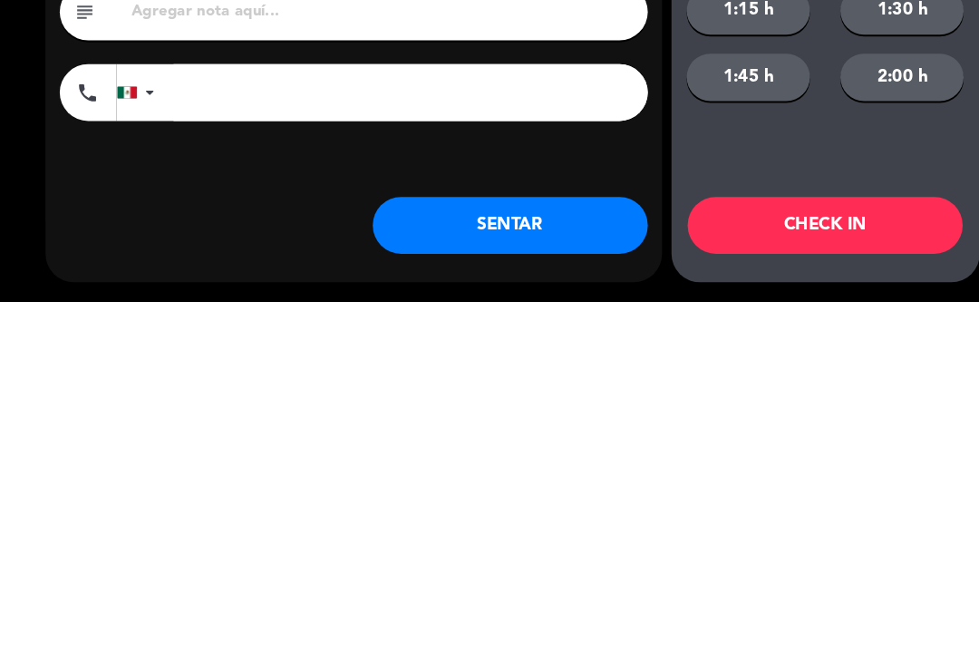
type input "[EMAIL_ADDRESS][DOMAIN_NAME]"
click at [500, 571] on button "SENTAR" at bounding box center [487, 598] width 263 height 54
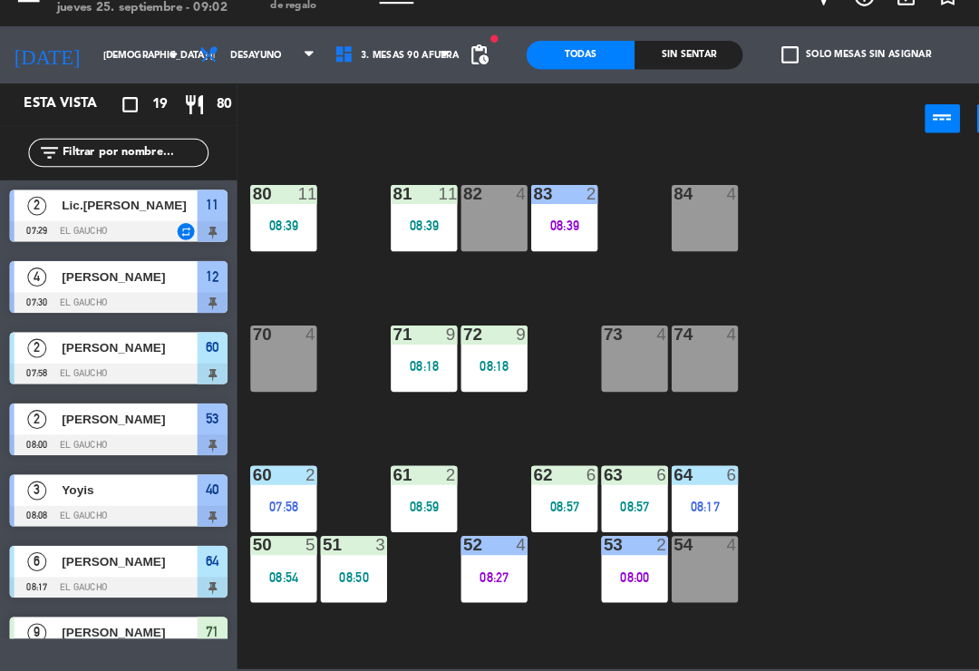
click at [265, 474] on div "60 2 07:58" at bounding box center [270, 505] width 63 height 63
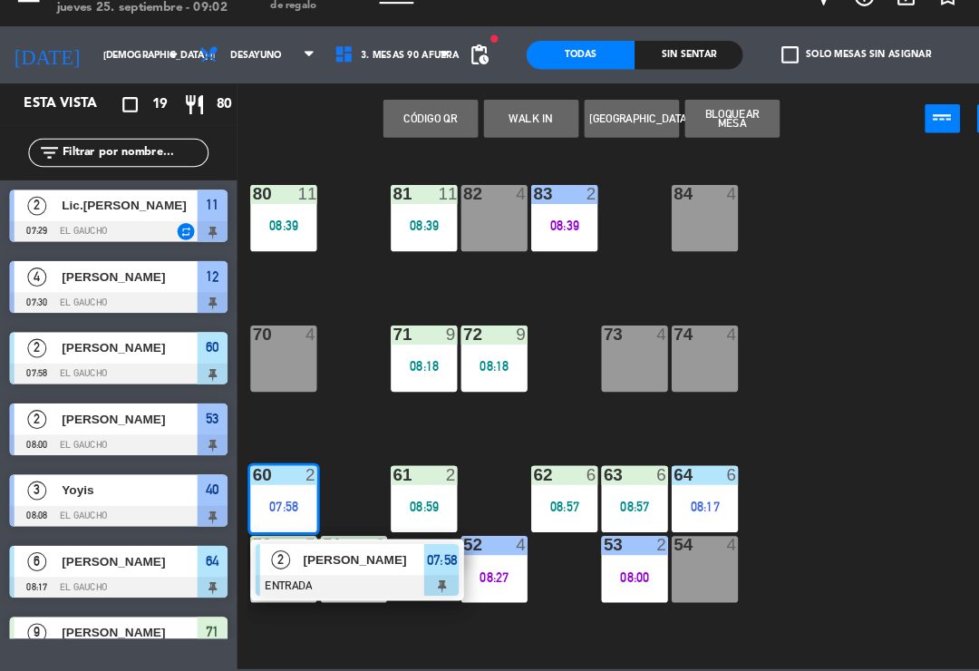
click at [294, 549] on div "[PERSON_NAME]" at bounding box center [347, 564] width 118 height 30
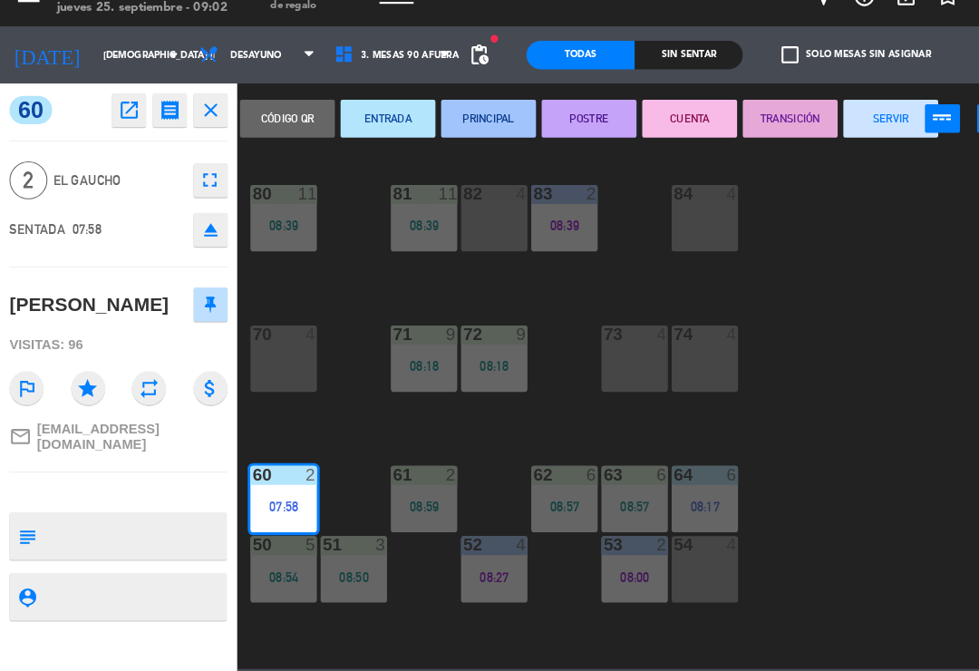
click at [834, 124] on button "SERVIR" at bounding box center [851, 142] width 91 height 36
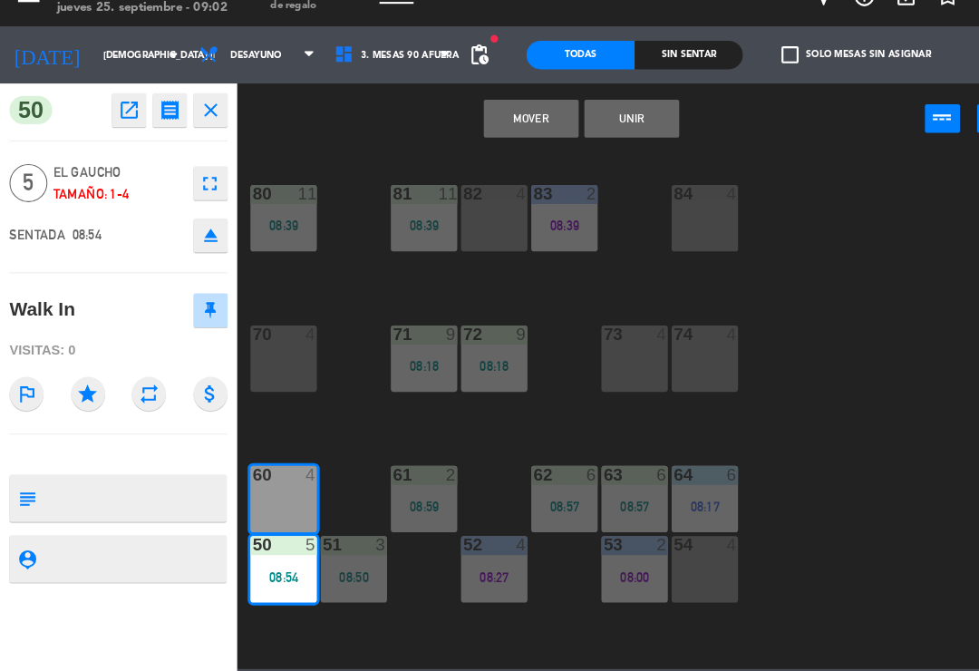
click at [528, 124] on button "Mover" at bounding box center [507, 142] width 91 height 36
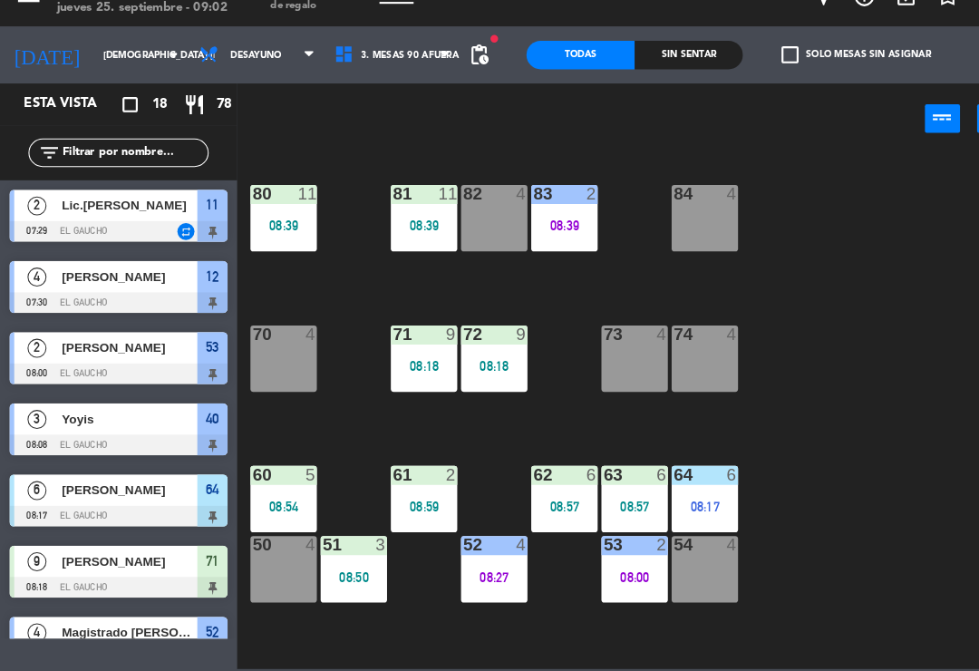
scroll to position [164, 0]
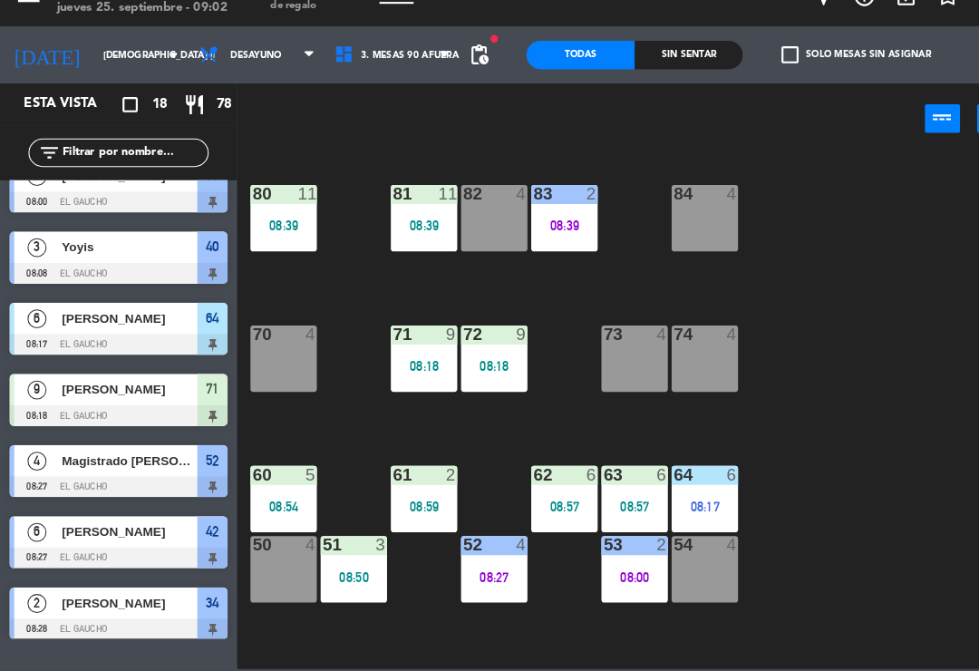
click at [267, 507] on div "08:54" at bounding box center [270, 513] width 63 height 13
click at [885, 481] on div "84 4 80 11 08:39 83 2 08:39 82 4 81 11 08:39 70 4 71 9 08:18 72 9 08:18 73 4 74…" at bounding box center [608, 421] width 743 height 494
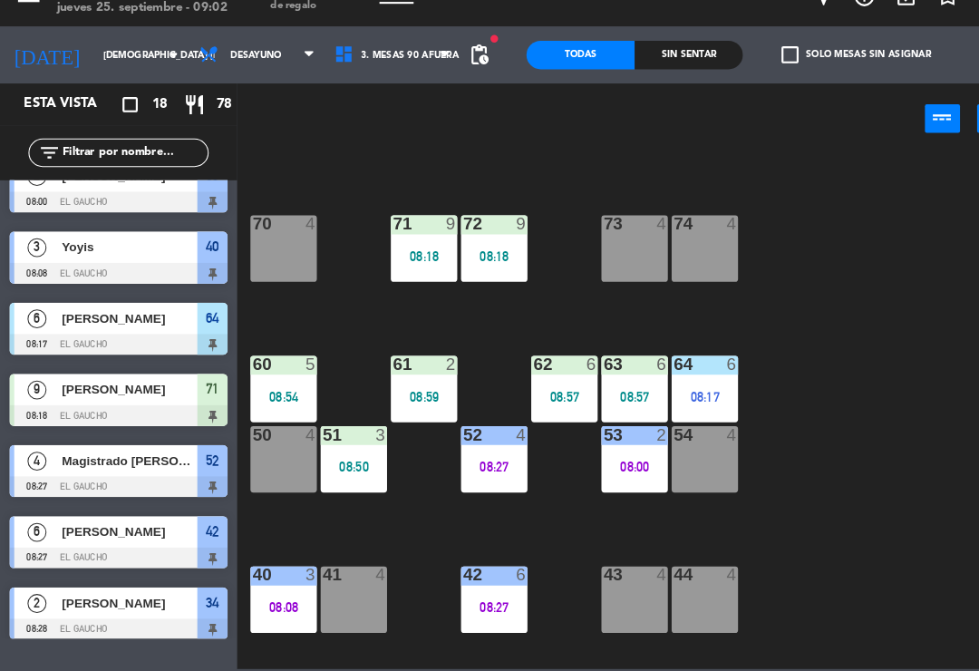
scroll to position [94, 0]
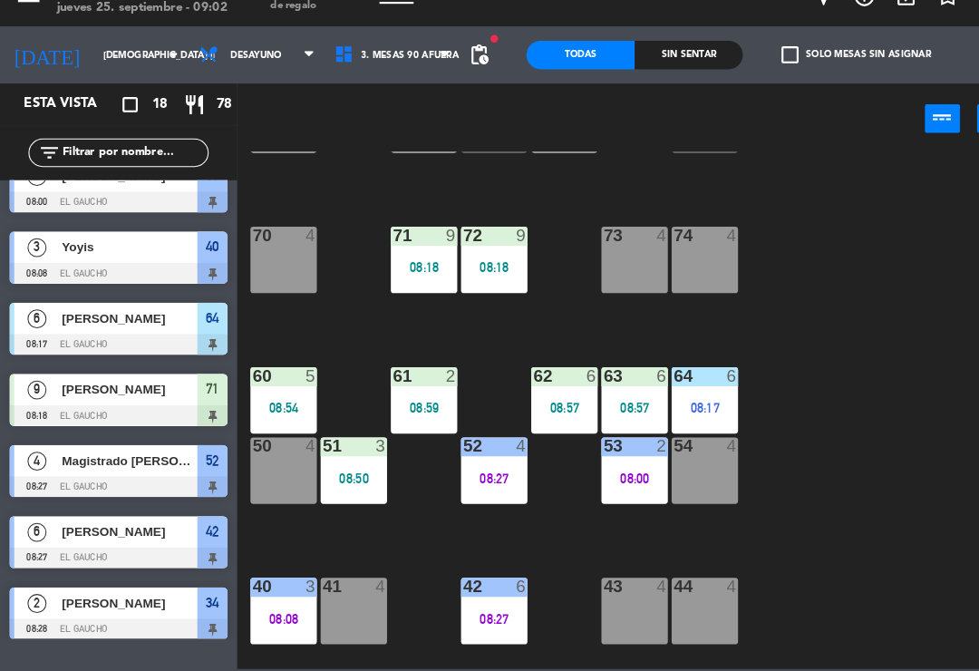
click at [344, 480] on div "08:50" at bounding box center [337, 486] width 63 height 13
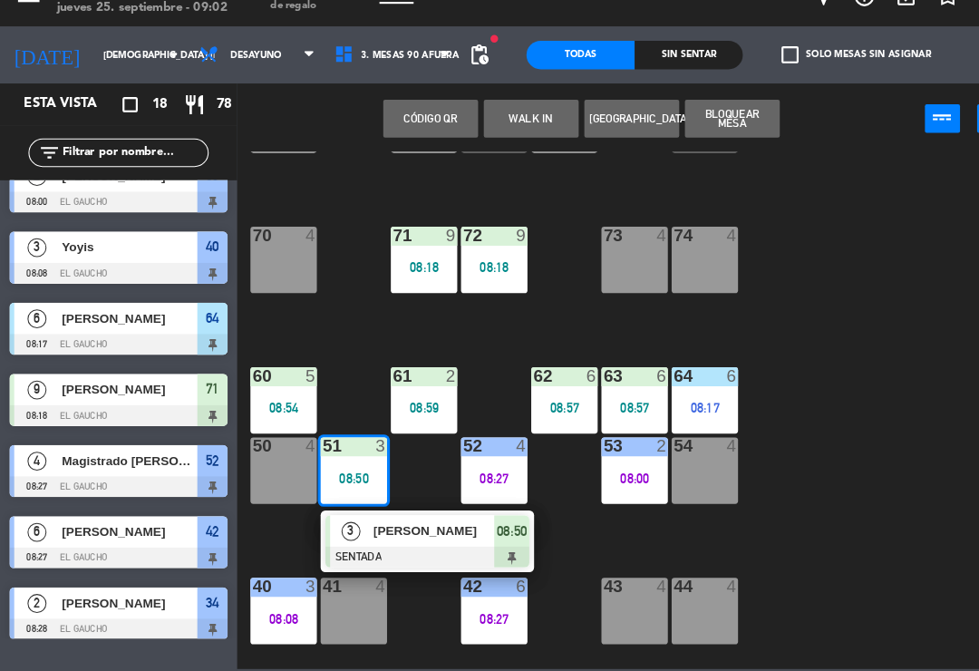
click at [407, 551] on div at bounding box center [408, 561] width 195 height 20
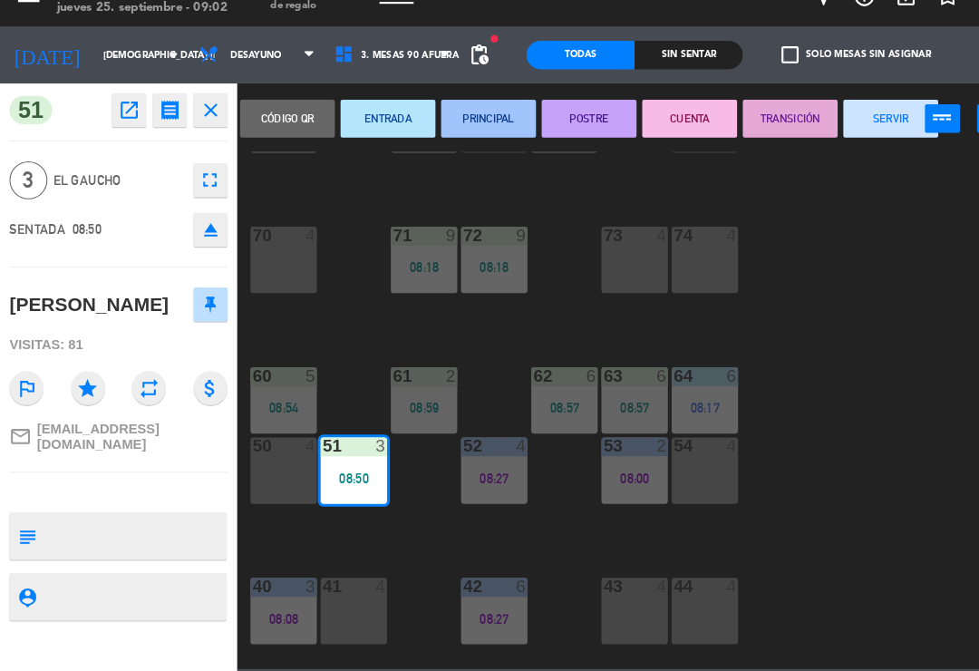
click at [370, 124] on button "ENTRADA" at bounding box center [370, 142] width 91 height 36
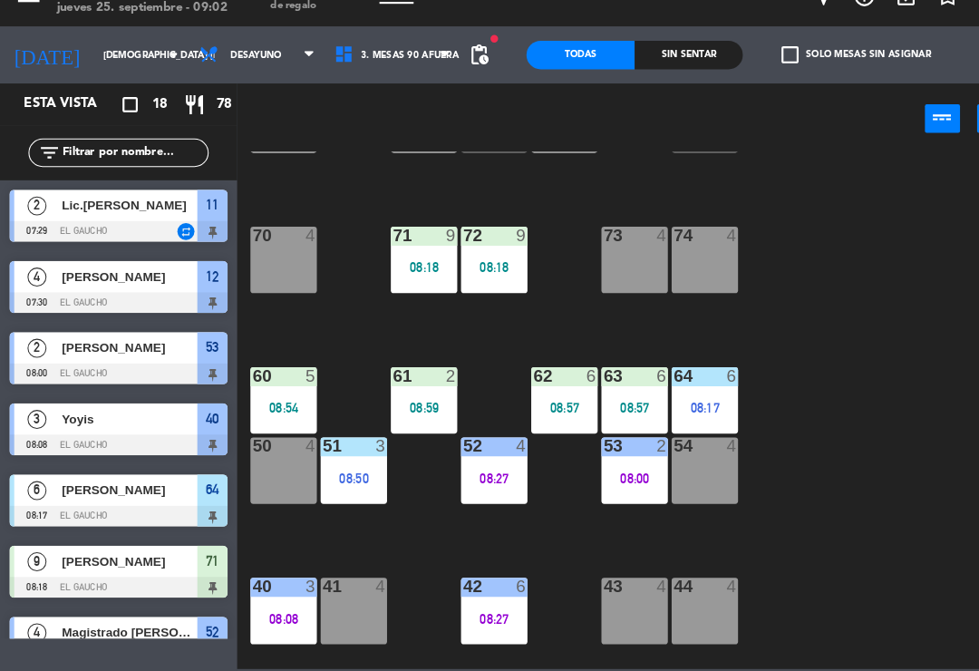
scroll to position [96, 0]
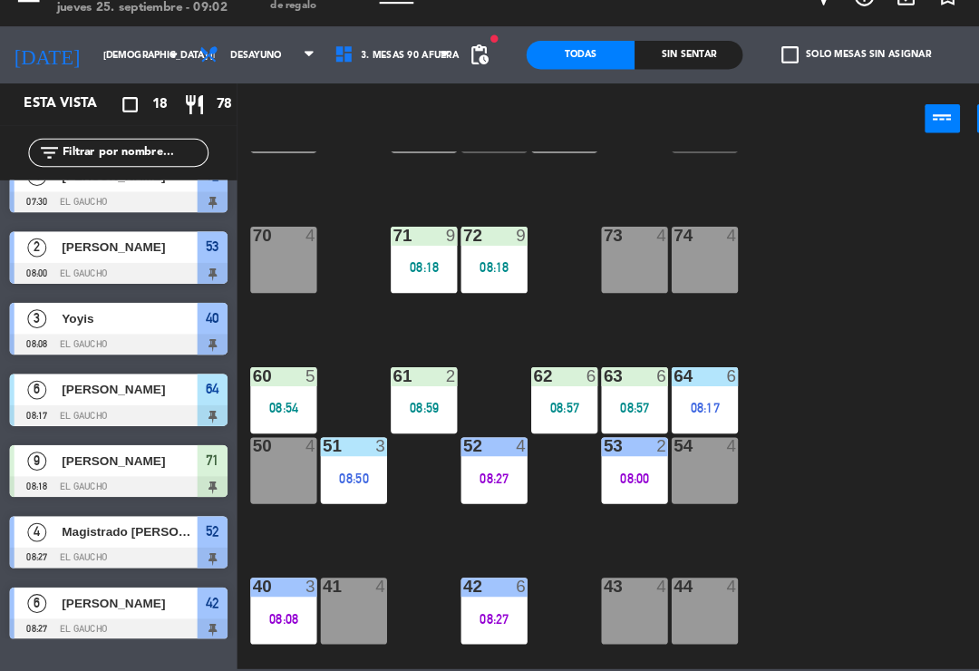
click at [549, 413] on div "08:57" at bounding box center [539, 419] width 63 height 13
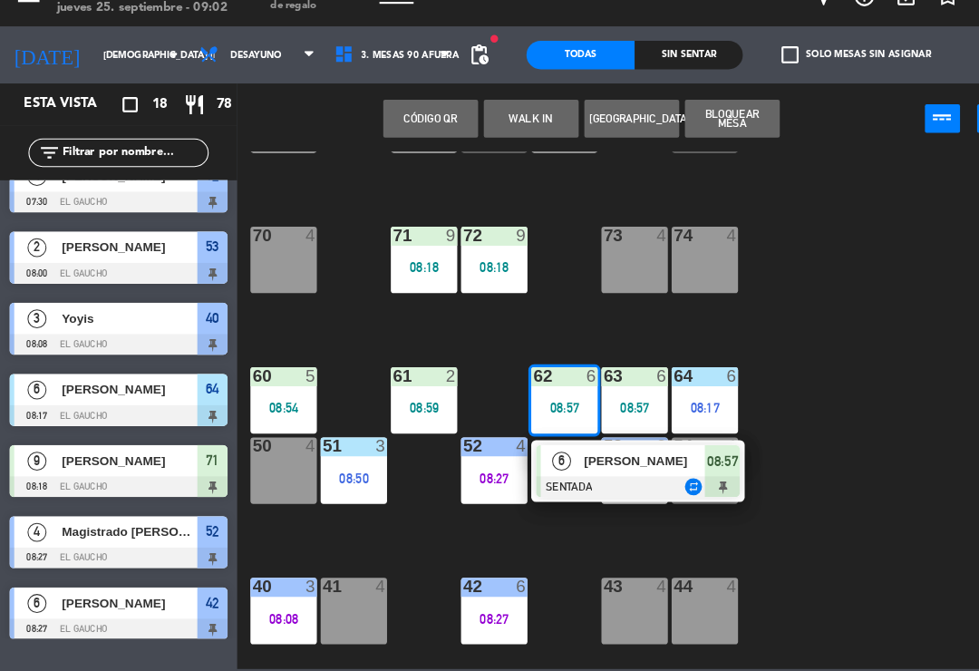
click at [839, 374] on div "84 4 80 11 08:39 83 2 08:39 82 4 81 11 08:39 70 4 71 9 08:18 72 9 08:18 73 4 74…" at bounding box center [608, 421] width 743 height 494
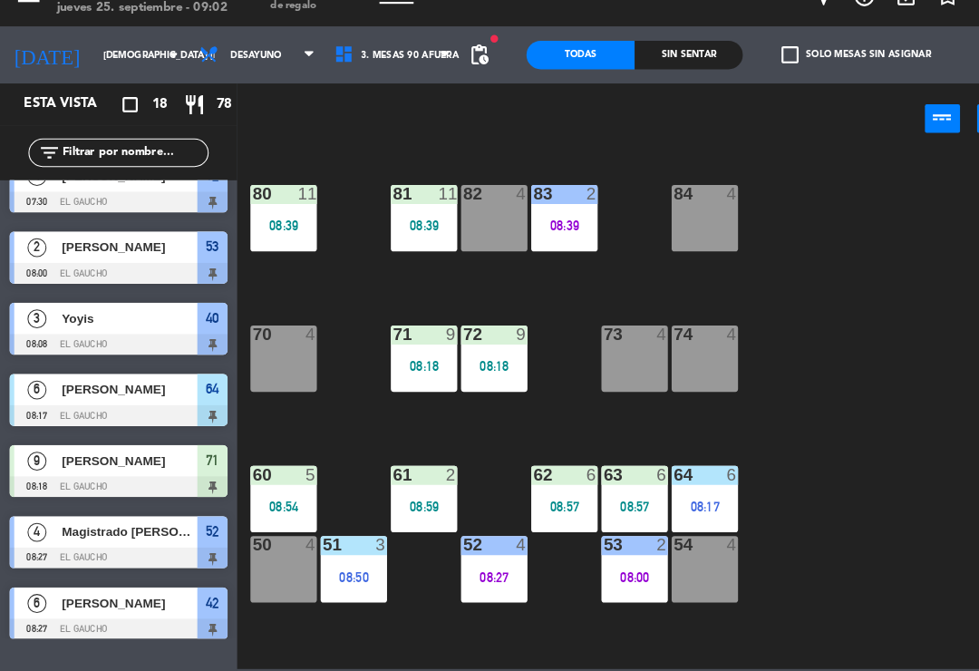
scroll to position [0, 0]
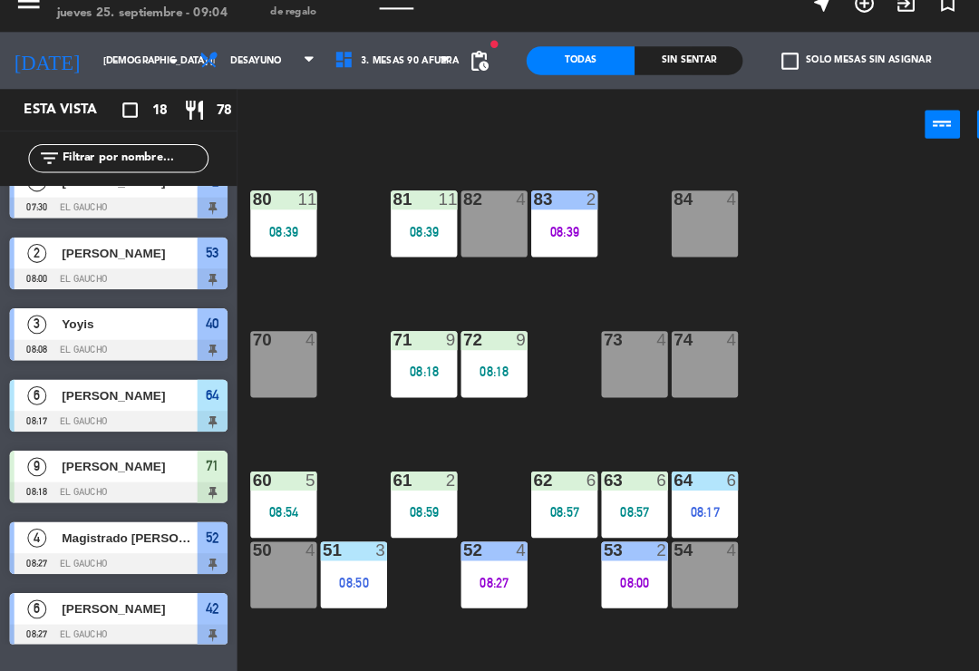
click at [923, 467] on div "84 4 80 11 08:39 83 2 08:39 82 4 81 11 08:39 70 4 71 9 08:18 72 9 08:18 73 4 74…" at bounding box center [608, 421] width 743 height 494
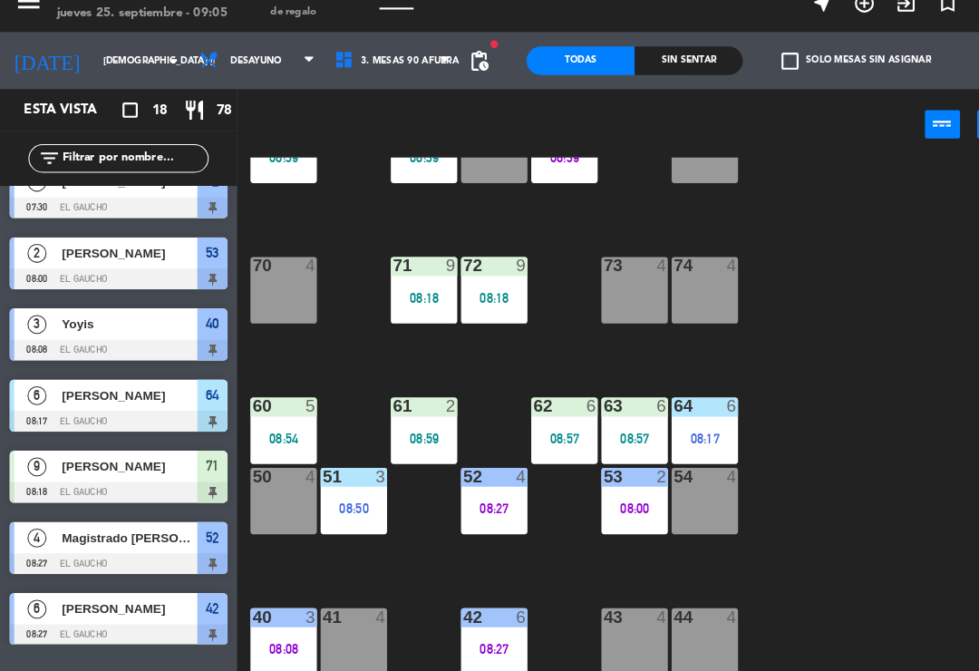
scroll to position [144, 0]
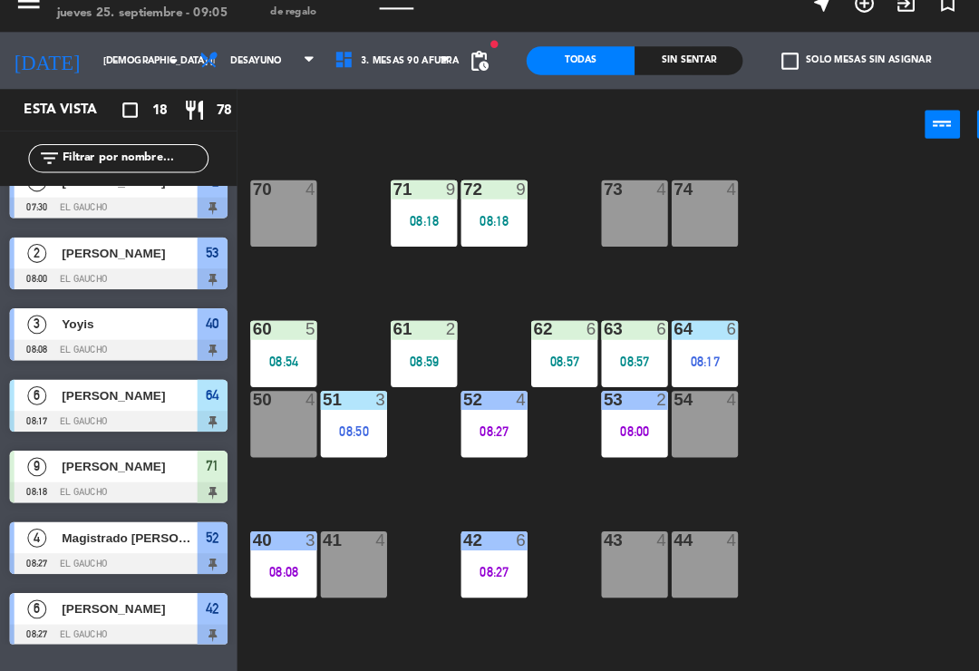
click at [672, 555] on div "44 4" at bounding box center [673, 562] width 63 height 63
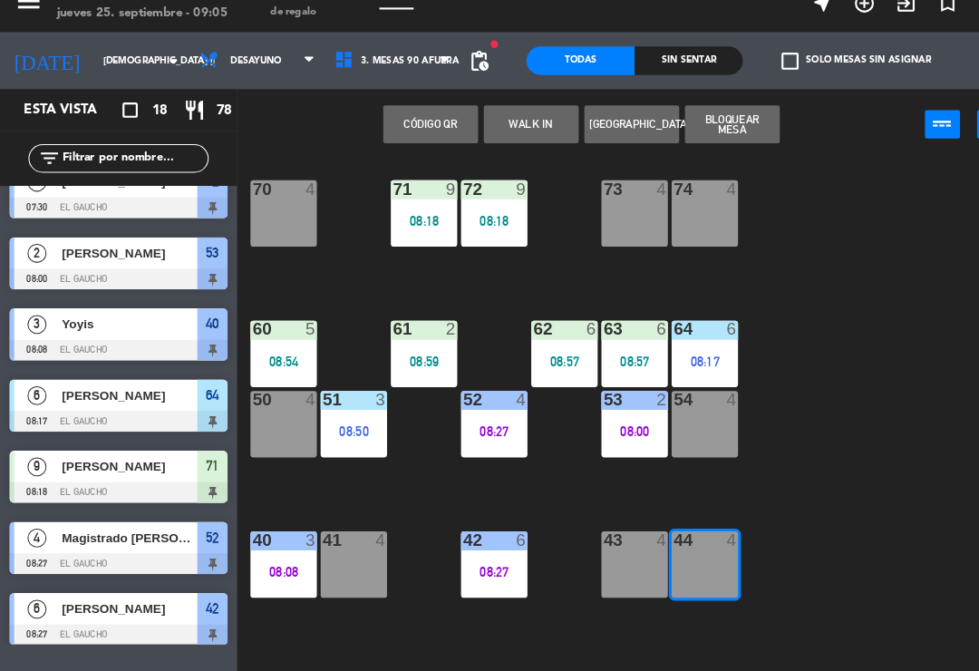
click at [501, 124] on button "WALK IN" at bounding box center [507, 142] width 91 height 36
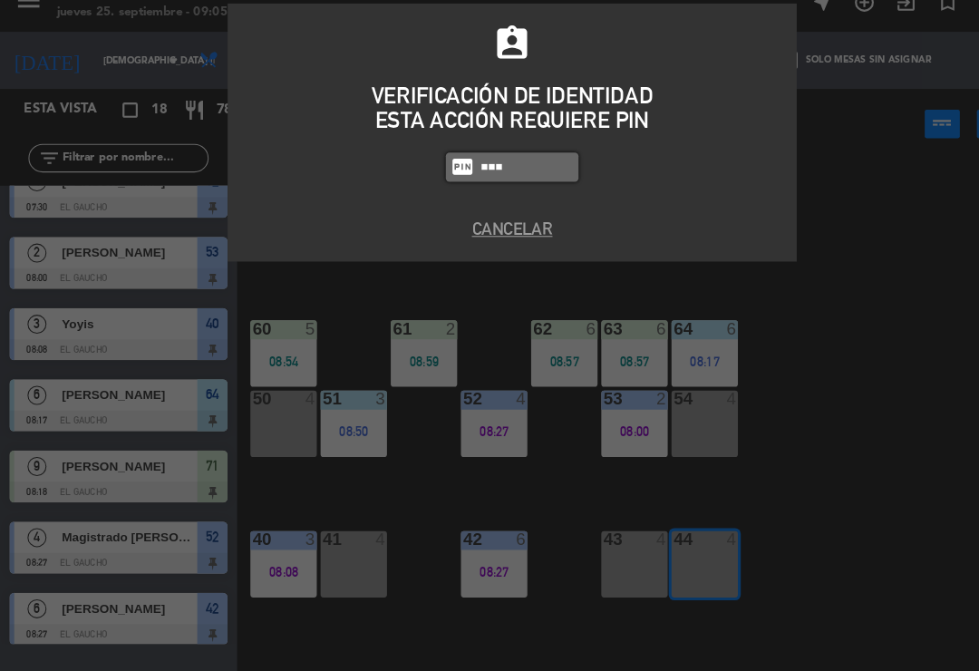
type input "0009"
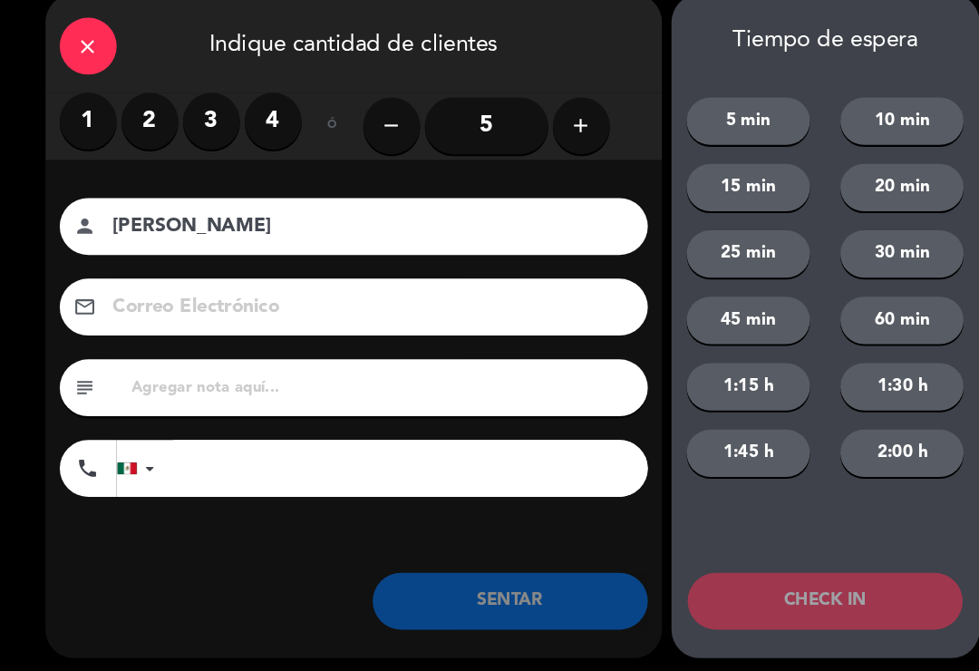
click at [79, 121] on label "1" at bounding box center [84, 139] width 54 height 54
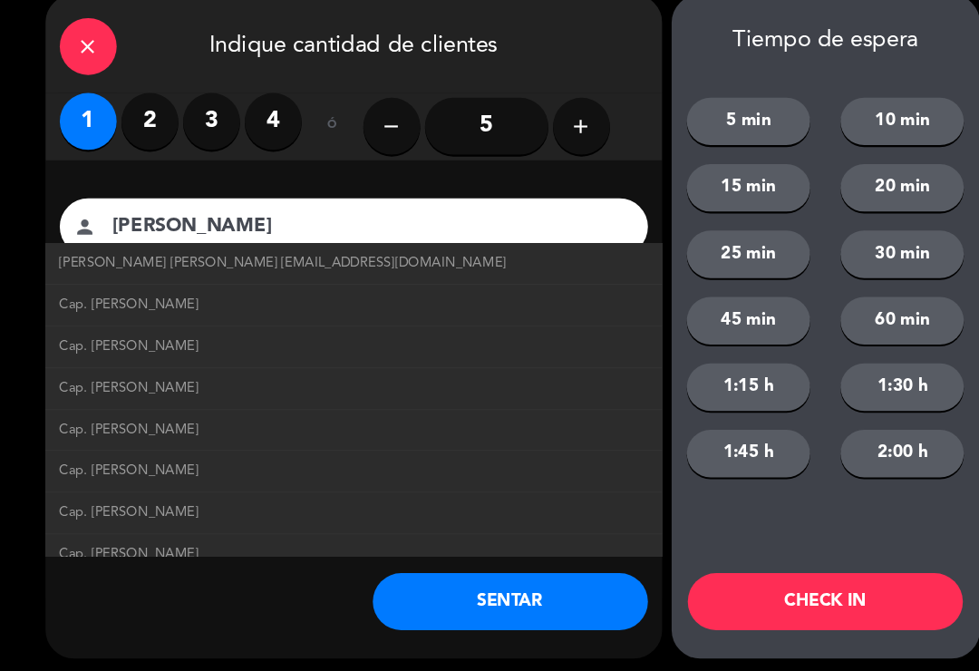
click at [79, 265] on span "[PERSON_NAME] [PERSON_NAME] [EMAIL_ADDRESS][DOMAIN_NAME]" at bounding box center [270, 275] width 427 height 21
type input "[PERSON_NAME] [PERSON_NAME]"
type input "[EMAIL_ADDRESS][DOMAIN_NAME]"
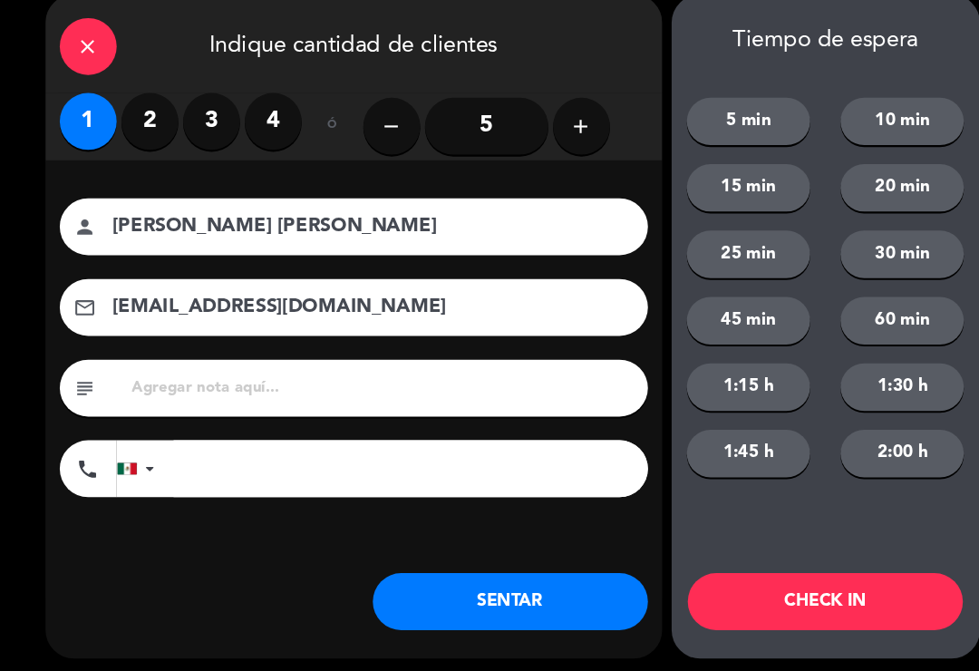
click at [424, 571] on button "SENTAR" at bounding box center [487, 598] width 263 height 54
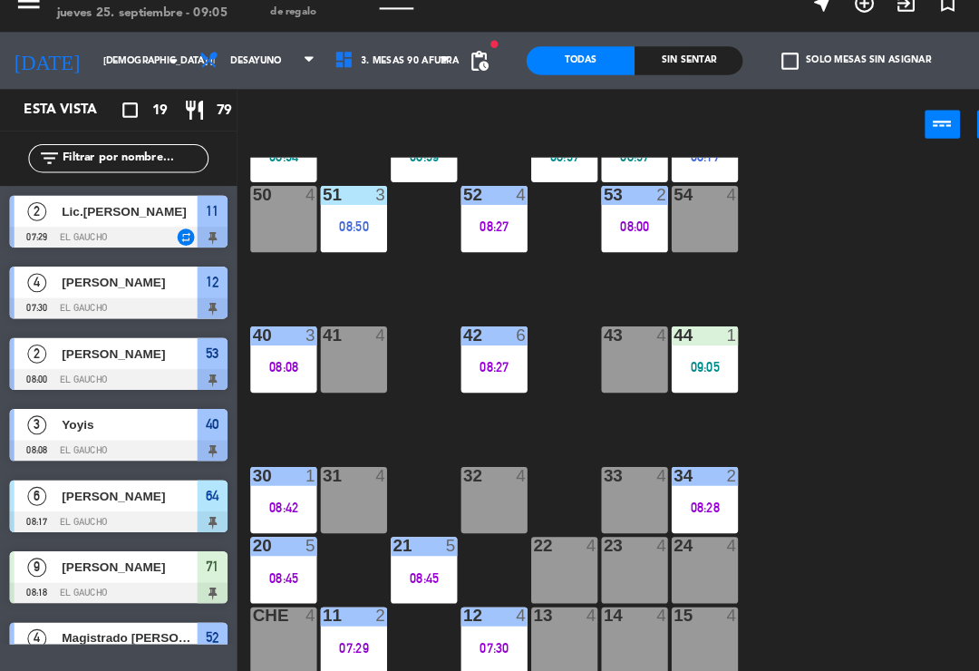
scroll to position [340, 0]
click at [262, 475] on div "30 1 08:42" at bounding box center [270, 501] width 63 height 63
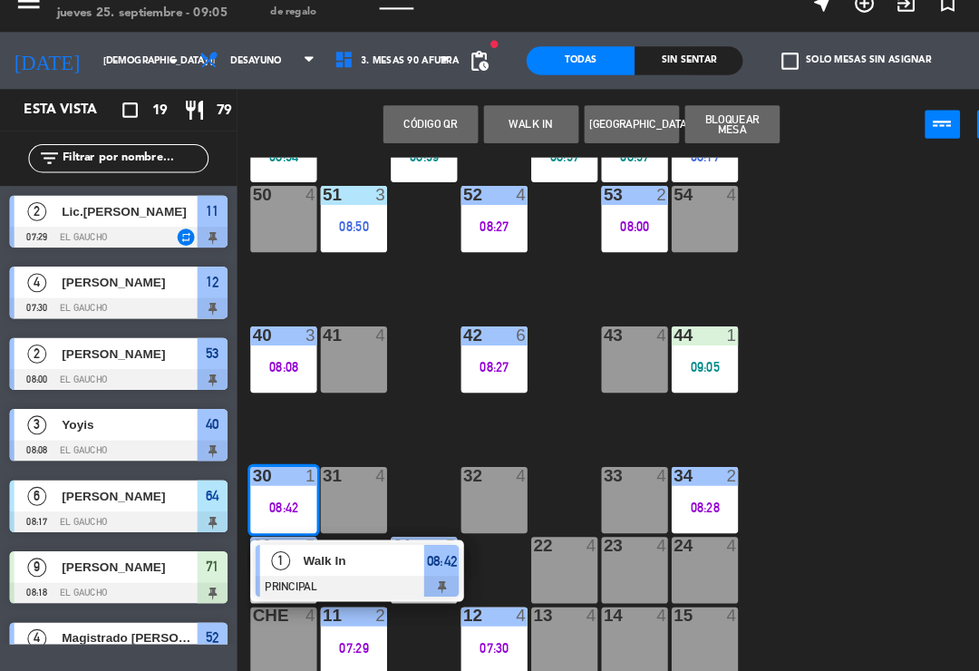
click at [332, 574] on div at bounding box center [341, 584] width 195 height 20
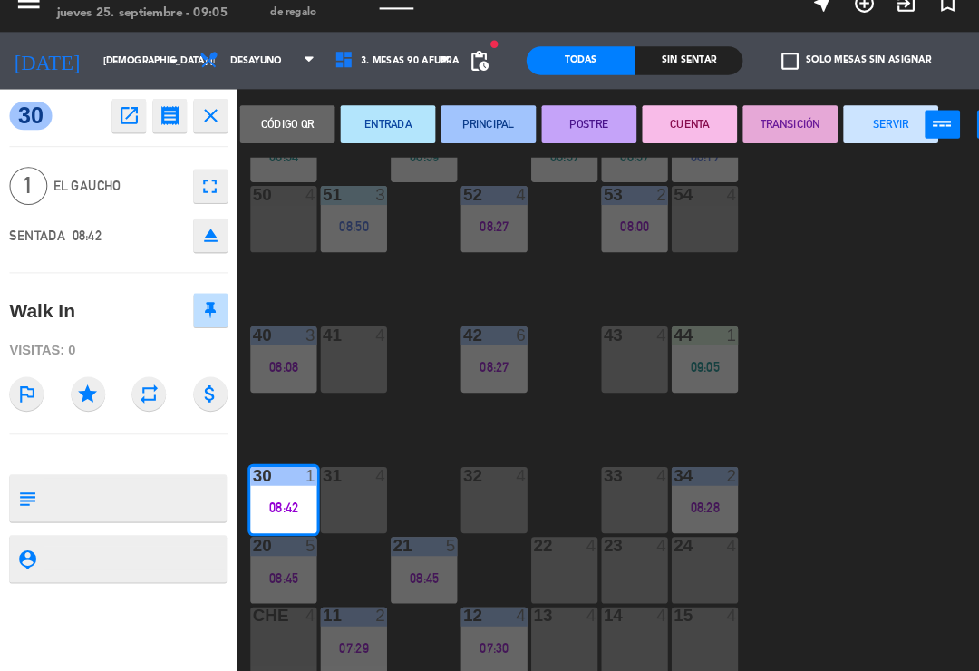
click at [850, 124] on button "SERVIR" at bounding box center [851, 142] width 91 height 36
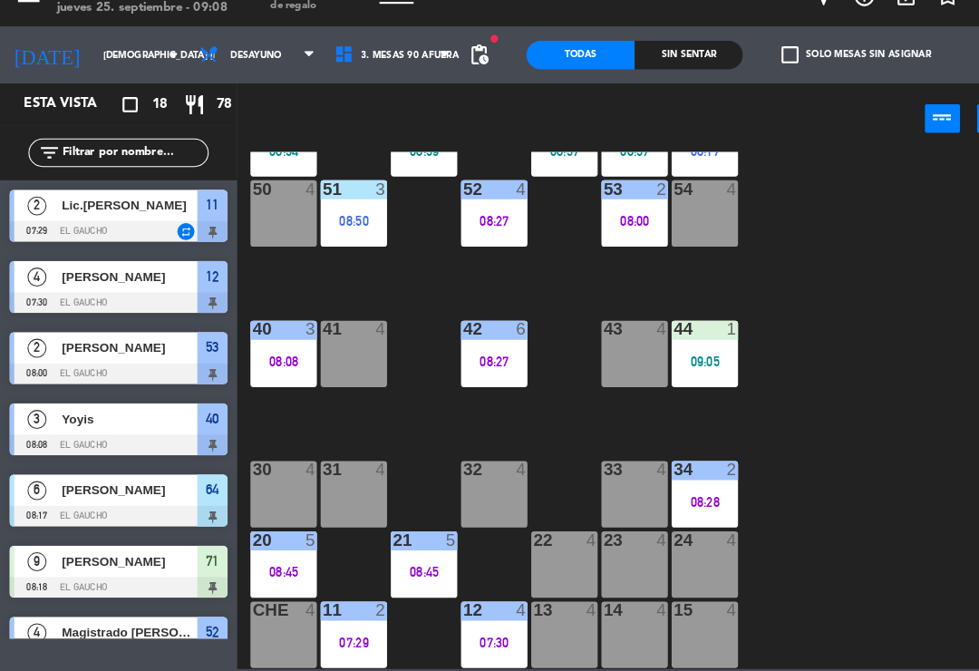
click at [683, 544] on div "24 4" at bounding box center [673, 568] width 63 height 63
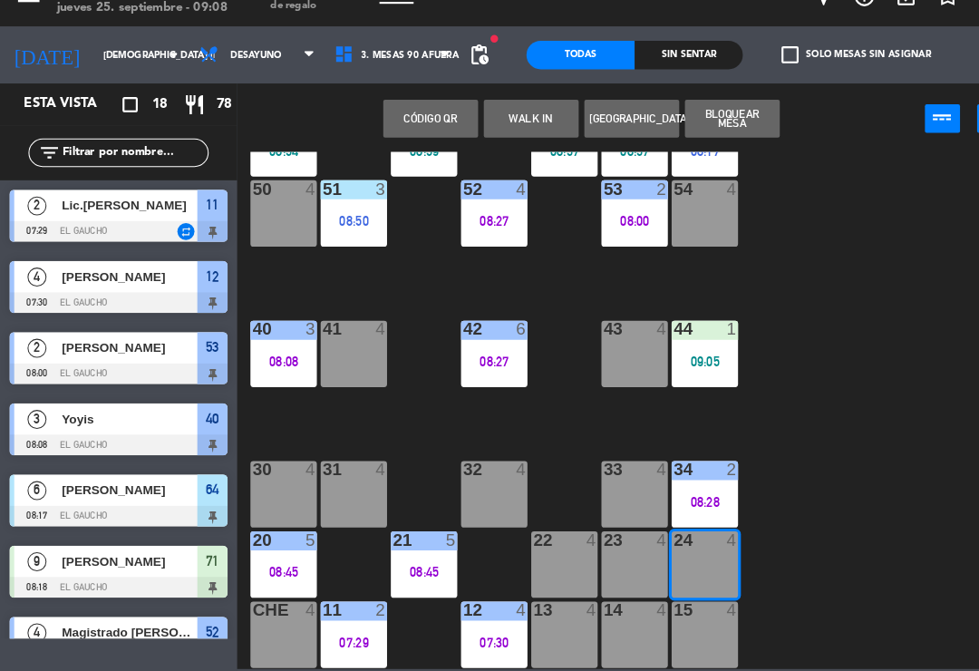
click at [500, 124] on button "WALK IN" at bounding box center [507, 142] width 91 height 36
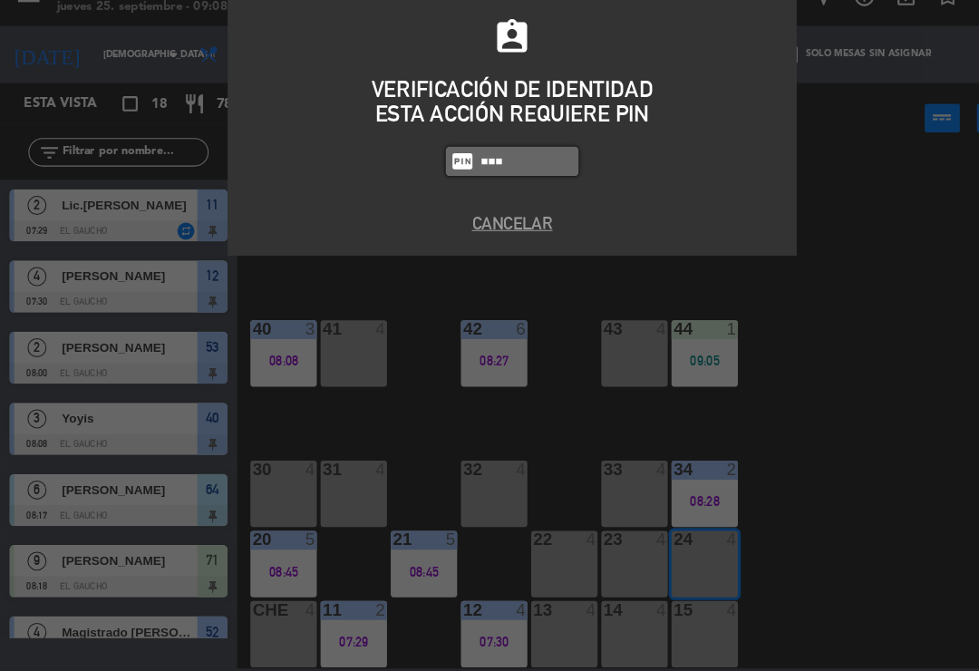
type input "0009"
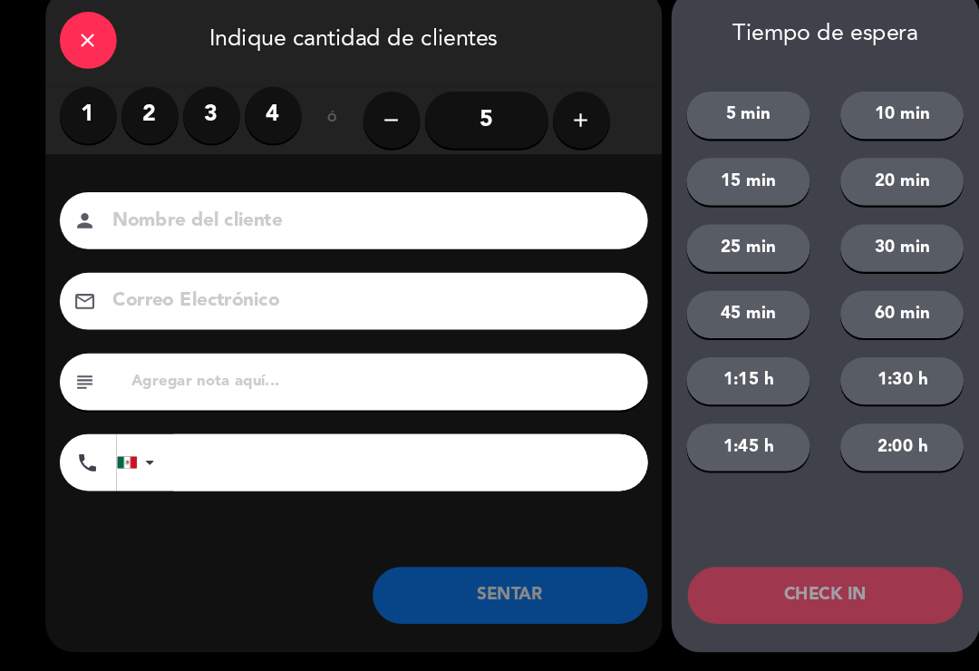
click at [191, 121] on label "3" at bounding box center [202, 139] width 54 height 54
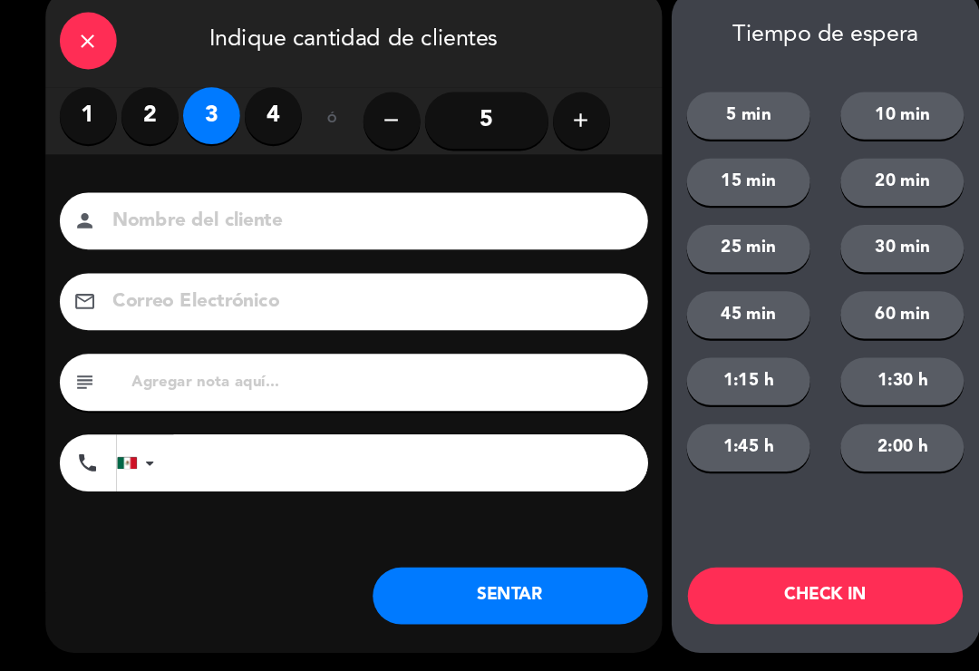
click at [153, 225] on input at bounding box center [351, 241] width 490 height 32
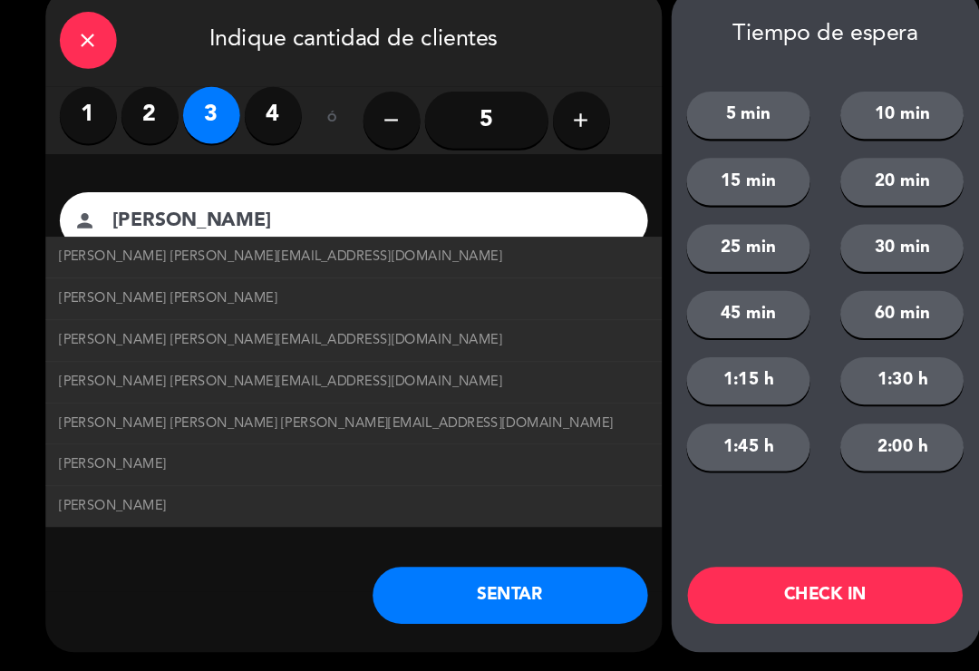
click at [108, 265] on span "[PERSON_NAME] [PERSON_NAME][EMAIL_ADDRESS][DOMAIN_NAME]" at bounding box center [268, 275] width 423 height 21
type input "[PERSON_NAME]"
type input "[EMAIL_ADDRESS][DOMAIN_NAME]"
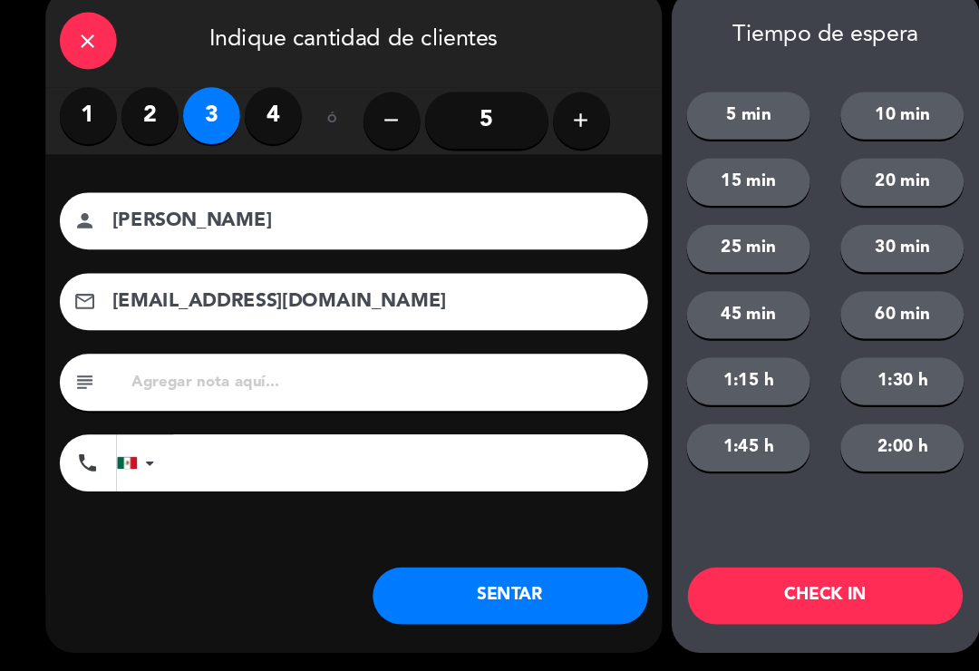
click at [430, 576] on button "SENTAR" at bounding box center [487, 598] width 263 height 54
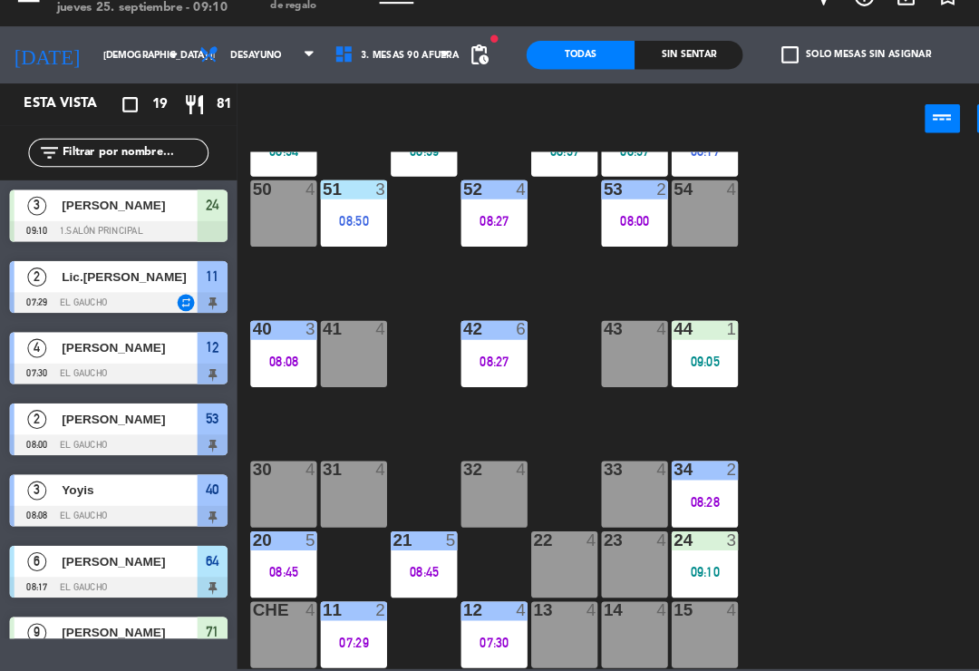
scroll to position [278, 0]
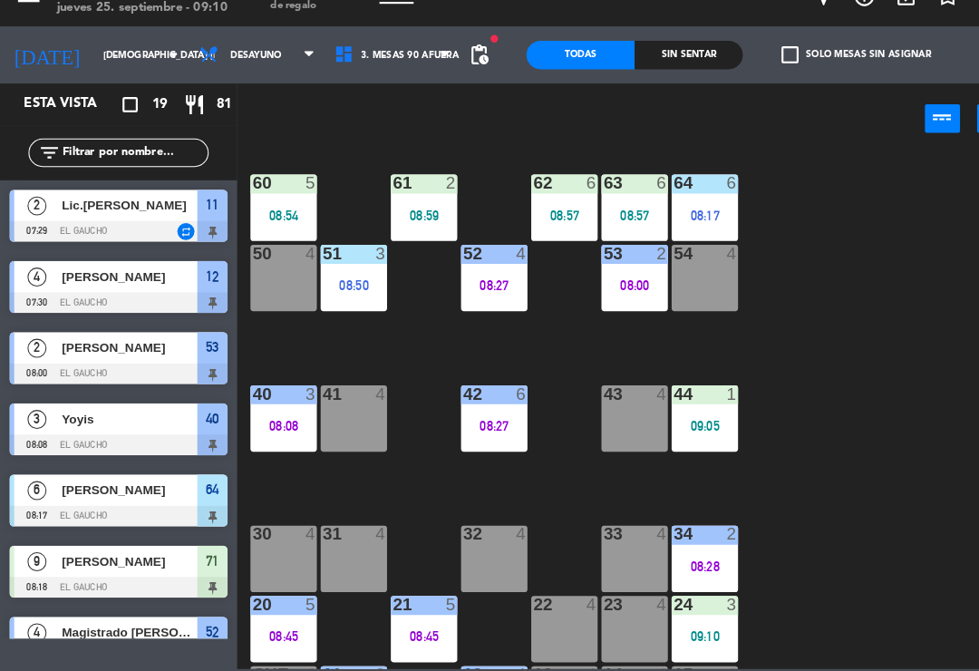
click at [265, 263] on div "50 4" at bounding box center [270, 294] width 63 height 63
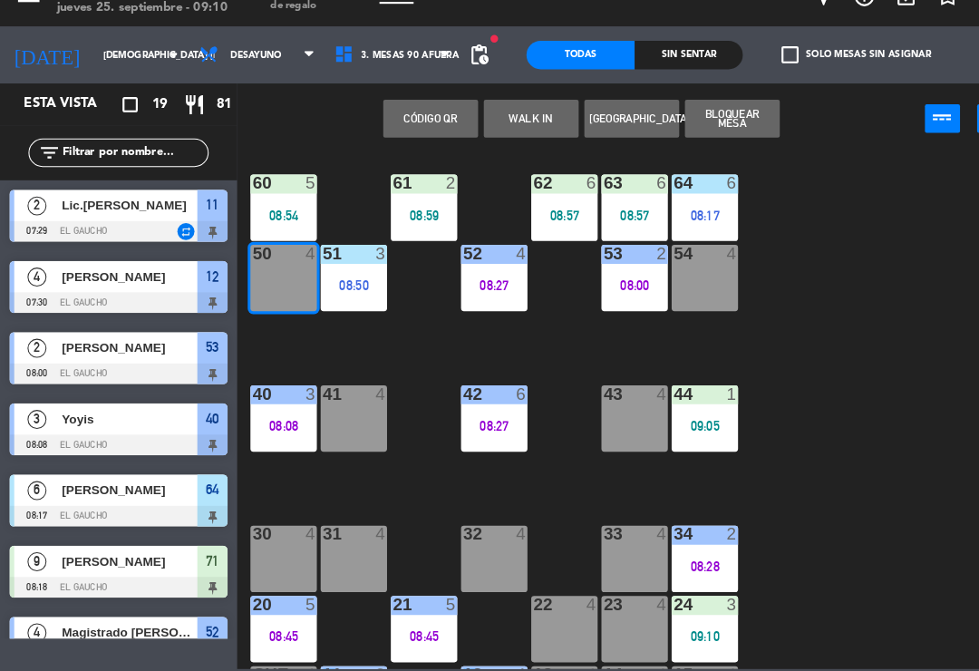
click at [487, 124] on button "WALK IN" at bounding box center [507, 142] width 91 height 36
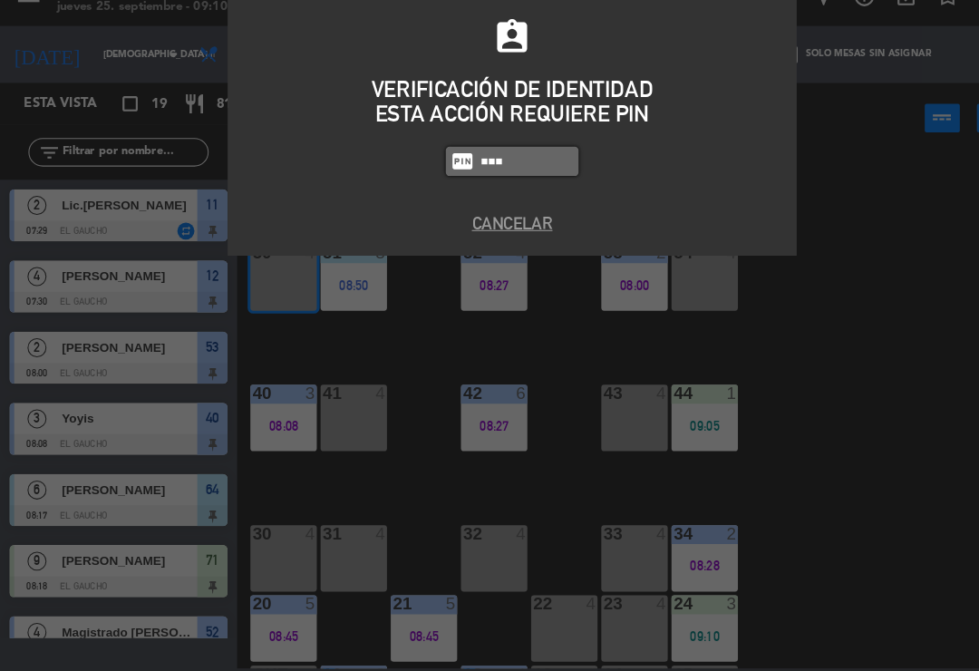
type input "0009"
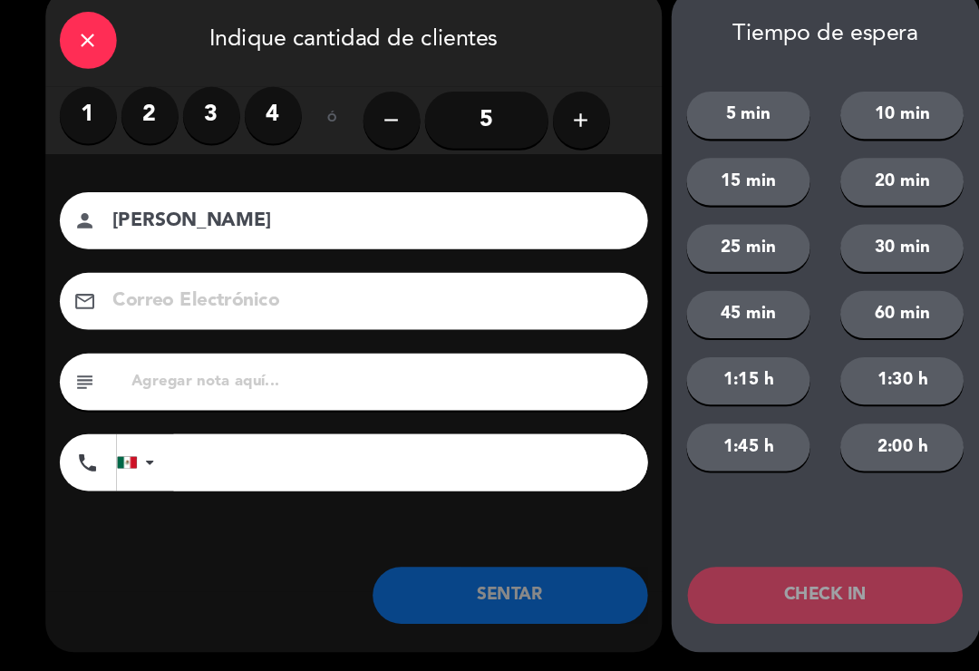
type input "[PERSON_NAME]"
click at [150, 119] on label "2" at bounding box center [143, 139] width 54 height 54
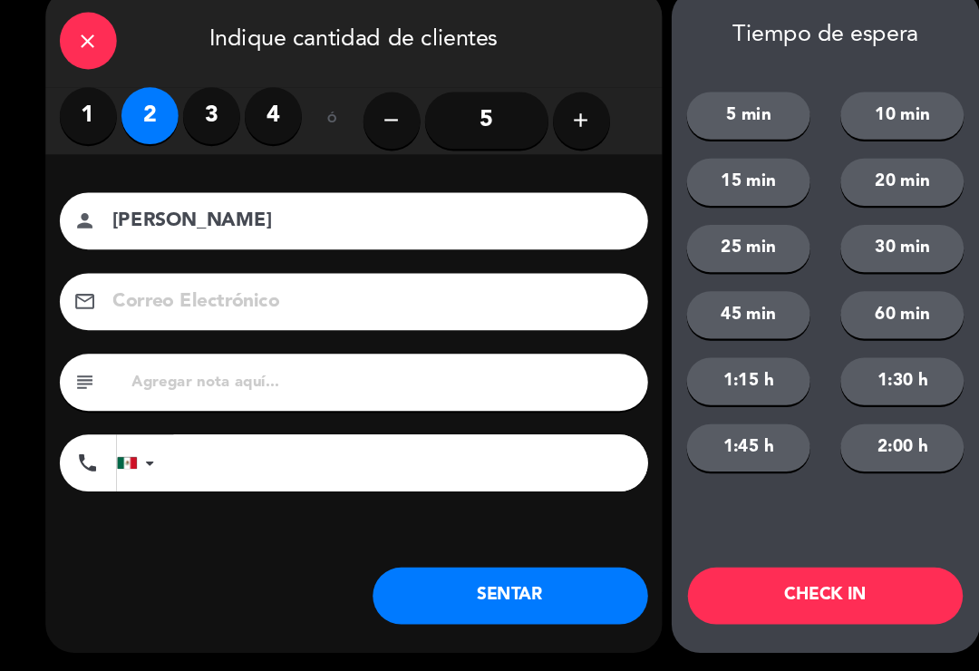
click at [448, 571] on button "SENTAR" at bounding box center [487, 598] width 263 height 54
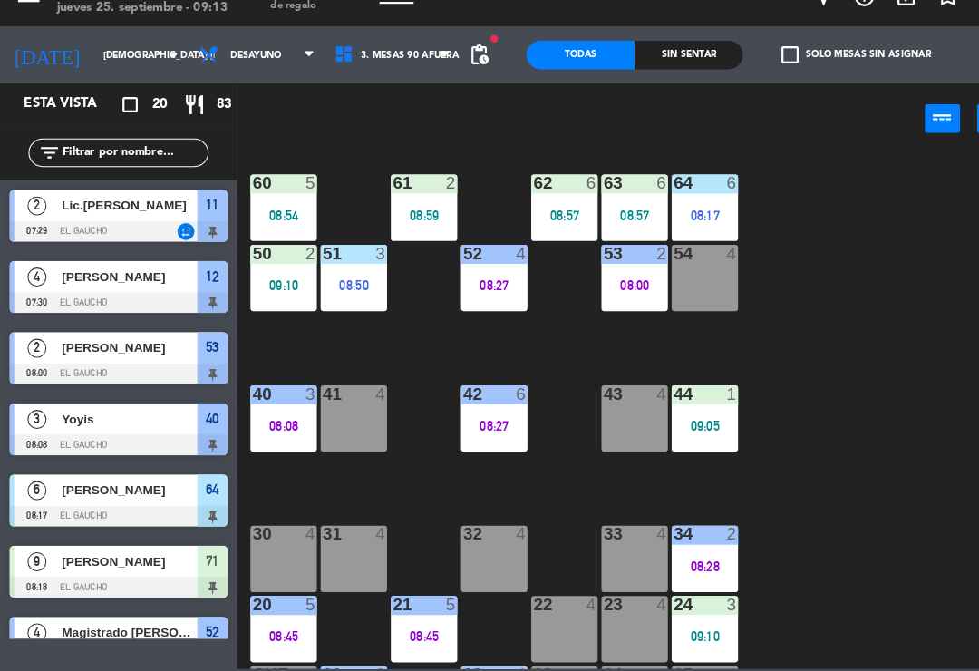
click at [683, 275] on div "54 4" at bounding box center [673, 294] width 63 height 63
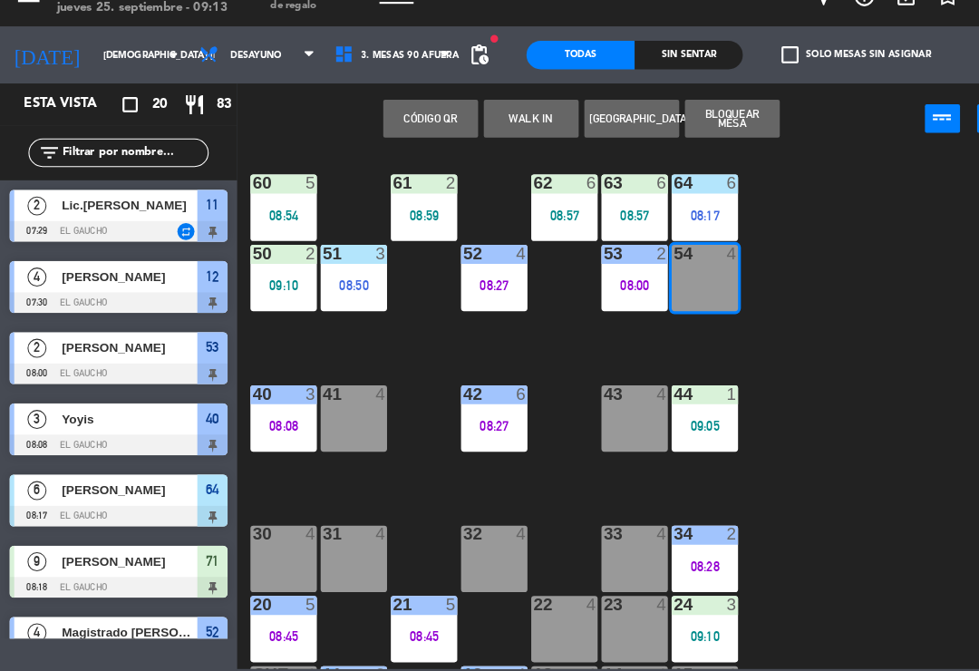
click at [512, 124] on button "WALK IN" at bounding box center [507, 142] width 91 height 36
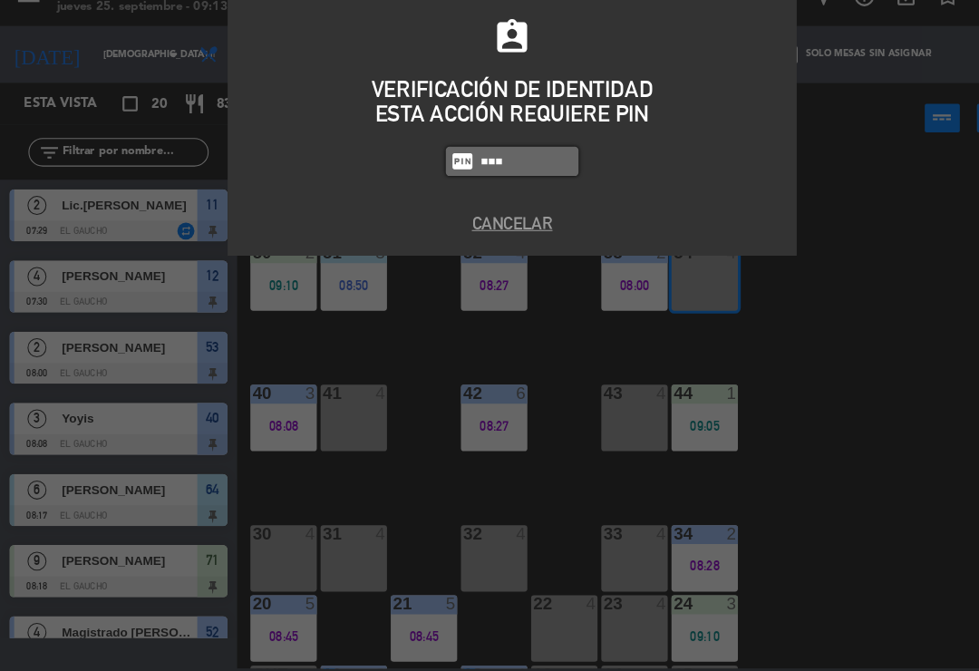
type input "0009"
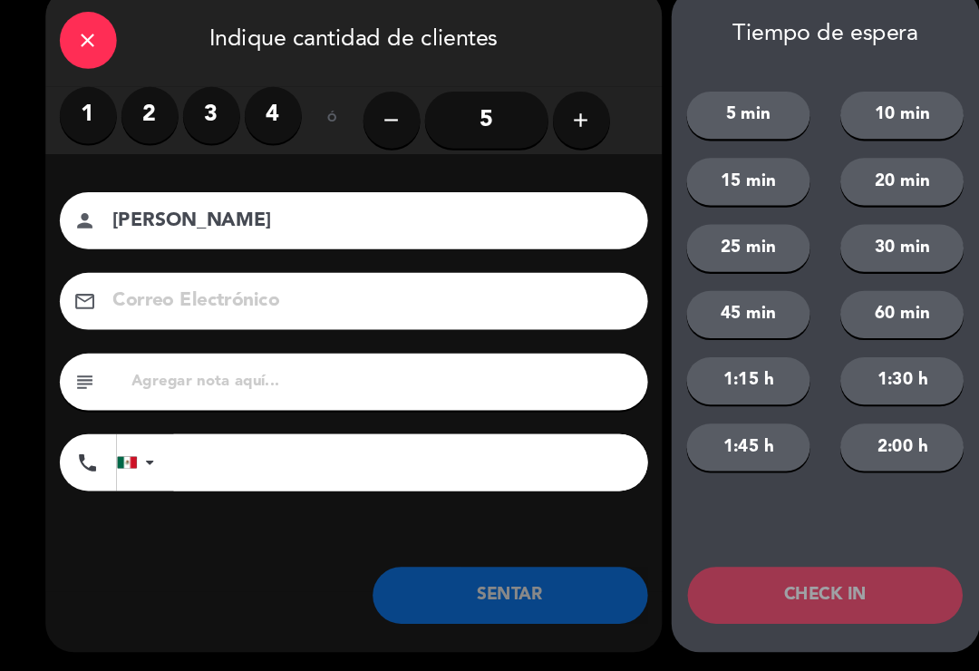
type input "[PERSON_NAME]"
click at [78, 119] on label "1" at bounding box center [84, 139] width 54 height 54
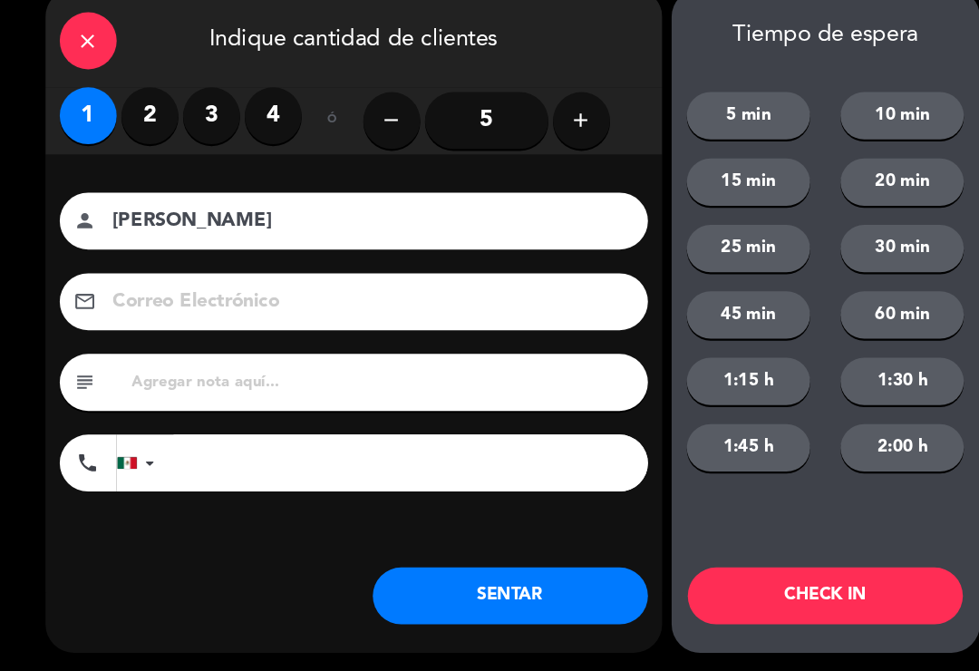
click at [413, 571] on button "SENTAR" at bounding box center [487, 598] width 263 height 54
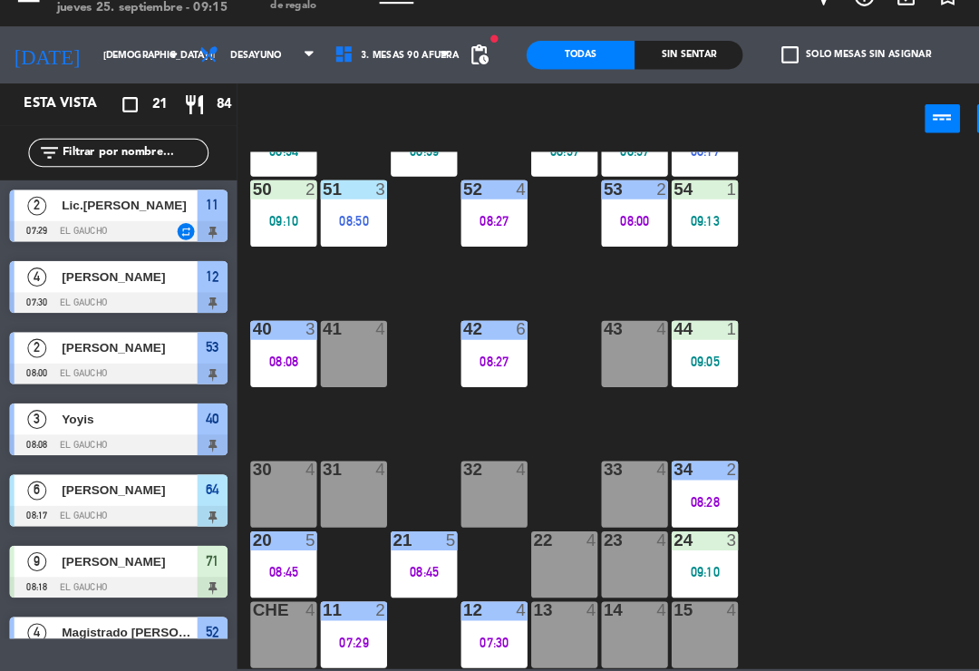
scroll to position [340, 0]
click at [539, 612] on div "13 4" at bounding box center [539, 635] width 63 height 63
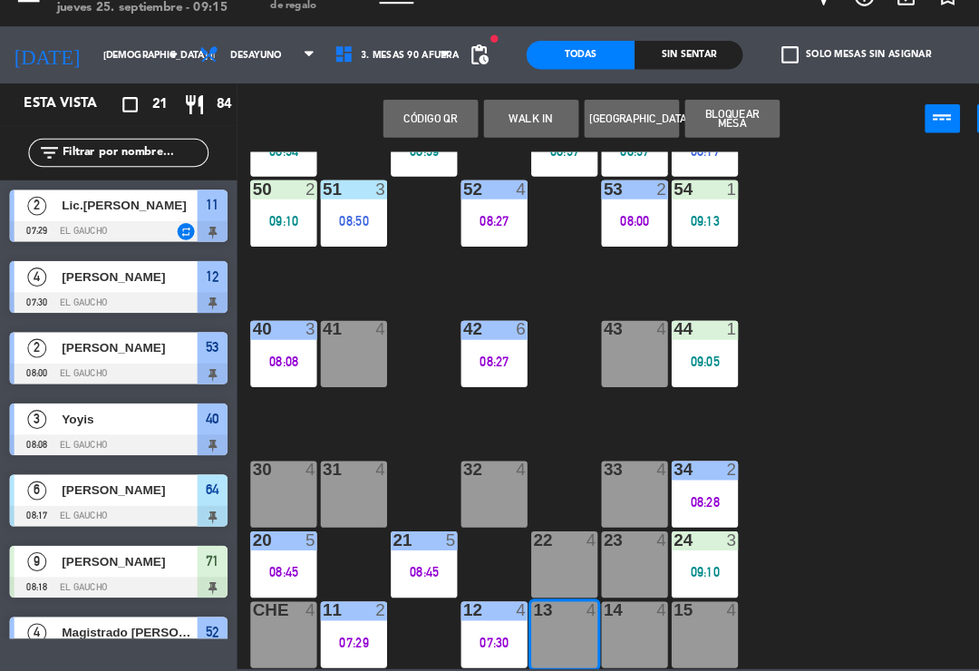
click at [498, 124] on button "WALK IN" at bounding box center [507, 142] width 91 height 36
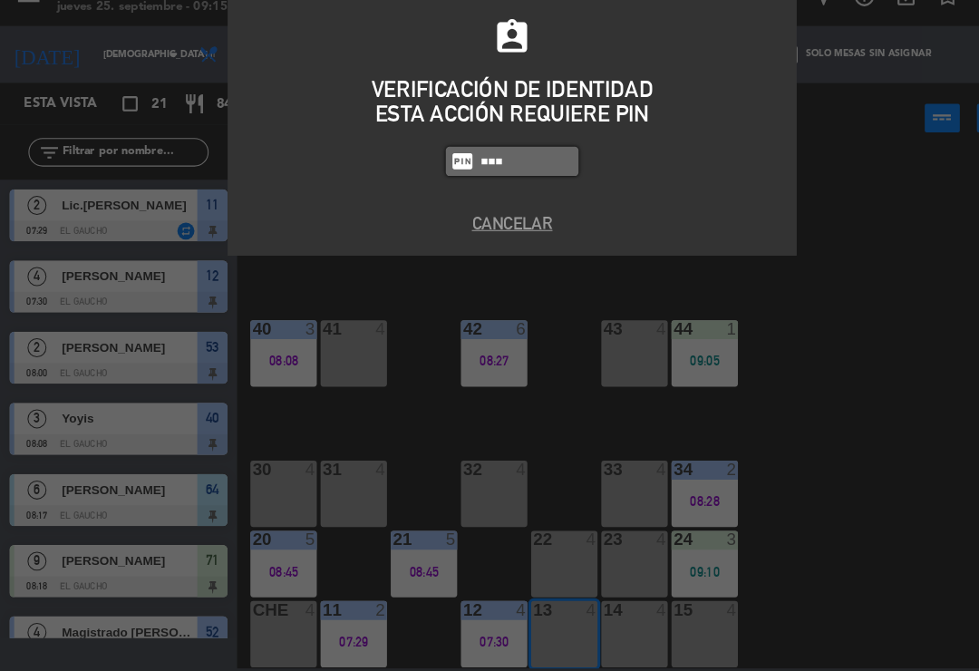
type input "0009"
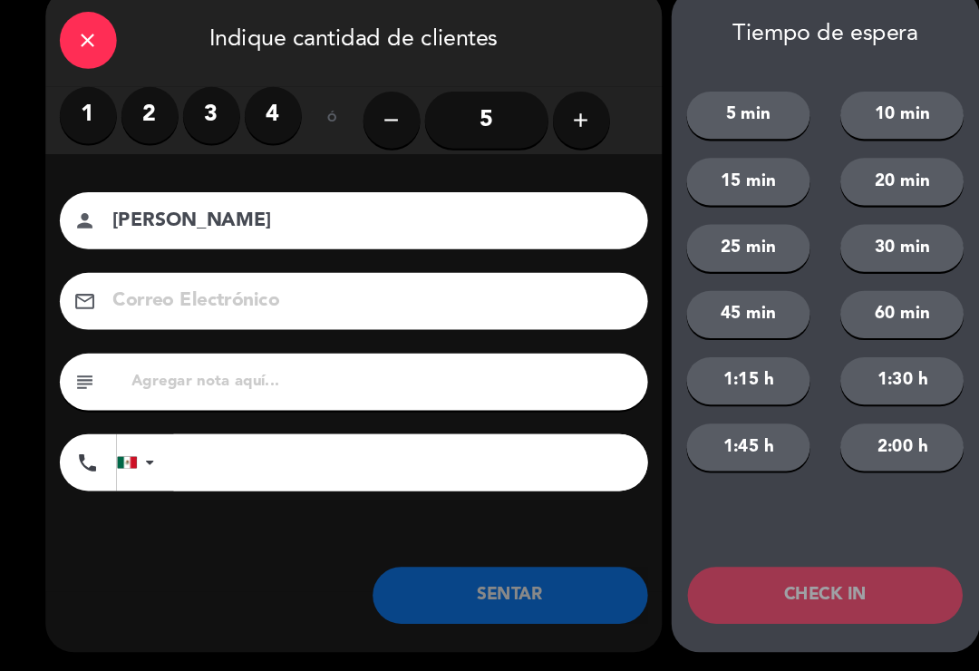
type input "[PERSON_NAME]"
click at [138, 119] on label "2" at bounding box center [143, 139] width 54 height 54
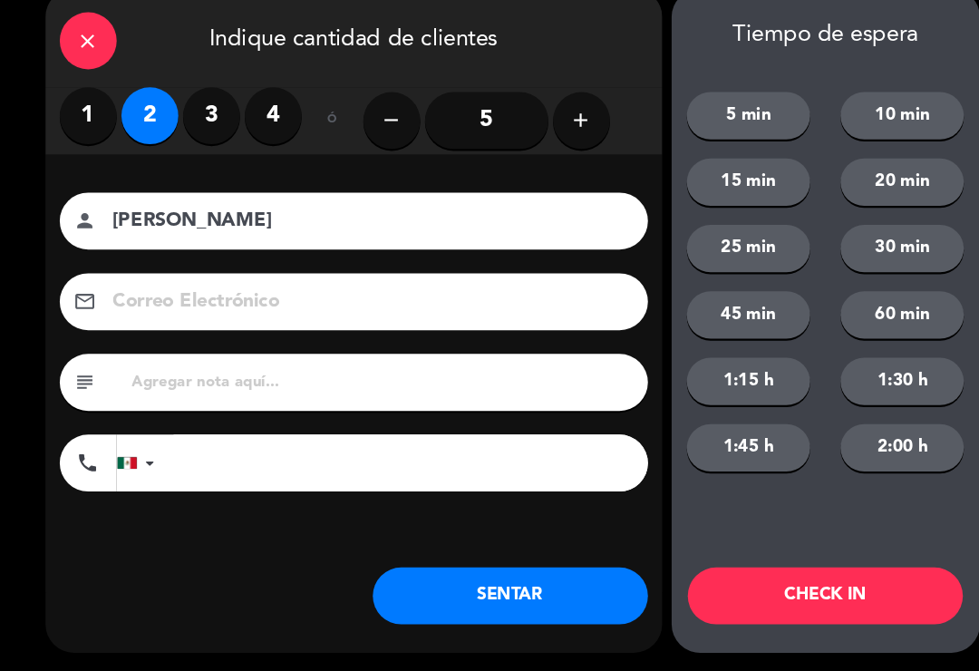
click at [148, 302] on input at bounding box center [351, 318] width 490 height 32
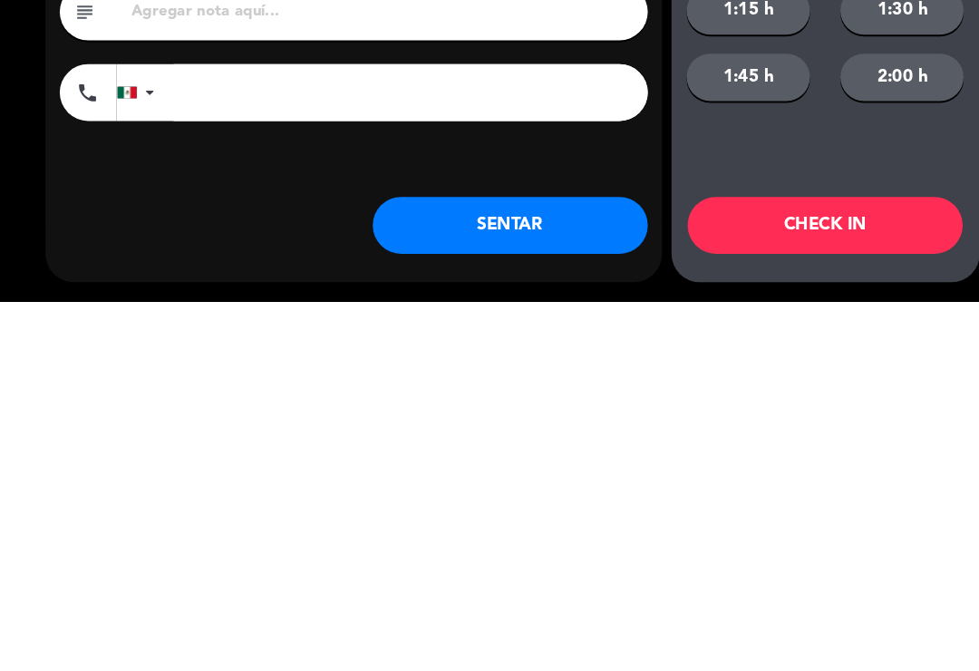
type input "[PERSON_NAME][EMAIL_ADDRESS][DOMAIN_NAME]"
click at [519, 571] on button "SENTAR" at bounding box center [487, 598] width 263 height 54
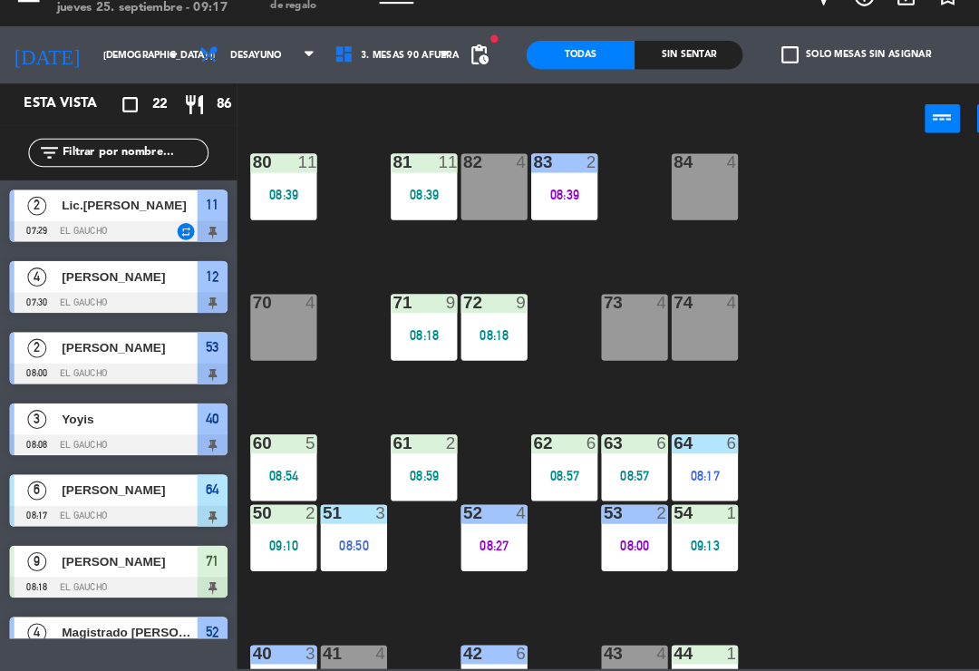
scroll to position [17, 0]
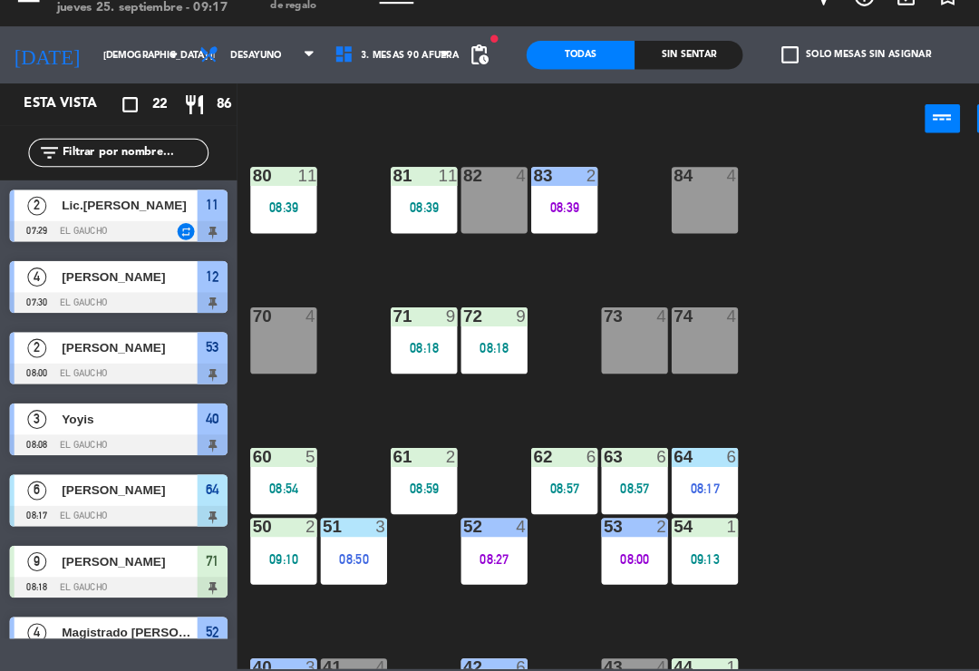
click at [546, 490] on div "08:57" at bounding box center [539, 496] width 63 height 13
click at [840, 403] on div "84 4 80 11 08:39 83 2 08:39 82 4 81 11 08:39 70 4 71 9 08:18 72 9 08:18 73 4 74…" at bounding box center [608, 421] width 743 height 494
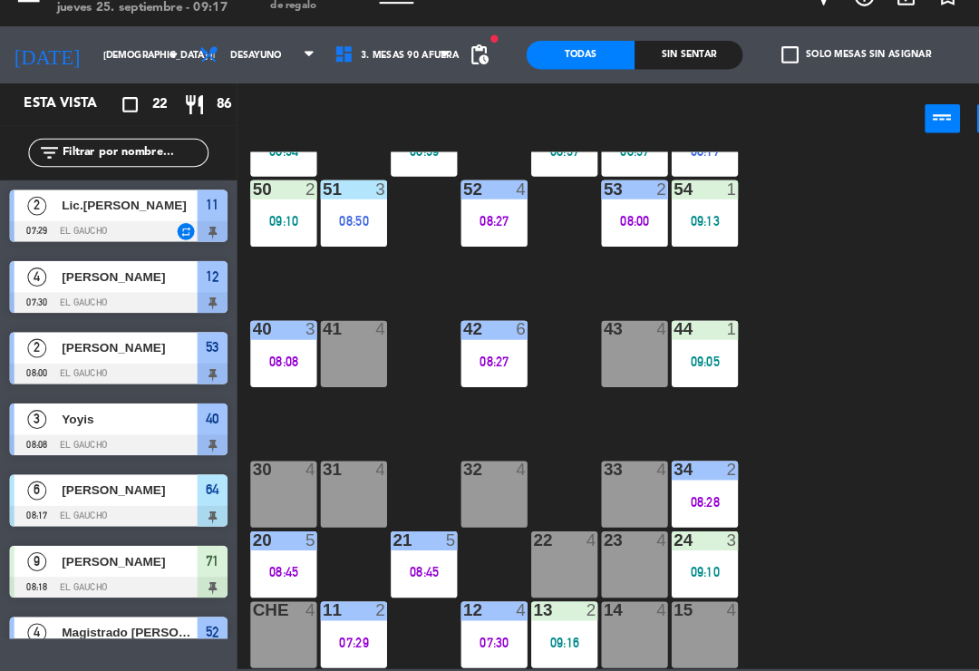
scroll to position [340, 0]
click at [694, 538] on div "24 3 09:10" at bounding box center [673, 568] width 63 height 63
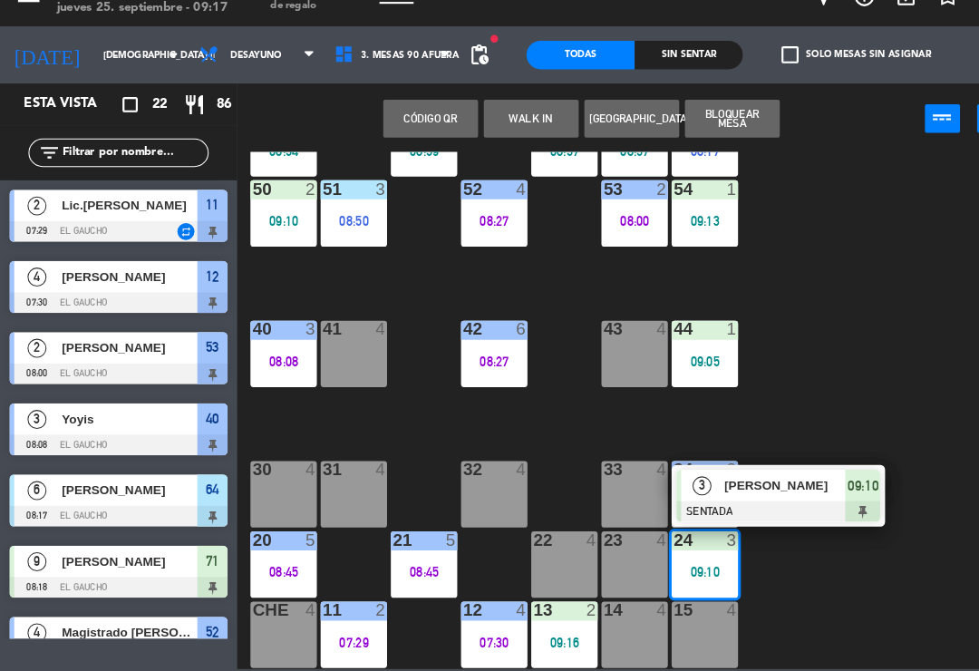
click at [763, 483] on span "[PERSON_NAME]" at bounding box center [751, 492] width 116 height 19
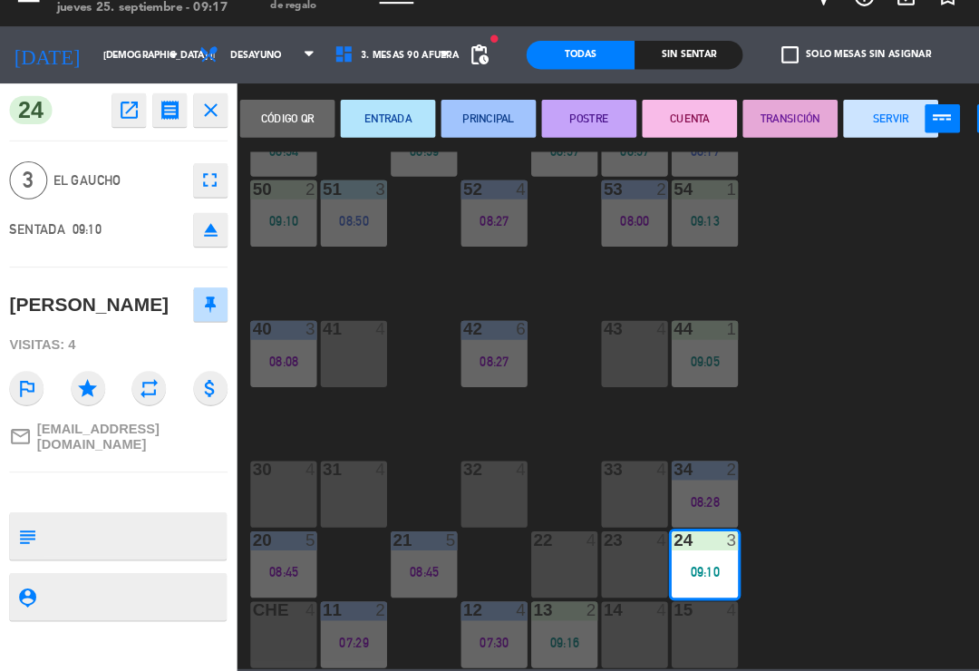
click at [480, 124] on button "PRINCIPAL" at bounding box center [467, 142] width 91 height 36
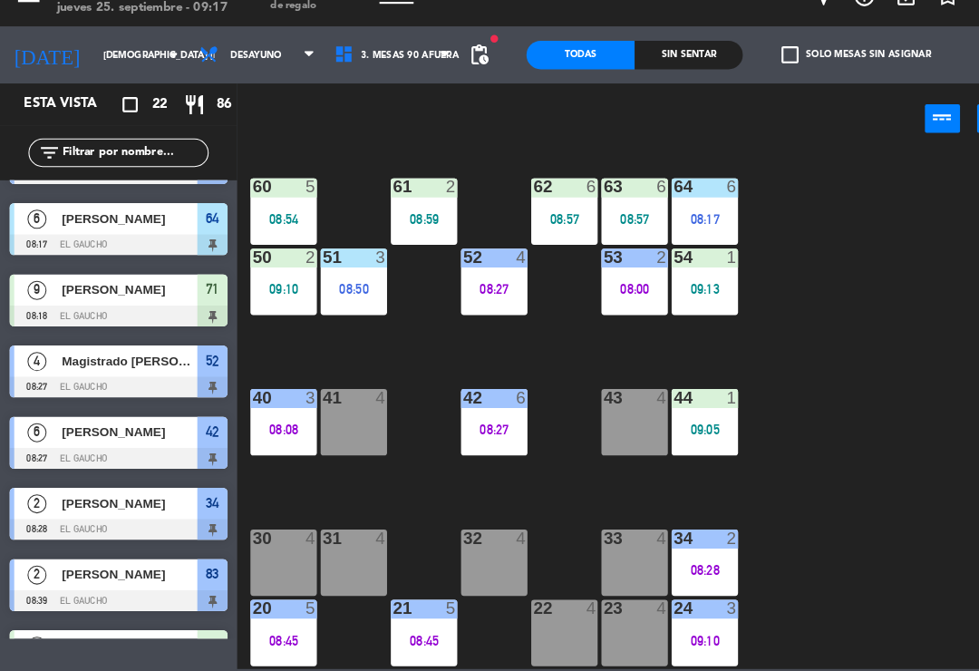
scroll to position [274, 0]
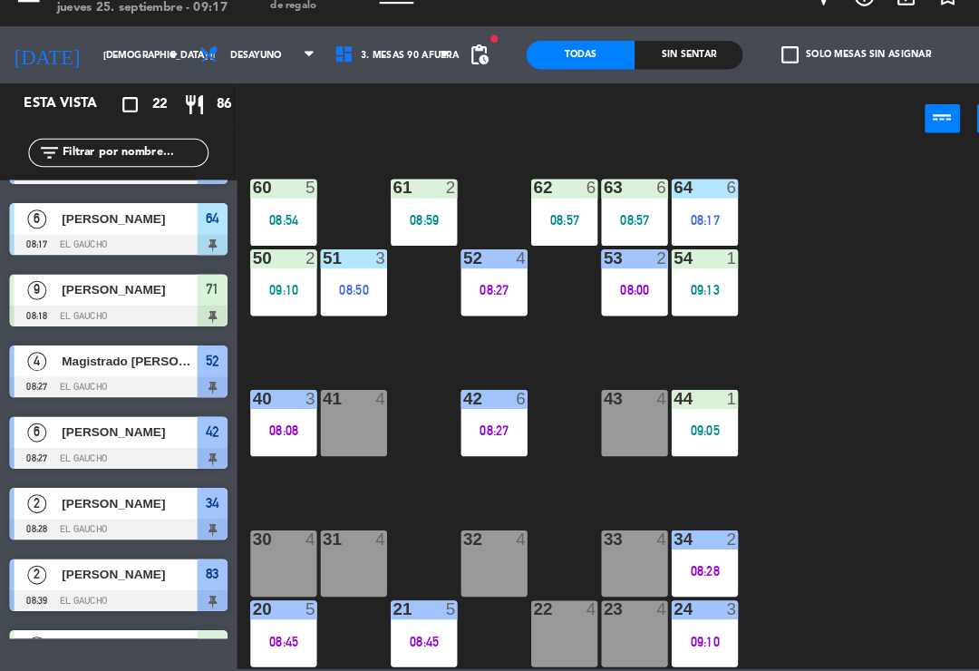
click at [261, 402] on div "40 3 08:08" at bounding box center [270, 433] width 63 height 63
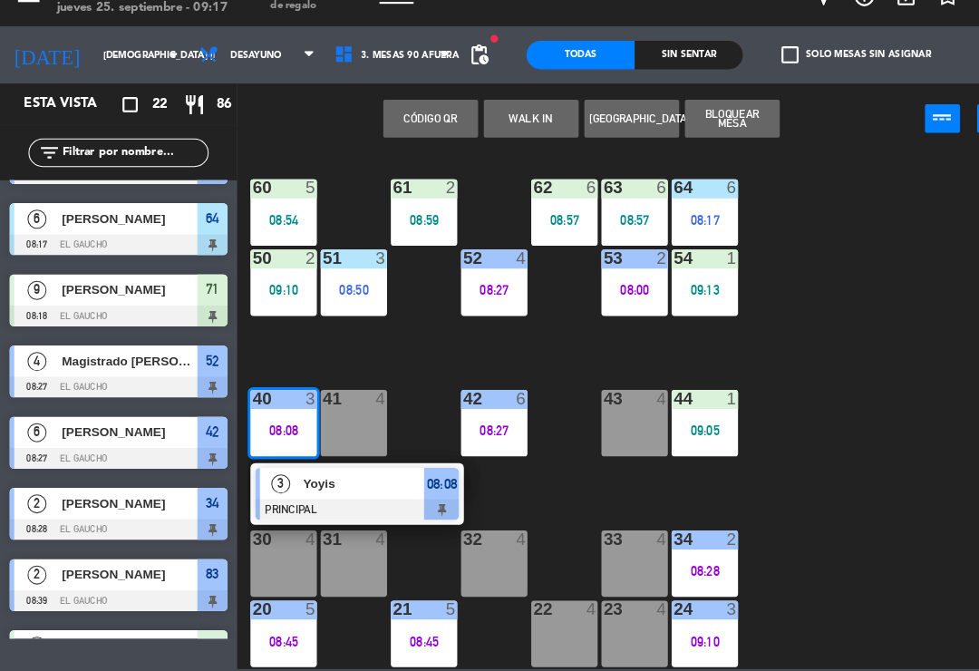
click at [348, 506] on div at bounding box center [341, 516] width 195 height 20
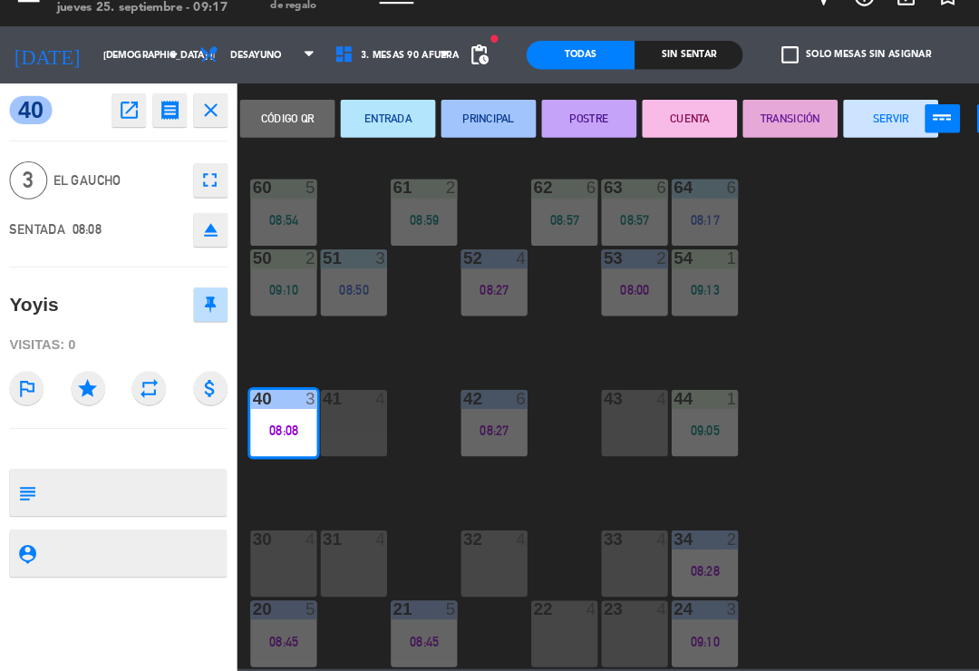
click at [854, 124] on button "SERVIR" at bounding box center [851, 142] width 91 height 36
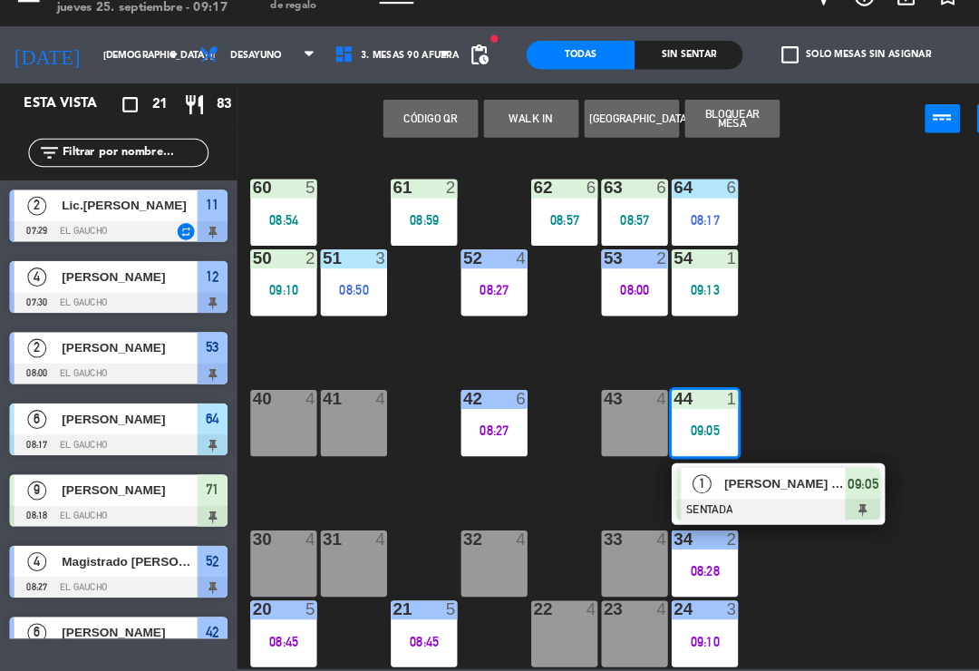
click at [741, 476] on div "[PERSON_NAME] [PERSON_NAME]" at bounding box center [750, 491] width 118 height 30
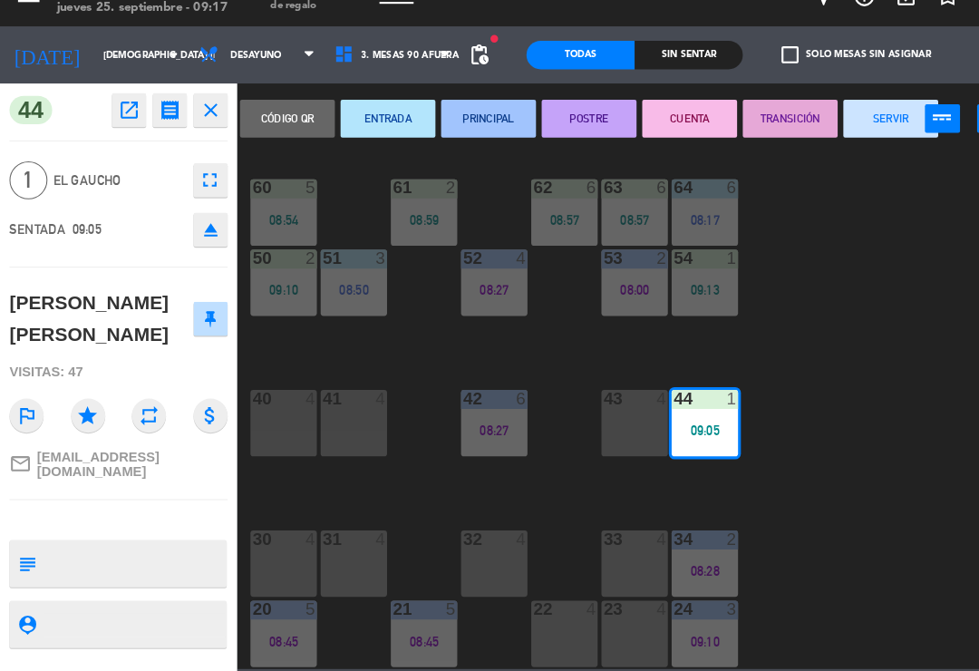
click at [473, 124] on button "PRINCIPAL" at bounding box center [467, 142] width 91 height 36
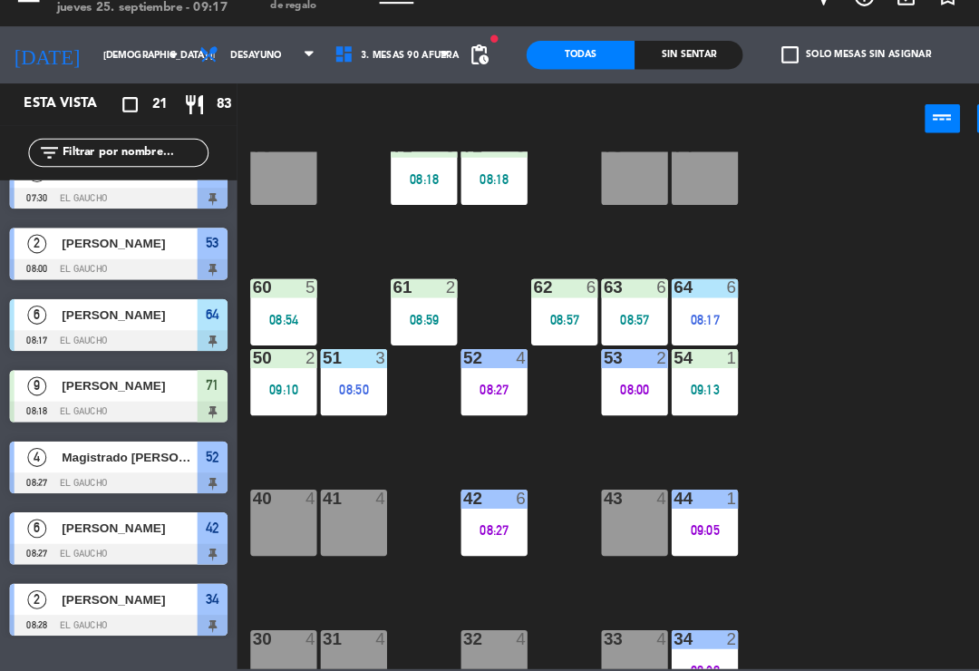
scroll to position [166, 0]
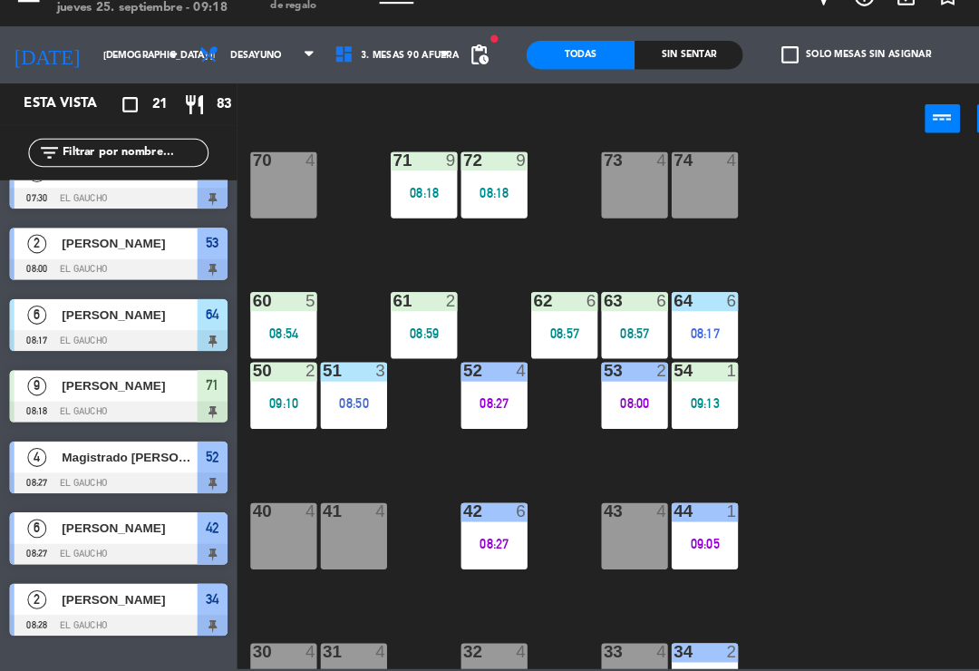
click at [681, 408] on div "09:13" at bounding box center [673, 414] width 63 height 13
click at [805, 343] on div "84 4 80 11 08:39 83 2 08:39 82 4 81 11 08:39 70 4 71 9 08:18 72 9 08:18 73 4 74…" at bounding box center [608, 421] width 743 height 494
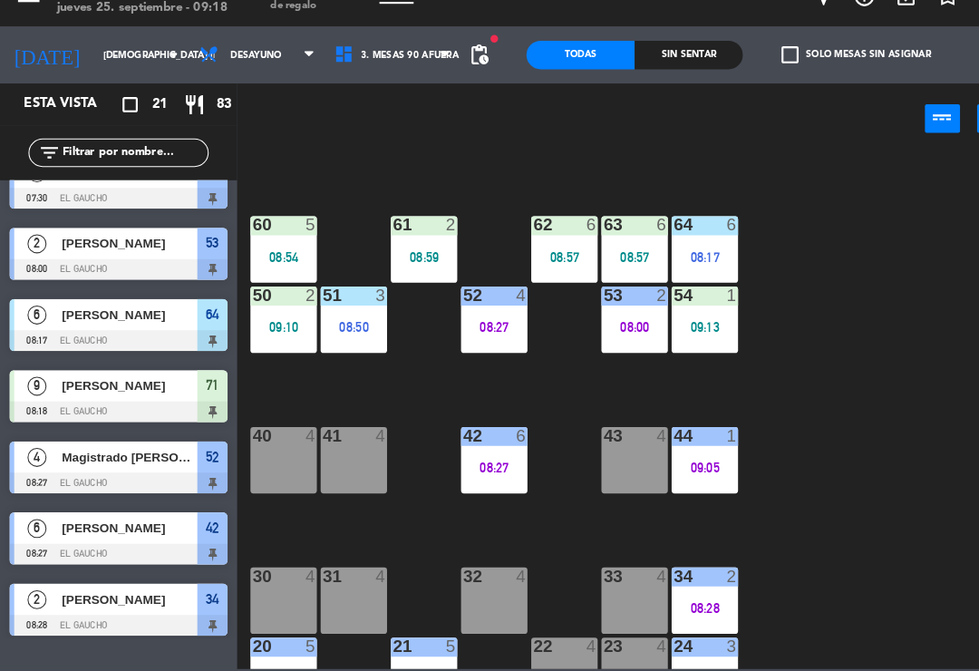
click at [457, 585] on div "32 4" at bounding box center [472, 602] width 63 height 63
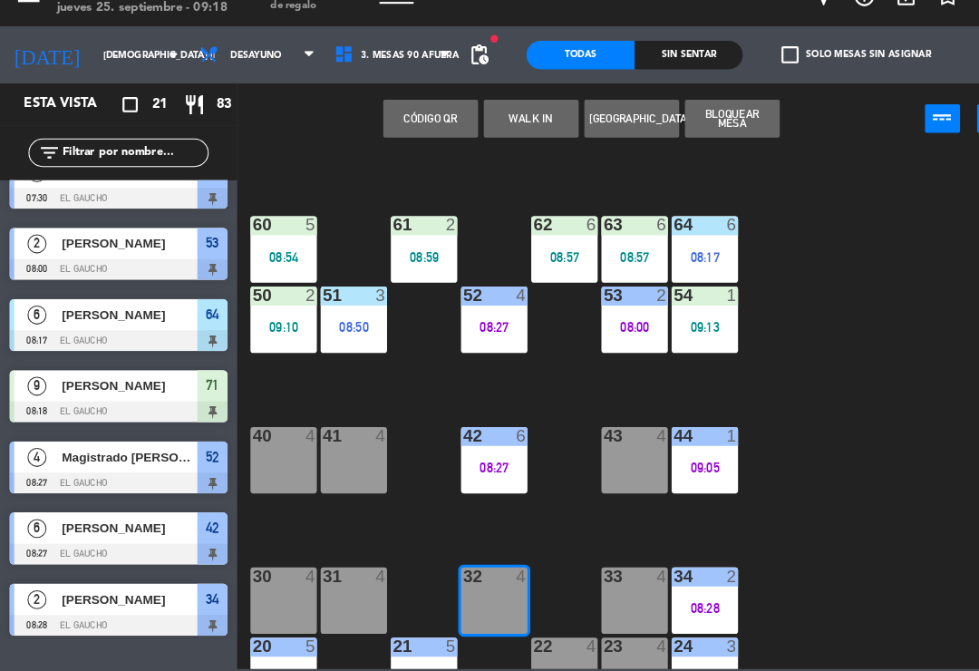
click at [500, 124] on button "WALK IN" at bounding box center [507, 142] width 91 height 36
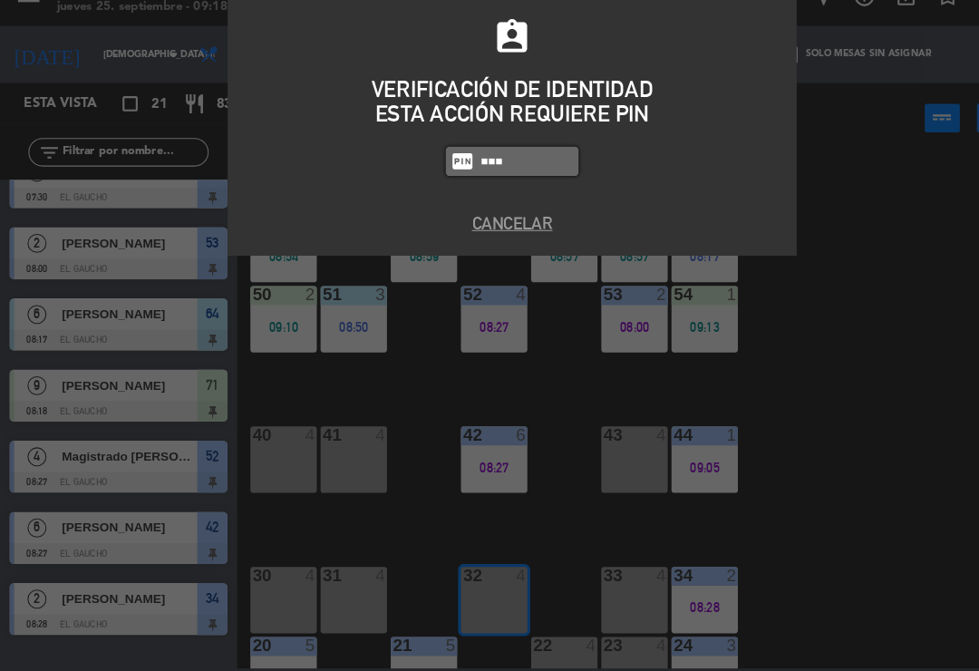
type input "0009"
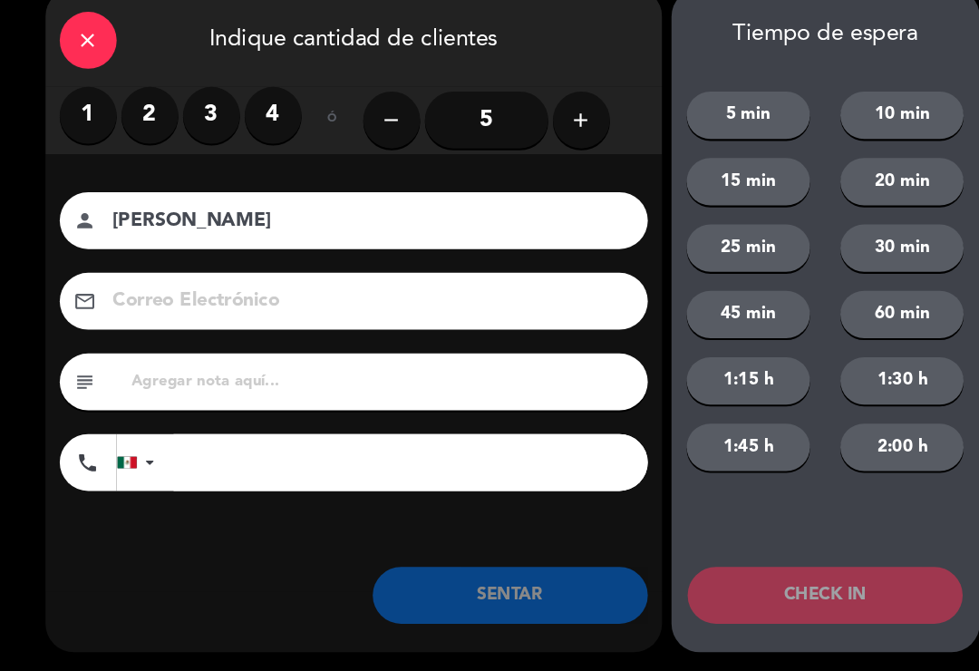
type input "[PERSON_NAME]"
click at [132, 126] on label "2" at bounding box center [143, 139] width 54 height 54
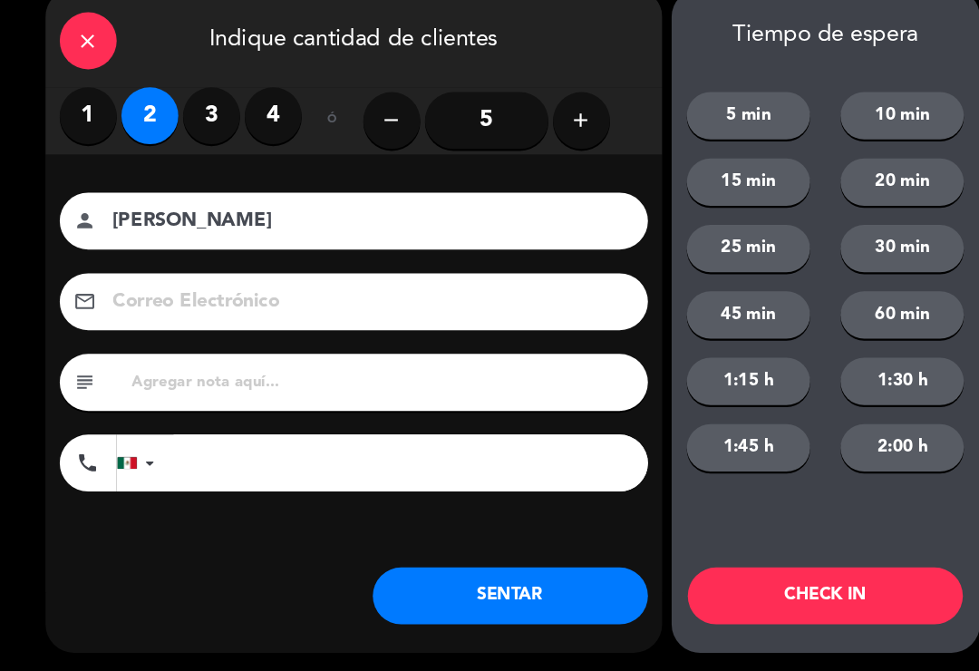
click at [452, 575] on button "SENTAR" at bounding box center [487, 598] width 263 height 54
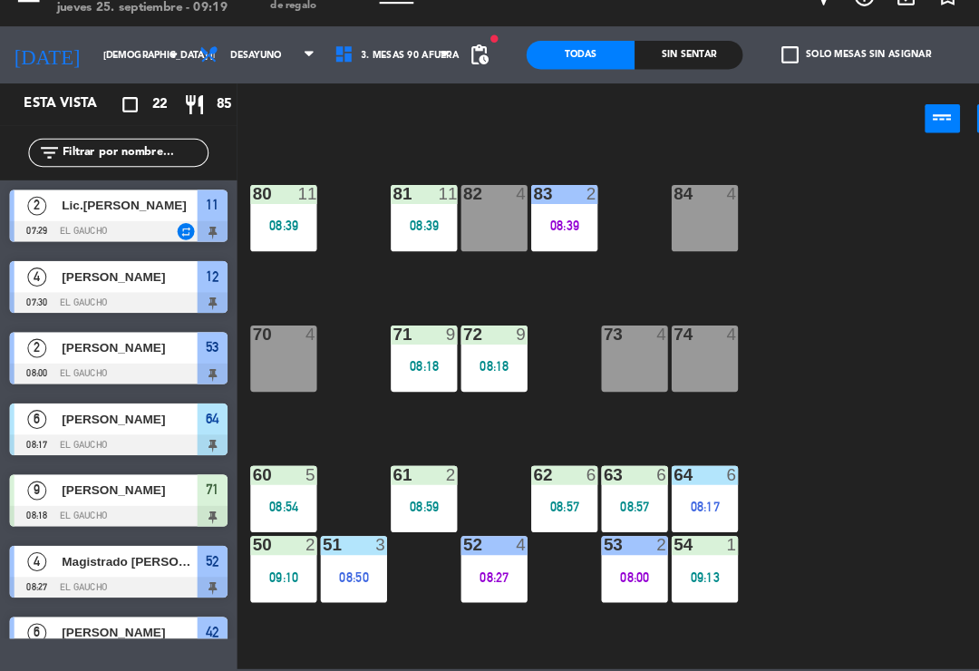
scroll to position [0, 0]
click at [467, 236] on div "82 4" at bounding box center [472, 237] width 63 height 63
click at [879, 448] on div "84 4 80 11 08:39 83 2 08:39 82 4 81 11 08:39 70 4 71 9 08:18 72 9 08:18 73 4 74…" at bounding box center [608, 421] width 743 height 494
click at [463, 211] on div "82 4" at bounding box center [472, 237] width 63 height 63
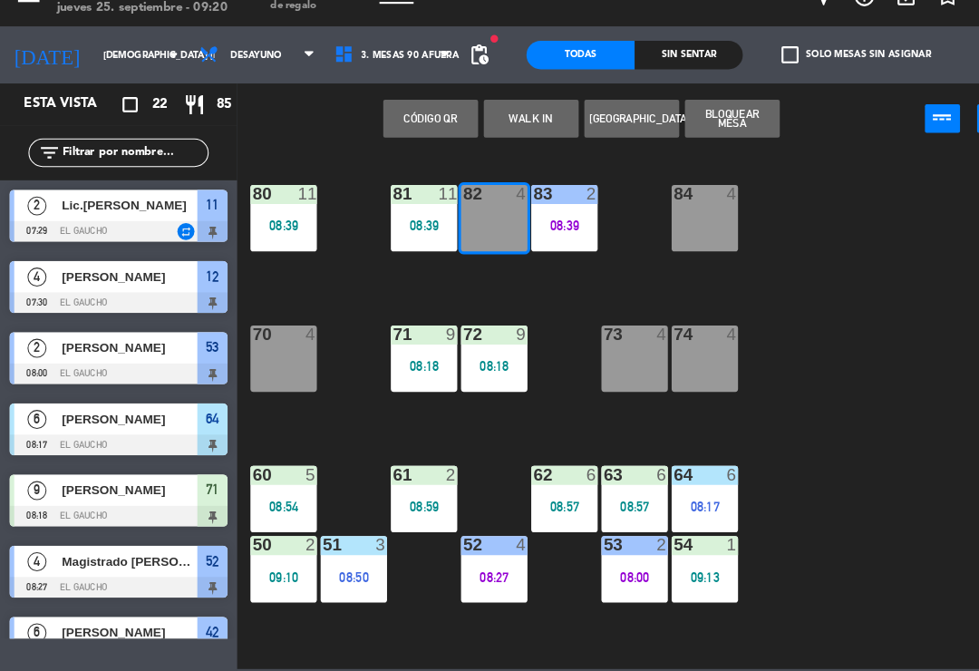
click at [510, 124] on button "WALK IN" at bounding box center [507, 142] width 91 height 36
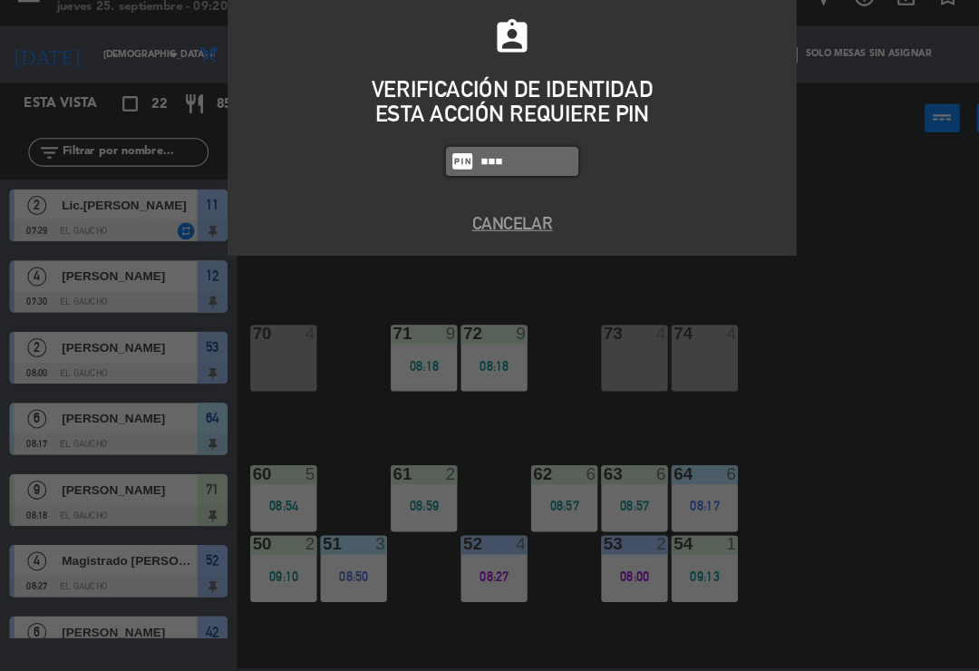
type input "0000"
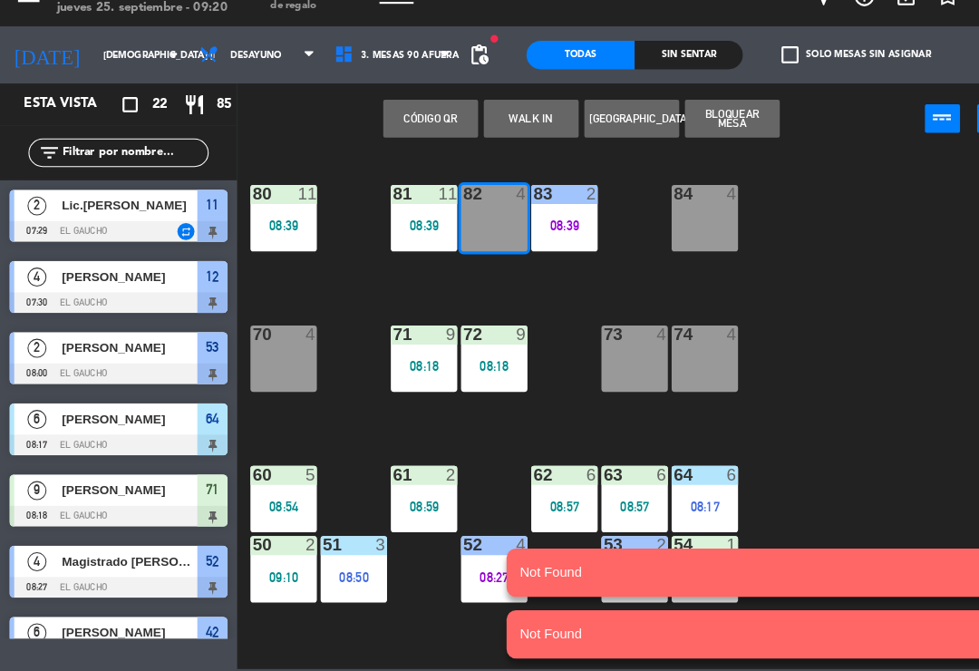
click at [515, 124] on button "WALK IN" at bounding box center [507, 142] width 91 height 36
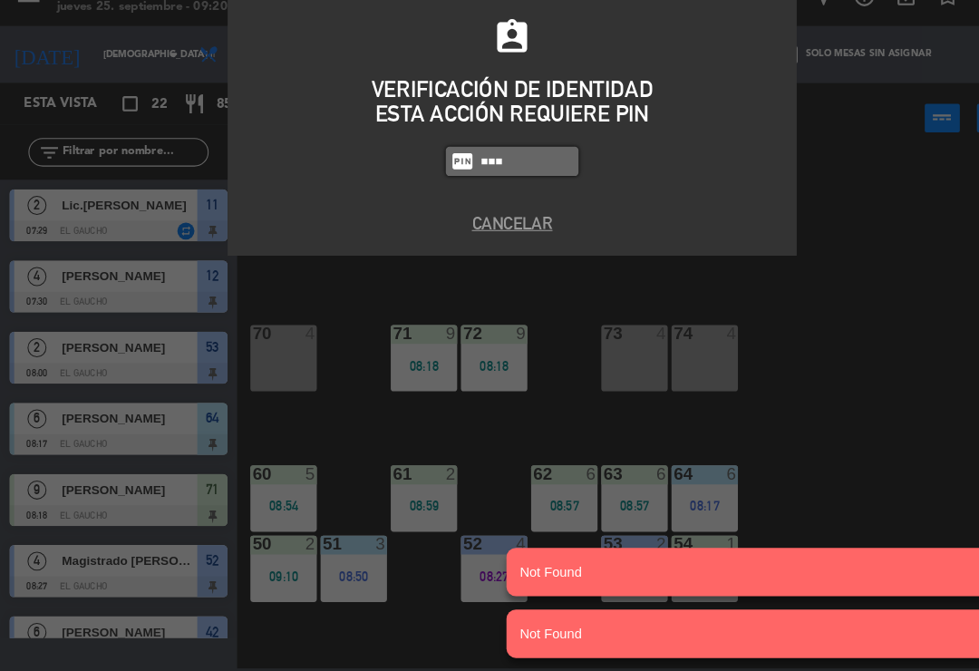
type input "0009"
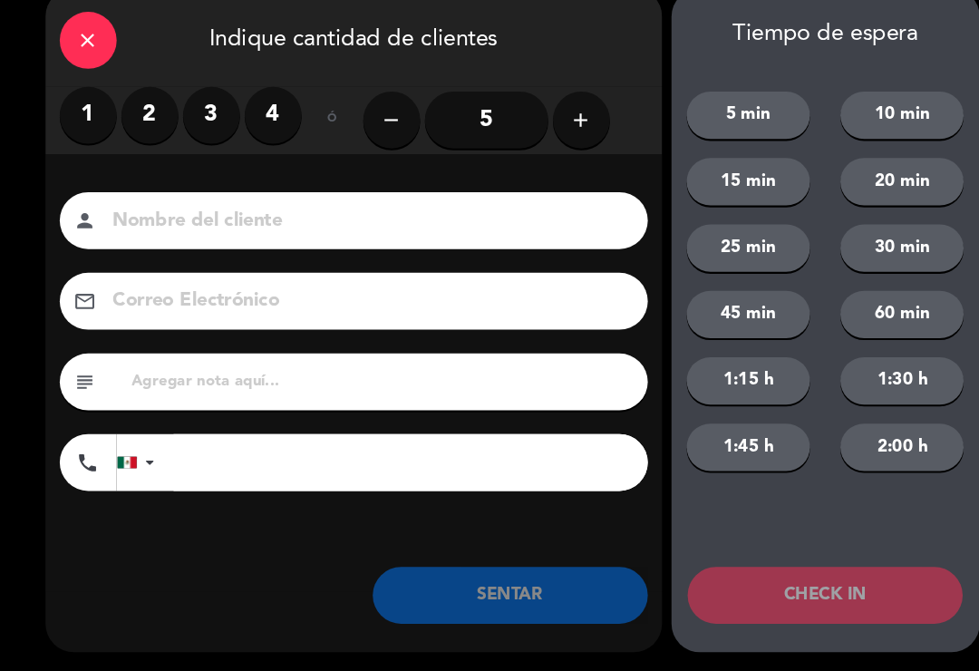
click at [561, 129] on button "add" at bounding box center [556, 144] width 54 height 54
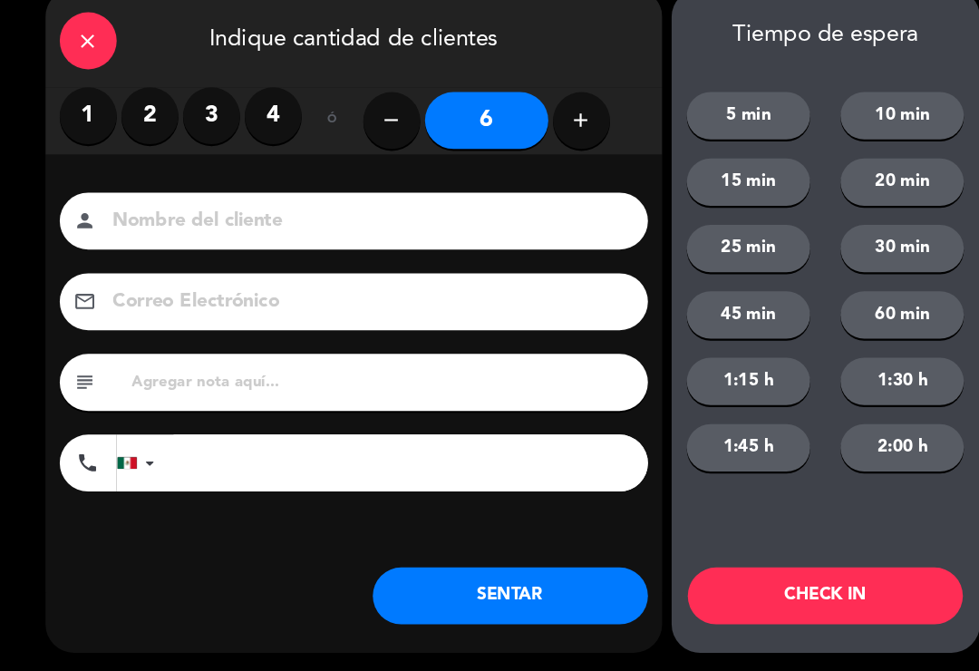
click at [446, 578] on button "SENTAR" at bounding box center [487, 598] width 263 height 54
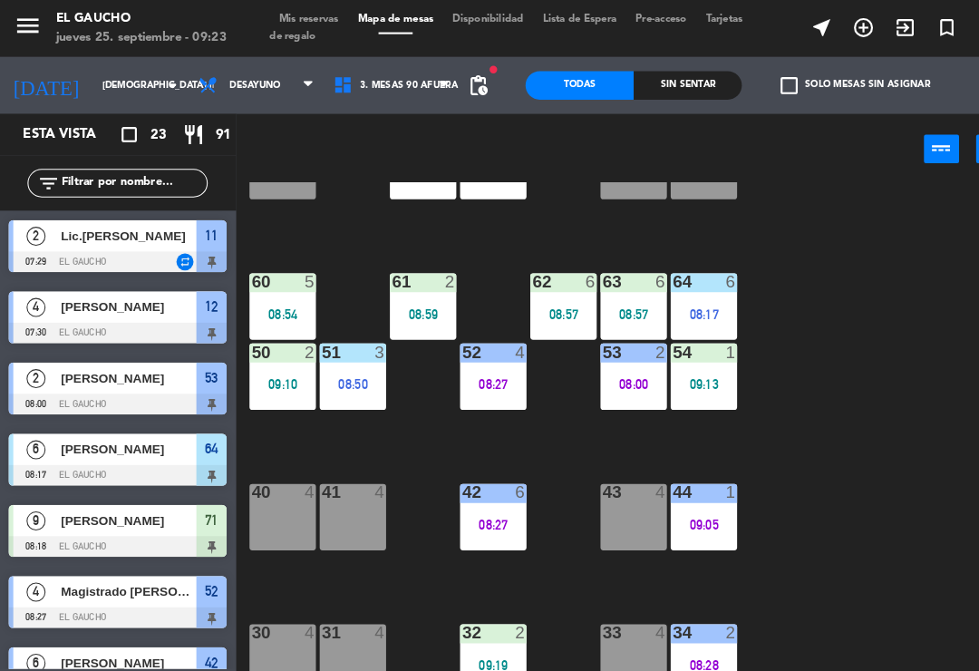
scroll to position [309, 0]
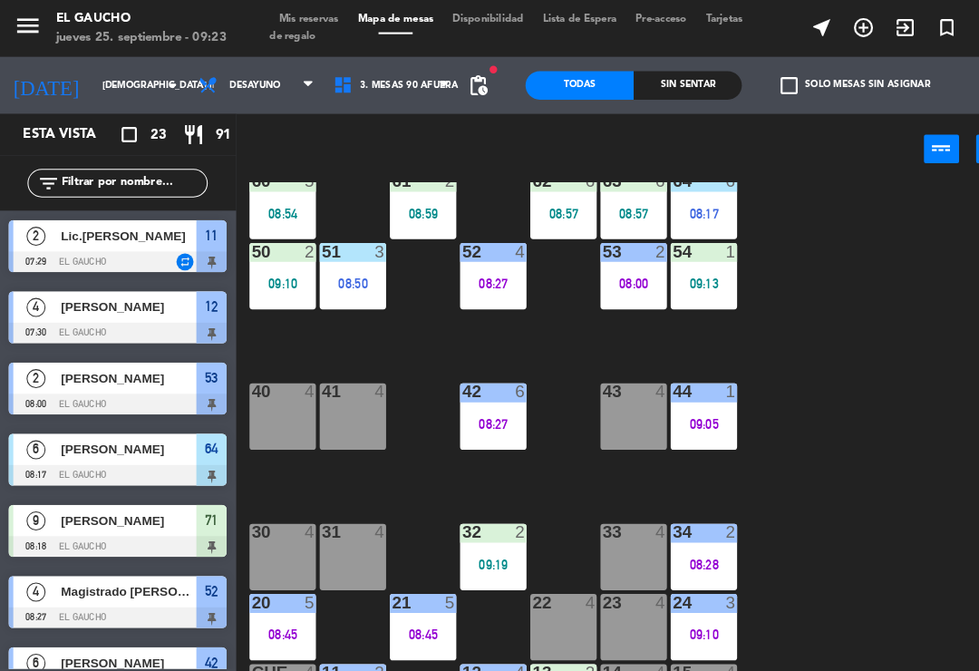
click at [666, 533] on div "08:28" at bounding box center [673, 539] width 63 height 13
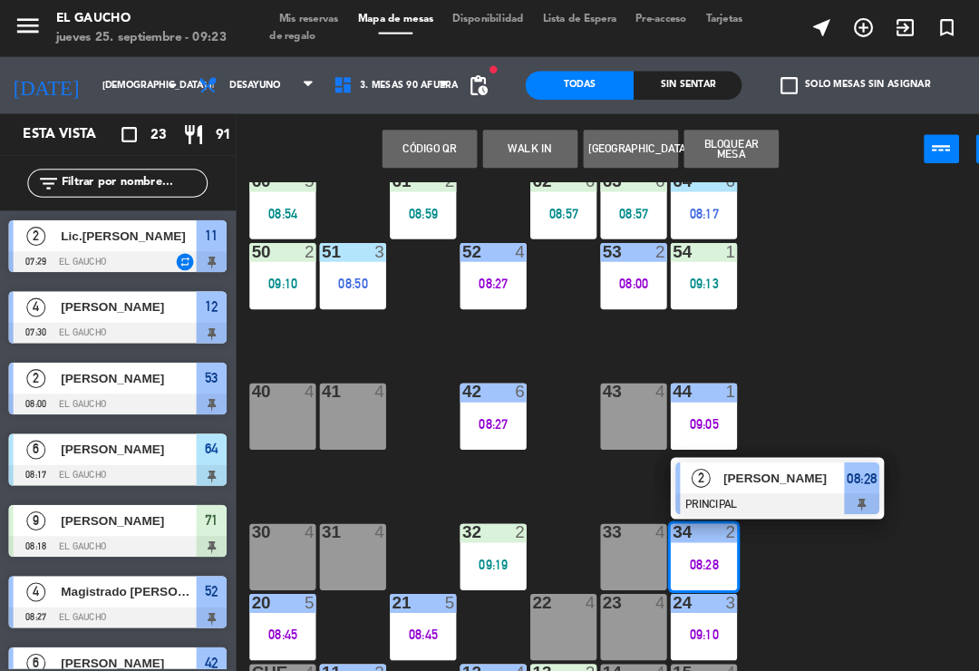
click at [704, 464] on span "[PERSON_NAME]" at bounding box center [751, 456] width 116 height 19
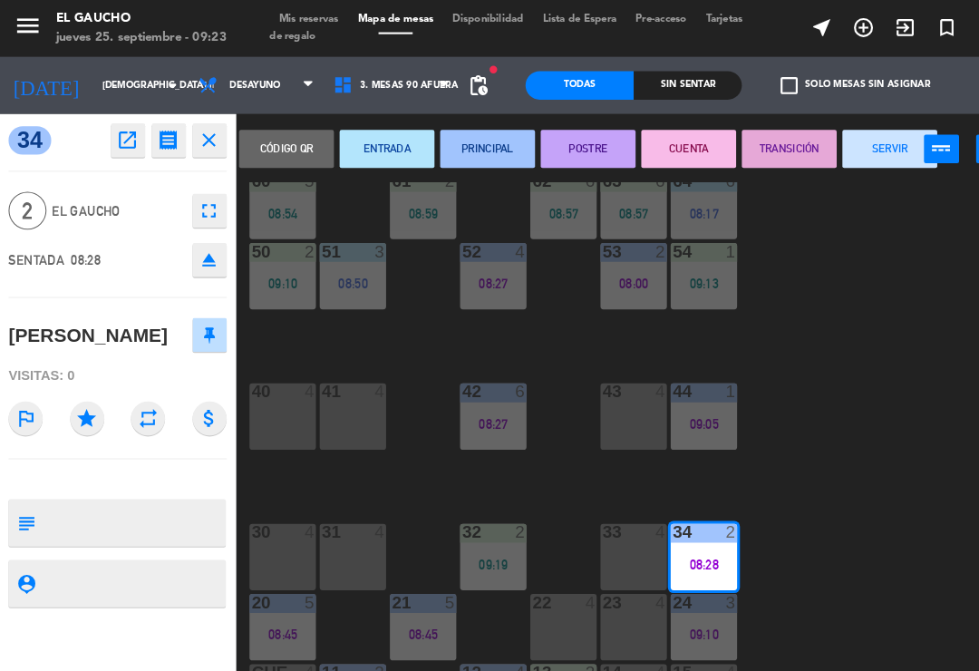
click at [840, 148] on button "SERVIR" at bounding box center [851, 142] width 91 height 36
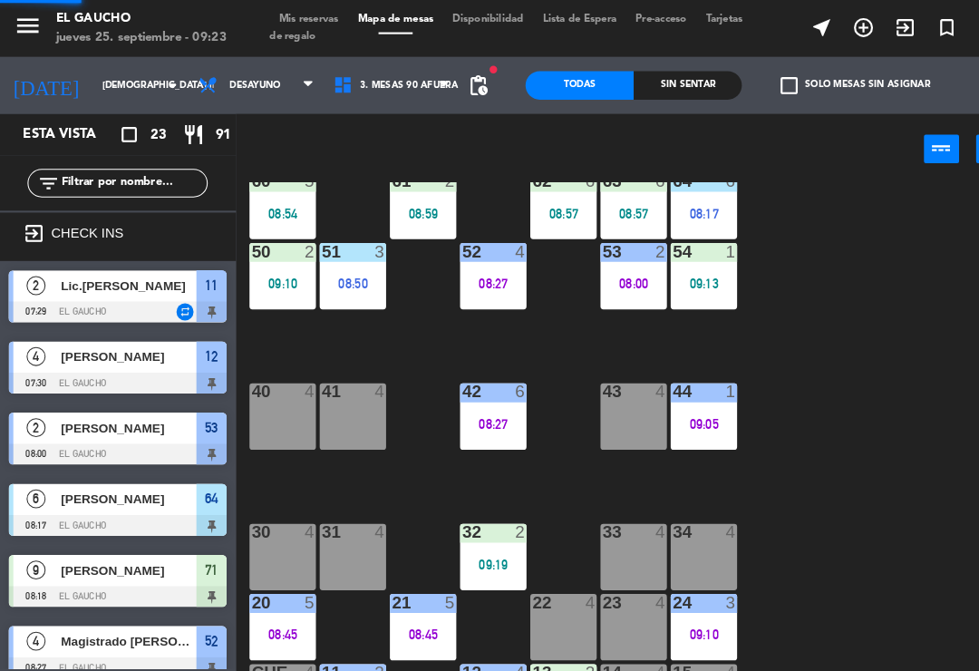
scroll to position [0, 0]
click at [669, 531] on div "34 4" at bounding box center [673, 531] width 63 height 63
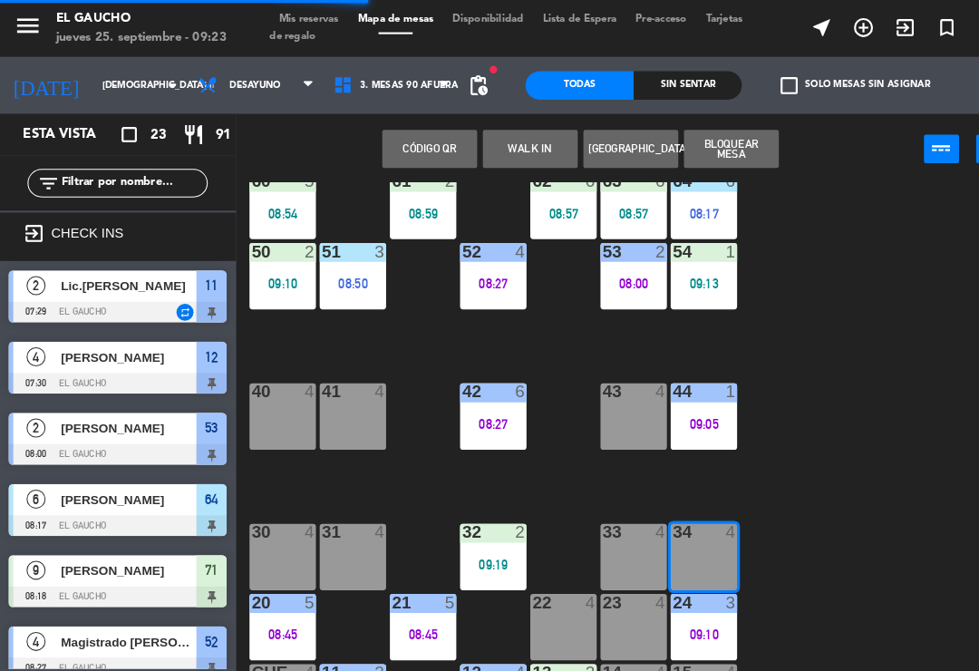
click at [485, 151] on button "WALK IN" at bounding box center [507, 142] width 91 height 36
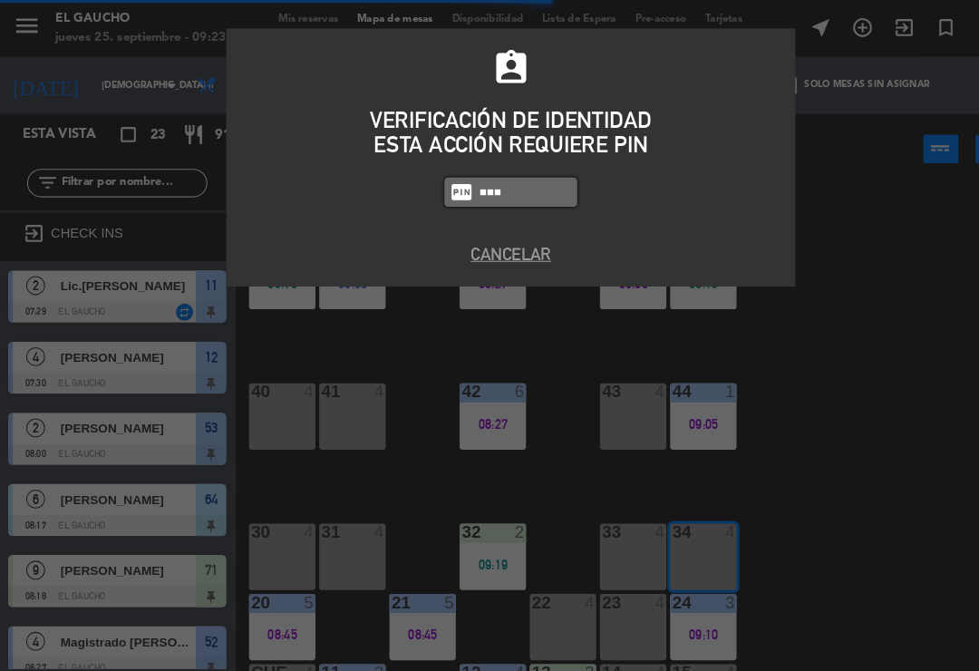
type input "0009"
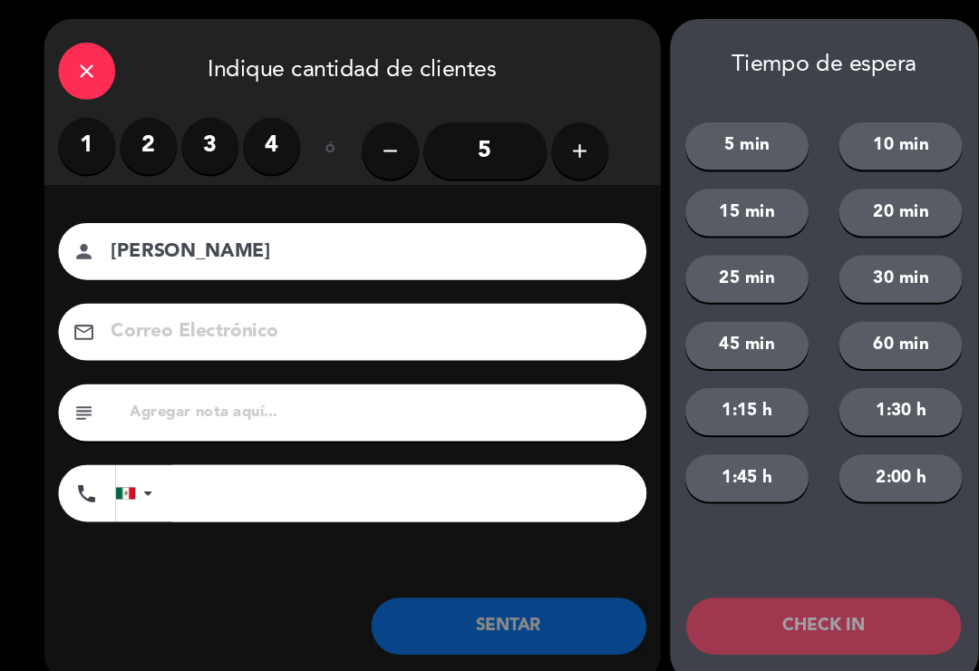
type input "[PERSON_NAME]"
click at [192, 135] on label "3" at bounding box center [202, 139] width 54 height 54
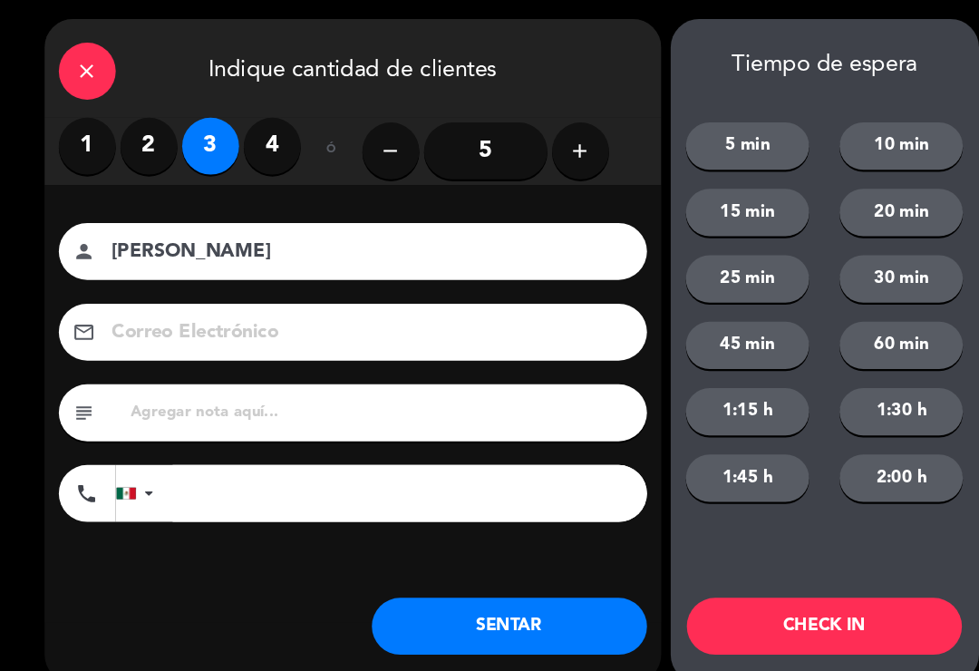
click at [429, 602] on button "SENTAR" at bounding box center [487, 598] width 263 height 54
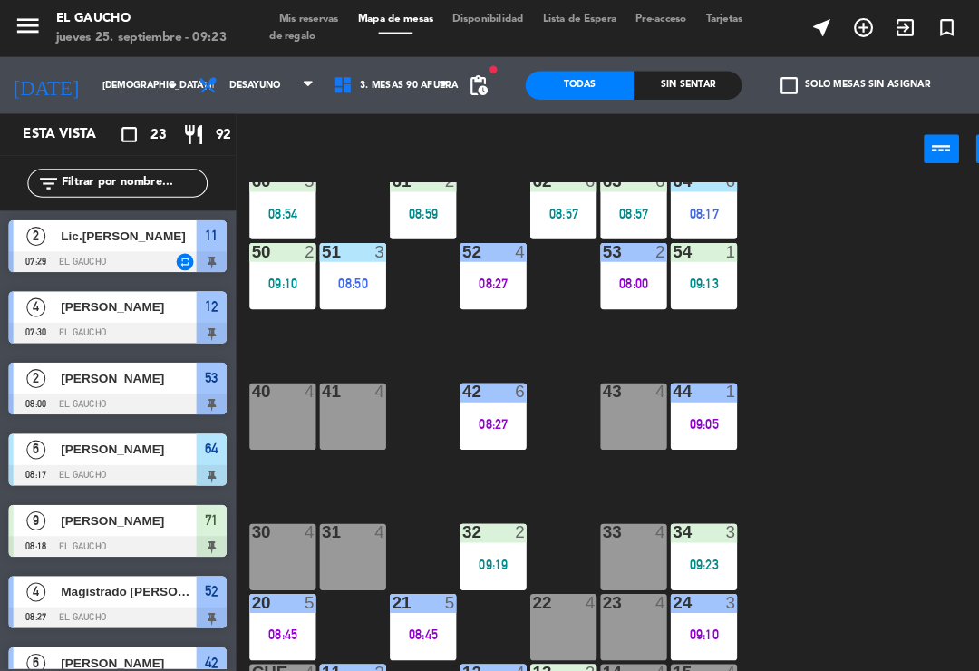
click at [272, 398] on div "40 4" at bounding box center [270, 397] width 63 height 63
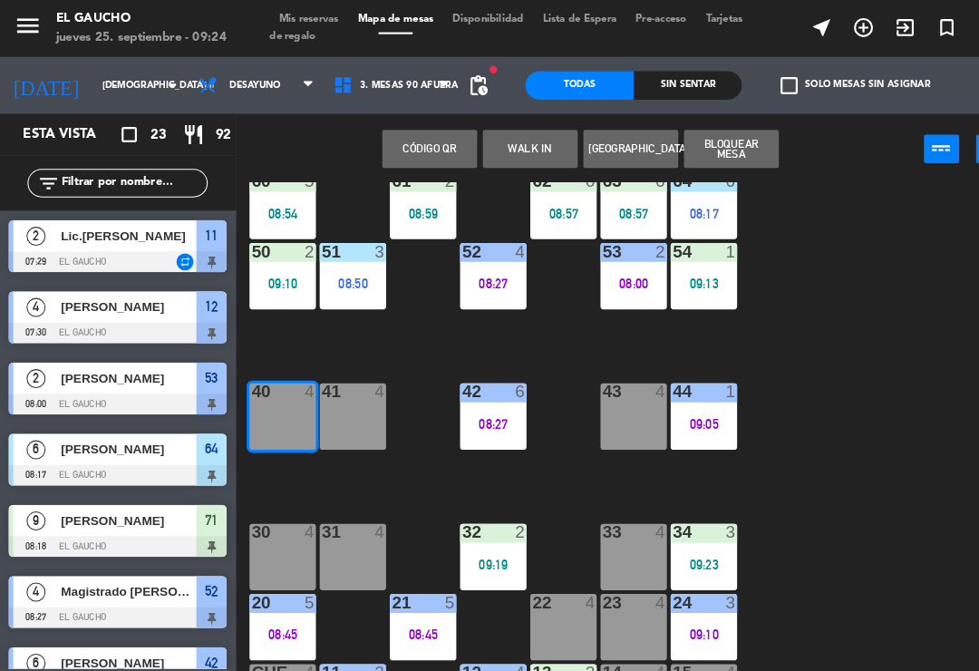
click at [500, 147] on button "WALK IN" at bounding box center [507, 142] width 91 height 36
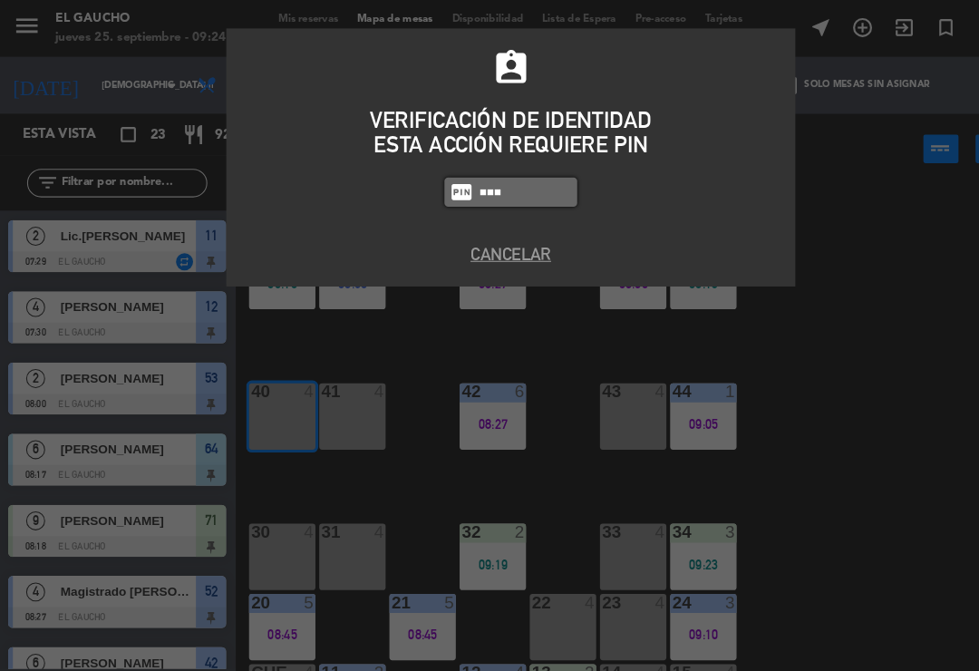
type input "0009"
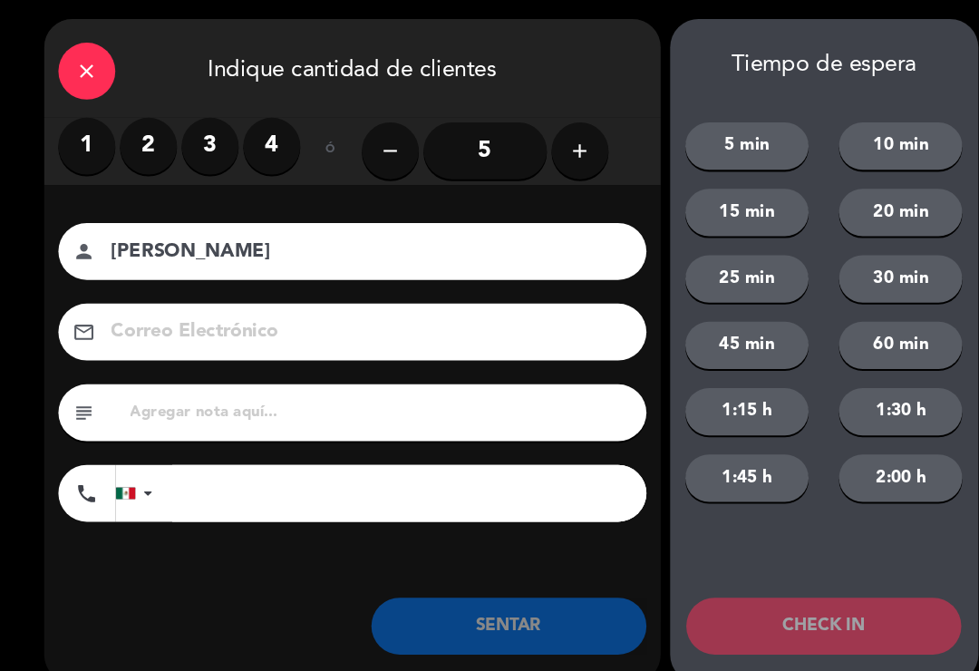
type input "[PERSON_NAME]"
click at [87, 157] on label "1" at bounding box center [84, 139] width 54 height 54
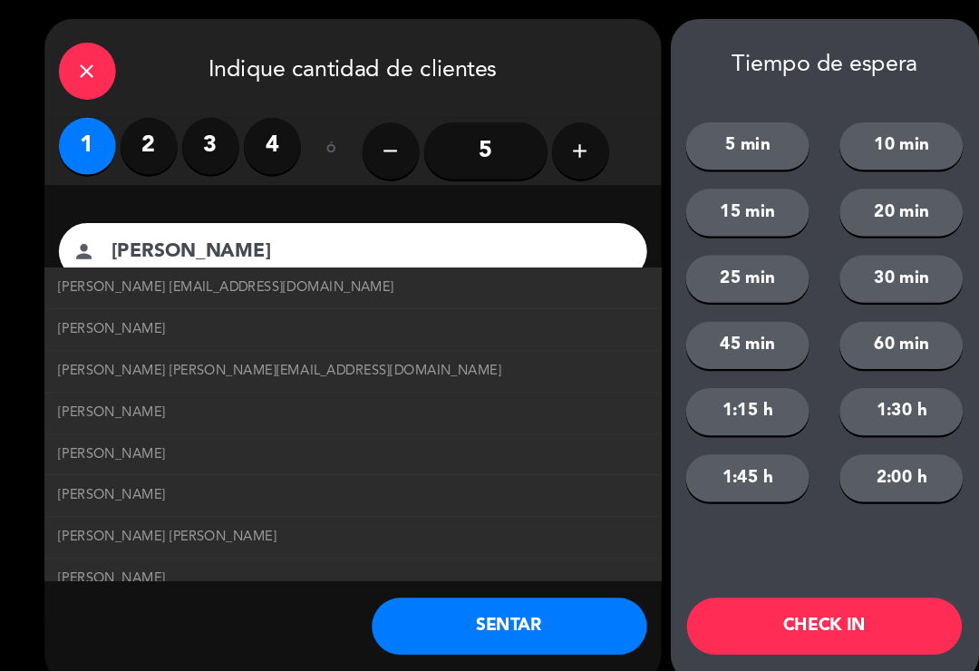
click at [63, 277] on span "[PERSON_NAME] [EMAIL_ADDRESS][DOMAIN_NAME]" at bounding box center [217, 275] width 321 height 21
type input "[EMAIL_ADDRESS][DOMAIN_NAME]"
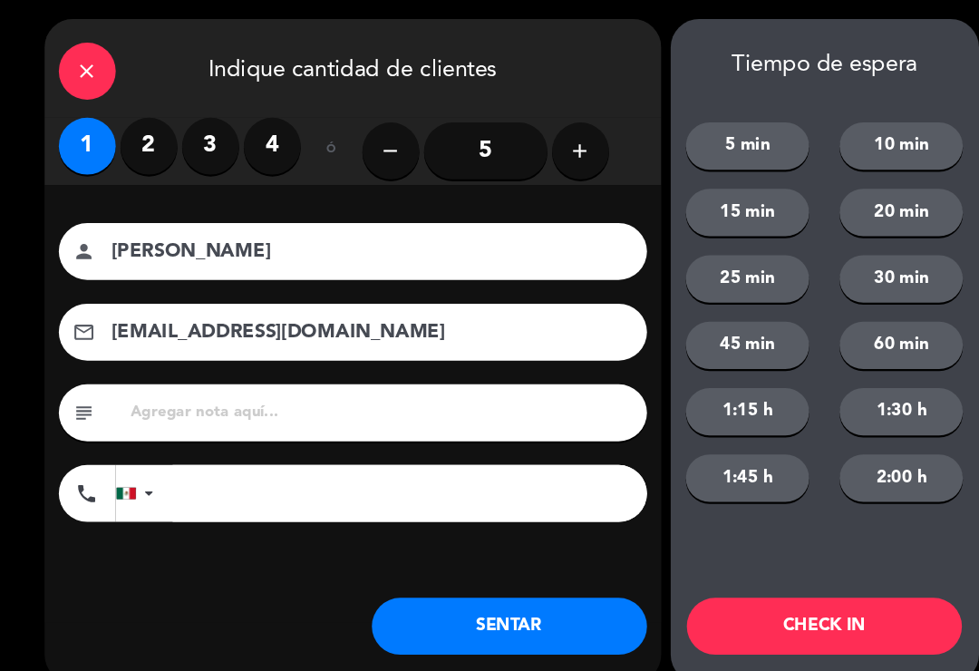
click at [423, 595] on button "SENTAR" at bounding box center [487, 598] width 263 height 54
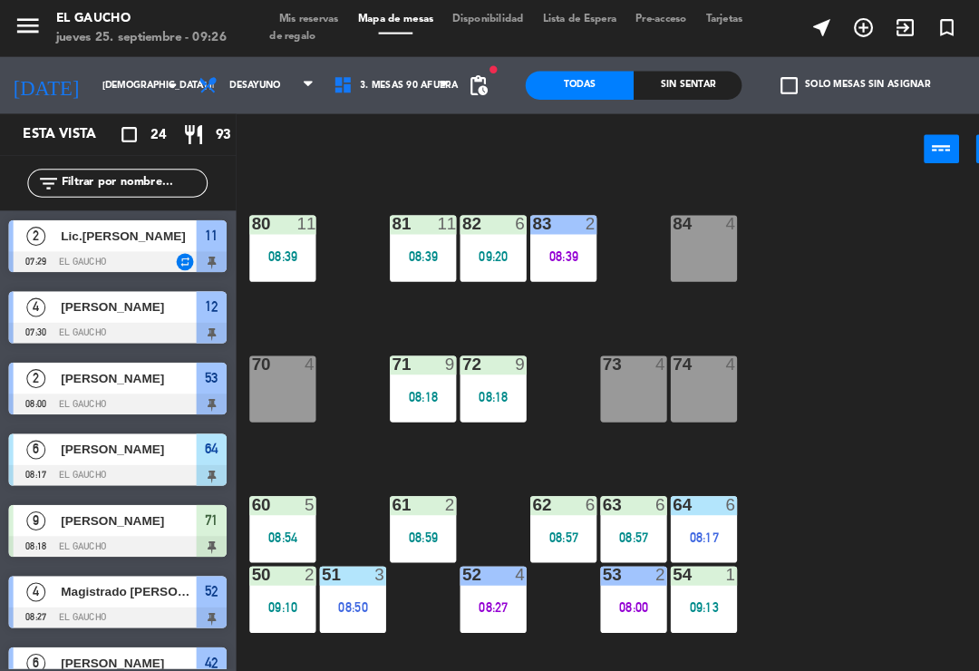
click at [483, 362] on div "72 9 08:18" at bounding box center [472, 371] width 63 height 63
click at [340, 381] on div "84 4 80 11 08:39 83 2 08:39 82 6 09:20 81 11 08:39 70 4 71 9 08:18 72 9 08:18 7…" at bounding box center [608, 421] width 743 height 494
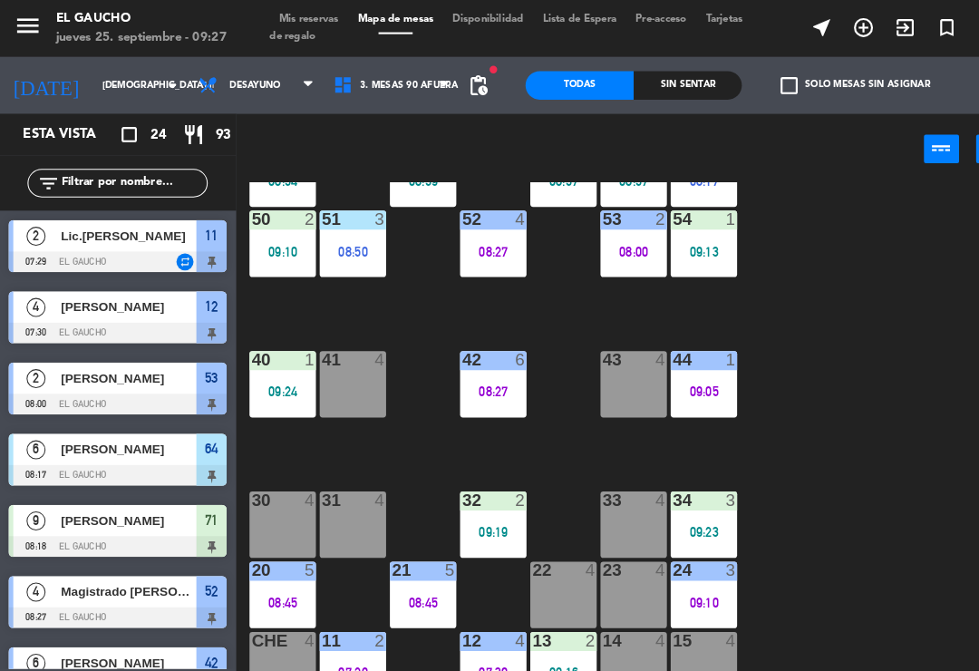
scroll to position [340, 0]
click at [335, 632] on div "11 2 07:29" at bounding box center [337, 635] width 63 height 63
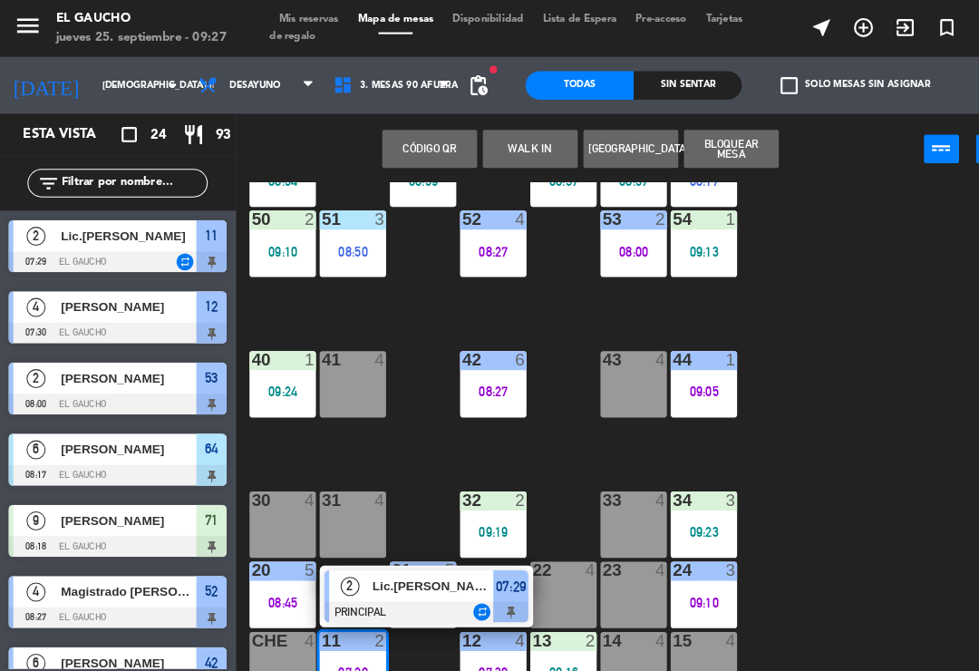
click at [331, 610] on div at bounding box center [339, 612] width 30 height 16
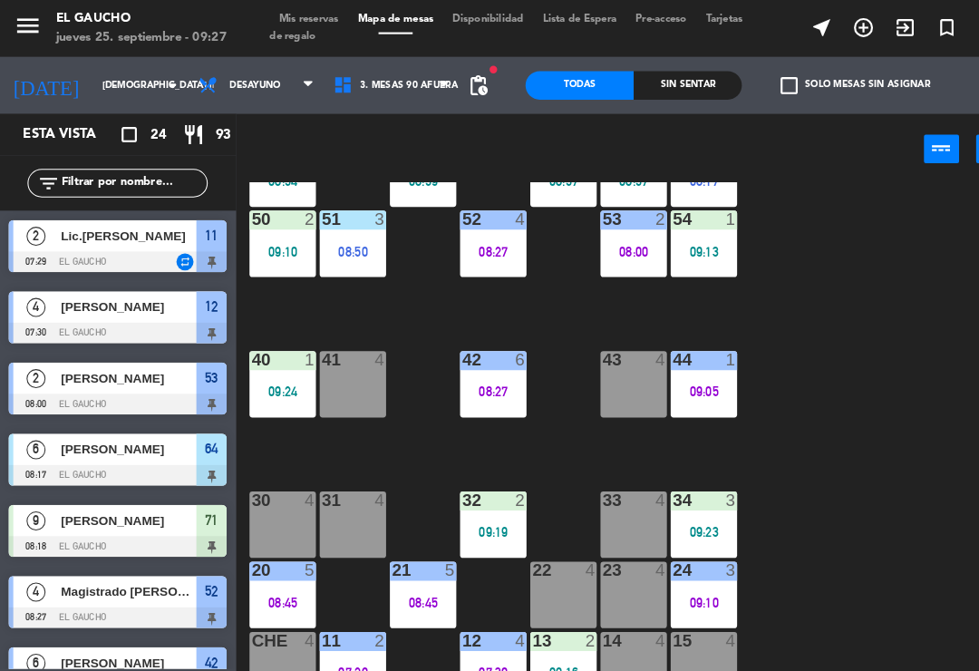
click at [324, 617] on div at bounding box center [339, 612] width 30 height 16
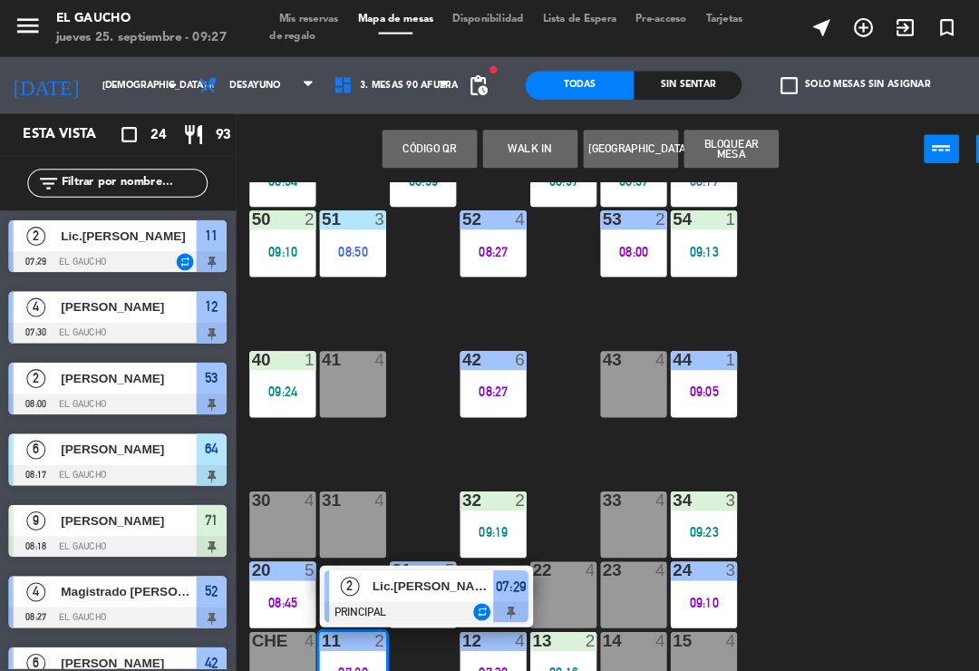
click at [366, 560] on span "Lic.[PERSON_NAME]" at bounding box center [415, 559] width 116 height 19
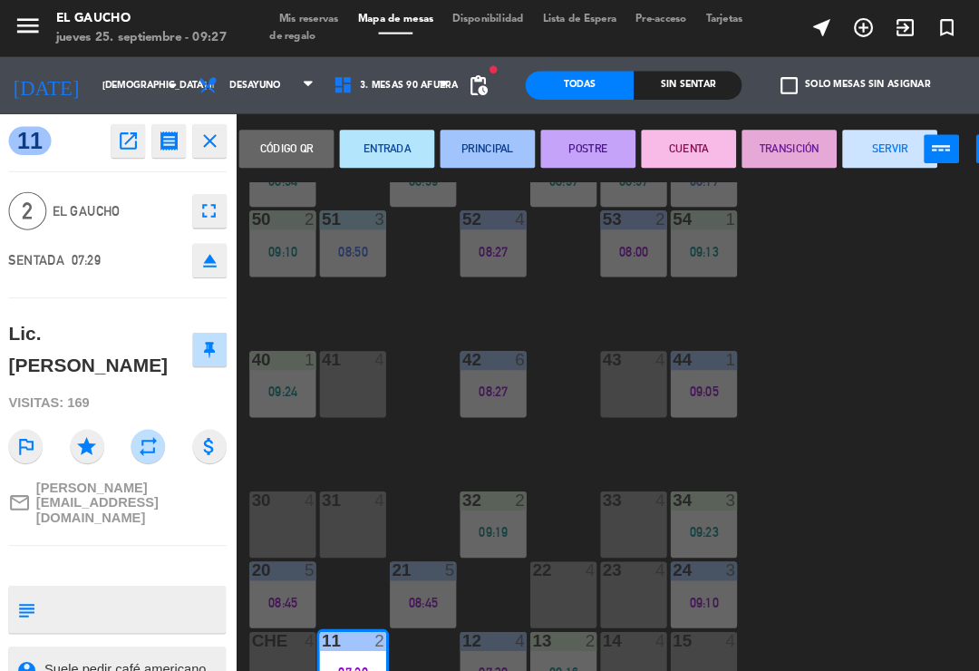
click at [850, 155] on button "SERVIR" at bounding box center [851, 142] width 91 height 36
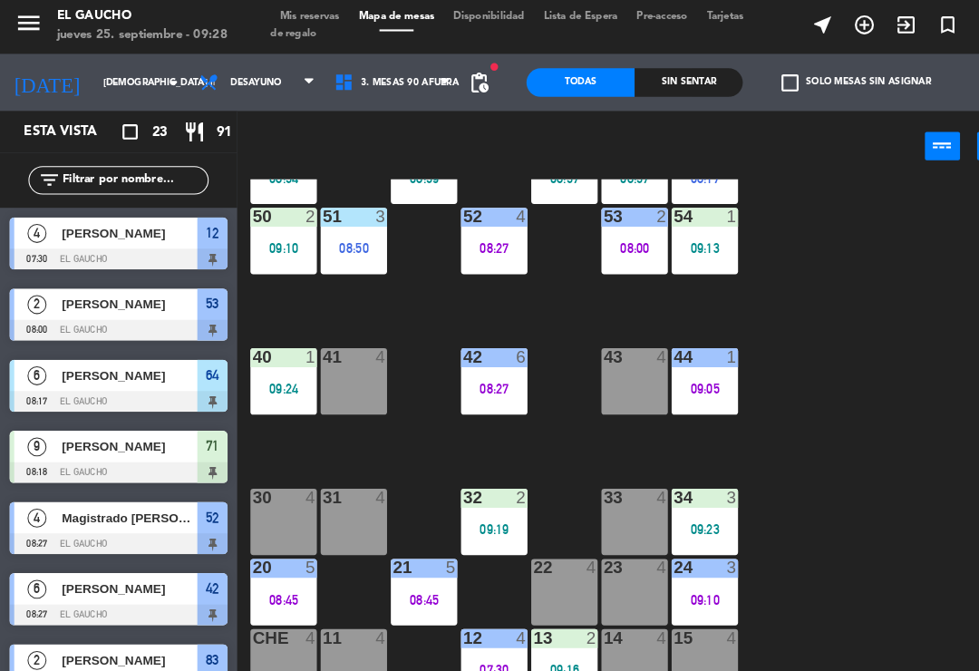
click at [591, 487] on div "33 4" at bounding box center [606, 501] width 63 height 63
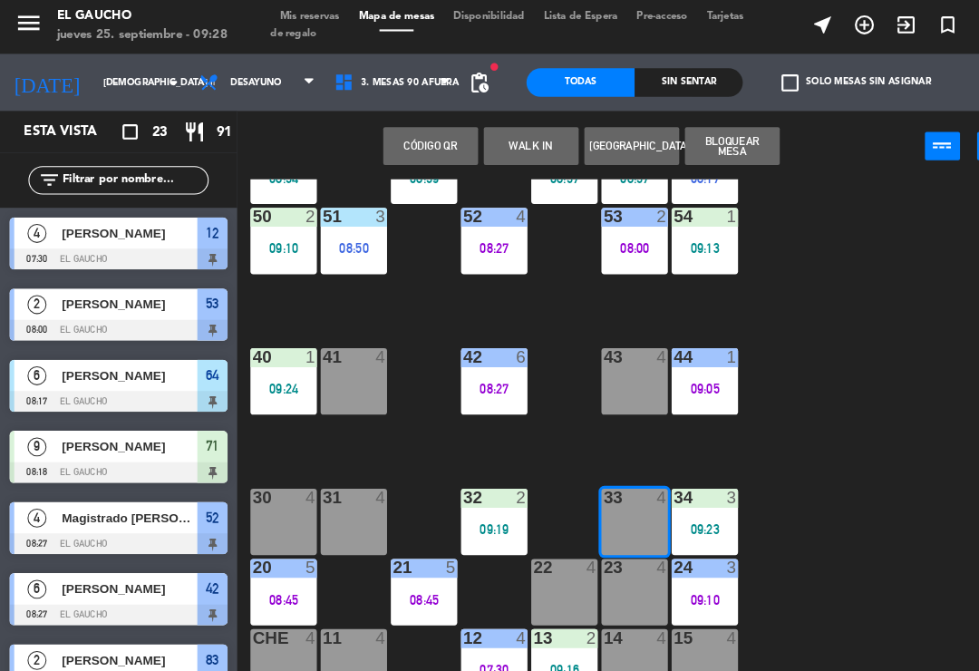
click at [496, 141] on button "WALK IN" at bounding box center [507, 142] width 91 height 36
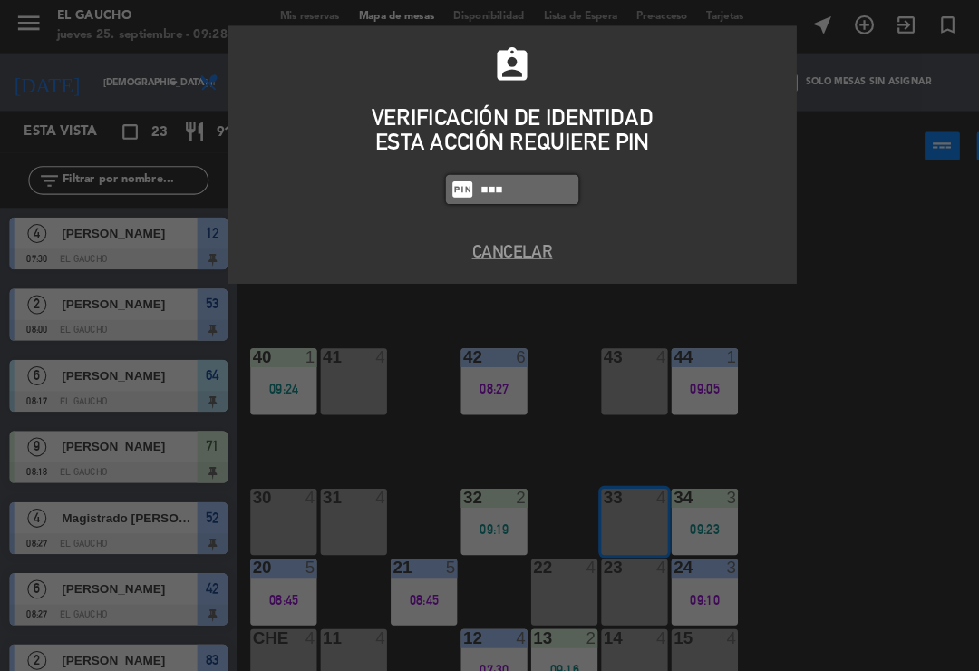
type input "0009"
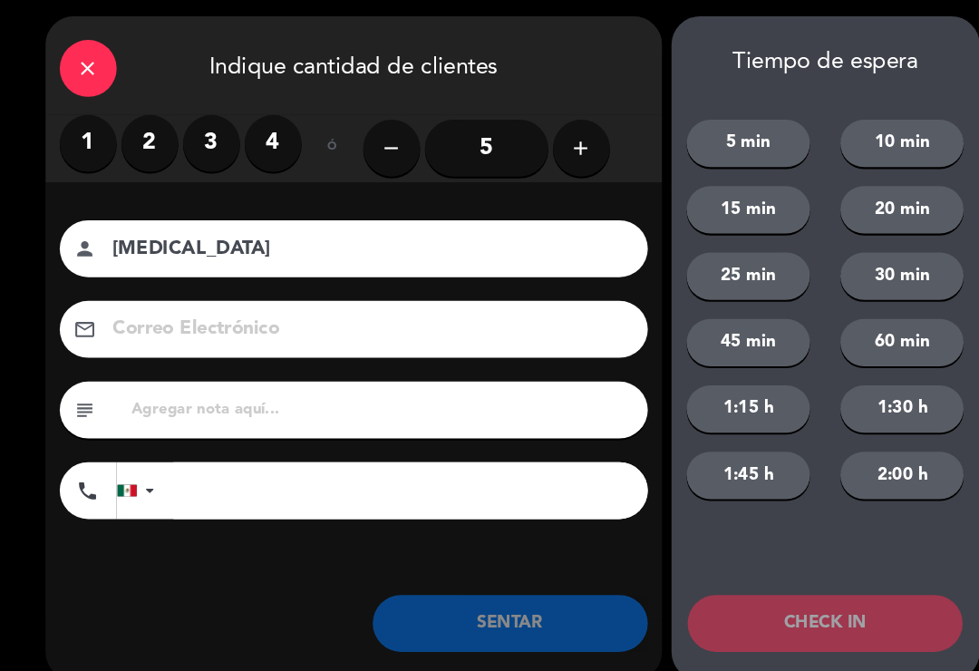
type input "[MEDICAL_DATA]"
click at [141, 132] on label "2" at bounding box center [143, 139] width 54 height 54
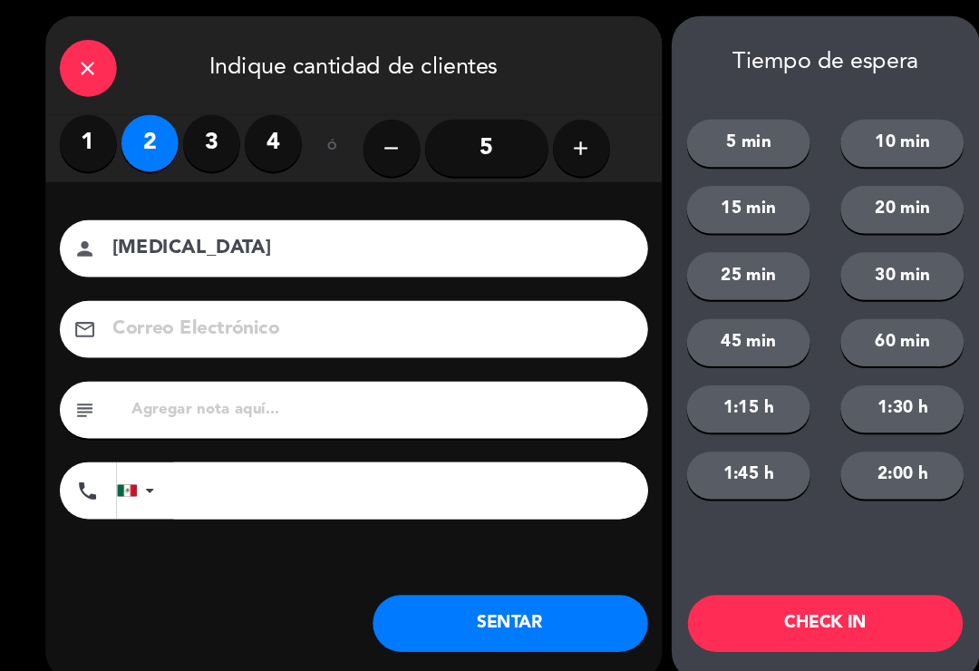
click at [418, 593] on button "SENTAR" at bounding box center [487, 598] width 263 height 54
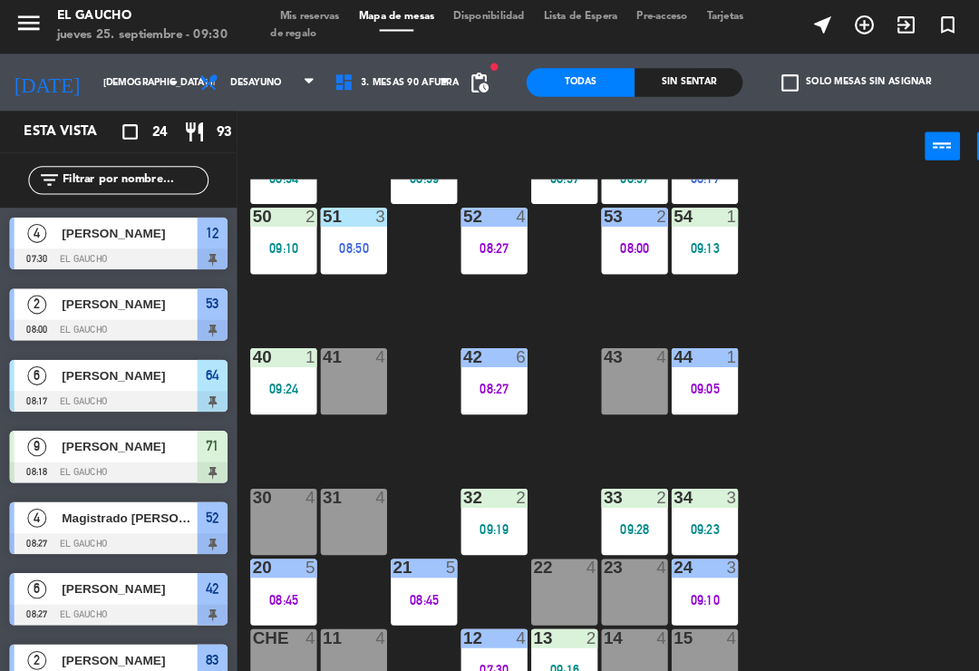
click at [345, 643] on div "11 4" at bounding box center [337, 635] width 63 height 63
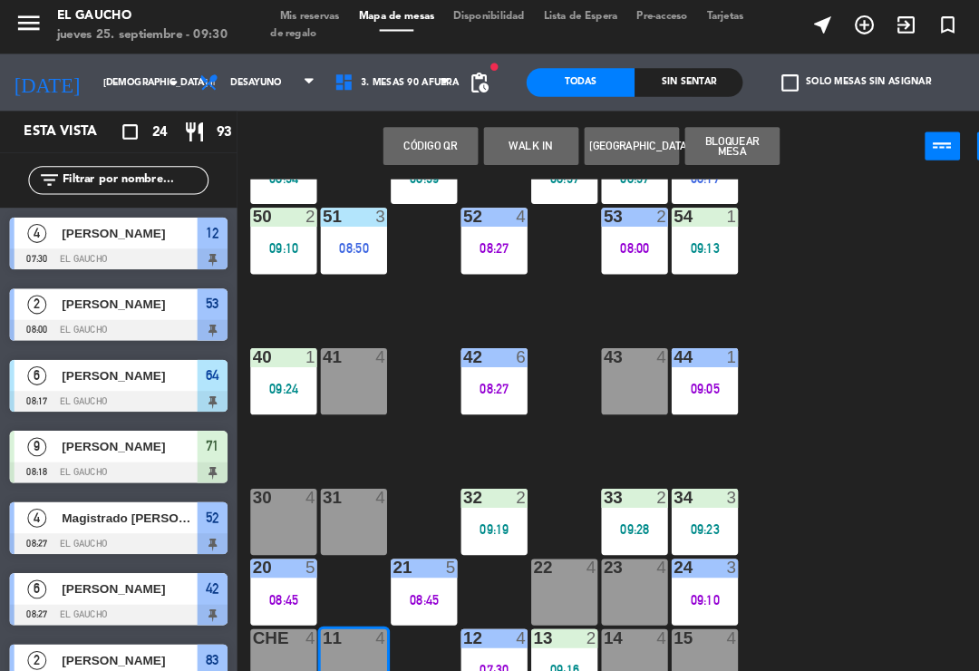
click at [497, 136] on button "WALK IN" at bounding box center [507, 142] width 91 height 36
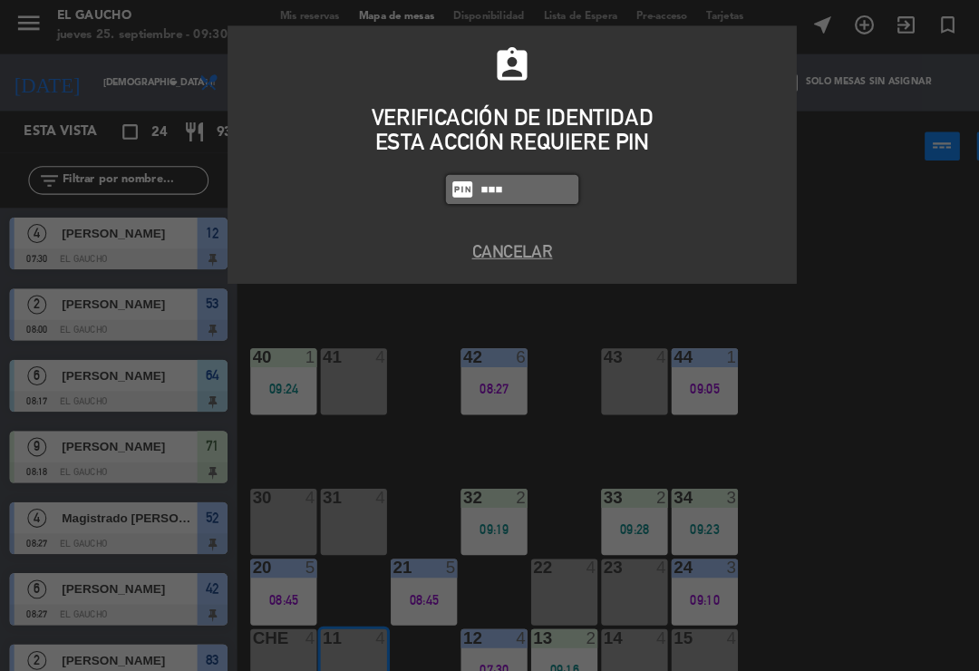
type input "0009"
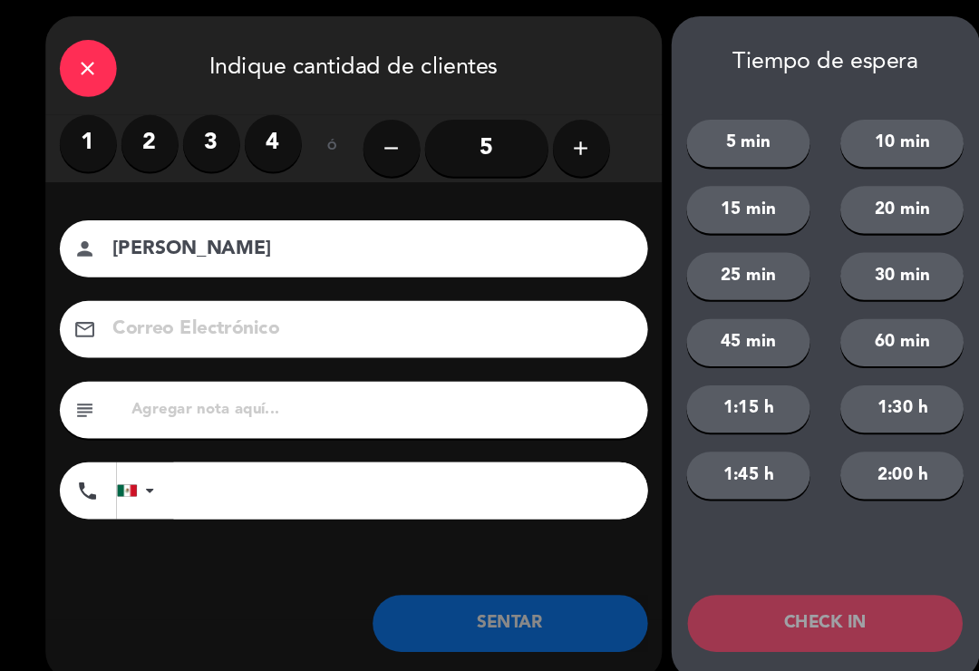
type input "[PERSON_NAME]"
click at [199, 129] on label "3" at bounding box center [202, 139] width 54 height 54
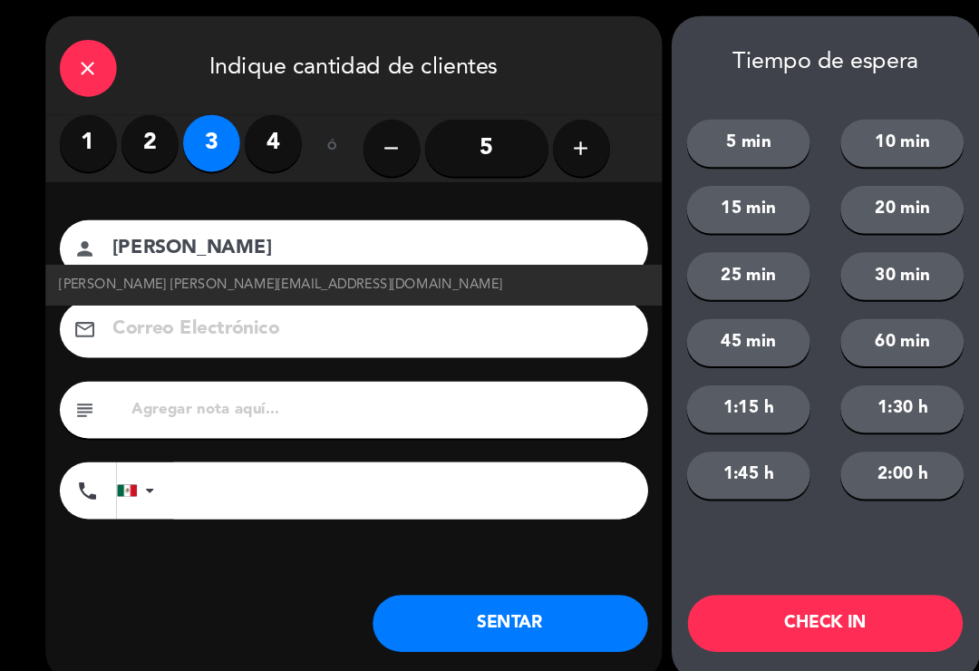
click at [98, 274] on span "[PERSON_NAME] [PERSON_NAME][EMAIL_ADDRESS][DOMAIN_NAME]" at bounding box center [268, 275] width 423 height 21
type input "[PERSON_NAME][EMAIL_ADDRESS][DOMAIN_NAME]"
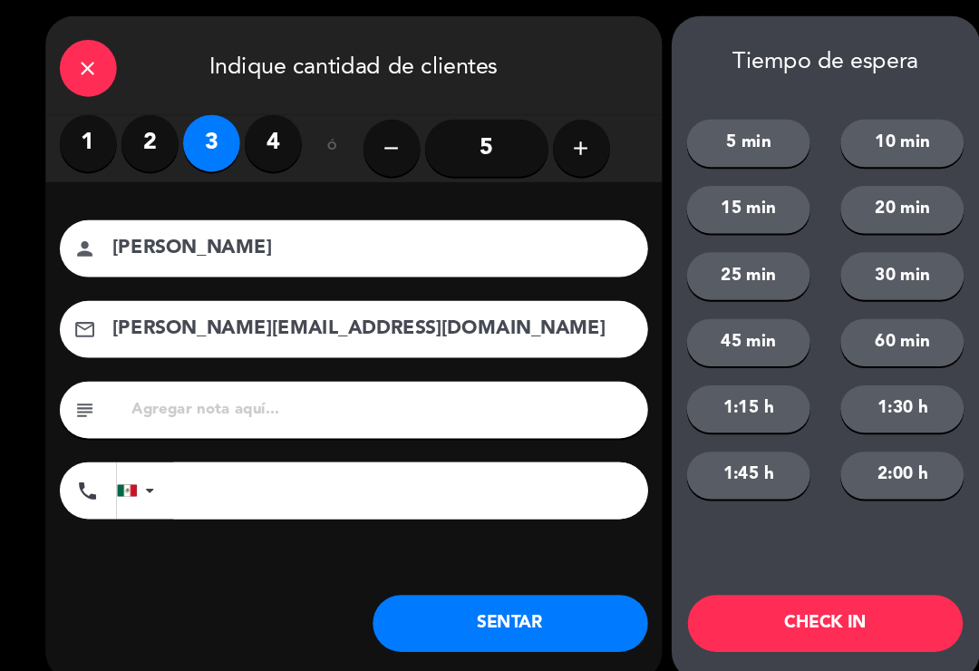
click at [436, 594] on button "SENTAR" at bounding box center [487, 598] width 263 height 54
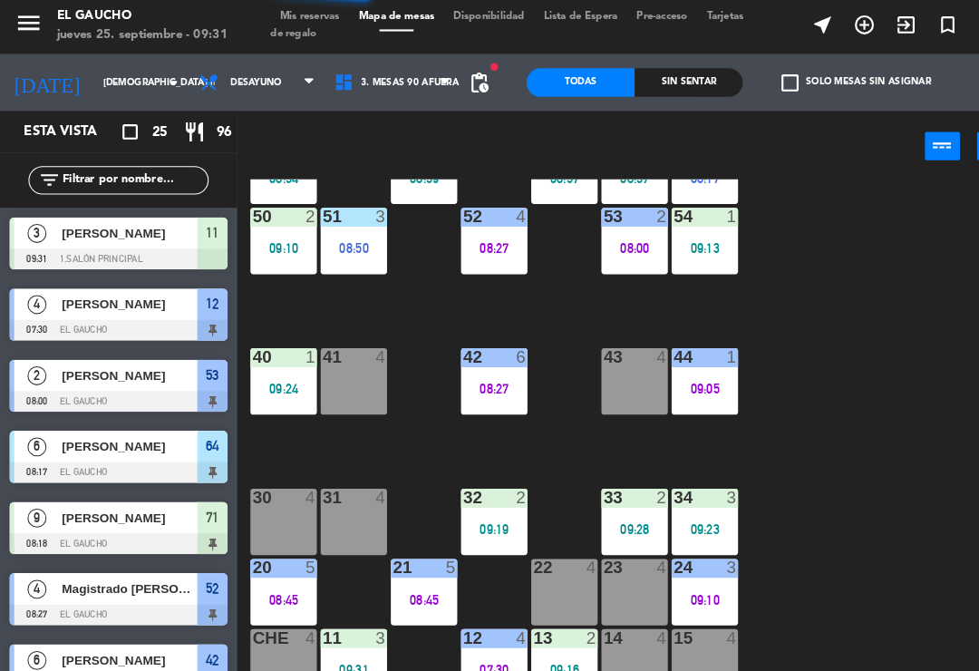
click at [675, 638] on div "15 4" at bounding box center [673, 635] width 63 height 63
click at [840, 433] on div "84 4 80 11 08:39 83 2 08:39 82 6 09:20 81 11 08:39 70 4 71 9 08:18 72 9 08:18 7…" at bounding box center [608, 421] width 743 height 494
click at [601, 652] on div "14 4" at bounding box center [606, 635] width 63 height 63
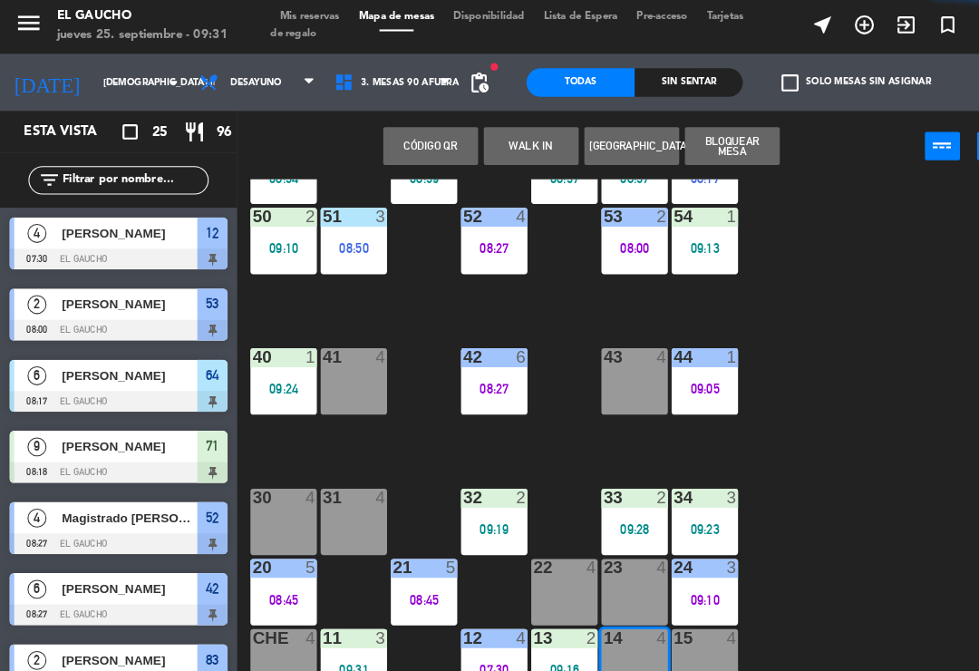
click at [513, 142] on button "WALK IN" at bounding box center [507, 142] width 91 height 36
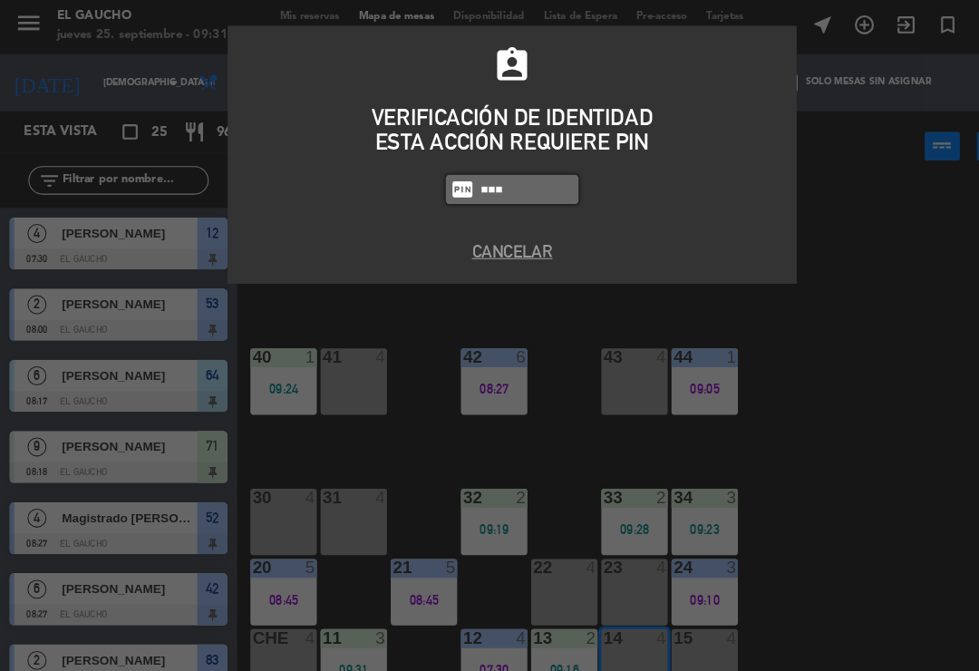
type input "0009"
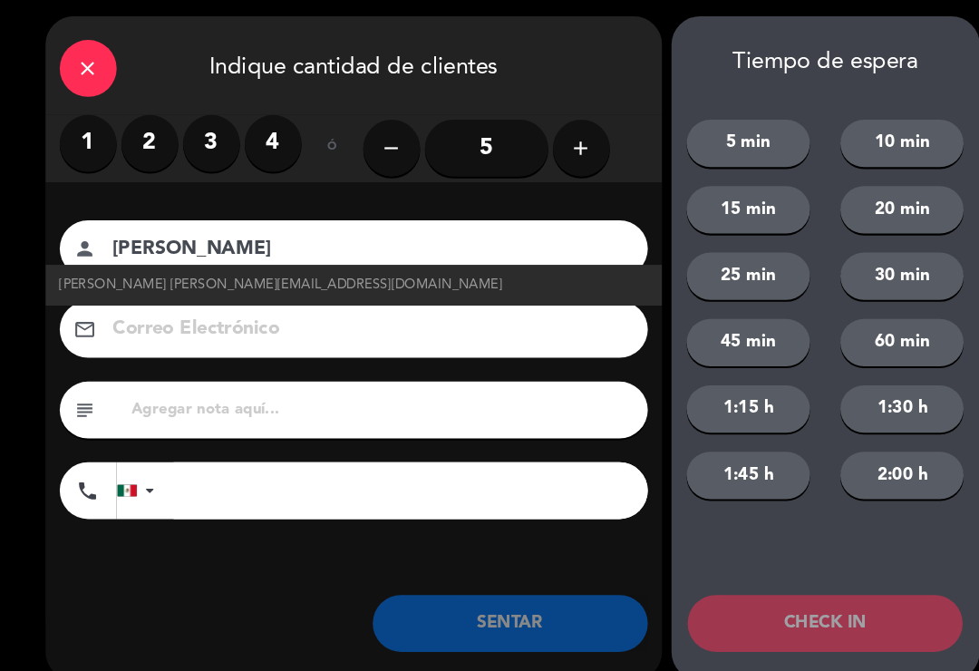
click at [133, 143] on label "2" at bounding box center [143, 139] width 54 height 54
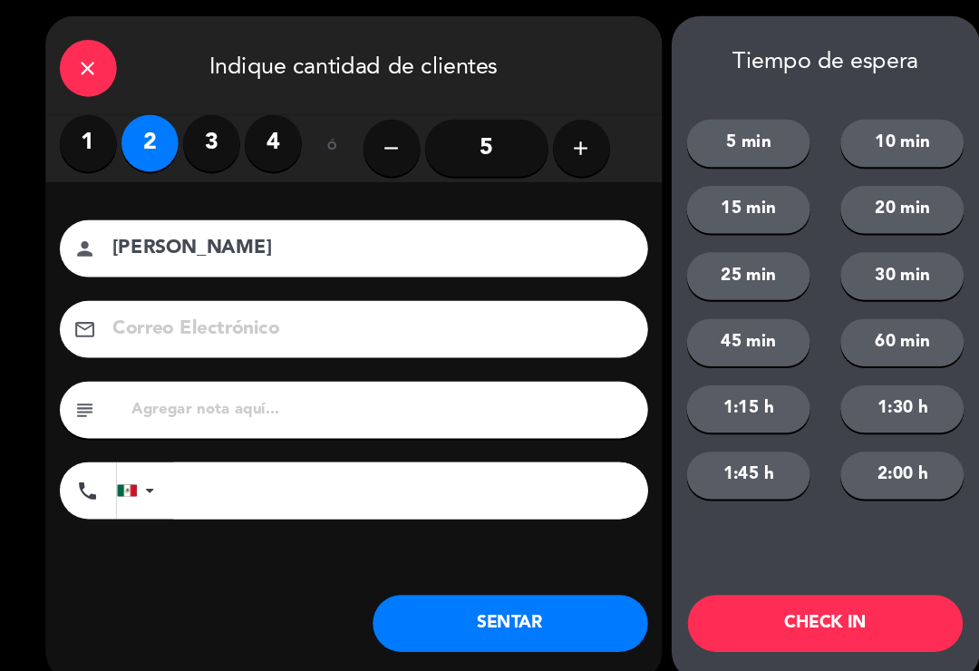
click at [286, 240] on input "[PERSON_NAME]" at bounding box center [351, 241] width 490 height 32
type input "[PERSON_NAME]"
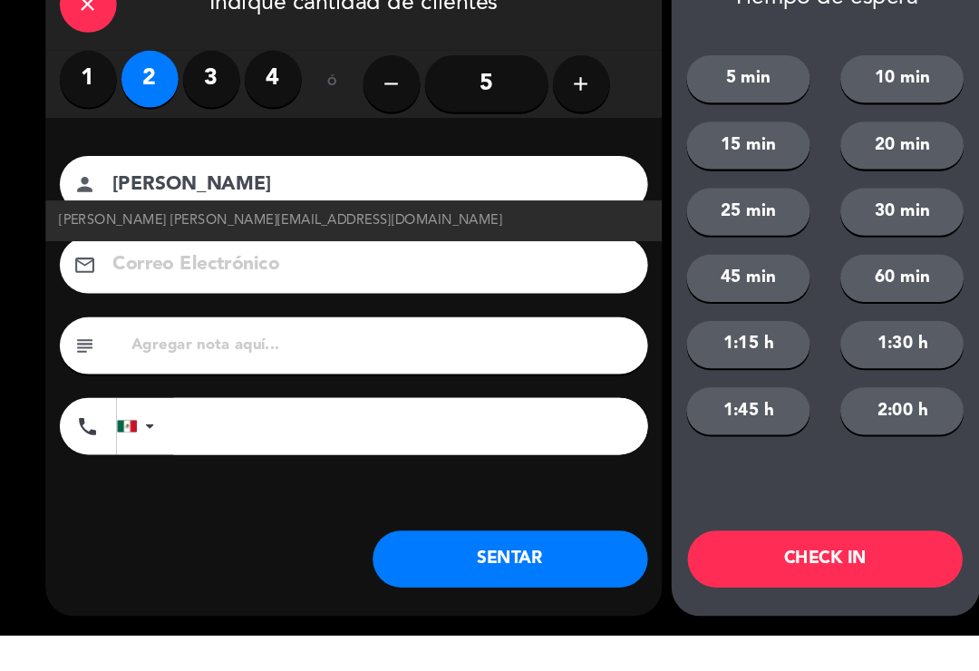
click at [82, 265] on span "[PERSON_NAME] [PERSON_NAME][EMAIL_ADDRESS][DOMAIN_NAME]" at bounding box center [268, 275] width 423 height 21
type input "[EMAIL_ADDRESS][DOMAIN_NAME]"
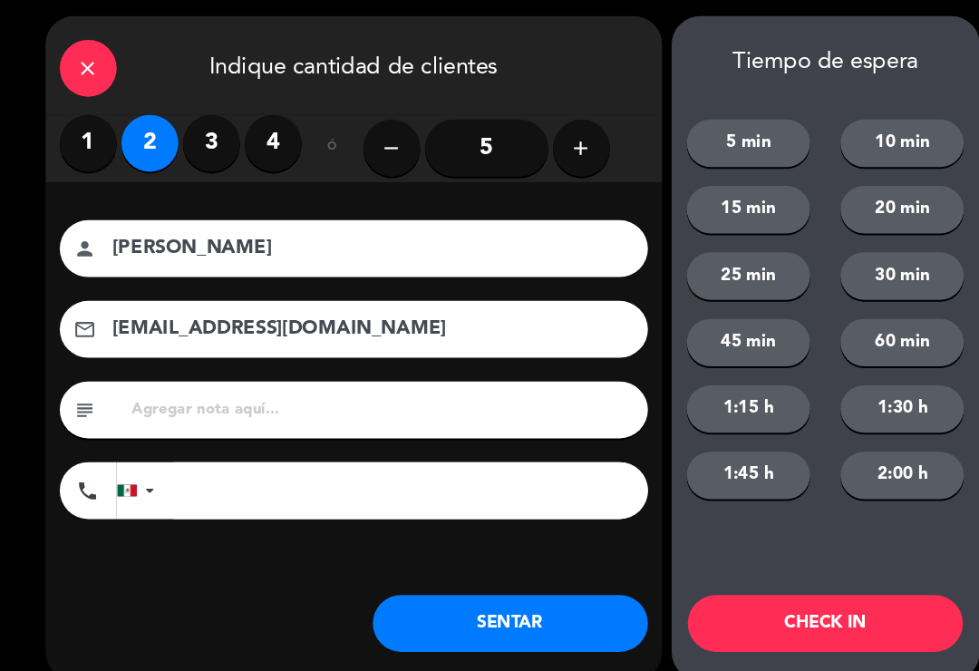
click at [410, 594] on button "SENTAR" at bounding box center [487, 598] width 263 height 54
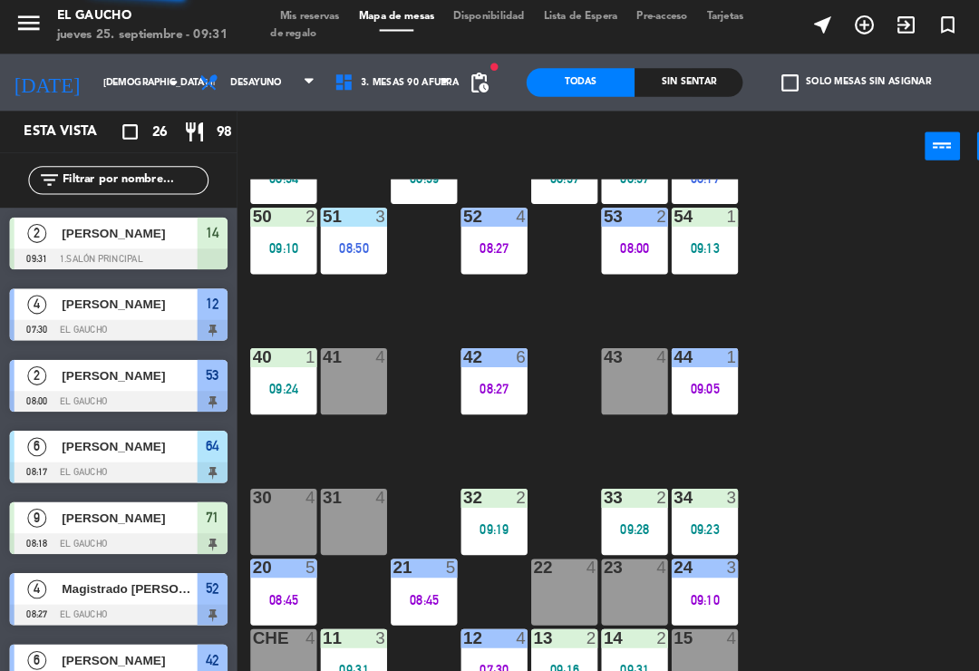
click at [258, 497] on div "30 4" at bounding box center [270, 501] width 63 height 63
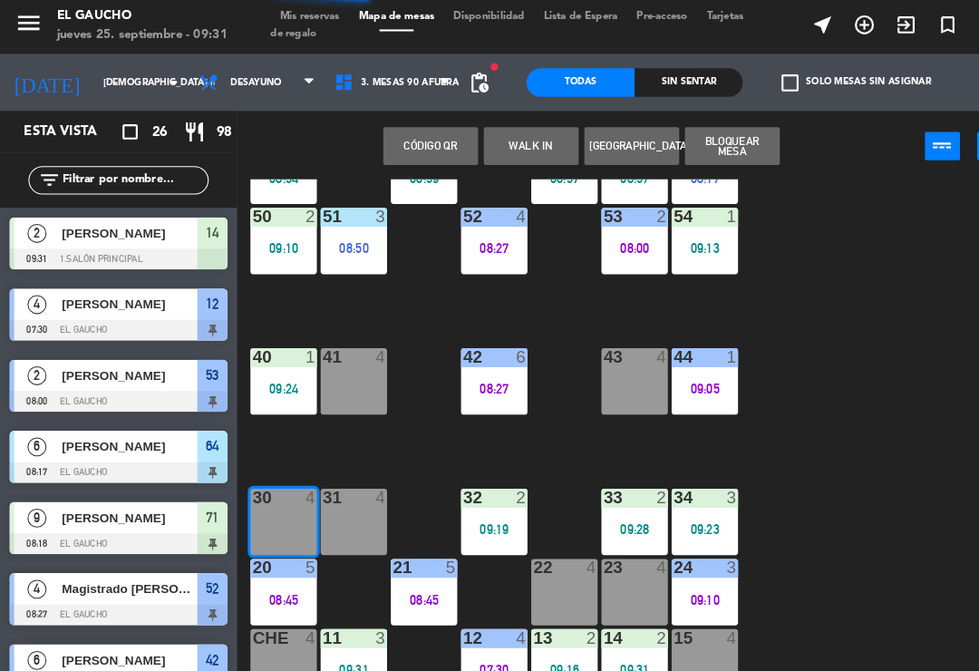
click at [494, 138] on button "WALK IN" at bounding box center [507, 142] width 91 height 36
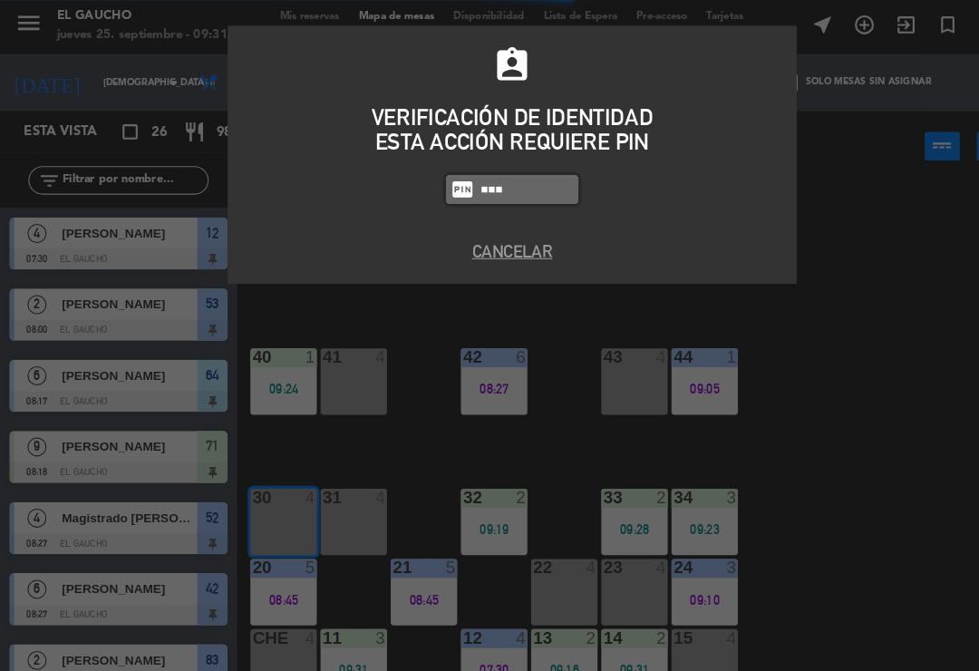
type input "0009"
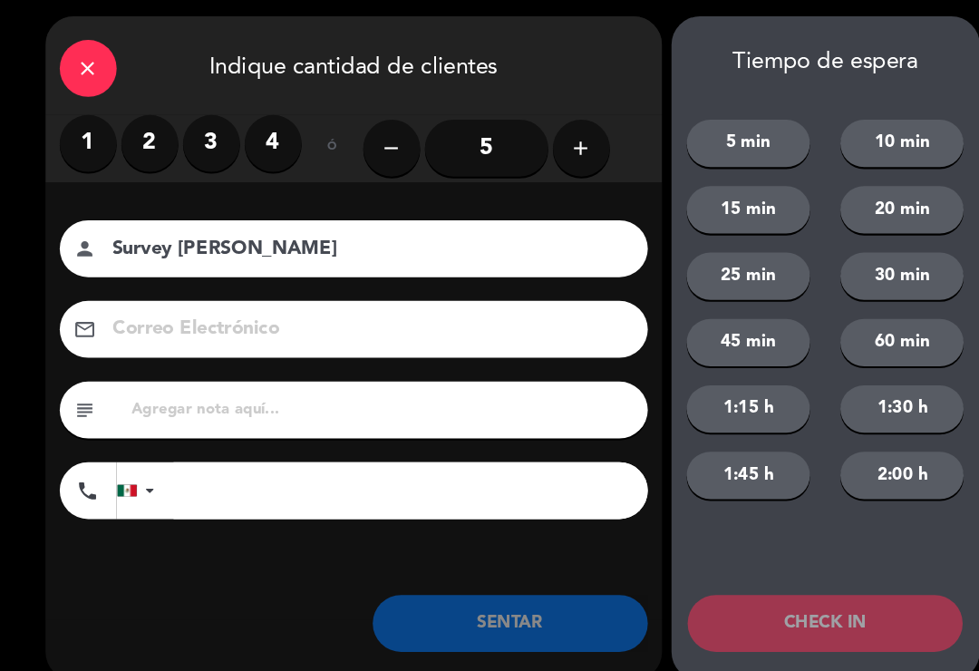
type input "Survey [PERSON_NAME]"
click at [130, 138] on label "2" at bounding box center [143, 139] width 54 height 54
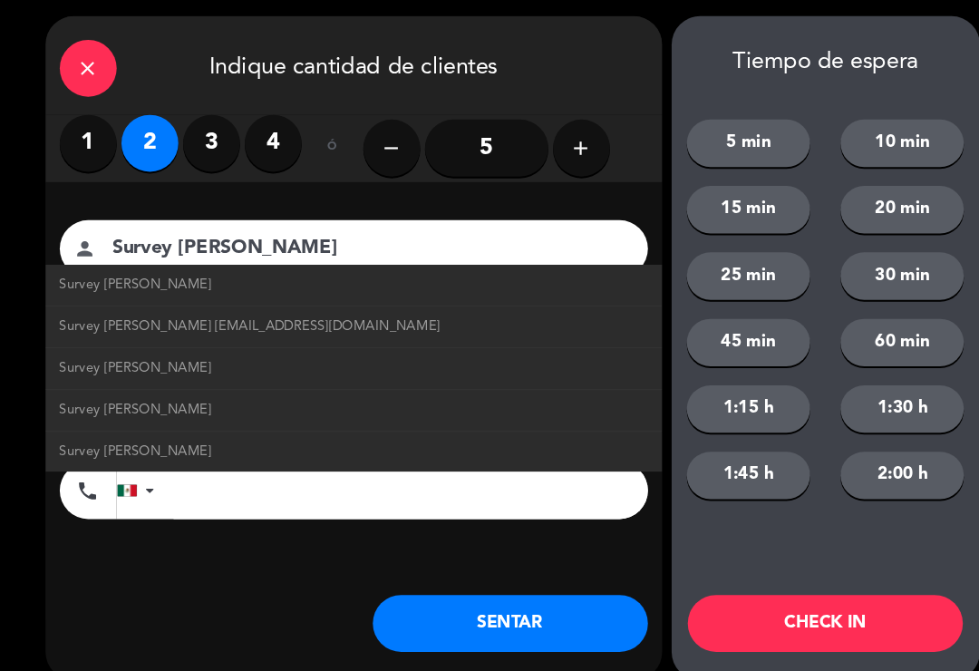
click at [116, 311] on span "Survey [PERSON_NAME] [EMAIL_ADDRESS][DOMAIN_NAME]" at bounding box center [239, 315] width 364 height 21
type input "[EMAIL_ADDRESS][DOMAIN_NAME]"
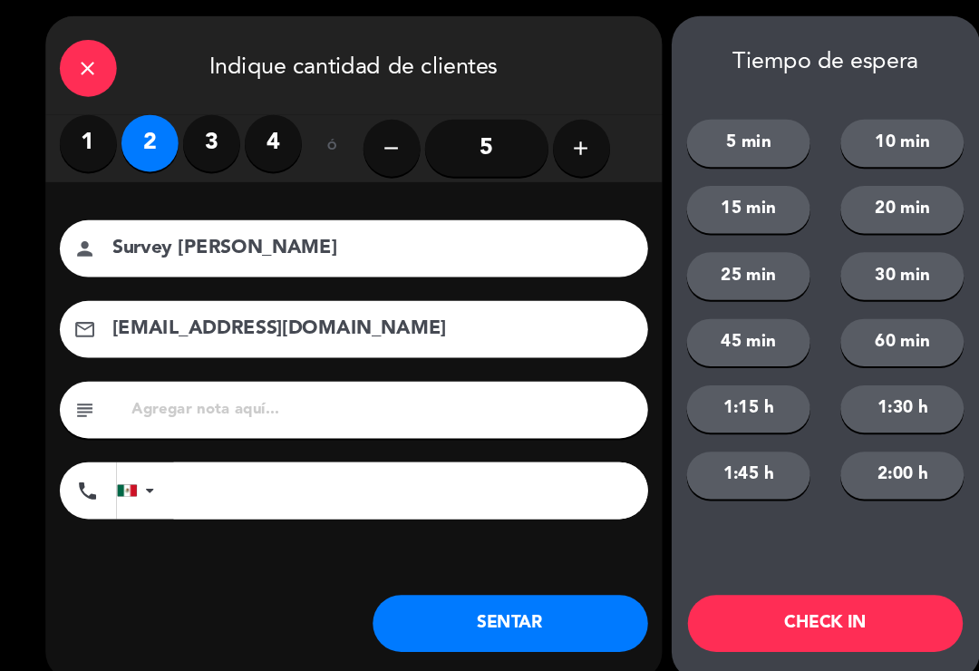
click at [454, 601] on button "SENTAR" at bounding box center [487, 598] width 263 height 54
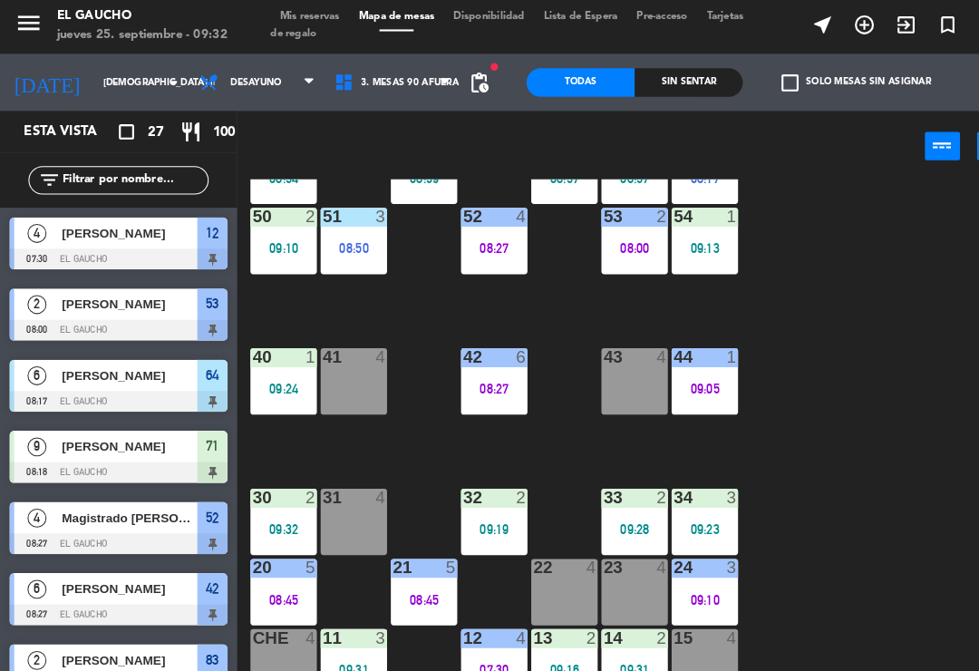
click at [424, 558] on div "21 5 08:45" at bounding box center [405, 568] width 63 height 63
click at [276, 569] on div "08:45" at bounding box center [270, 575] width 63 height 13
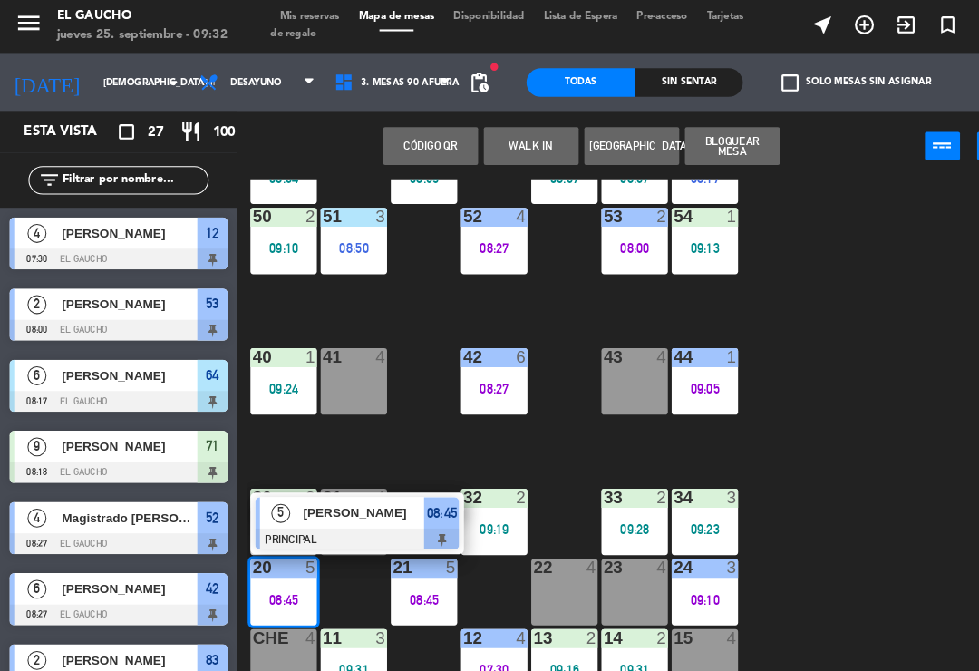
click at [255, 501] on div "5" at bounding box center [267, 493] width 39 height 30
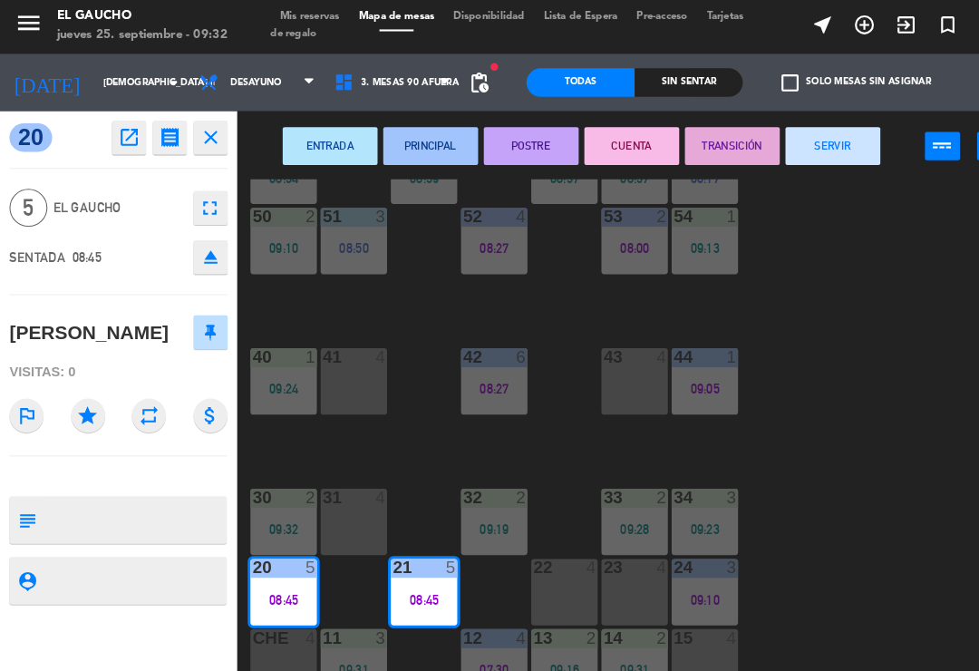
click at [819, 157] on button "SERVIR" at bounding box center [796, 142] width 91 height 36
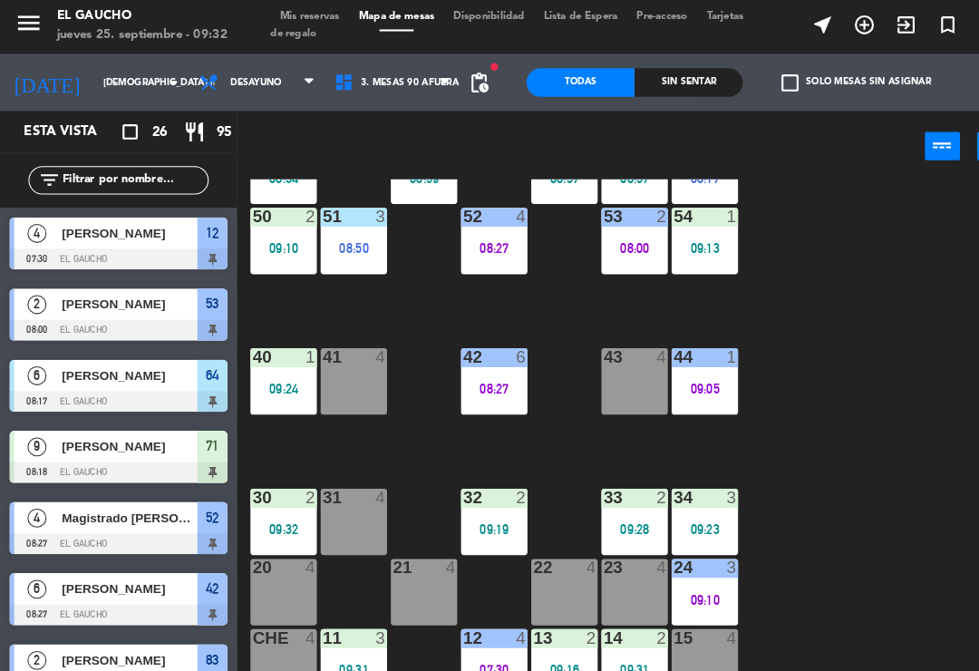
click at [480, 509] on div "09:19" at bounding box center [472, 508] width 63 height 13
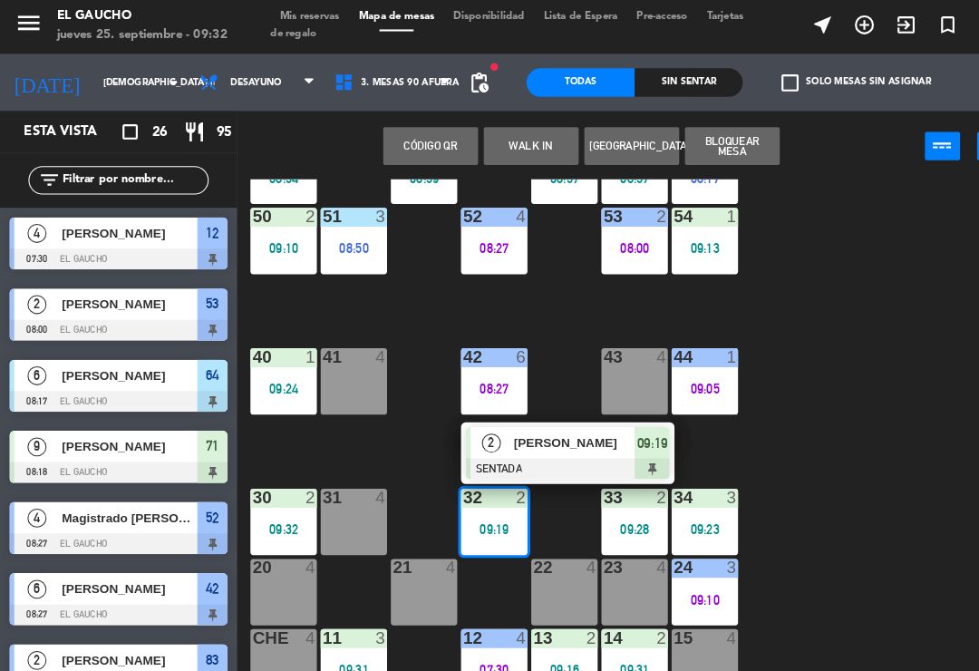
click at [554, 442] on div at bounding box center [542, 451] width 195 height 20
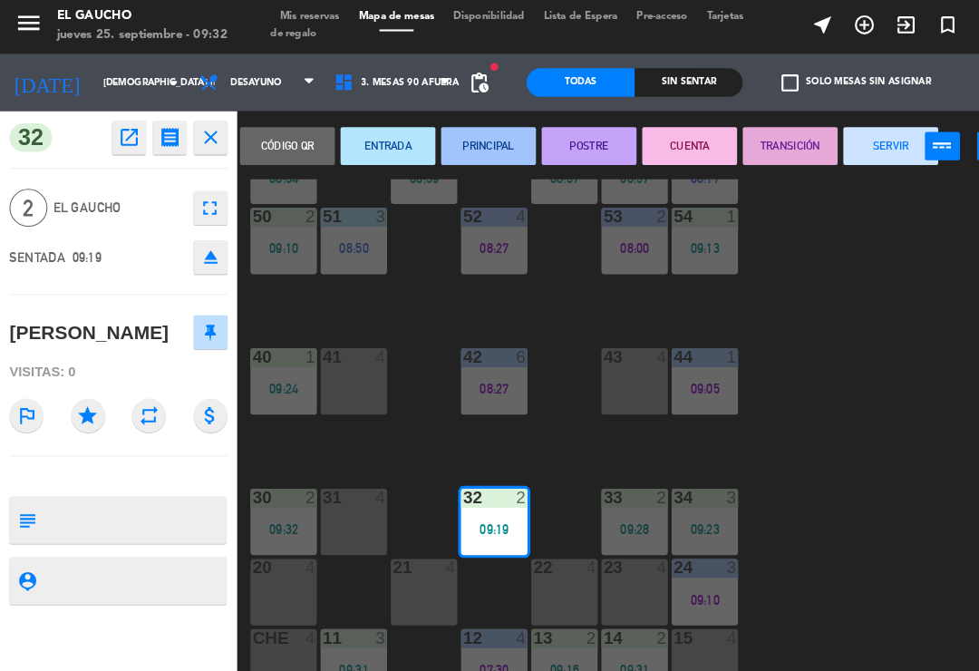
click at [473, 141] on button "PRINCIPAL" at bounding box center [467, 142] width 91 height 36
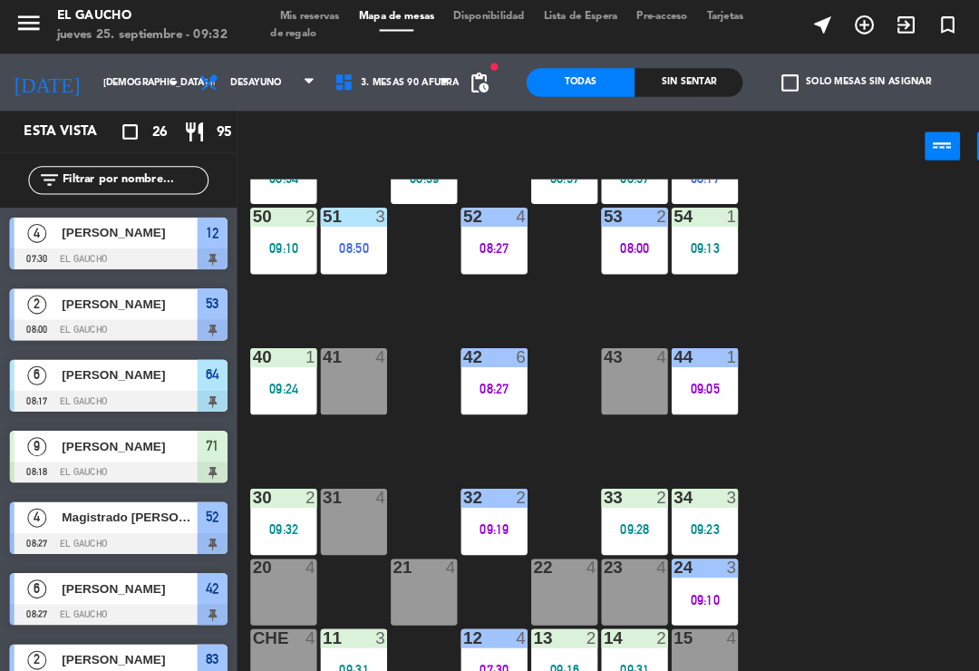
scroll to position [15, 0]
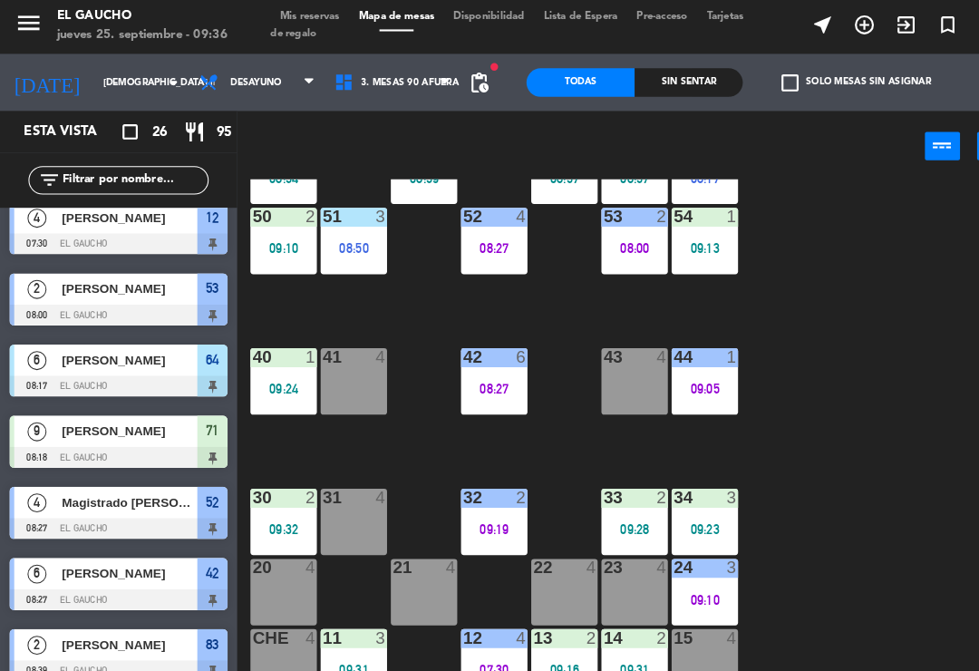
click at [325, 497] on div "31 4" at bounding box center [337, 501] width 63 height 63
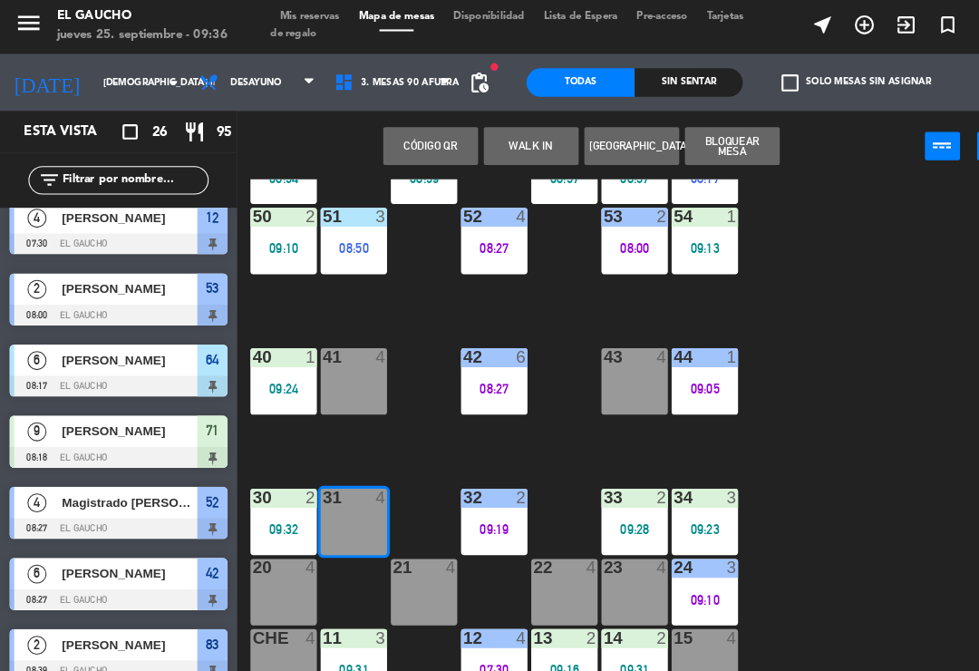
click at [489, 132] on button "WALK IN" at bounding box center [507, 142] width 91 height 36
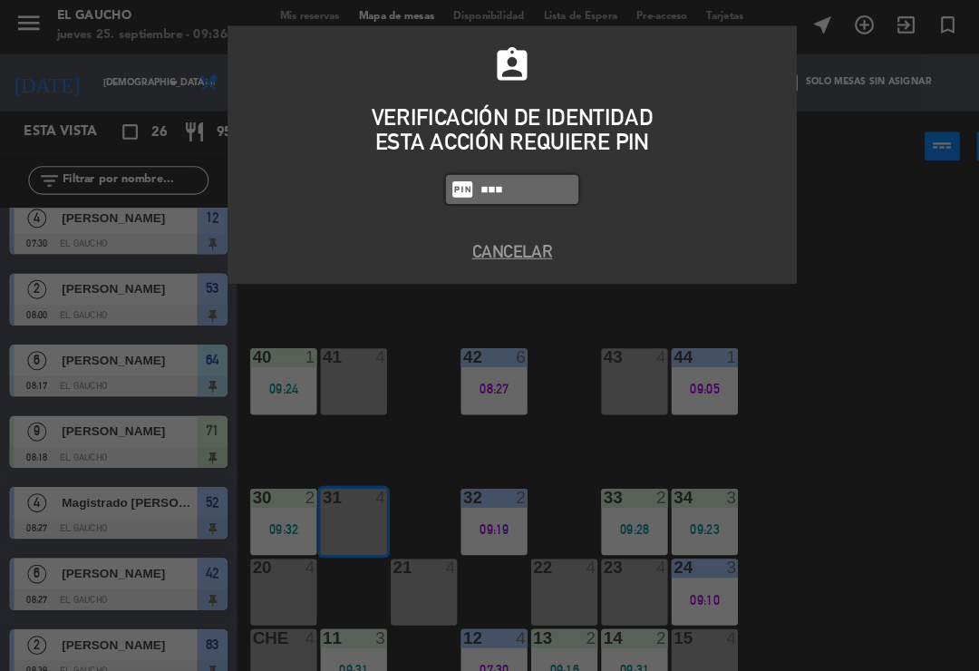
type input "0009"
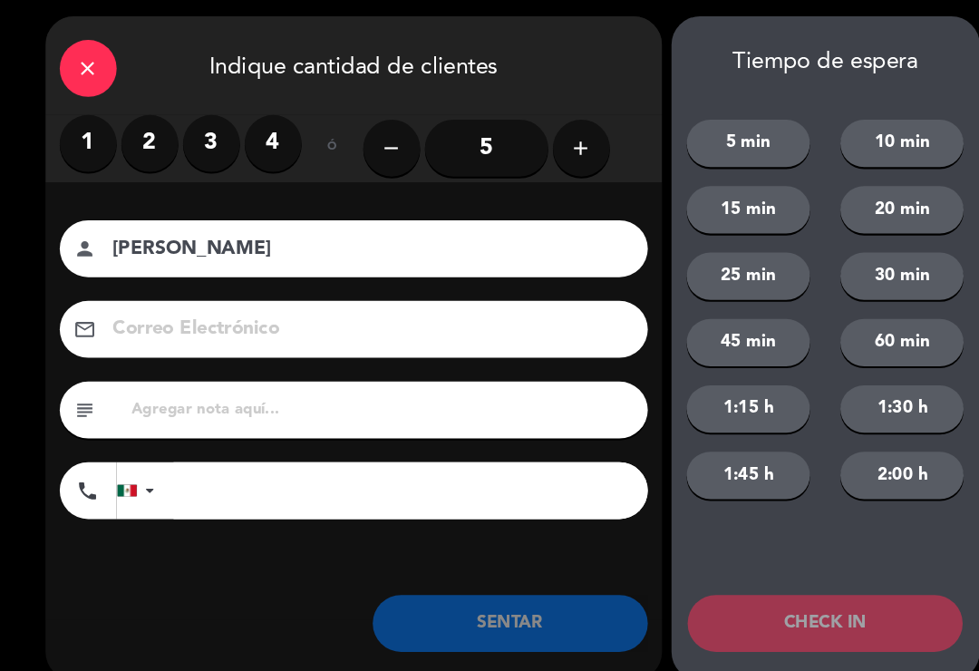
type input "[PERSON_NAME]"
click at [454, 149] on input "5" at bounding box center [465, 144] width 118 height 54
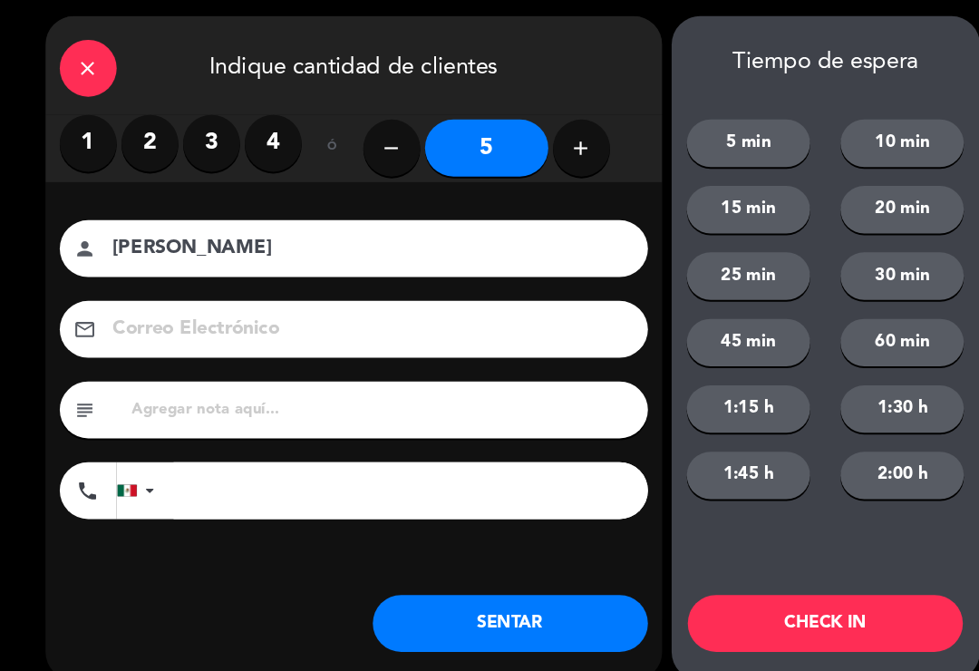
click at [480, 605] on button "SENTAR" at bounding box center [487, 598] width 263 height 54
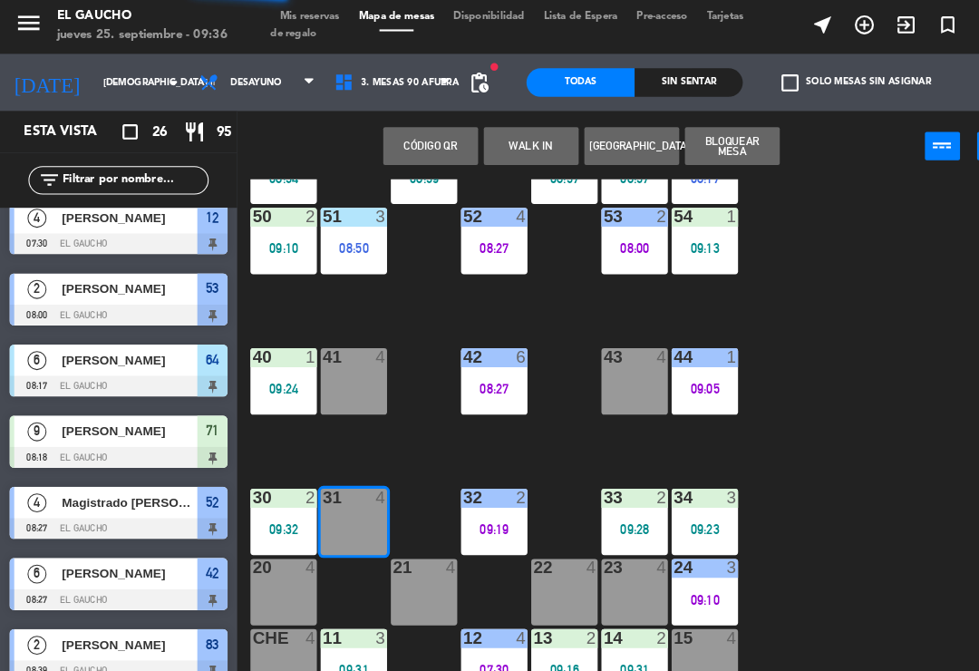
scroll to position [0, 0]
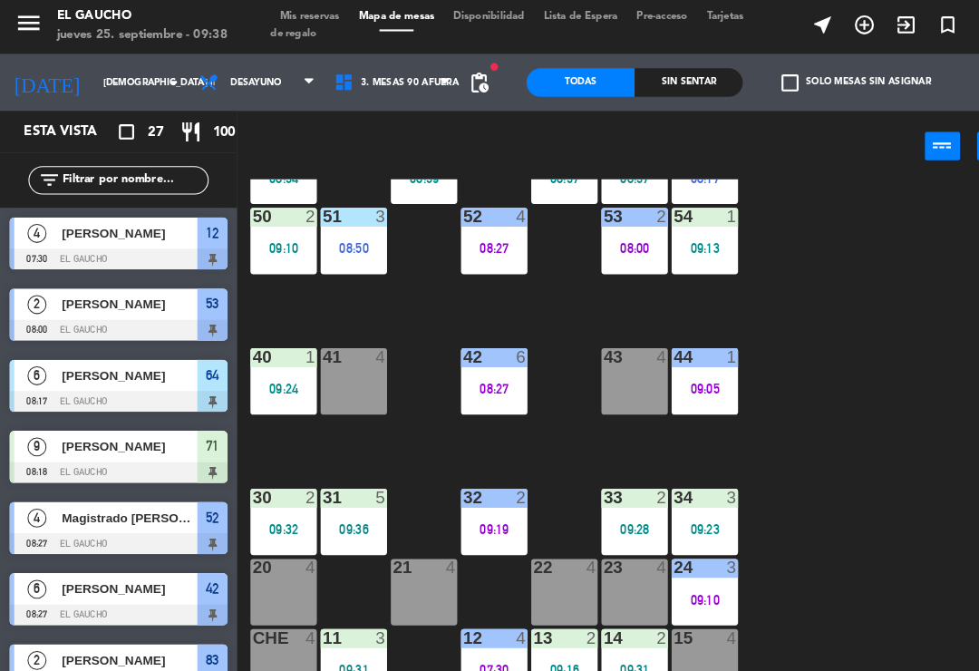
click at [471, 369] on div "08:27" at bounding box center [472, 374] width 63 height 13
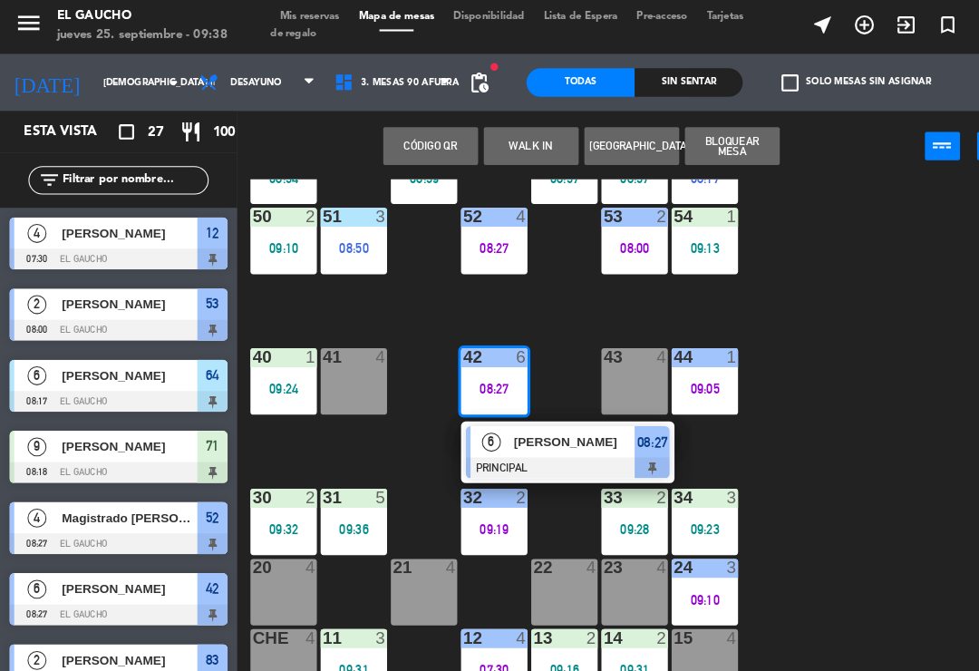
click at [539, 440] on div at bounding box center [542, 450] width 195 height 20
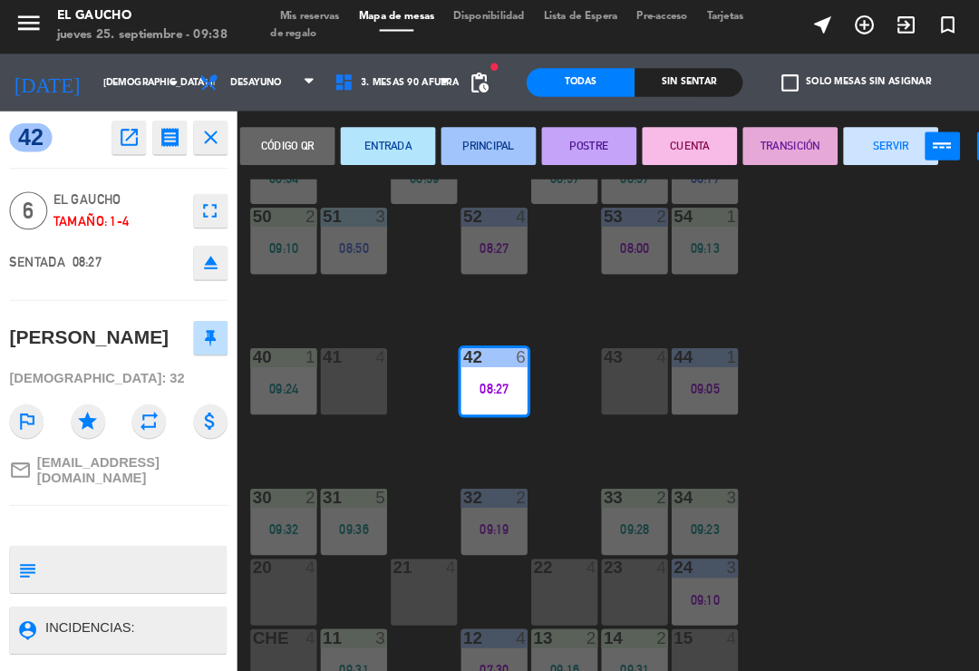
click at [832, 140] on button "SERVIR" at bounding box center [851, 142] width 91 height 36
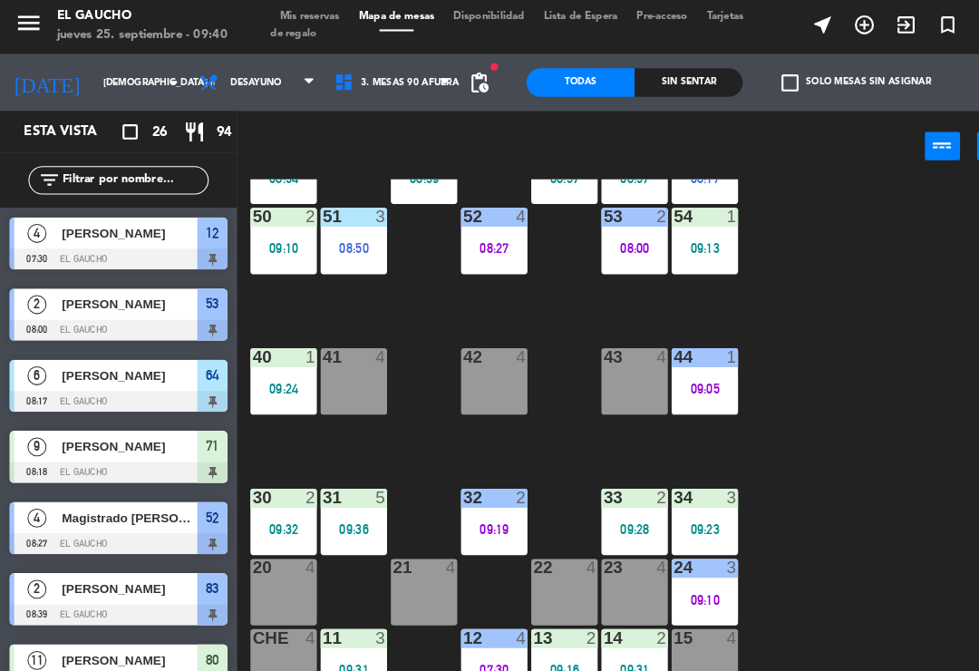
click at [333, 361] on div "41 4" at bounding box center [337, 366] width 63 height 63
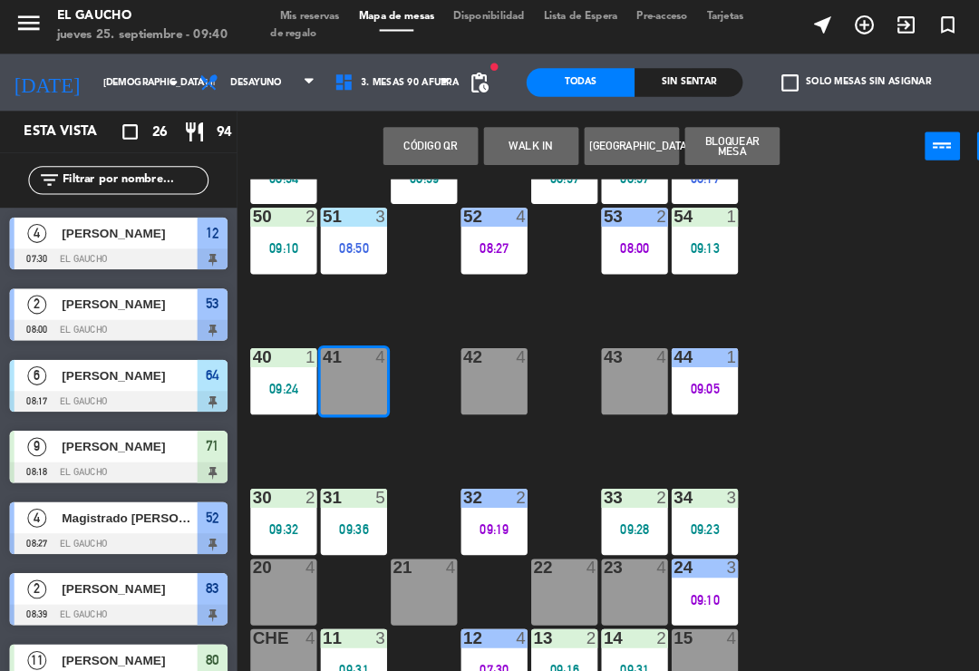
click at [505, 144] on button "WALK IN" at bounding box center [507, 142] width 91 height 36
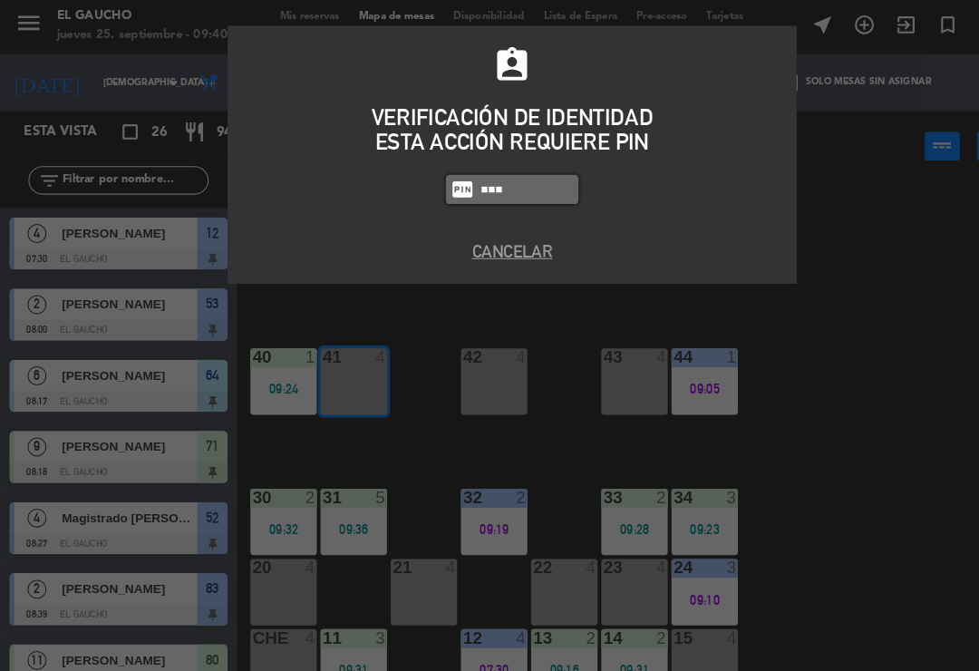
type input "0009"
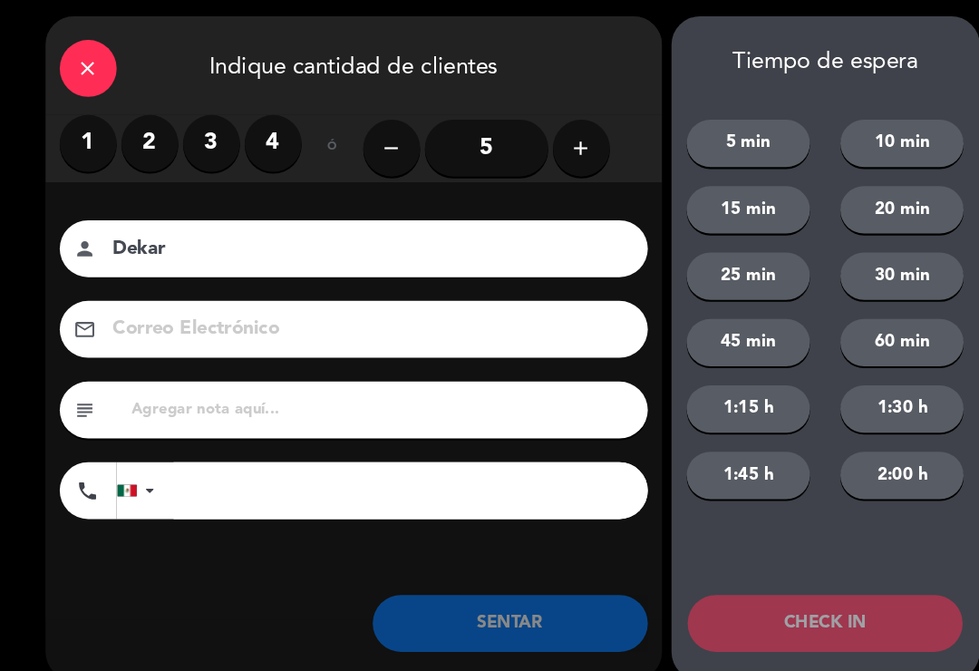
type input "Dekar"
click at [144, 141] on label "2" at bounding box center [143, 139] width 54 height 54
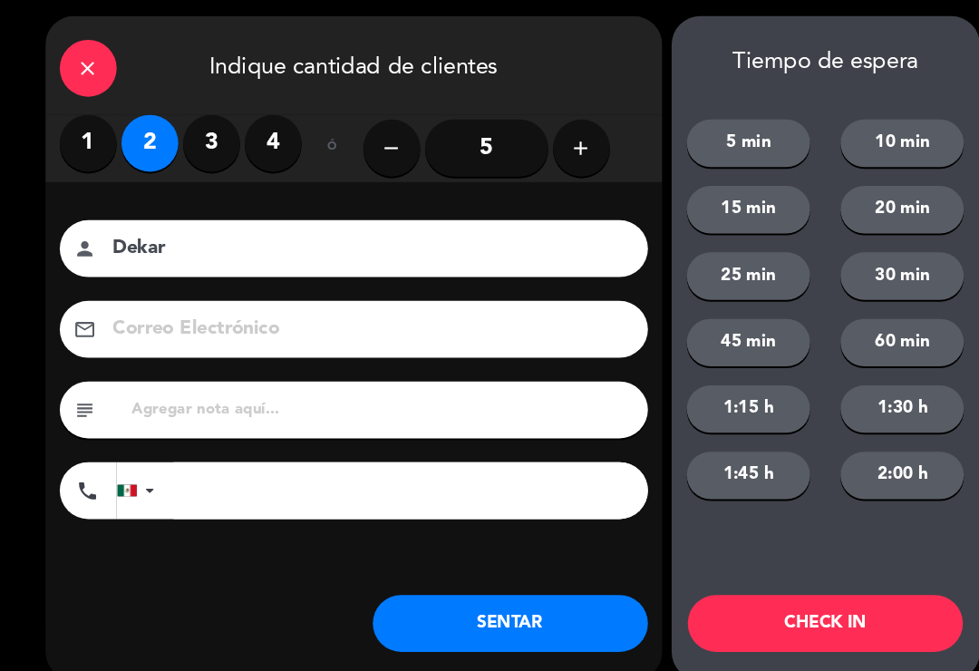
click at [432, 598] on button "SENTAR" at bounding box center [487, 598] width 263 height 54
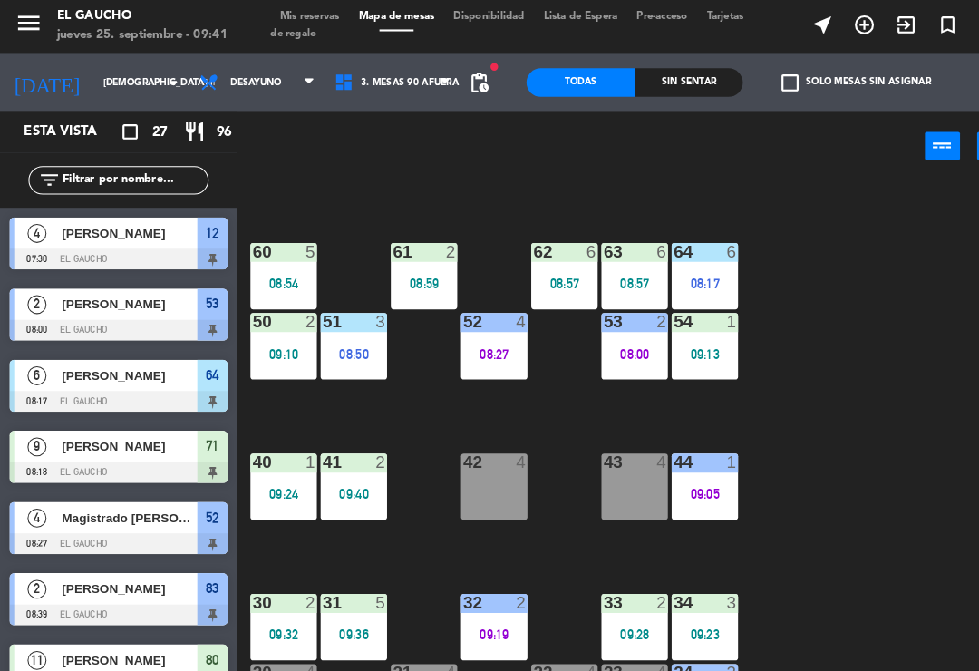
scroll to position [238, 0]
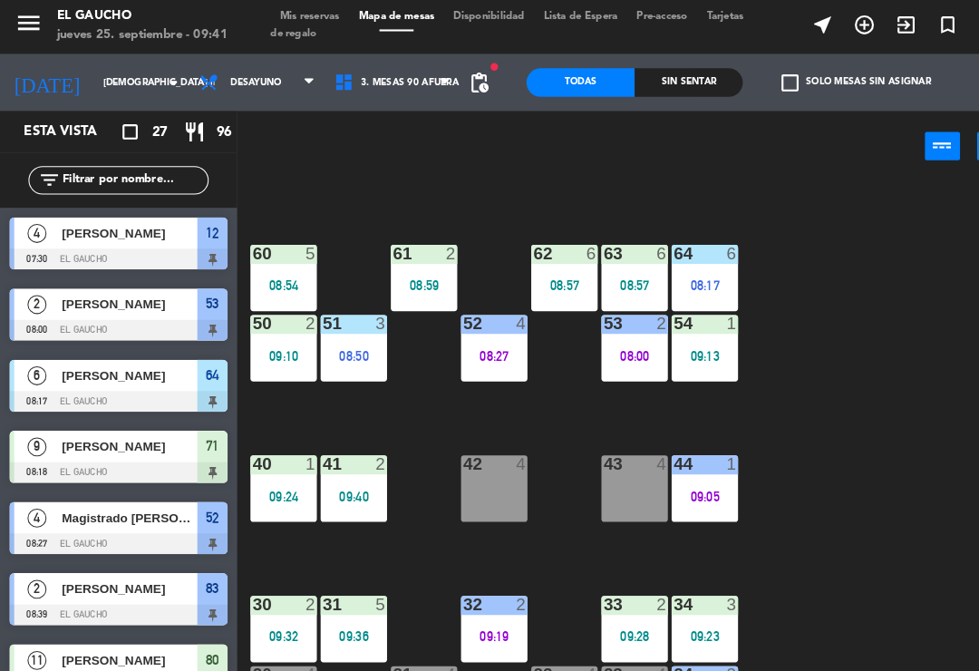
click at [675, 350] on div "54 1 09:13" at bounding box center [673, 335] width 63 height 63
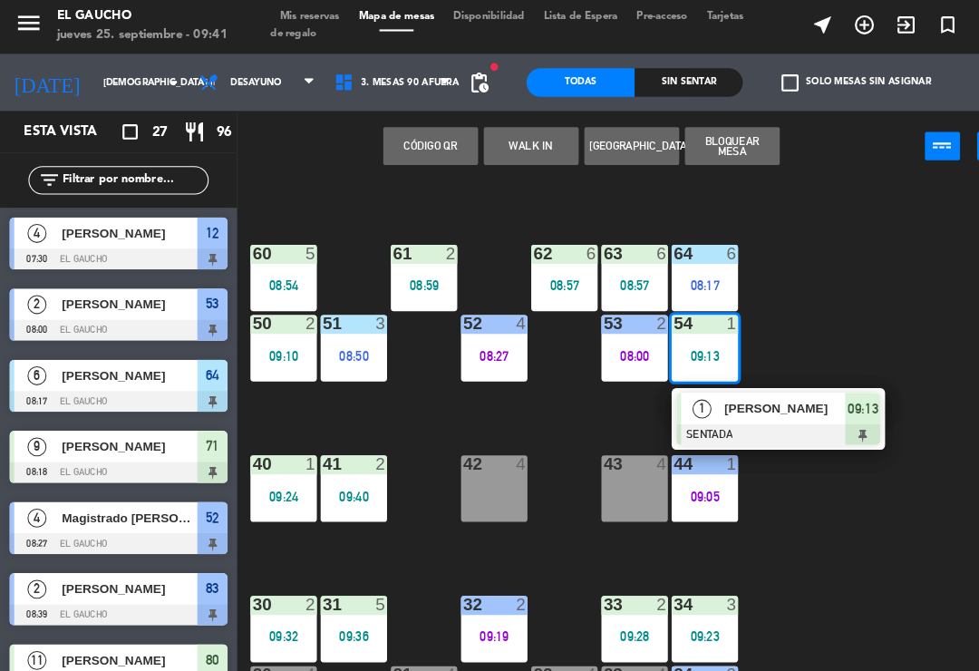
click at [760, 399] on span "[PERSON_NAME]" at bounding box center [751, 393] width 116 height 19
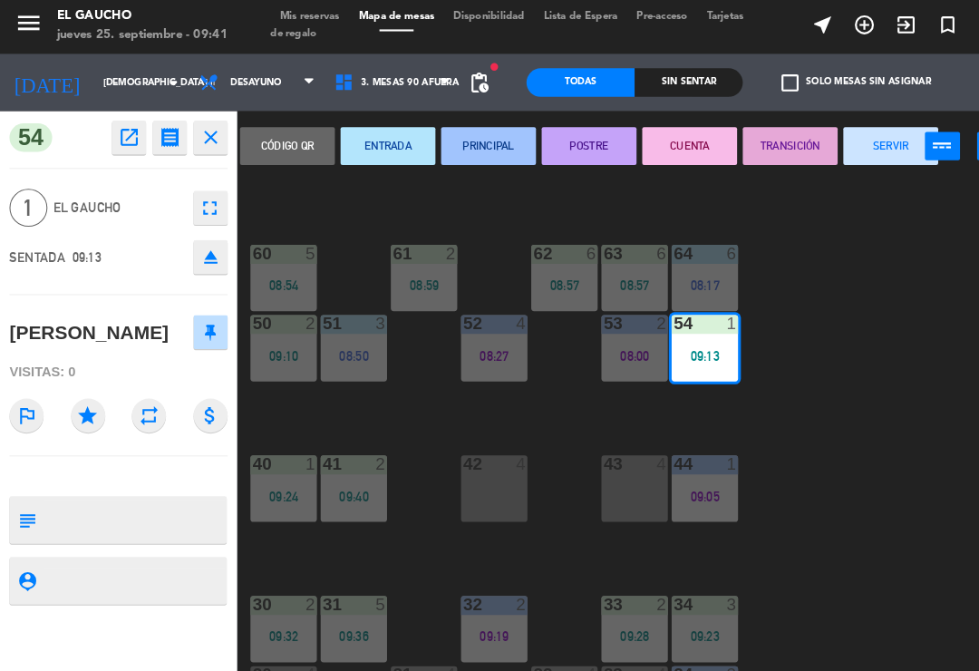
click at [850, 139] on button "SERVIR" at bounding box center [851, 142] width 91 height 36
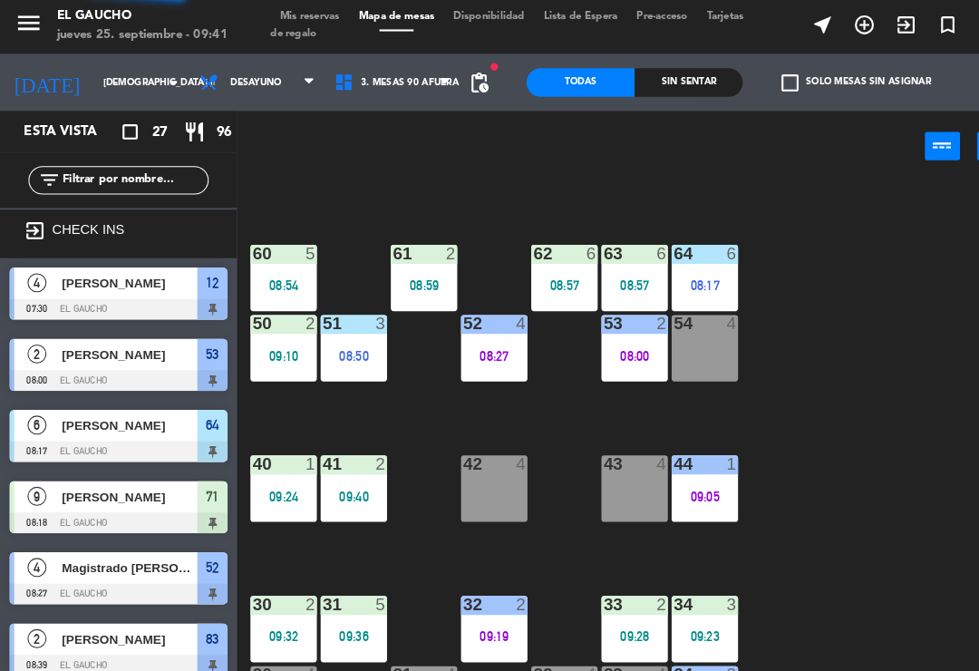
scroll to position [0, 0]
click at [688, 345] on div "54 4" at bounding box center [673, 335] width 63 height 63
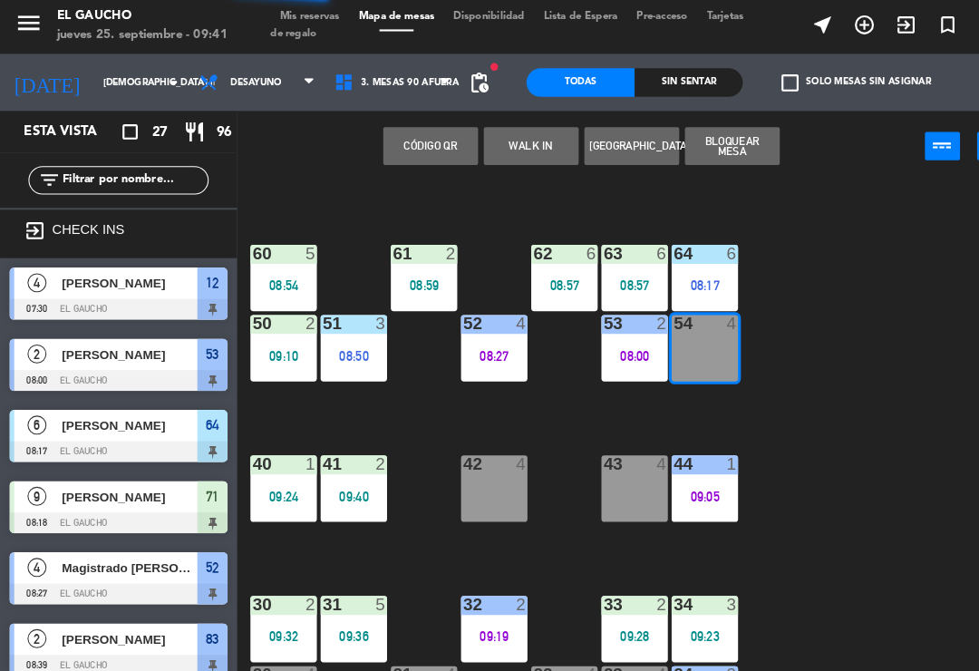
click at [493, 138] on button "WALK IN" at bounding box center [507, 142] width 91 height 36
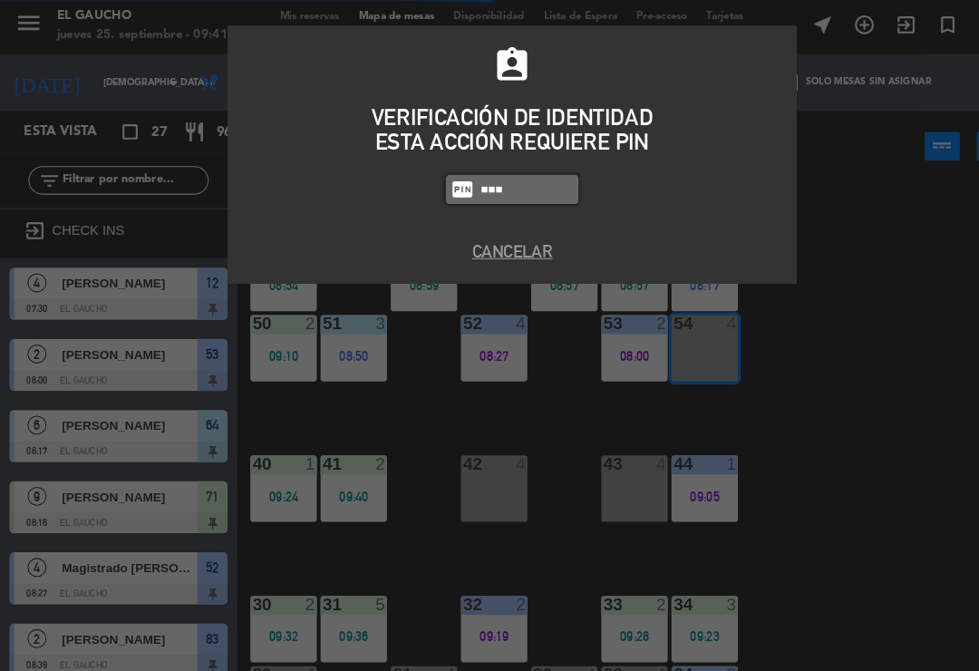
type input "0009"
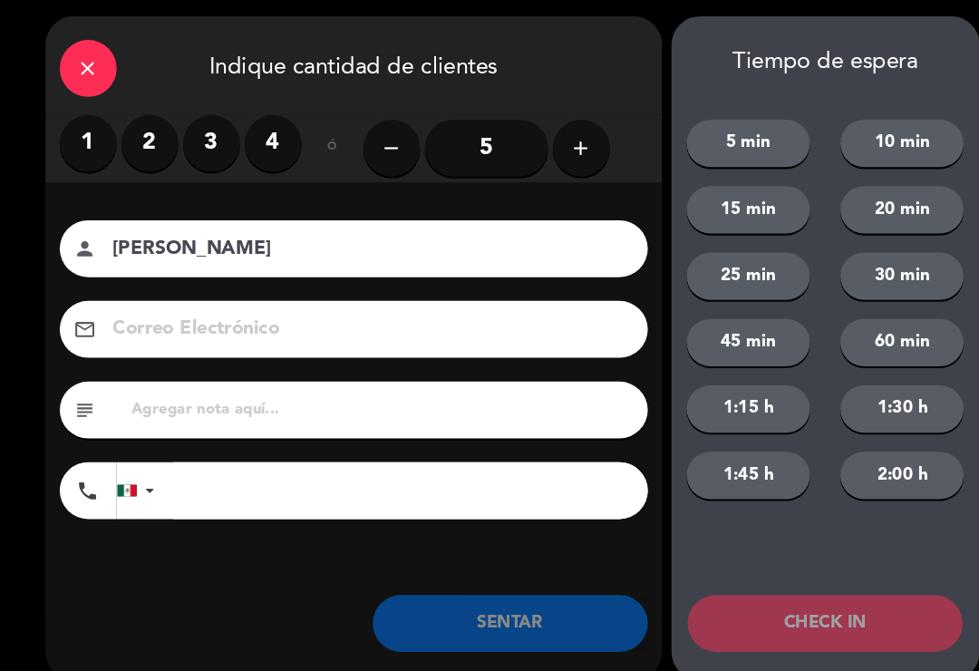
type input "[PERSON_NAME]"
click at [130, 140] on label "2" at bounding box center [143, 139] width 54 height 54
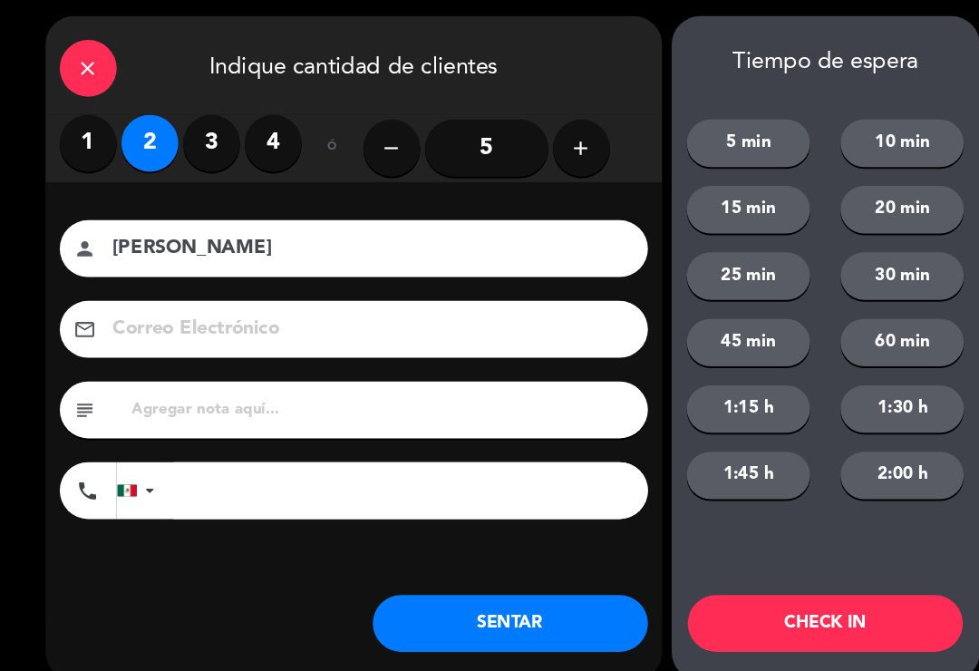
click at [460, 599] on button "SENTAR" at bounding box center [487, 598] width 263 height 54
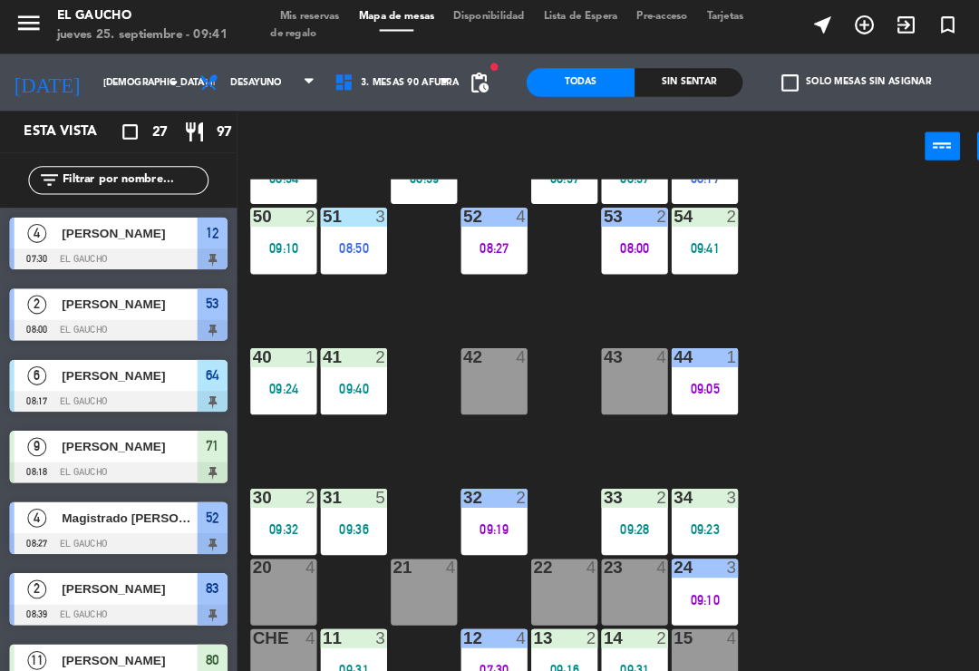
scroll to position [340, 0]
click at [394, 573] on div "21 4" at bounding box center [405, 568] width 63 height 63
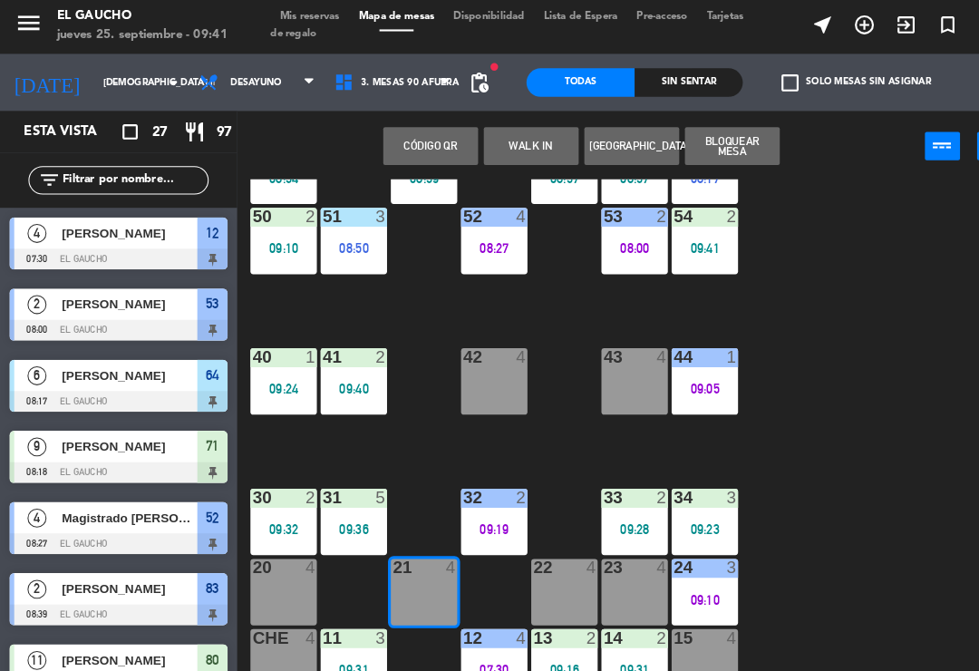
click at [500, 150] on button "WALK IN" at bounding box center [507, 142] width 91 height 36
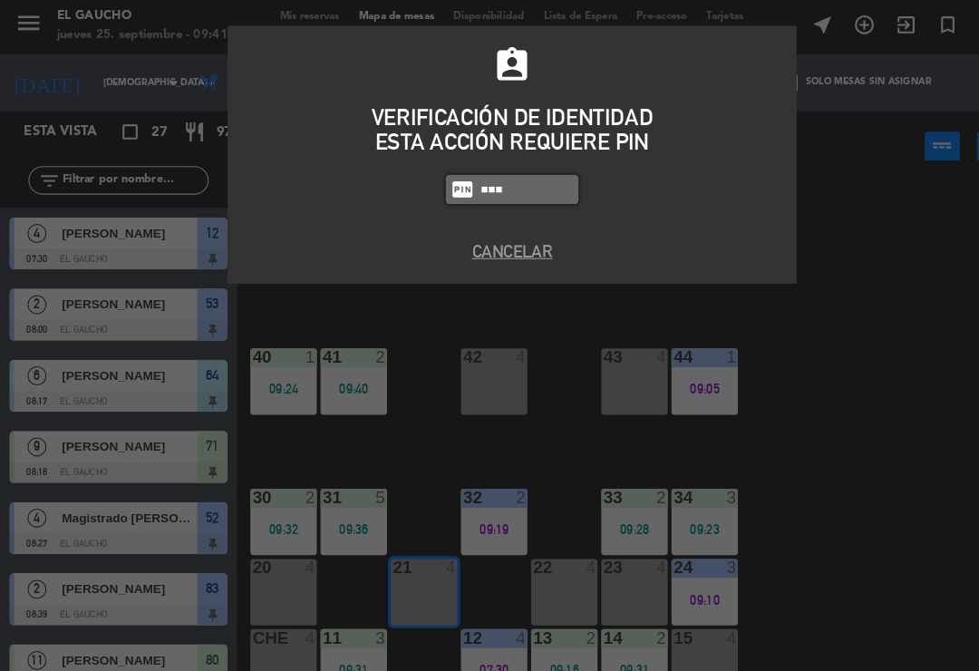
type input "0009"
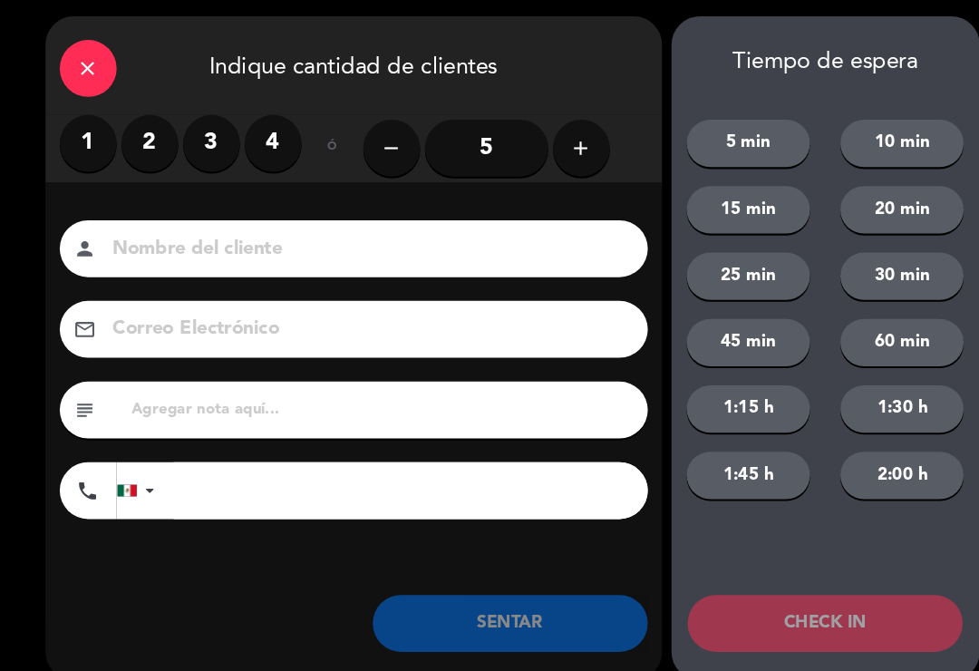
click at [137, 124] on label "2" at bounding box center [143, 139] width 54 height 54
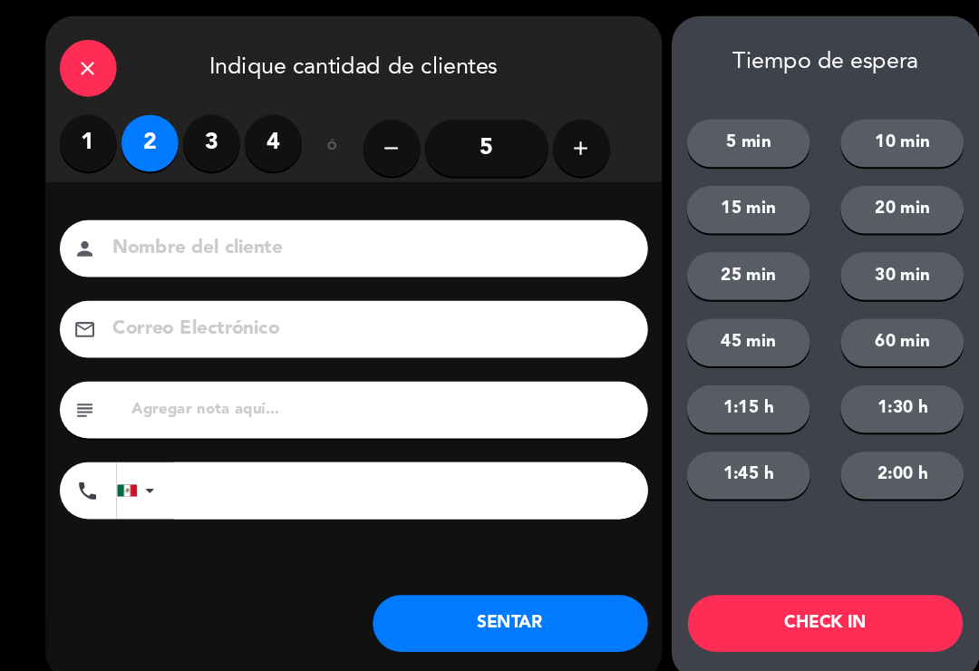
click at [240, 225] on input at bounding box center [351, 241] width 490 height 32
type input "[PERSON_NAME]"
click at [503, 585] on button "SENTAR" at bounding box center [487, 598] width 263 height 54
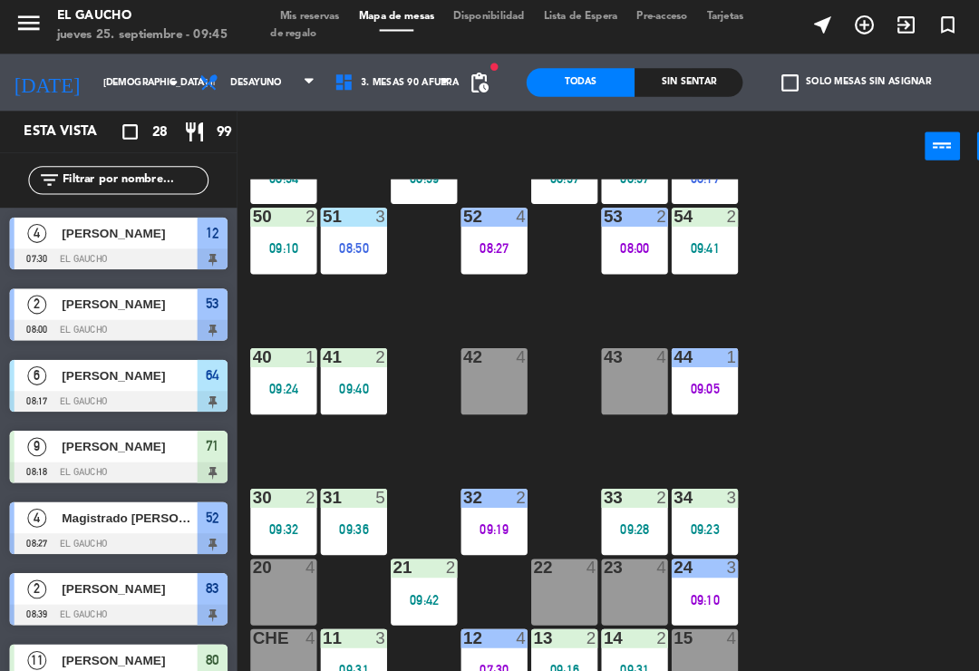
click at [688, 238] on div "09:41" at bounding box center [673, 240] width 63 height 13
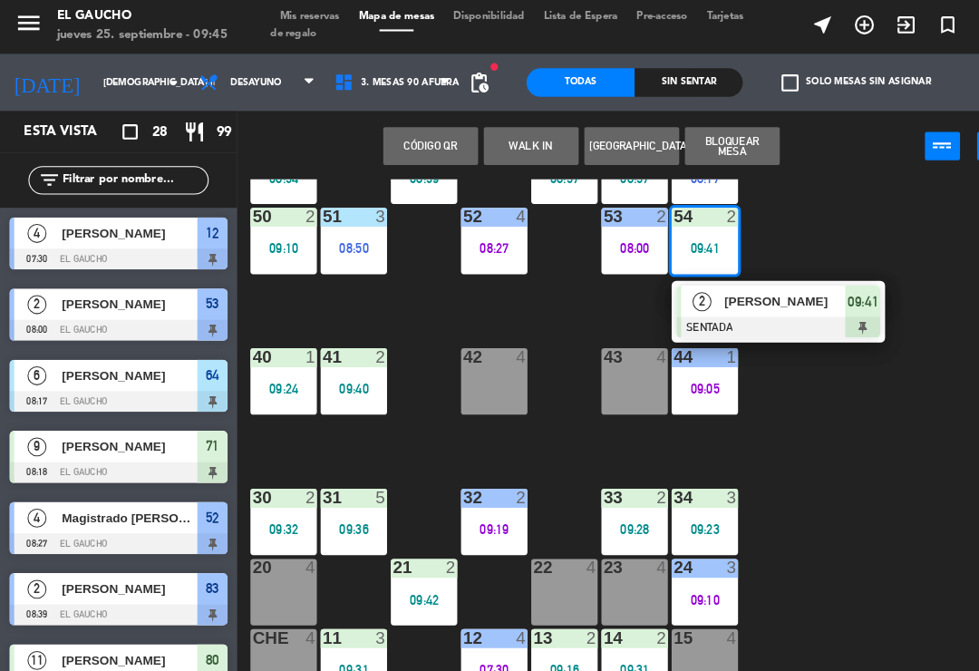
click at [708, 306] on div at bounding box center [743, 316] width 195 height 20
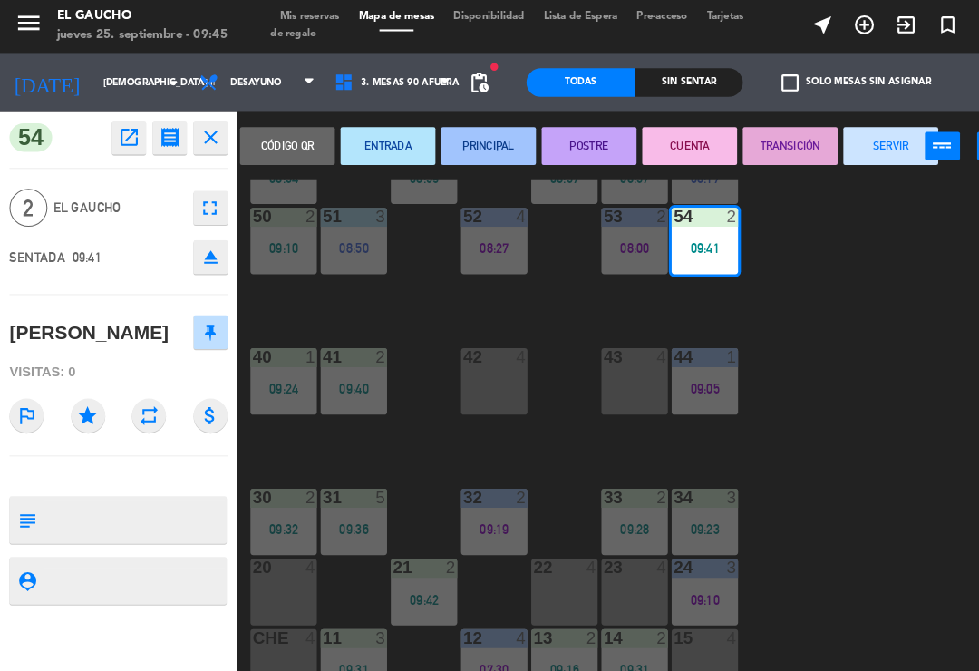
click at [483, 146] on button "PRINCIPAL" at bounding box center [467, 142] width 91 height 36
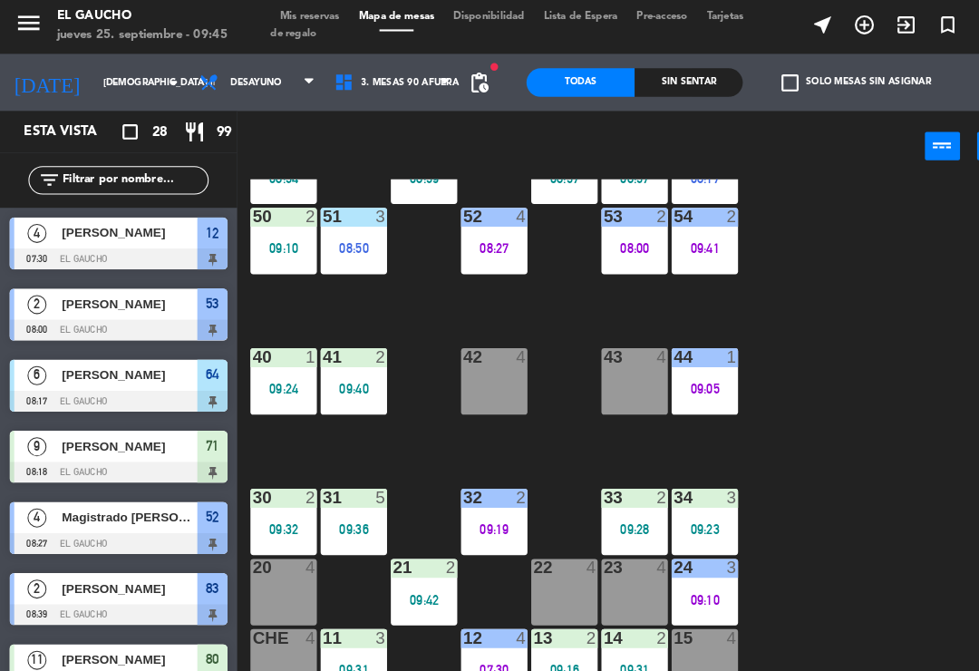
scroll to position [471, 0]
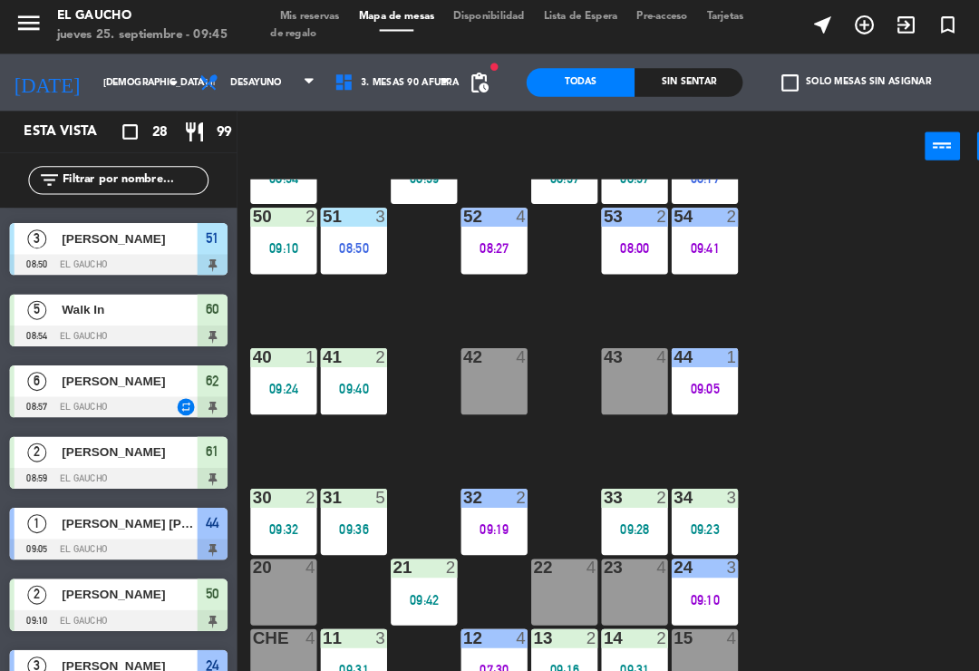
click at [269, 238] on div "09:10" at bounding box center [270, 240] width 63 height 13
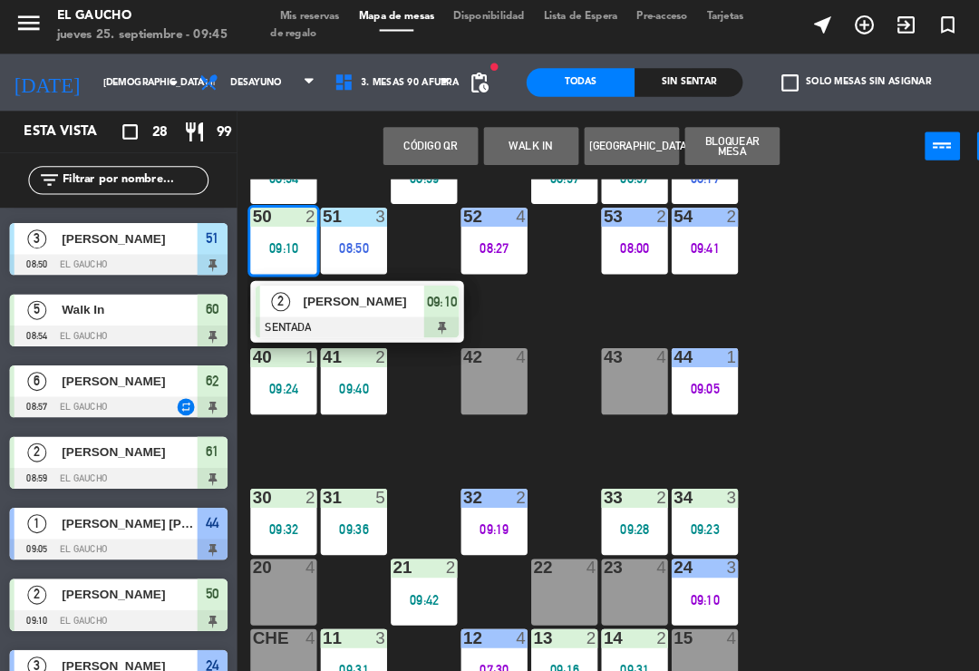
click at [373, 307] on div at bounding box center [341, 316] width 195 height 20
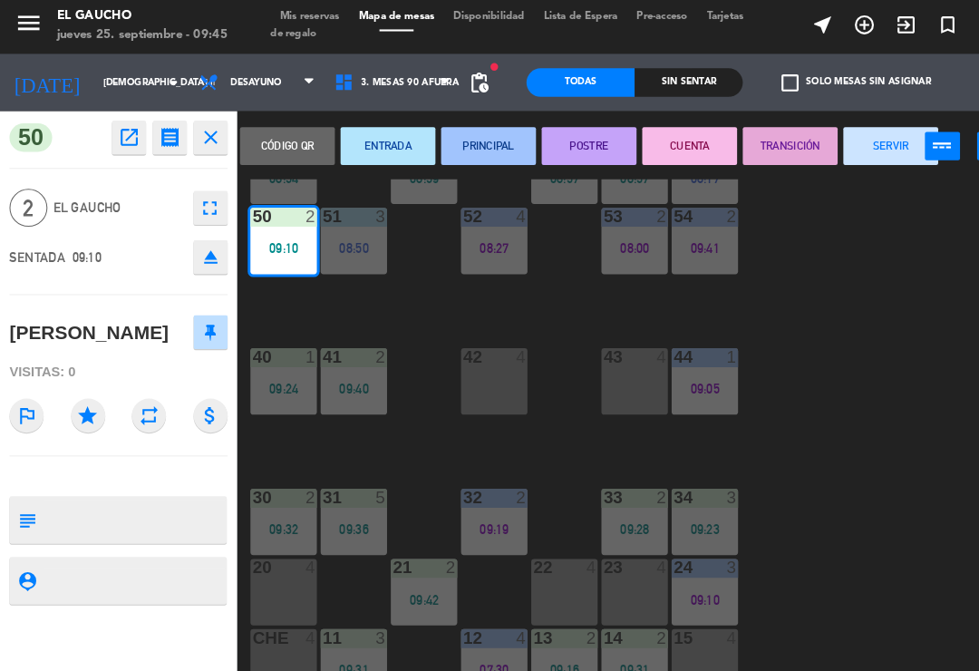
click at [483, 147] on button "PRINCIPAL" at bounding box center [467, 142] width 91 height 36
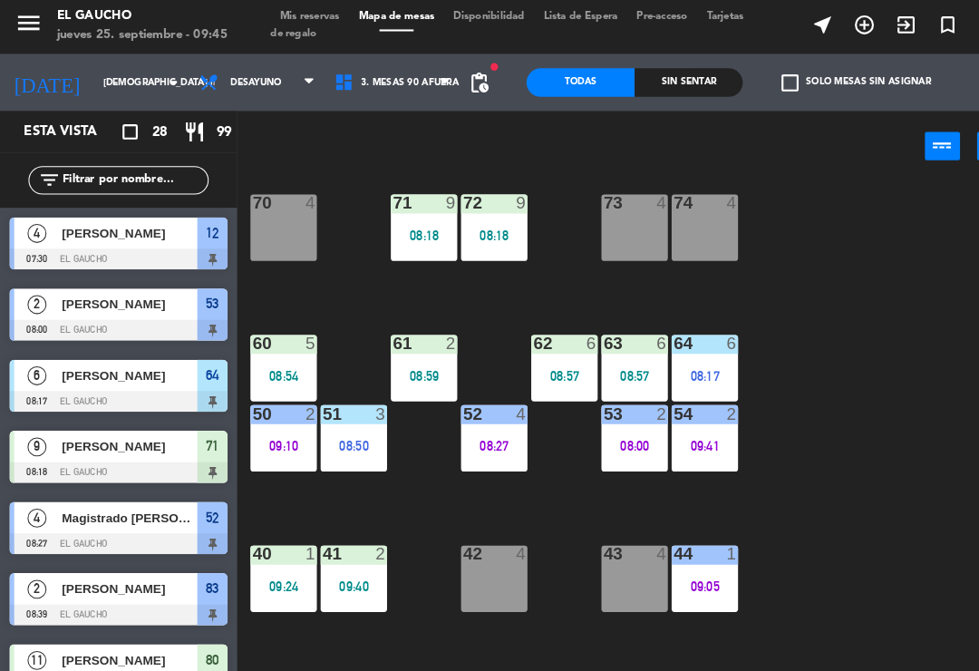
scroll to position [154, 0]
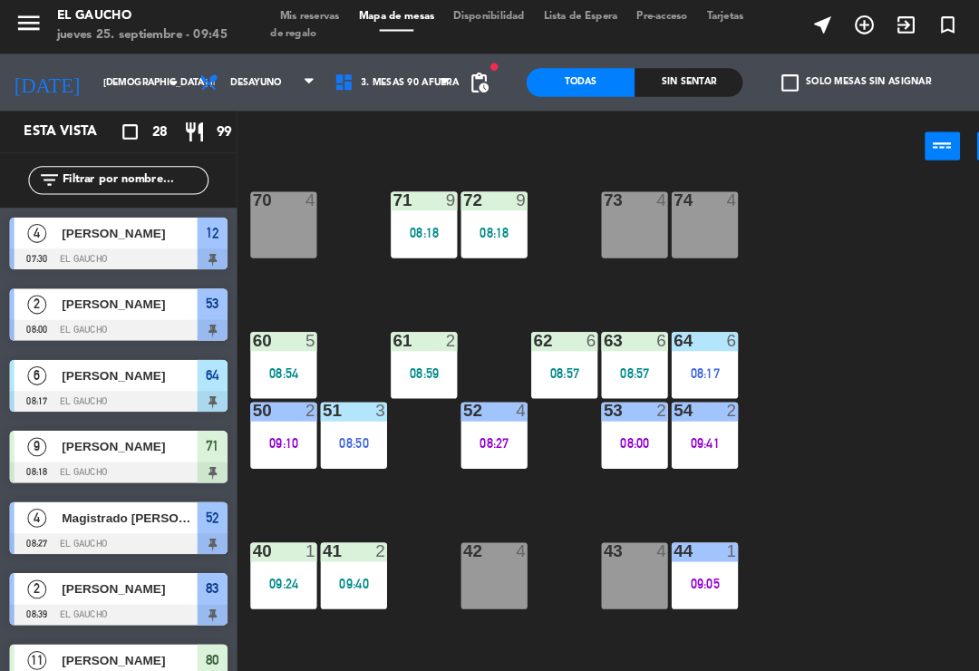
click at [279, 344] on div "60 5 08:54" at bounding box center [270, 351] width 63 height 63
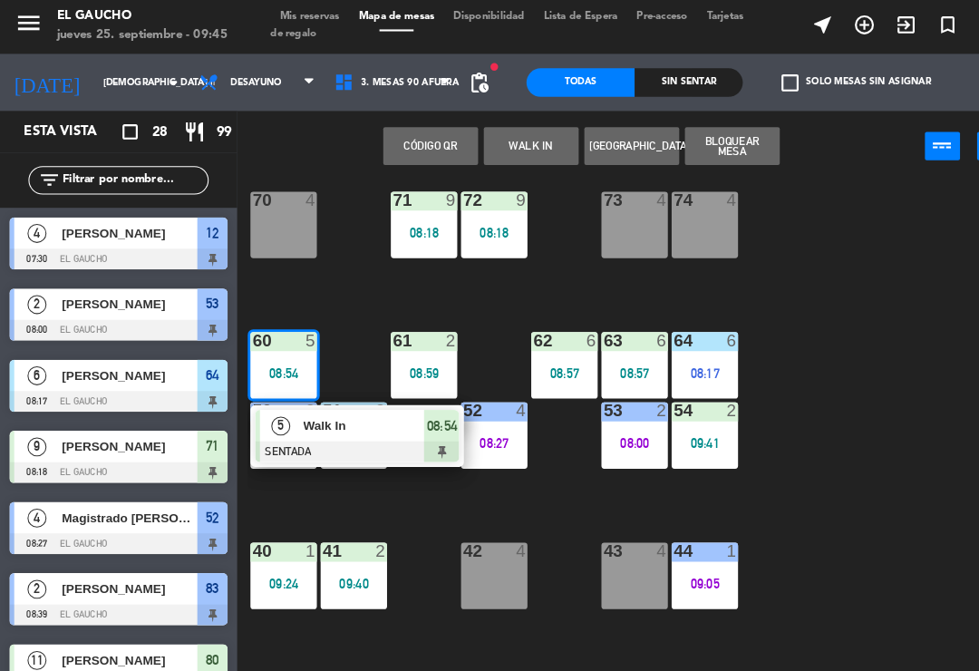
click at [339, 424] on div at bounding box center [341, 434] width 195 height 20
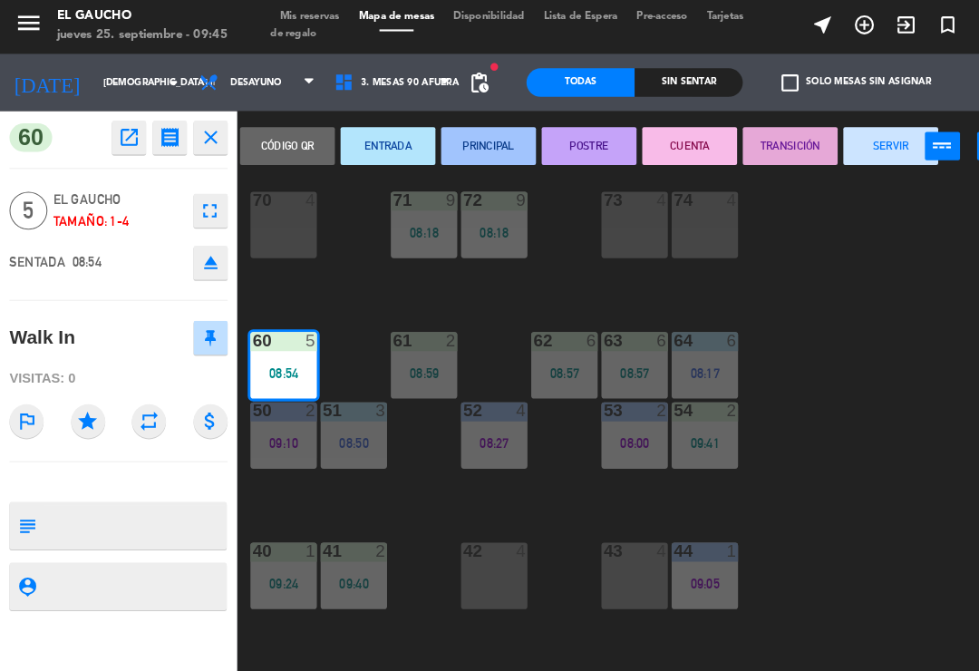
click at [471, 144] on button "PRINCIPAL" at bounding box center [467, 142] width 91 height 36
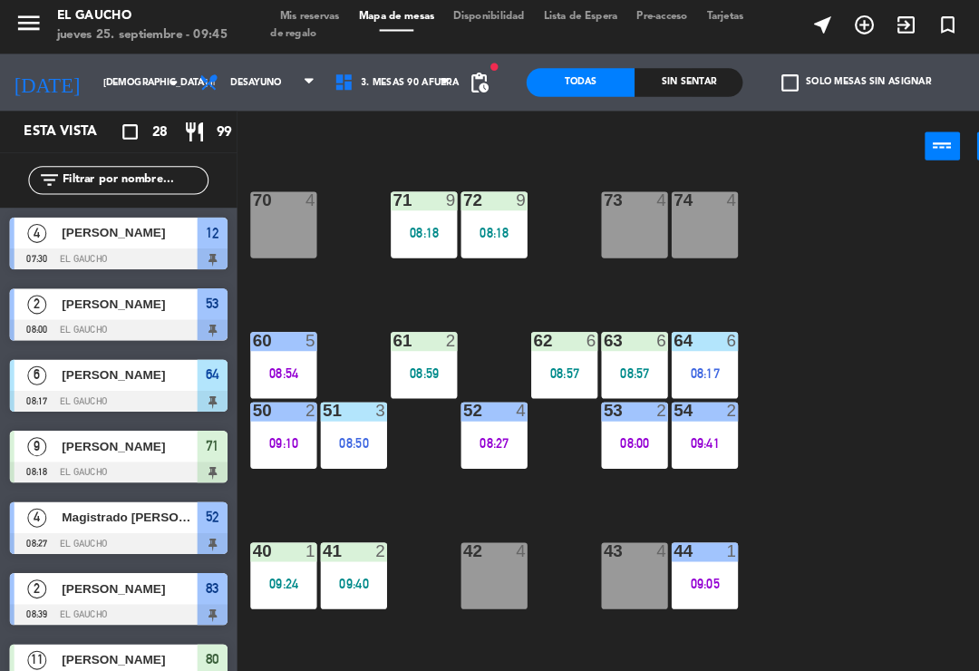
scroll to position [0, 0]
click at [416, 353] on div "08:59" at bounding box center [405, 359] width 63 height 13
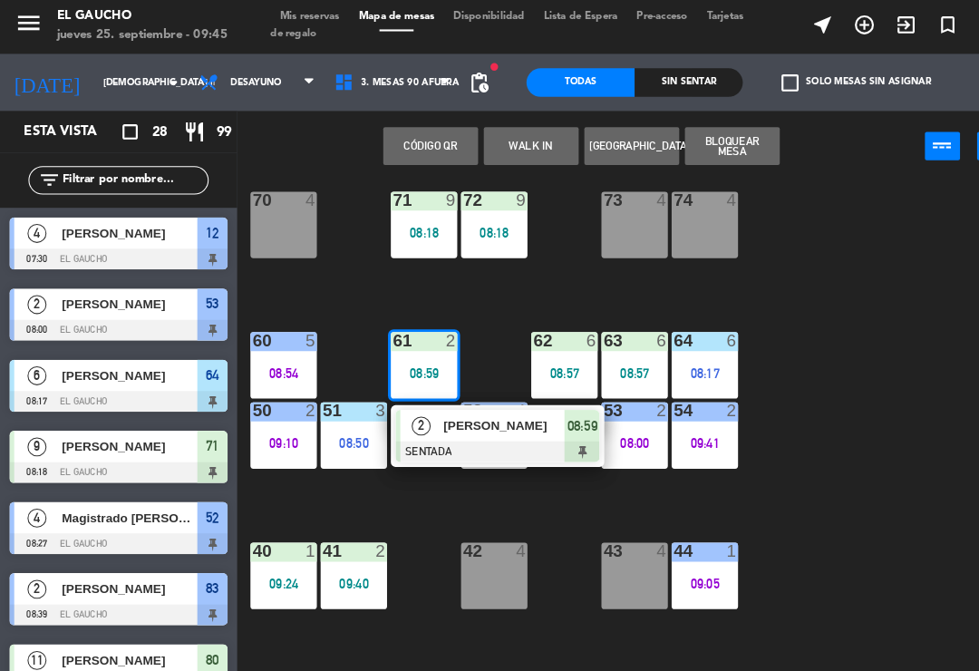
click at [462, 420] on div "[PERSON_NAME]" at bounding box center [482, 409] width 118 height 30
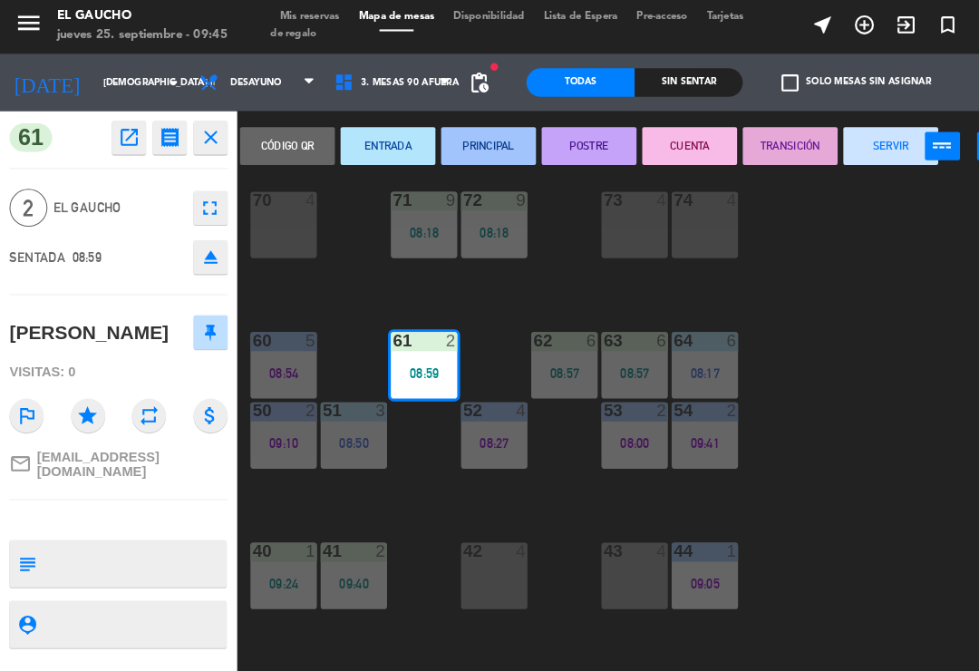
click at [471, 139] on button "PRINCIPAL" at bounding box center [467, 142] width 91 height 36
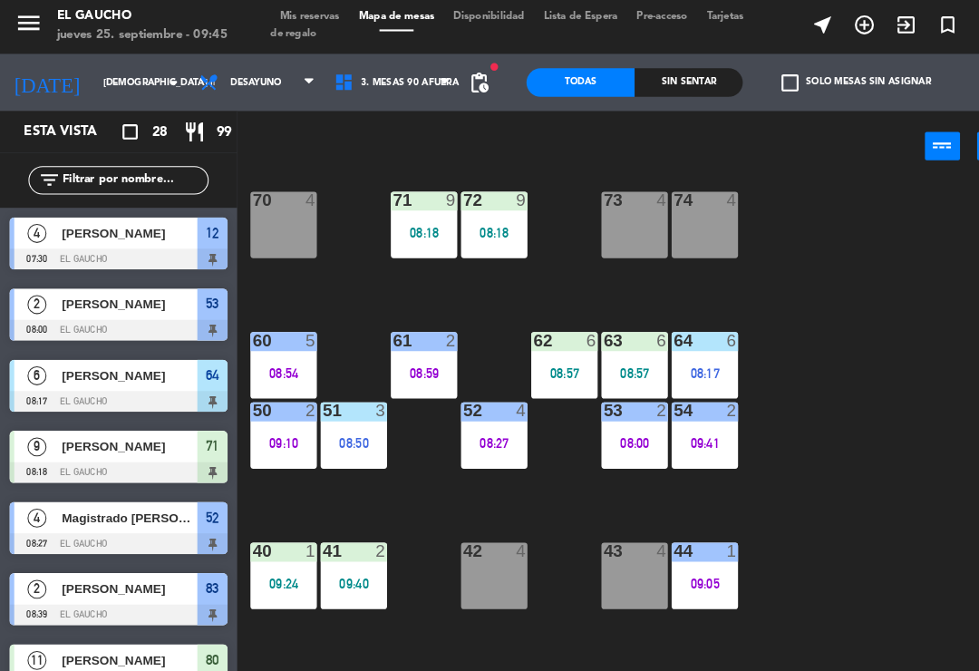
click at [552, 345] on div "62 6 08:57" at bounding box center [539, 351] width 63 height 63
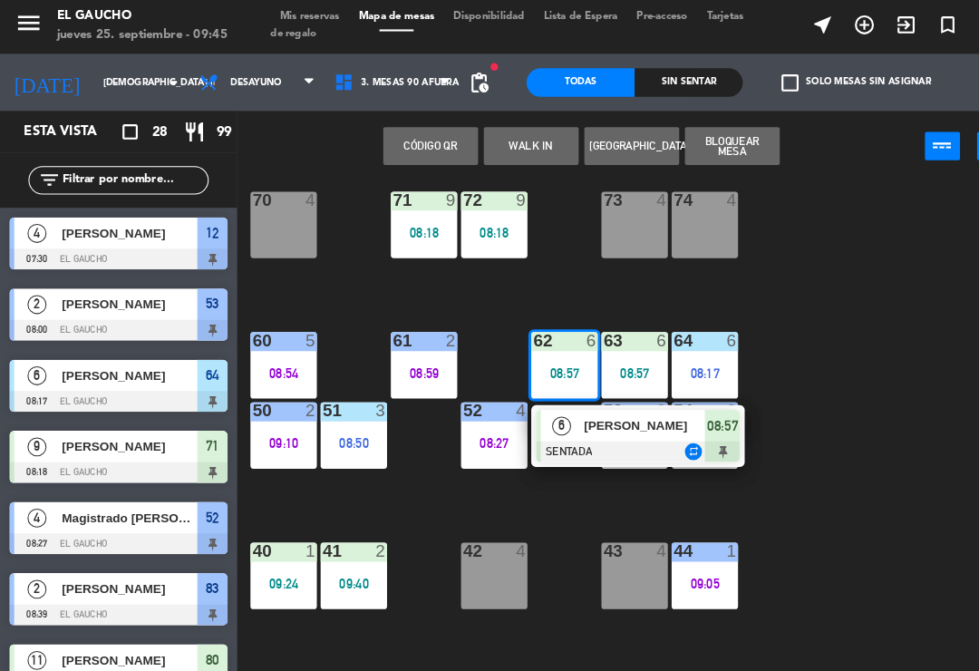
click at [563, 430] on div at bounding box center [609, 434] width 195 height 20
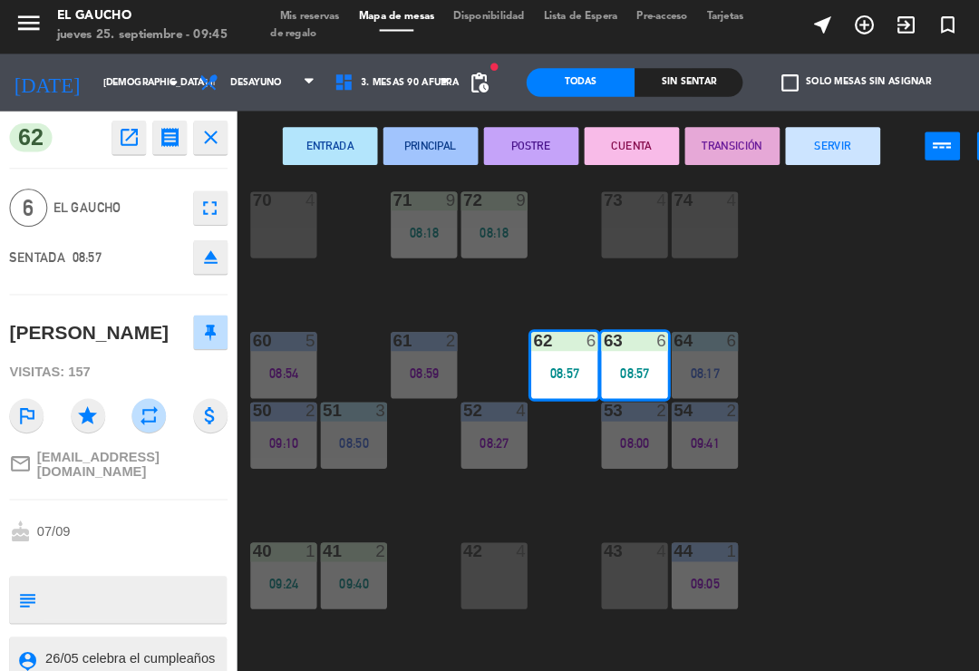
click at [510, 137] on button "POSTRE" at bounding box center [507, 142] width 91 height 36
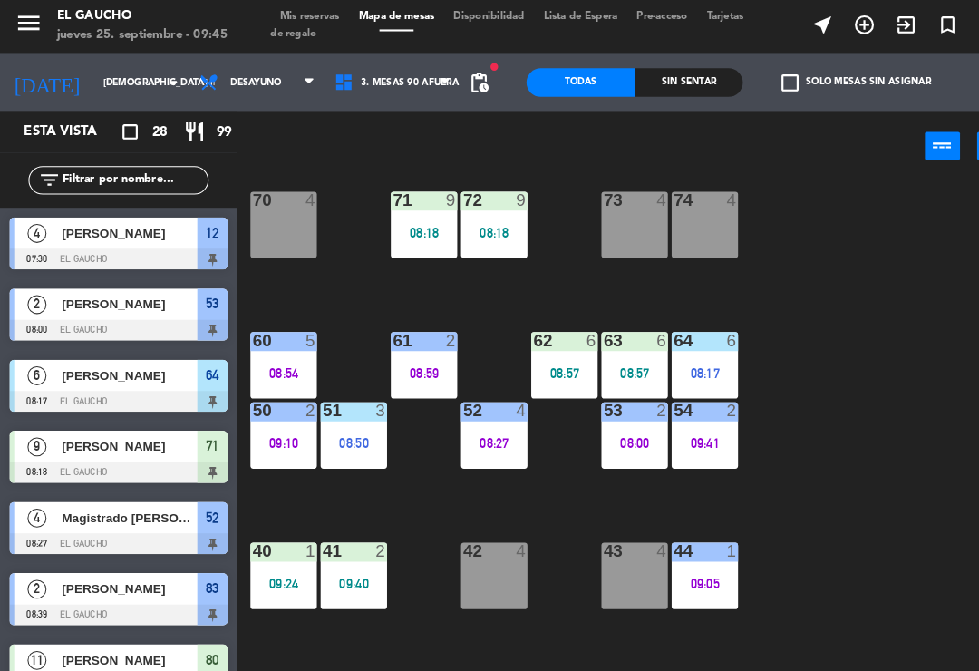
click at [545, 353] on div "08:57" at bounding box center [539, 359] width 63 height 13
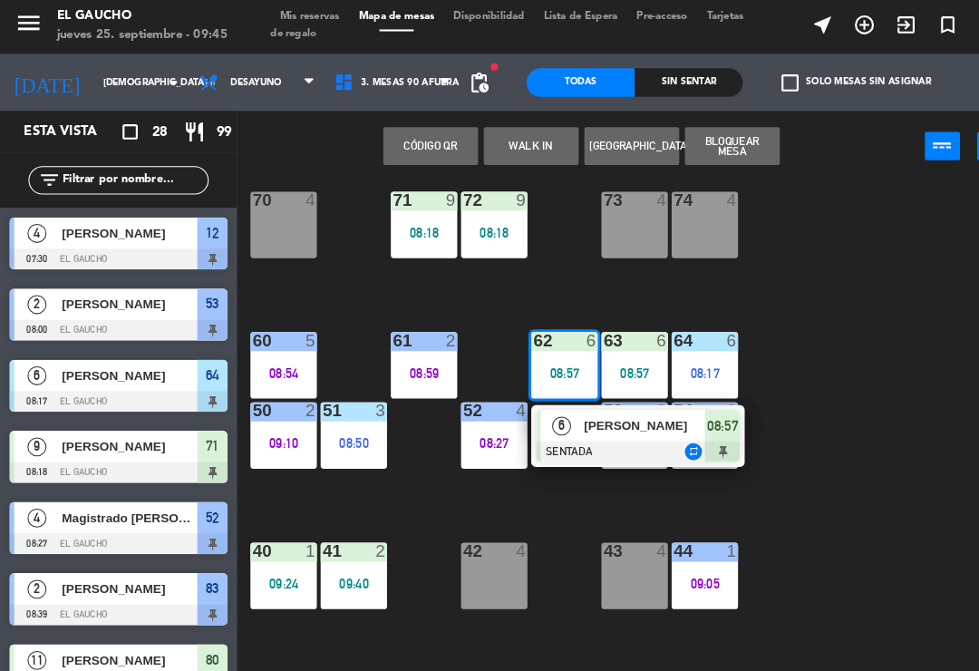
click at [563, 428] on div at bounding box center [609, 434] width 195 height 20
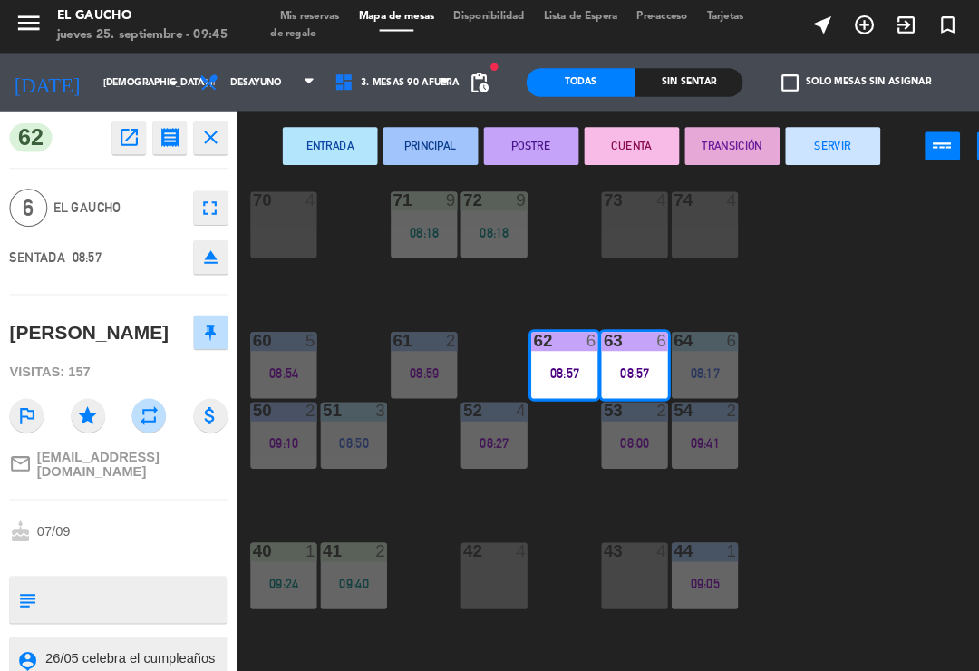
click at [420, 149] on button "PRINCIPAL" at bounding box center [411, 142] width 91 height 36
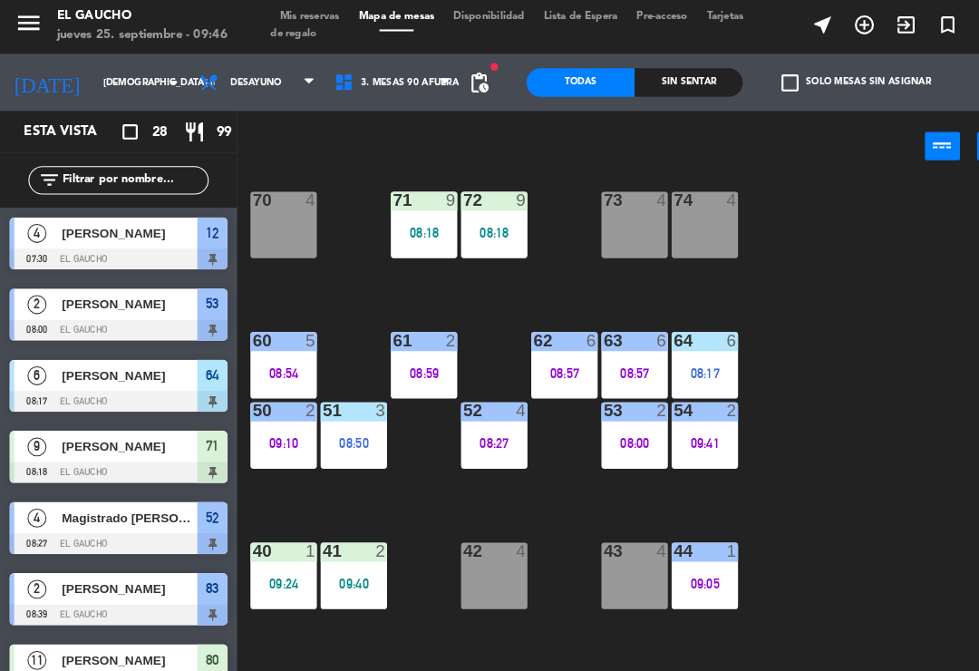
click at [259, 560] on div "09:24" at bounding box center [270, 560] width 63 height 13
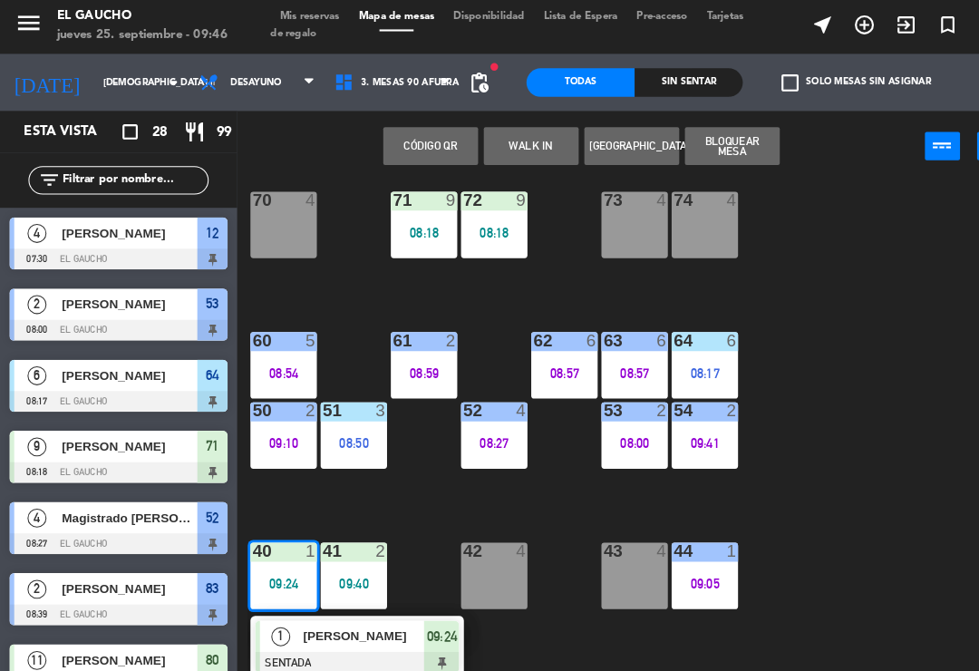
click at [322, 614] on span "[PERSON_NAME]" at bounding box center [348, 610] width 116 height 19
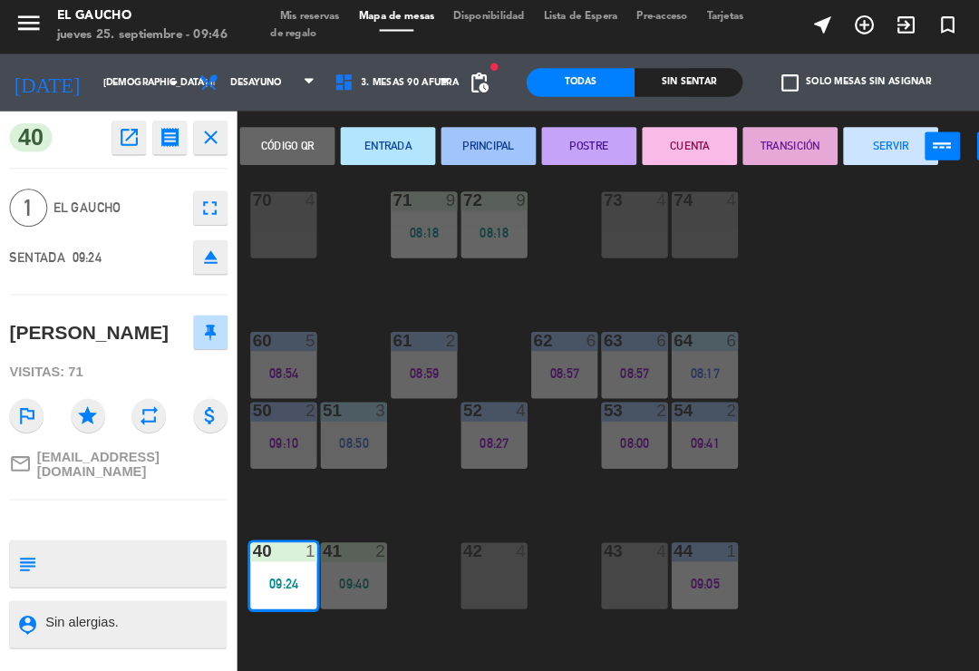
click at [451, 132] on button "PRINCIPAL" at bounding box center [467, 142] width 91 height 36
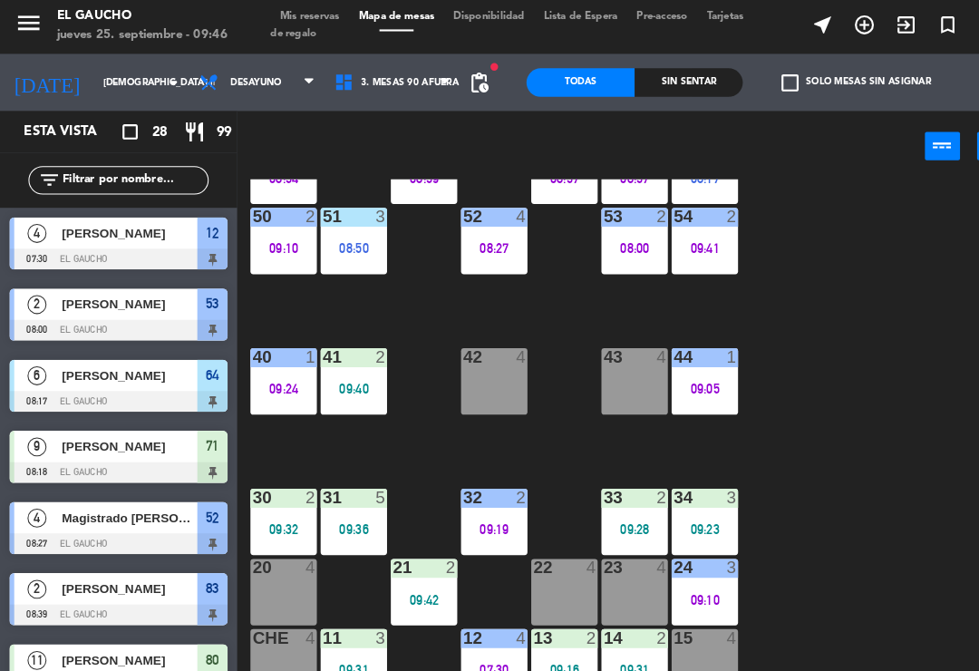
scroll to position [340, 0]
click at [685, 494] on div "34 3 09:23" at bounding box center [673, 501] width 63 height 63
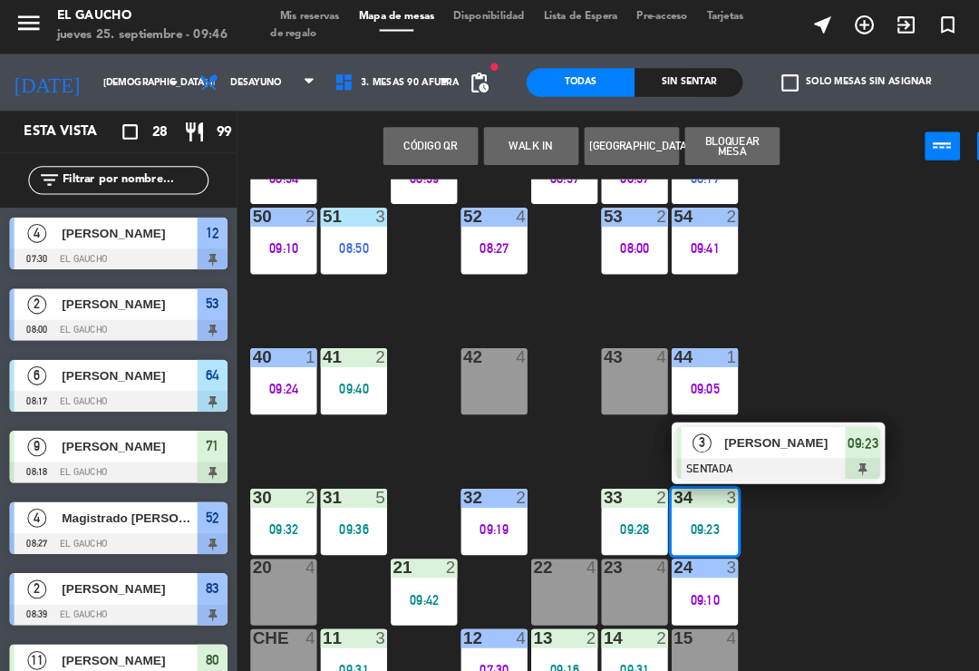
click at [744, 446] on div at bounding box center [743, 451] width 195 height 20
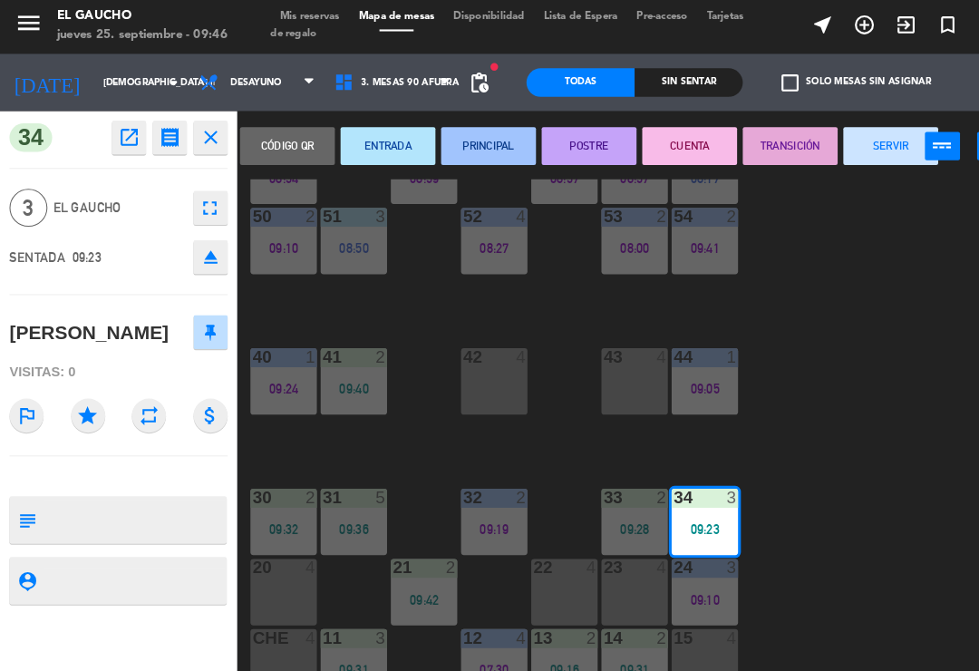
click at [458, 143] on button "PRINCIPAL" at bounding box center [467, 142] width 91 height 36
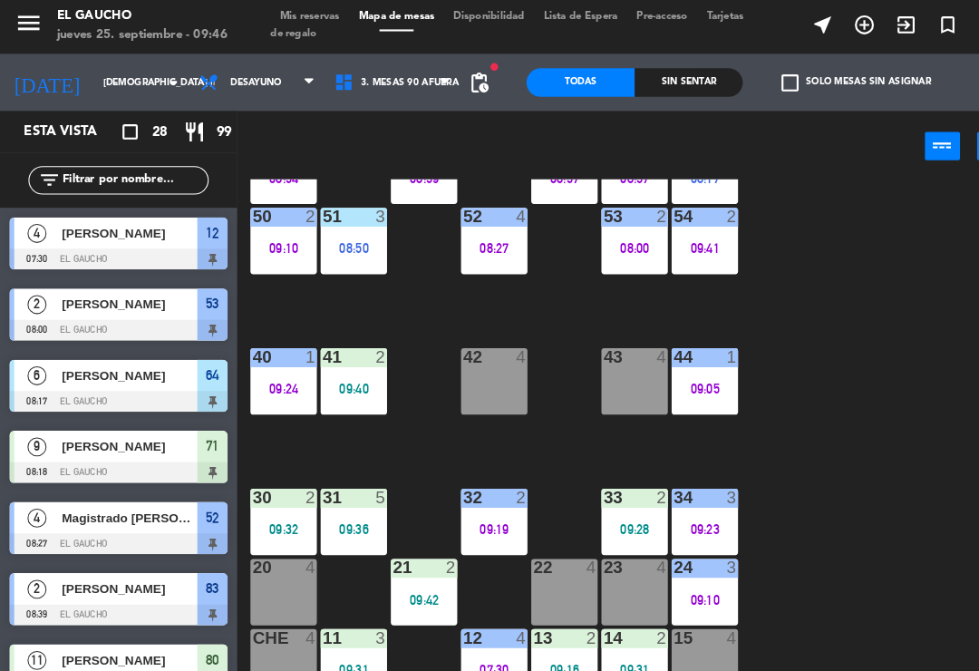
click at [617, 490] on div "33 2 09:28" at bounding box center [606, 501] width 63 height 63
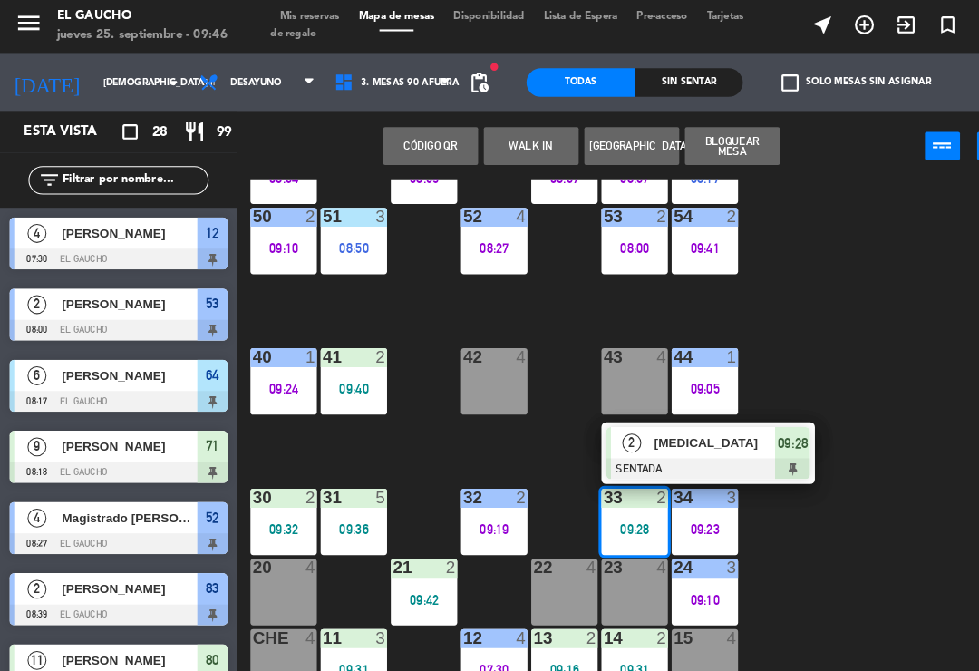
click at [673, 441] on div at bounding box center [676, 451] width 195 height 20
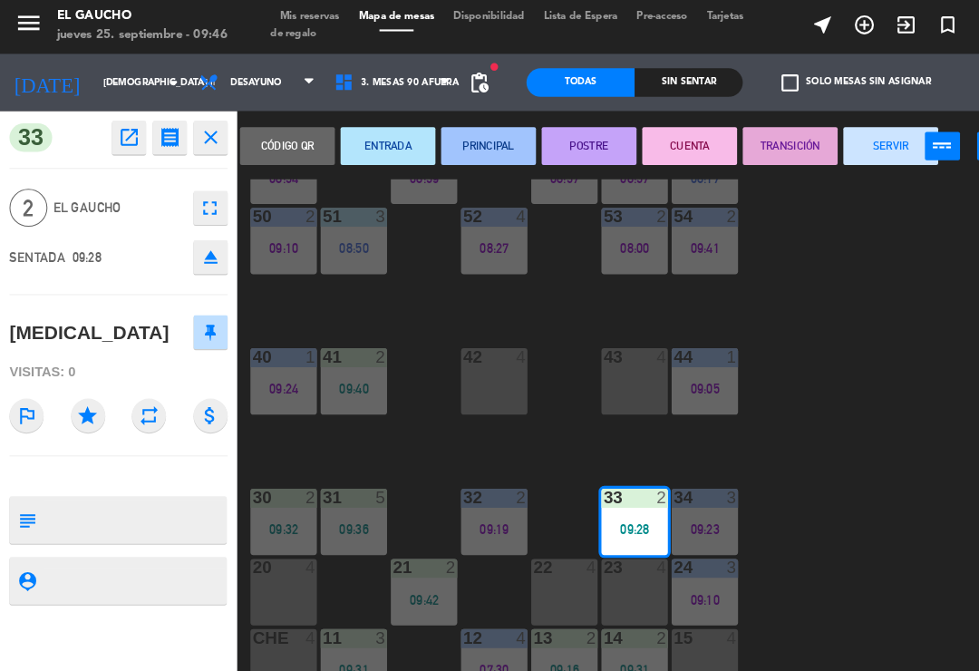
click at [469, 134] on button "PRINCIPAL" at bounding box center [467, 142] width 91 height 36
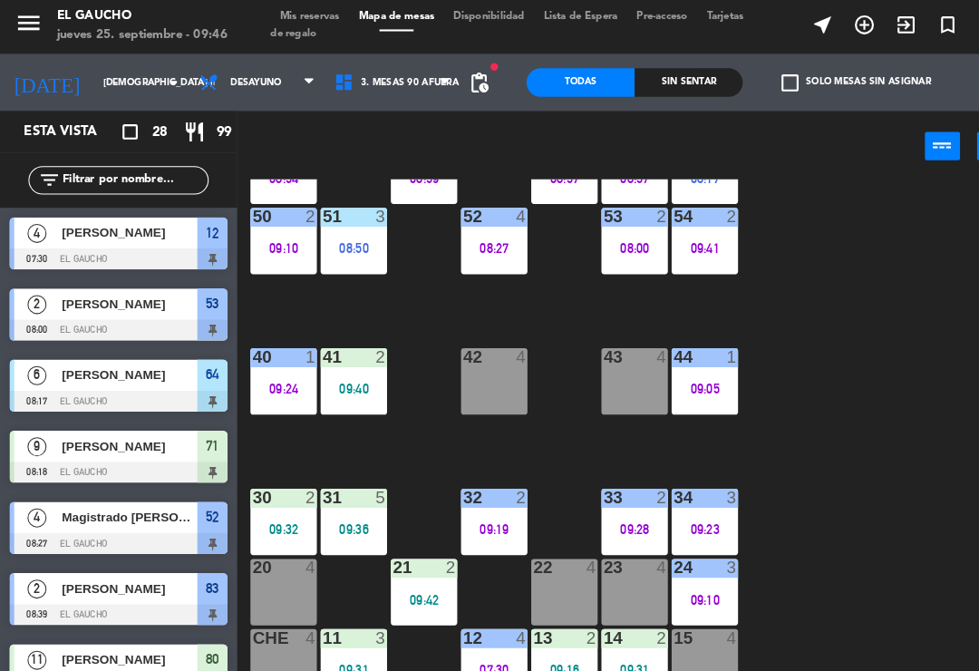
scroll to position [63, 0]
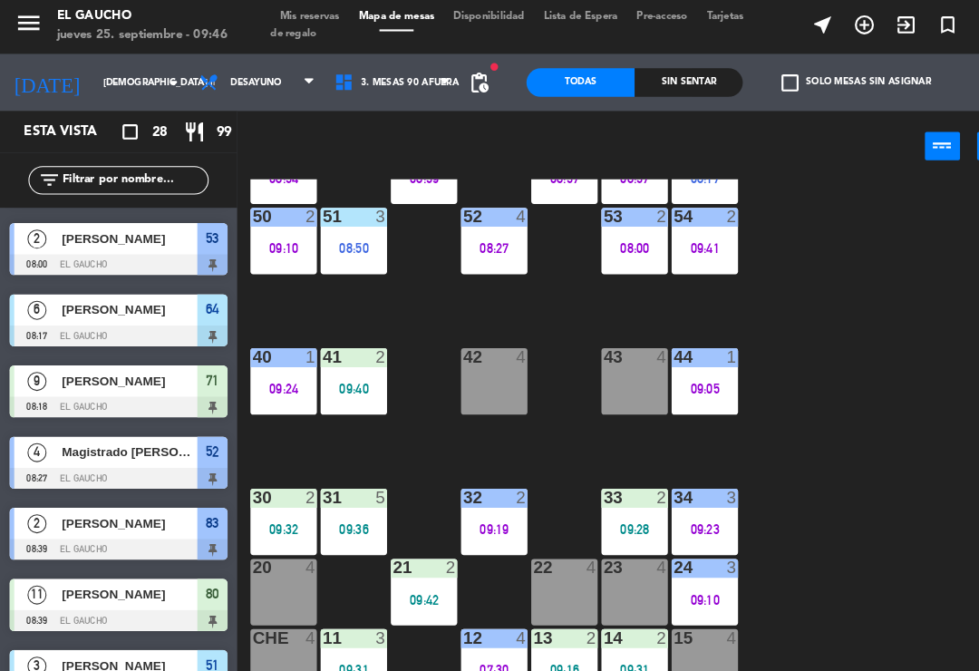
click at [258, 502] on div "09:32" at bounding box center [270, 508] width 63 height 13
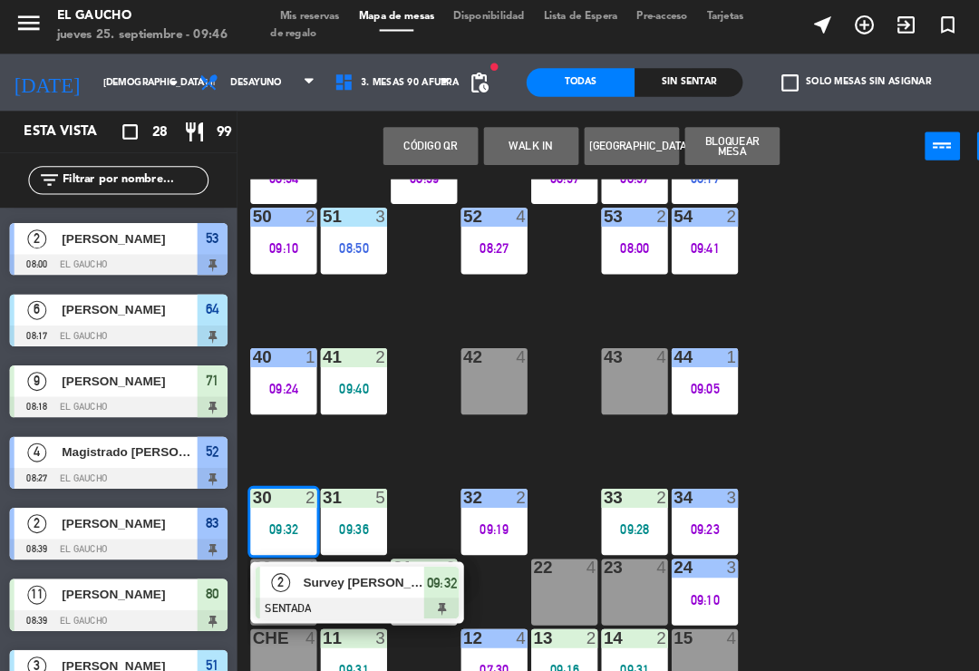
click at [334, 564] on span "Survey [PERSON_NAME]" at bounding box center [348, 558] width 116 height 19
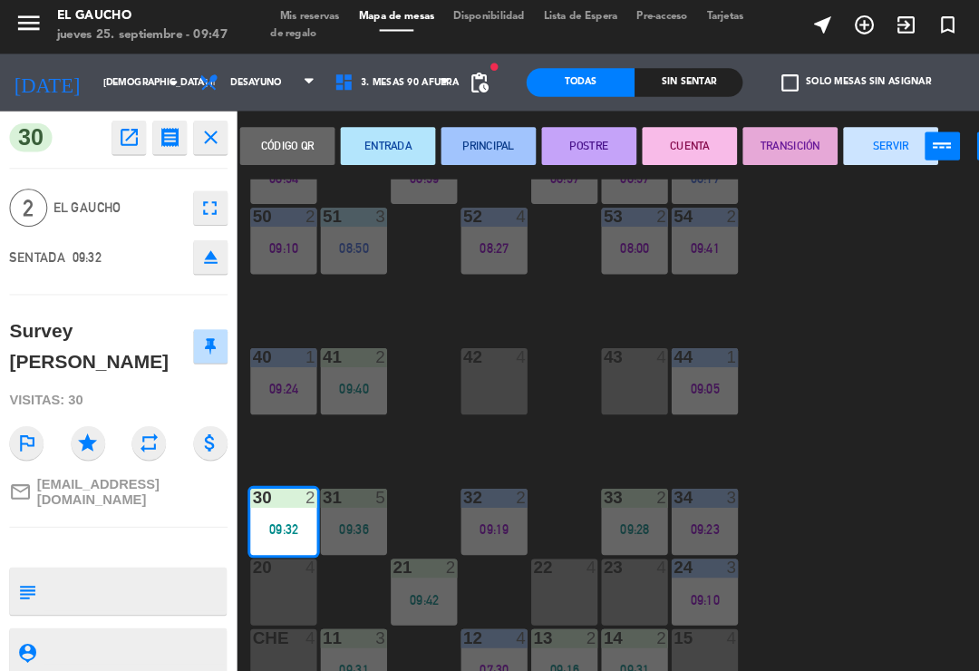
click at [470, 142] on button "PRINCIPAL" at bounding box center [467, 142] width 91 height 36
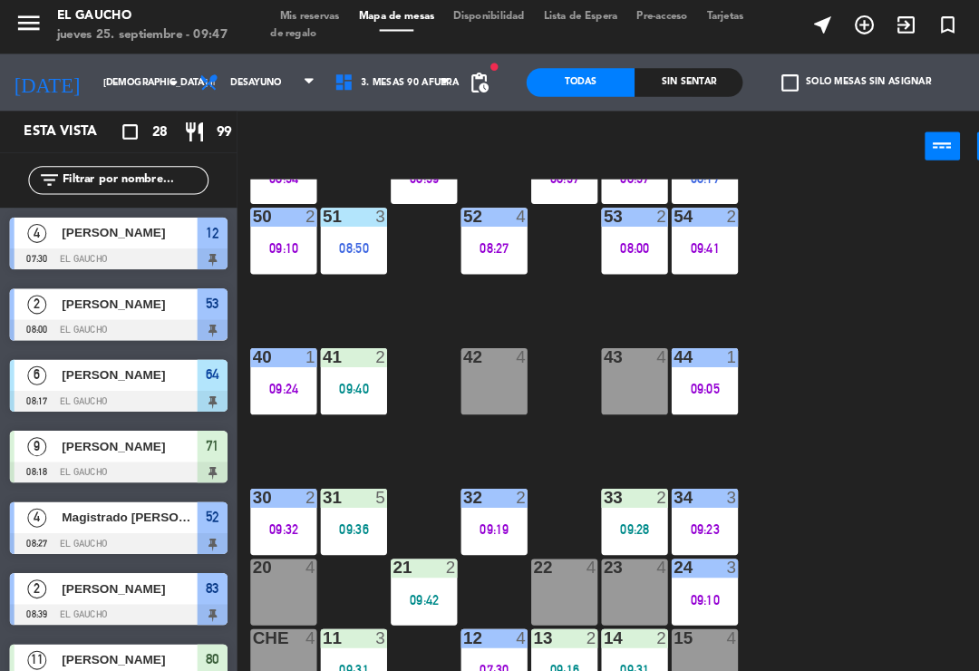
scroll to position [267, 0]
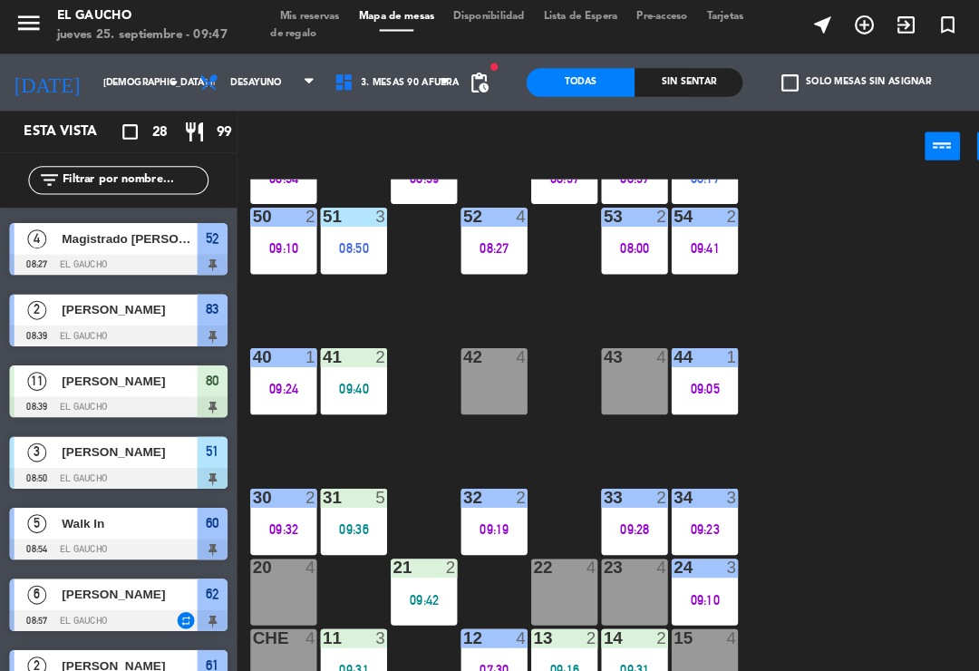
click at [348, 629] on div "11 3 09:31" at bounding box center [337, 635] width 63 height 63
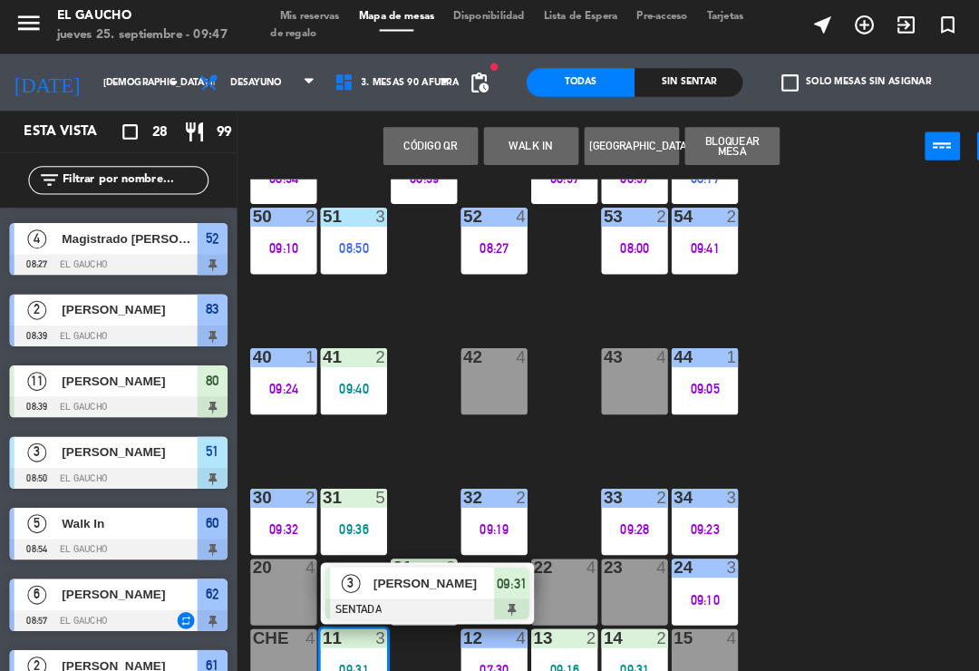
click at [373, 567] on span "[PERSON_NAME]" at bounding box center [415, 559] width 116 height 19
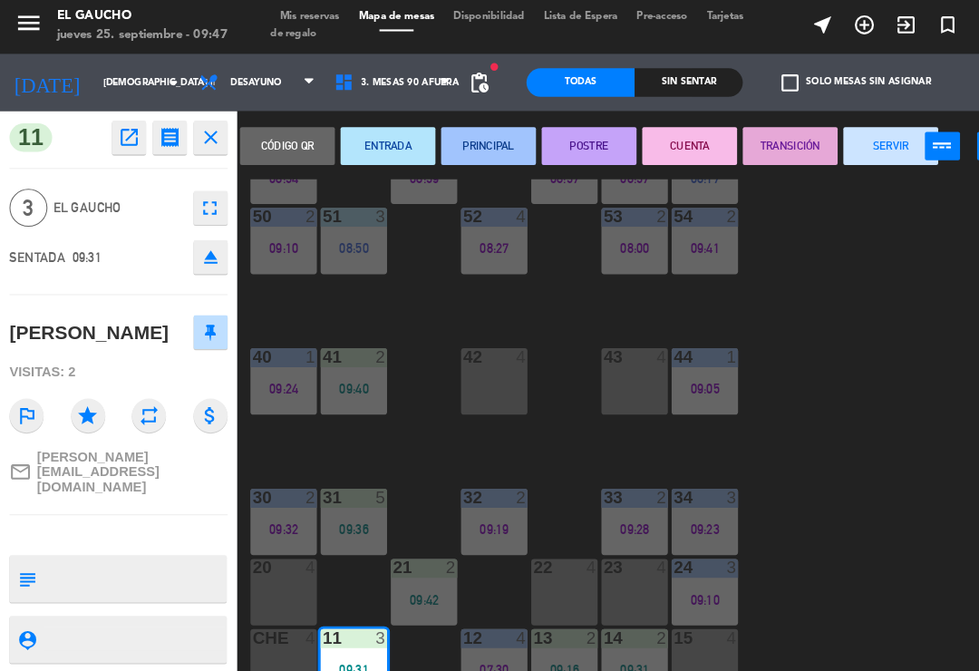
click at [452, 141] on button "PRINCIPAL" at bounding box center [467, 142] width 91 height 36
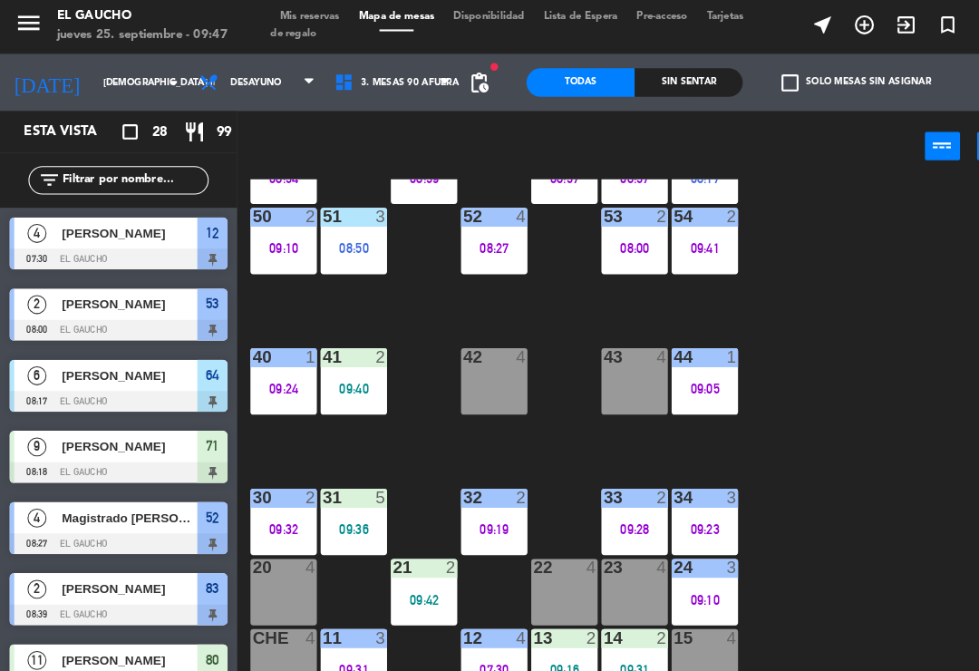
scroll to position [199, 0]
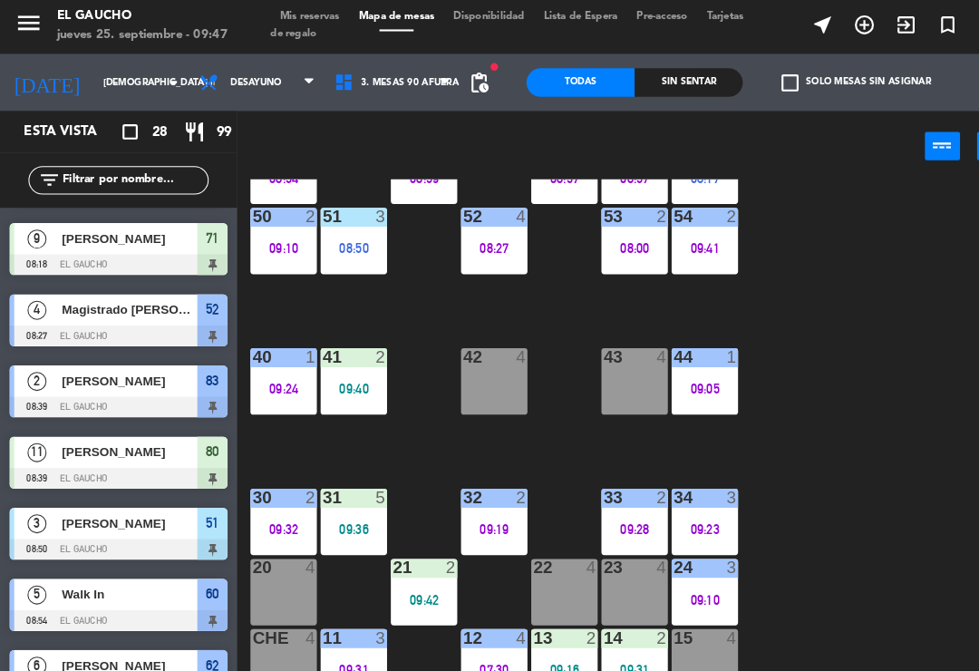
click at [524, 649] on div "13 2 09:16" at bounding box center [539, 635] width 63 height 63
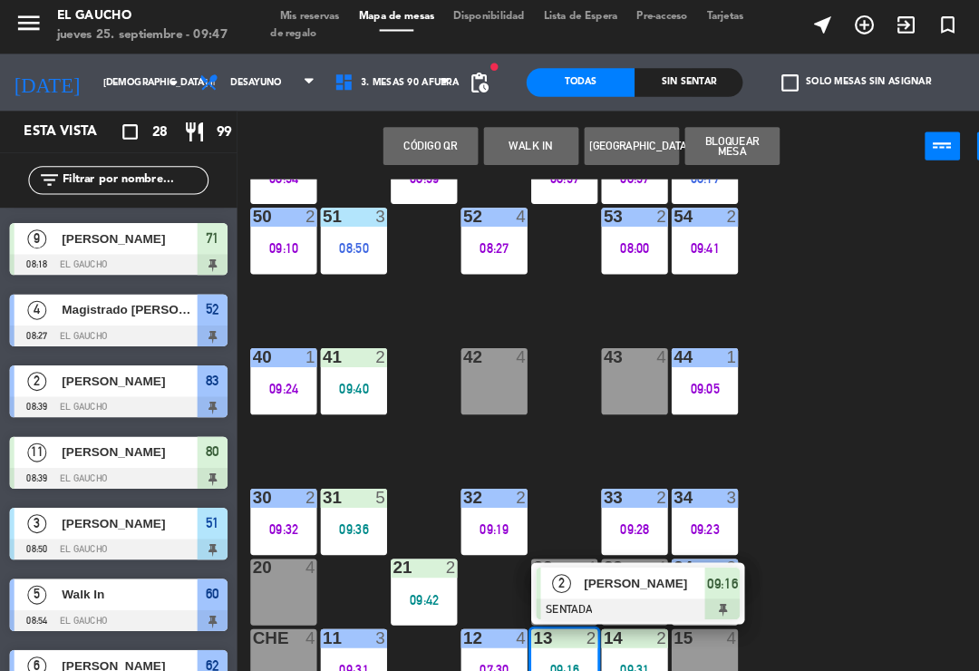
click at [580, 565] on span "[PERSON_NAME]" at bounding box center [617, 559] width 116 height 19
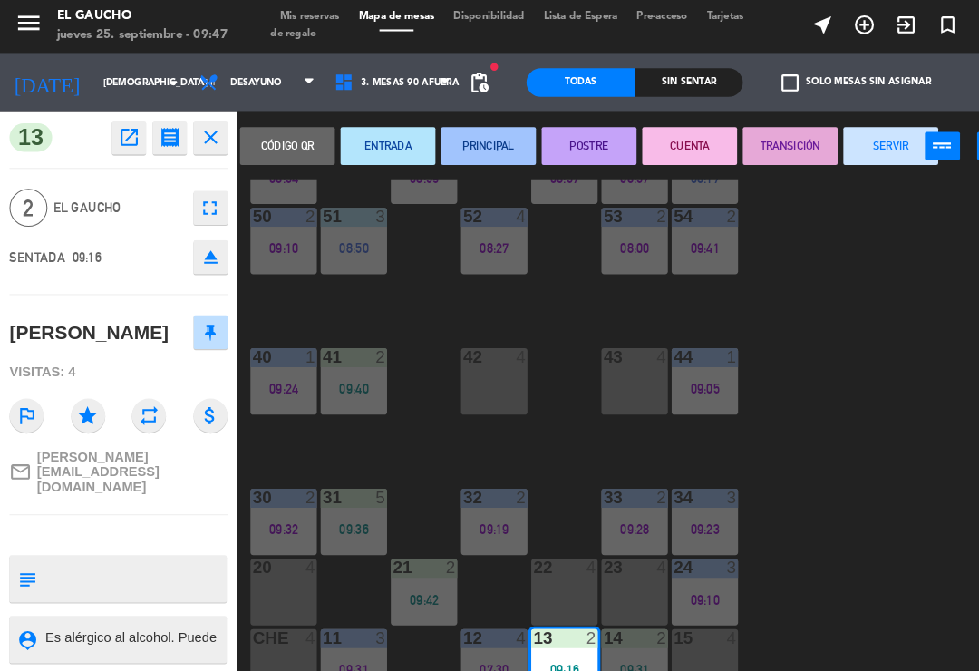
click at [459, 143] on button "PRINCIPAL" at bounding box center [467, 142] width 91 height 36
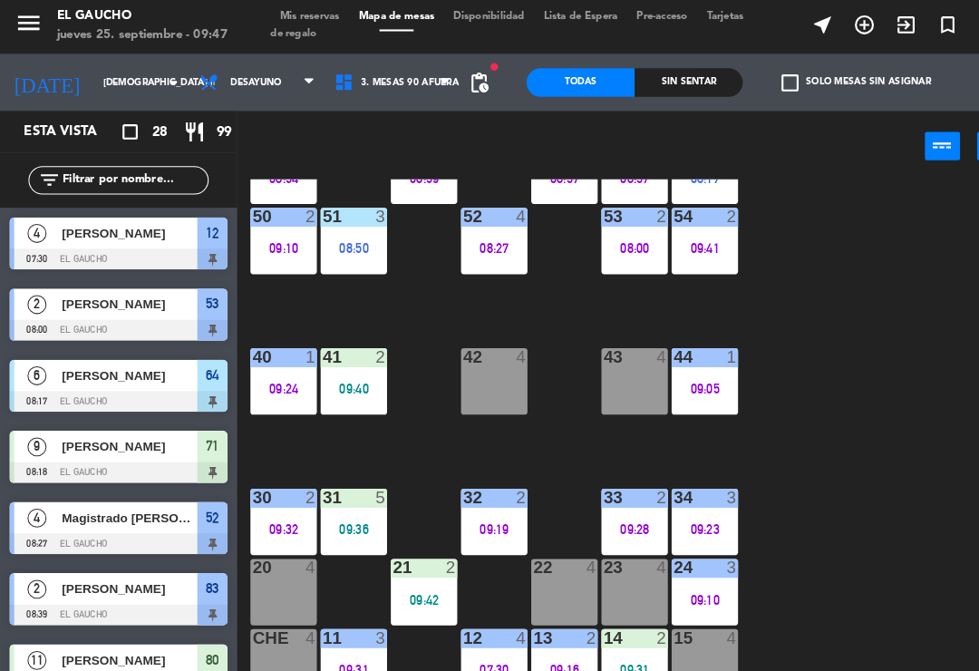
scroll to position [0, 0]
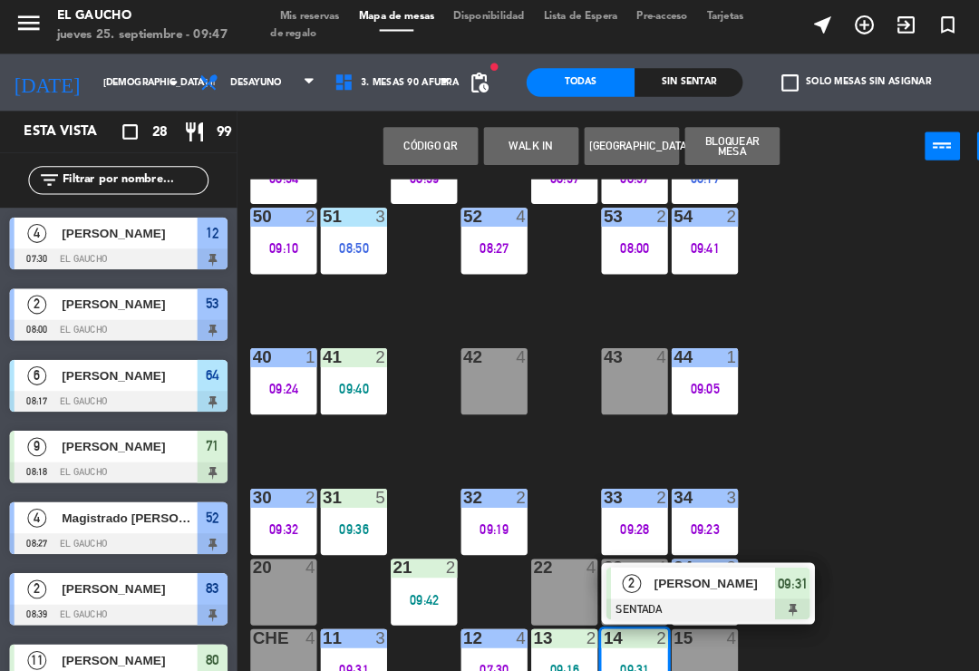
click at [636, 568] on div "[PERSON_NAME]" at bounding box center [683, 560] width 118 height 30
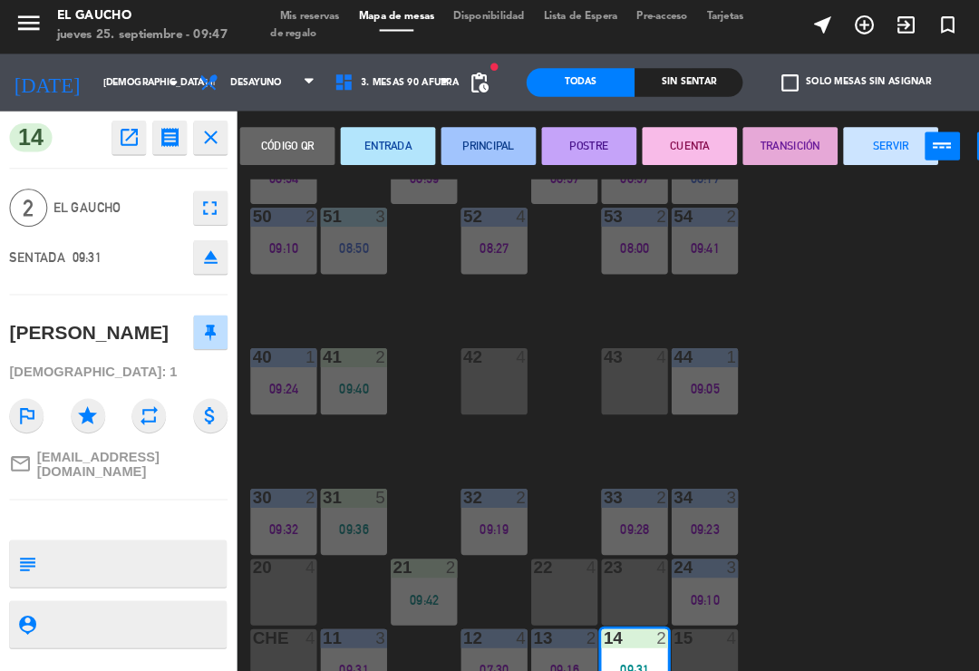
click at [462, 144] on button "PRINCIPAL" at bounding box center [467, 142] width 91 height 36
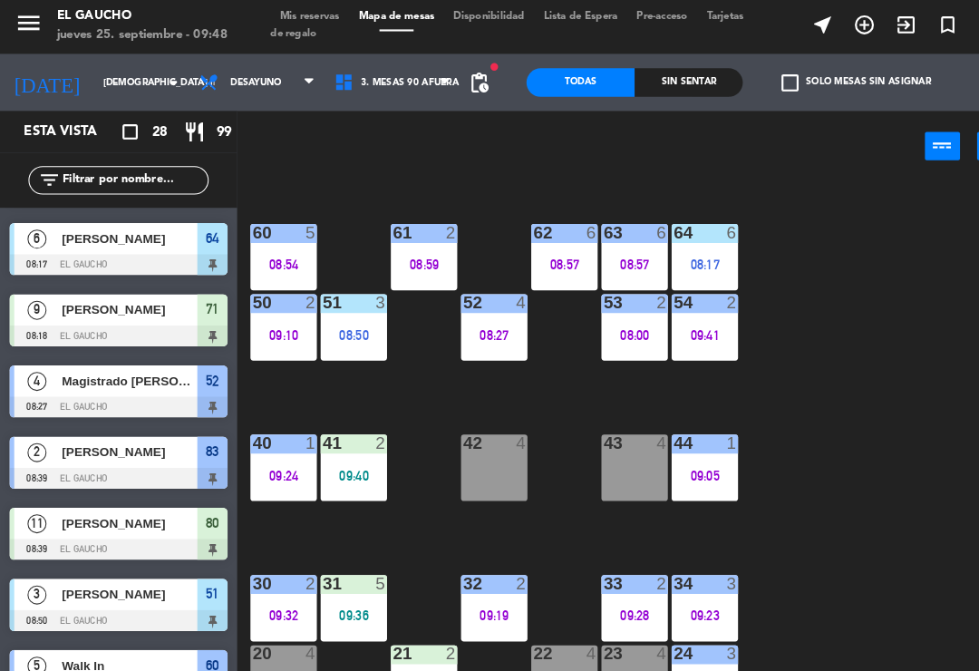
scroll to position [105, 0]
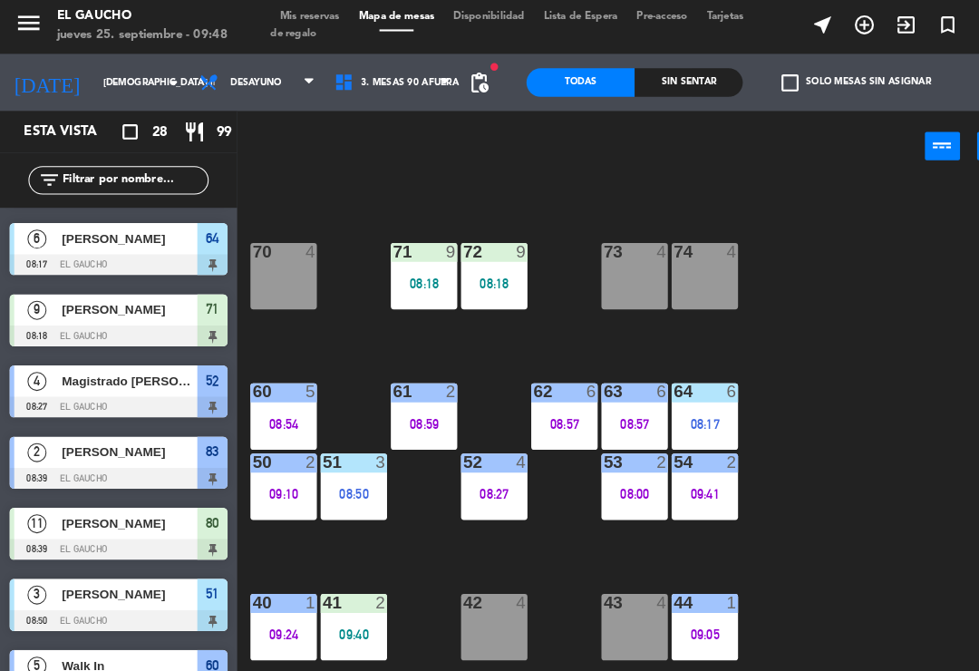
click at [271, 265] on div "70 4" at bounding box center [270, 266] width 63 height 63
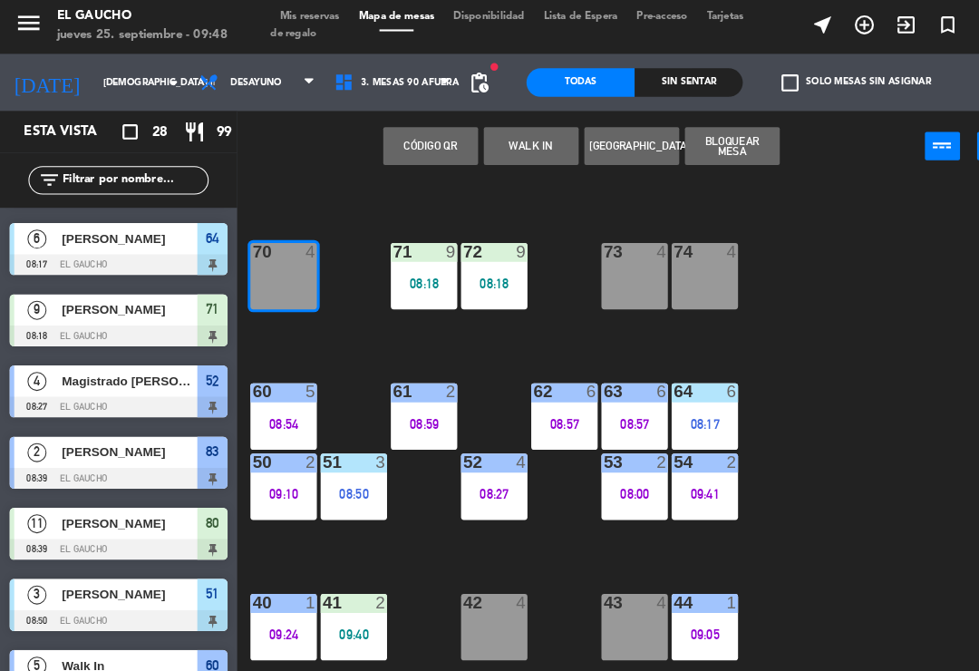
click at [500, 140] on button "WALK IN" at bounding box center [507, 142] width 91 height 36
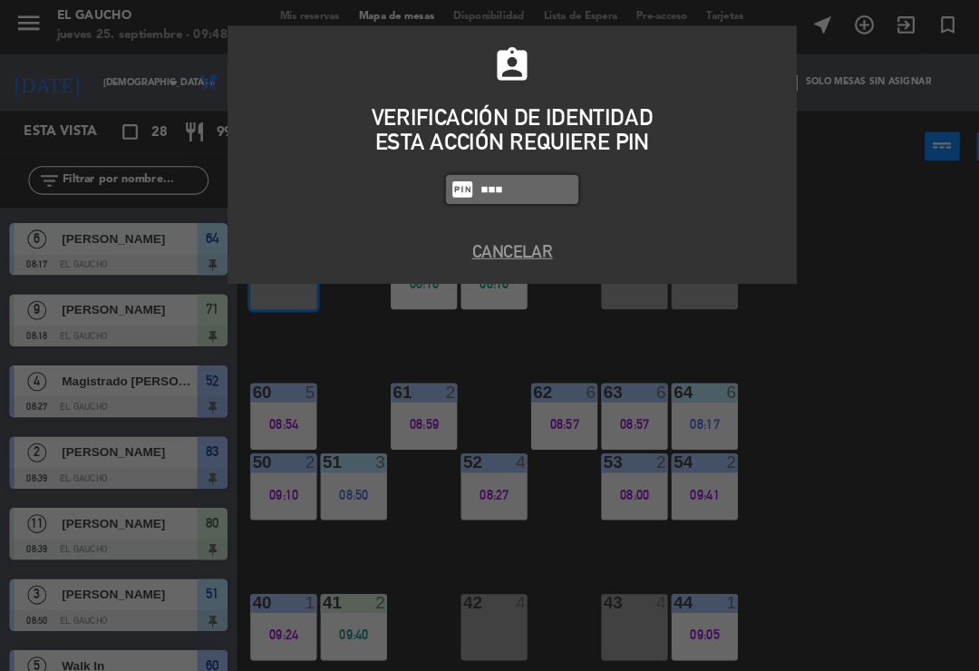
type input "0009"
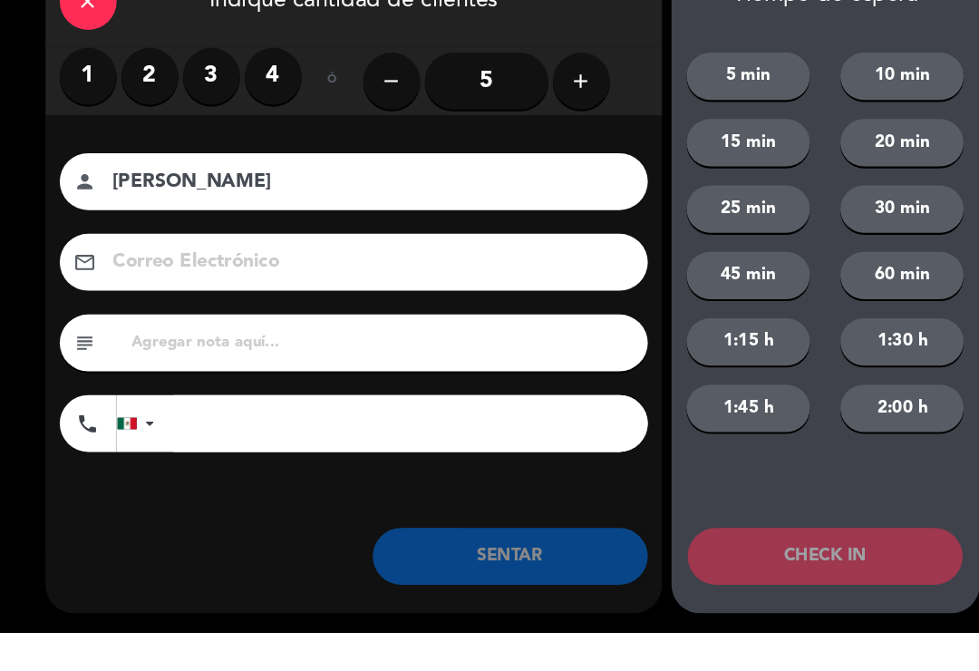
type input "[PERSON_NAME]"
click at [84, 112] on label "1" at bounding box center [84, 139] width 54 height 54
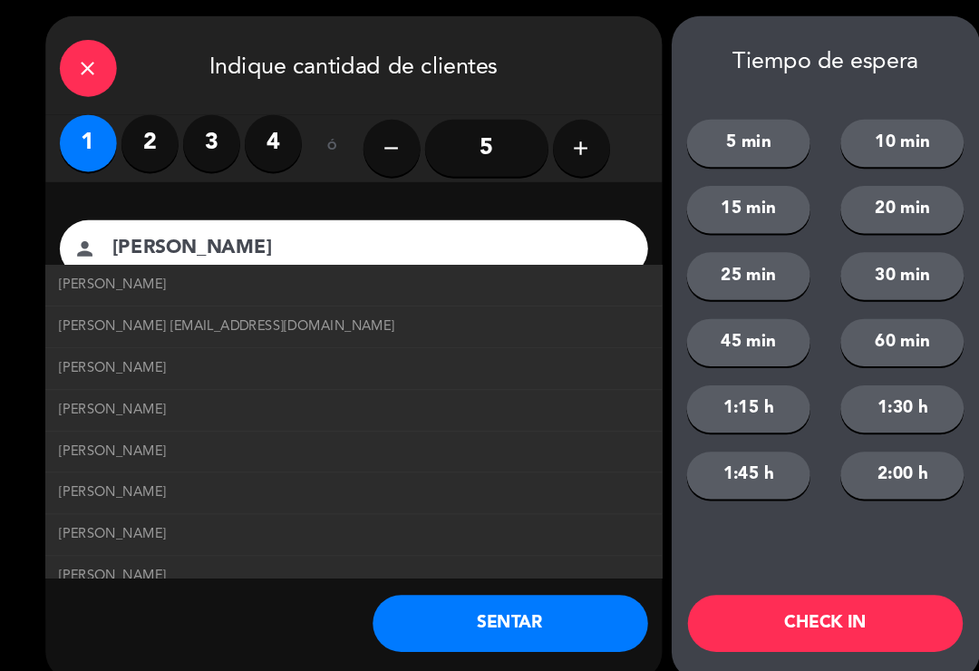
click at [108, 320] on span "[PERSON_NAME] [EMAIL_ADDRESS][DOMAIN_NAME]" at bounding box center [217, 315] width 321 height 21
type input "[EMAIL_ADDRESS][DOMAIN_NAME]"
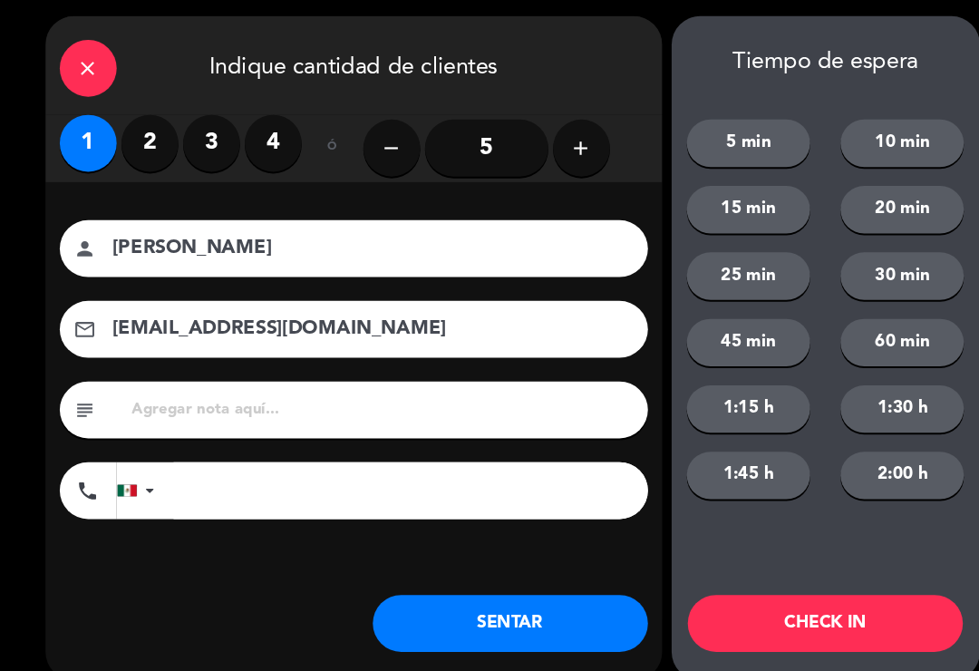
click at [438, 607] on button "SENTAR" at bounding box center [487, 598] width 263 height 54
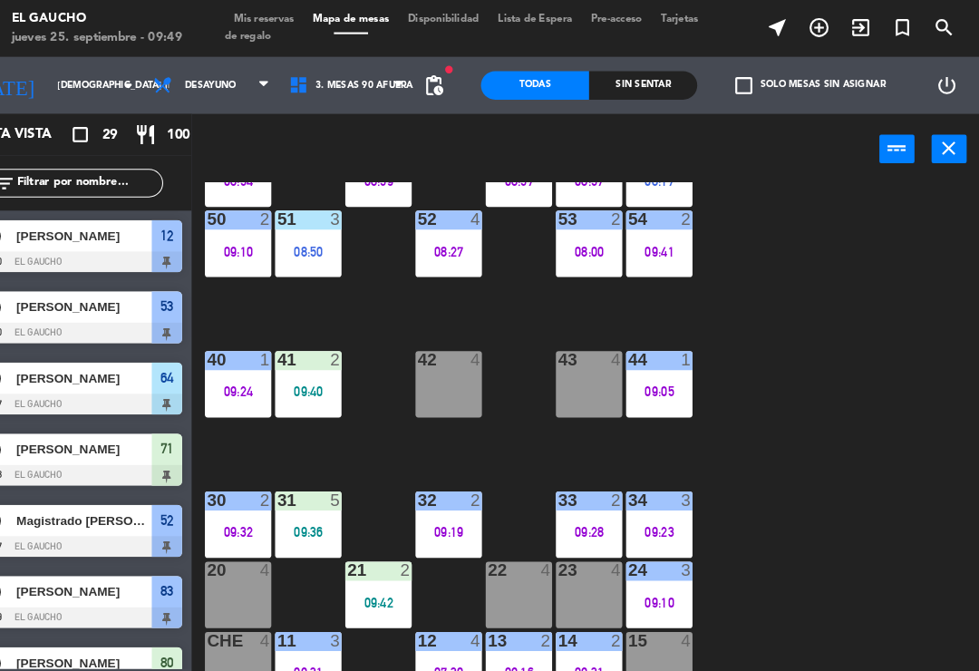
scroll to position [340, 0]
click at [239, 362] on div "40 1 09:24" at bounding box center [270, 366] width 63 height 63
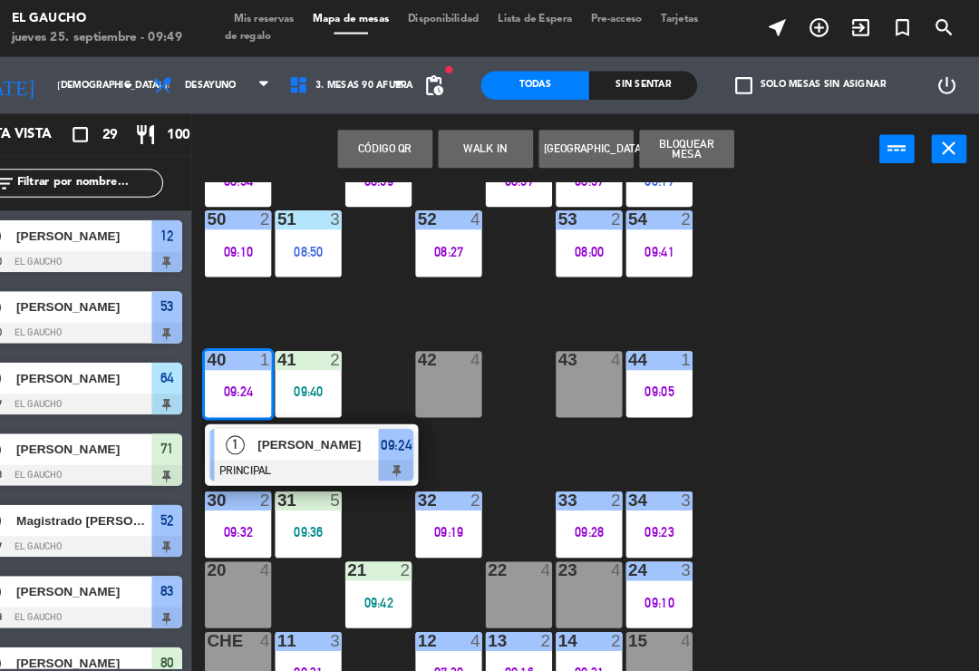
click at [331, 445] on div at bounding box center [341, 450] width 195 height 20
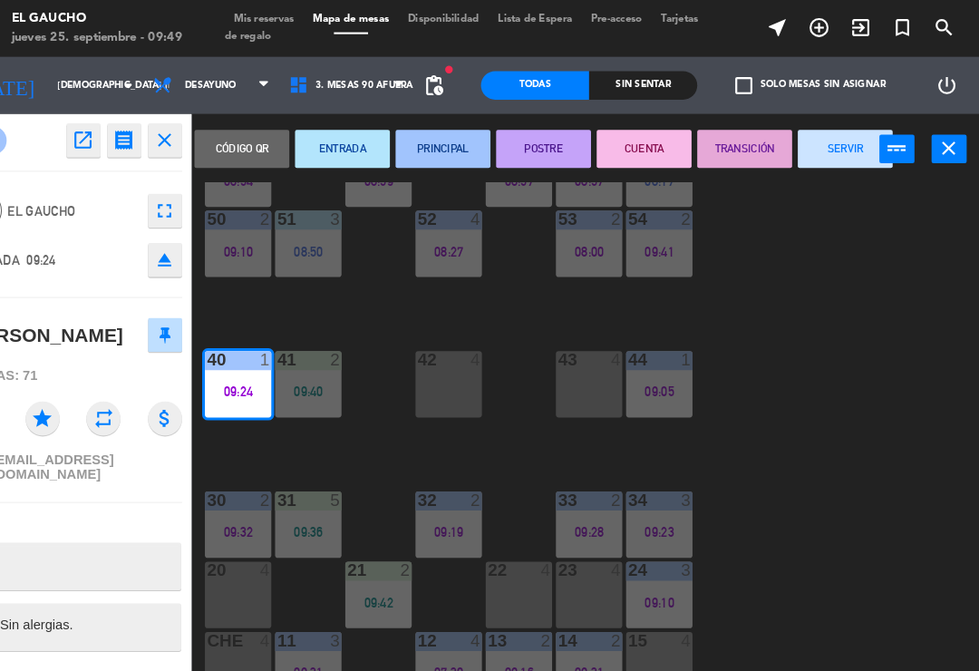
click at [806, 141] on button "SERVIR" at bounding box center [851, 142] width 91 height 36
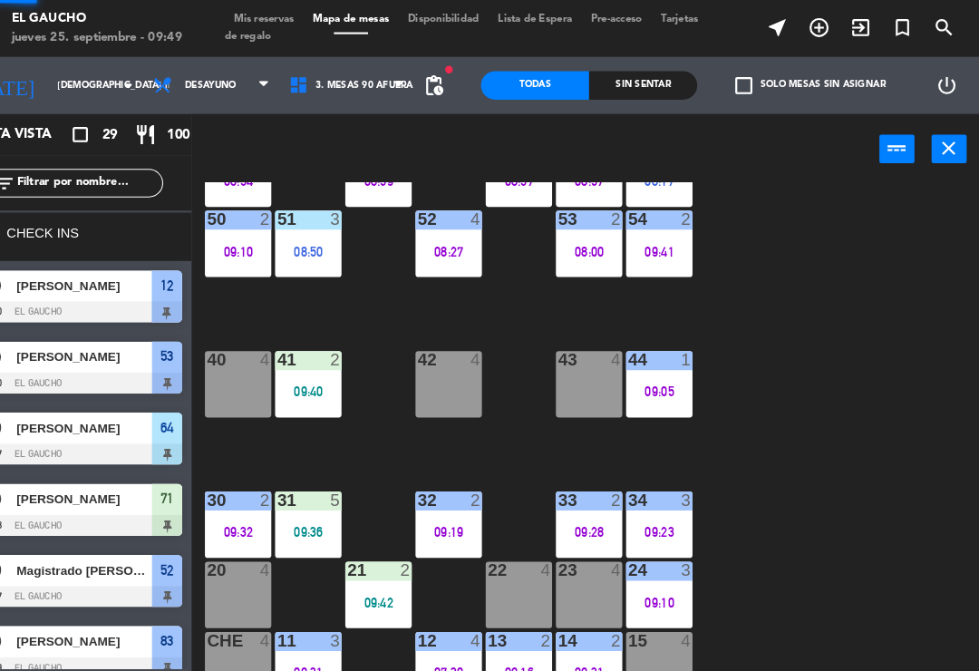
scroll to position [0, 0]
